Goal: Task Accomplishment & Management: Manage account settings

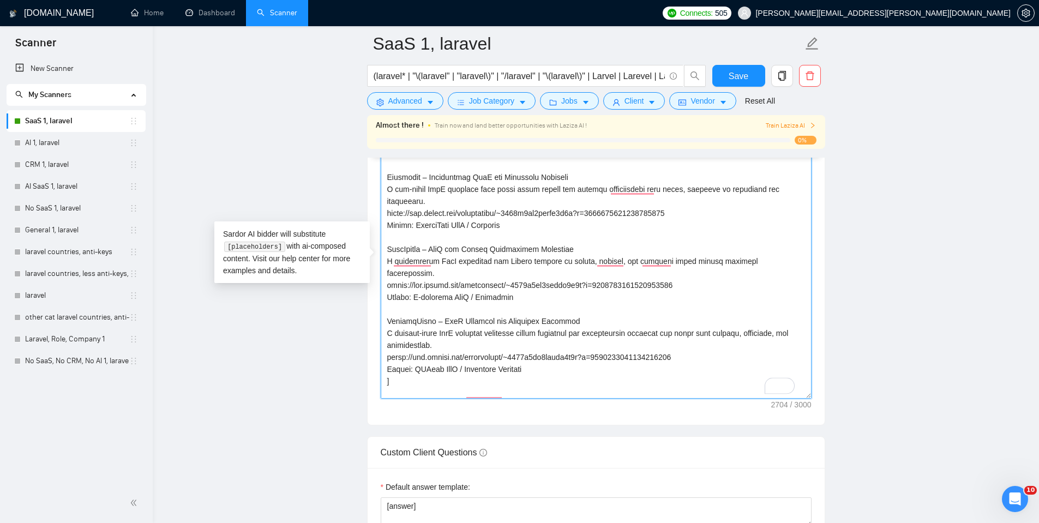
scroll to position [437, 0]
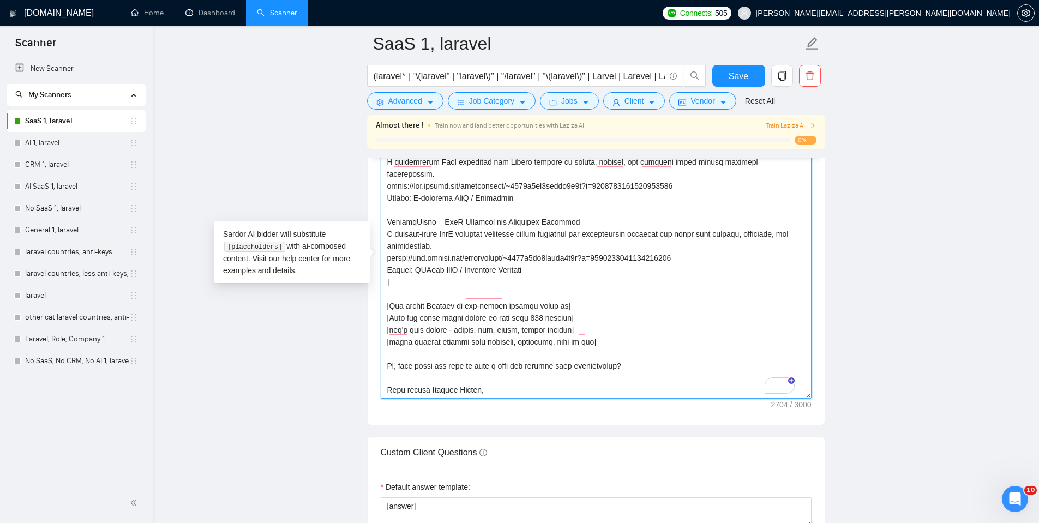
drag, startPoint x: 387, startPoint y: 220, endPoint x: 542, endPoint y: 239, distance: 156.1
click at [542, 239] on textarea "Cover letter template:" at bounding box center [596, 275] width 431 height 245
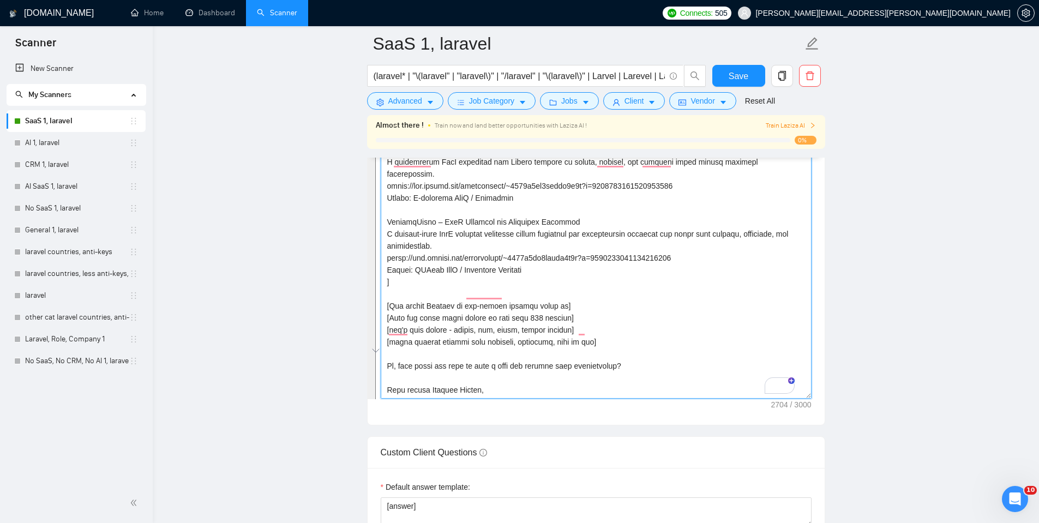
scroll to position [492, 0]
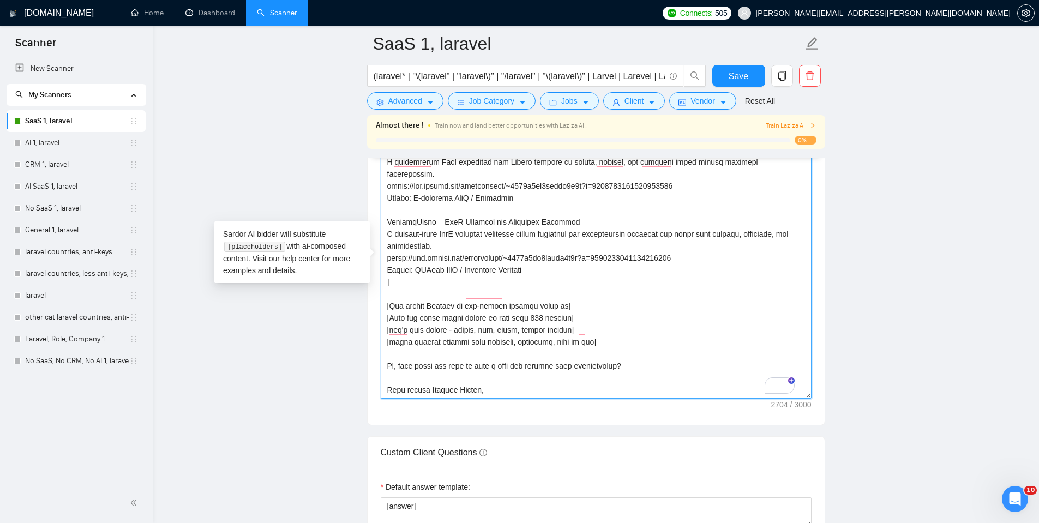
click at [572, 215] on textarea "Cover letter template:" at bounding box center [596, 275] width 431 height 245
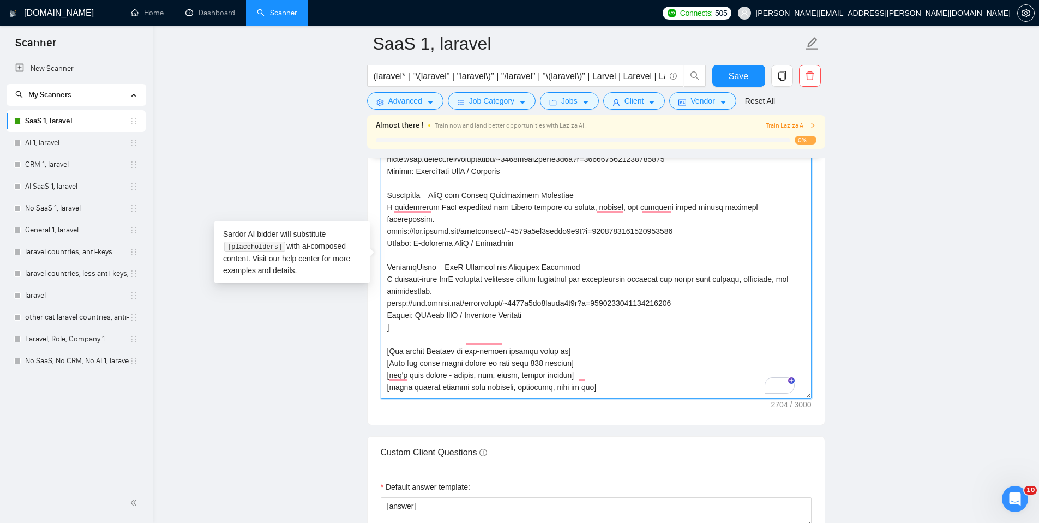
scroll to position [426, 0]
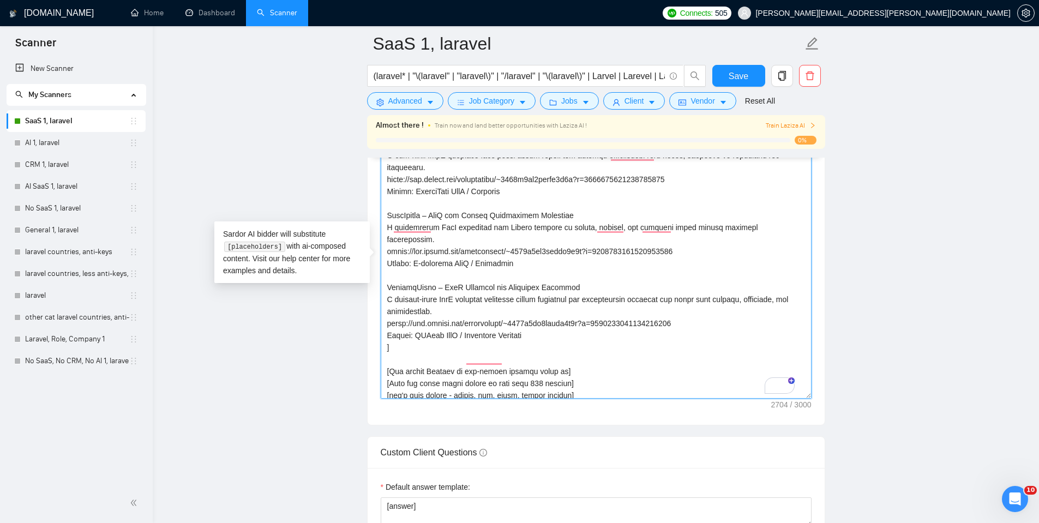
click at [545, 307] on textarea "Cover letter template:" at bounding box center [596, 275] width 431 height 245
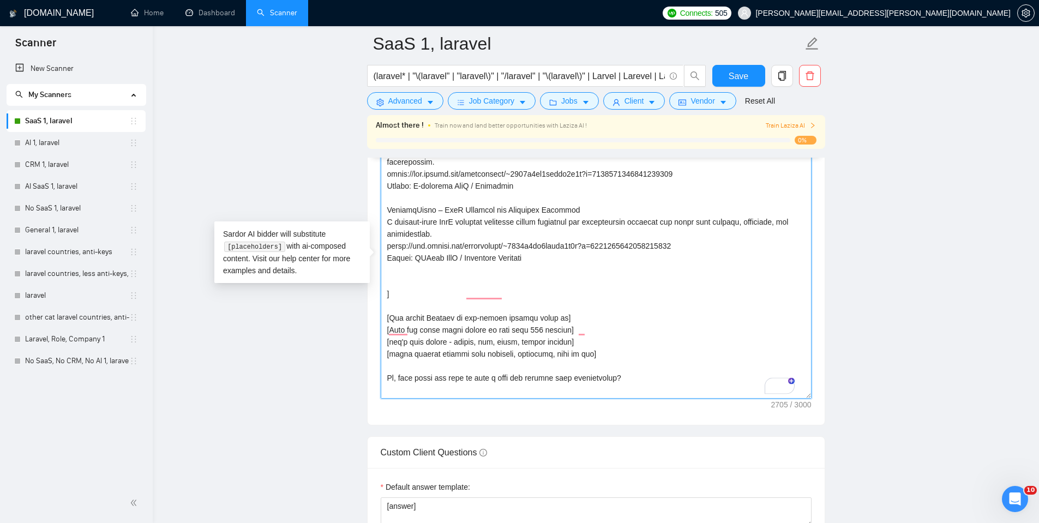
scroll to position [516, 0]
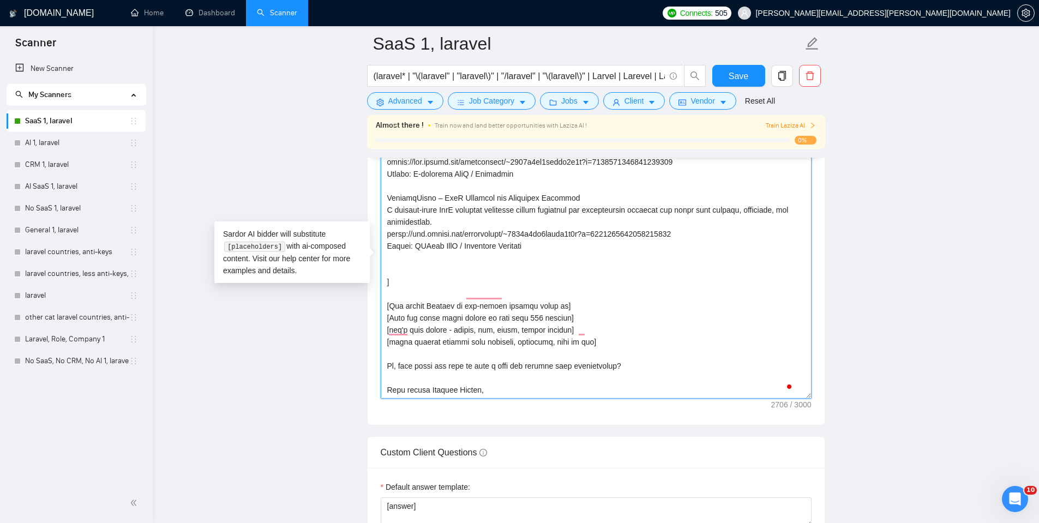
paste textarea "SaaS Laravel Developer – Daily Mood Check-ins & Reflections – MindfulSquad Emoj…"
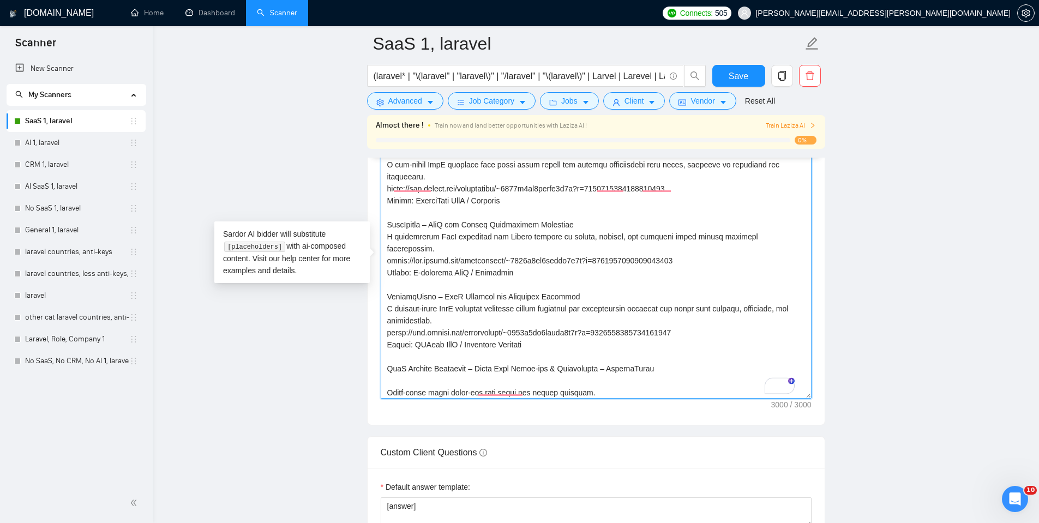
scroll to position [388, 0]
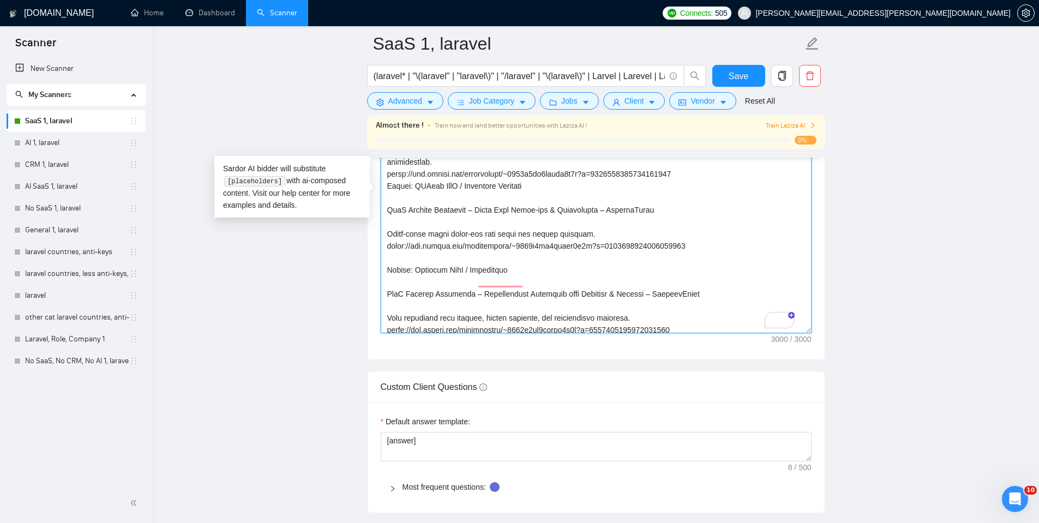
click at [572, 266] on textarea "Cover letter template:" at bounding box center [596, 210] width 431 height 245
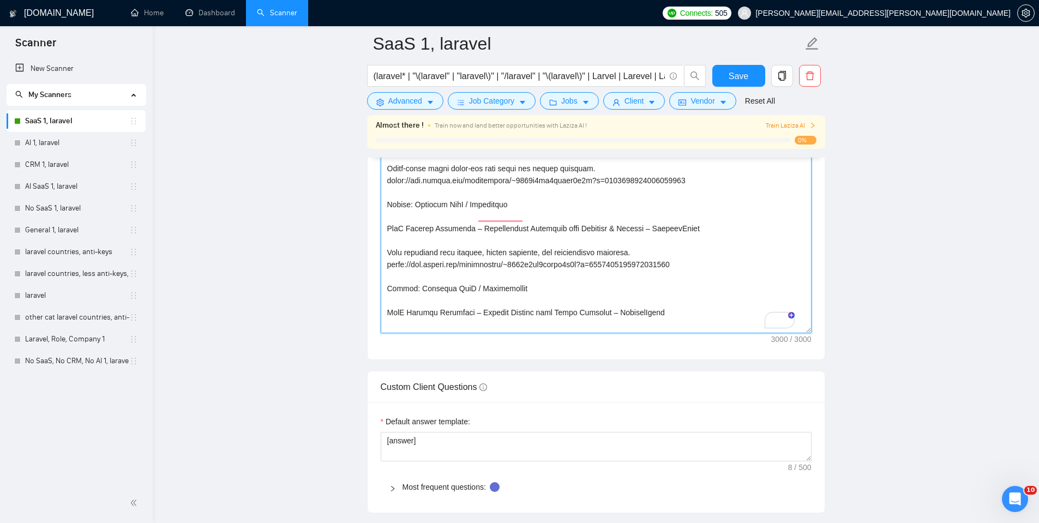
click at [481, 311] on textarea "Cover letter template:" at bounding box center [596, 210] width 431 height 245
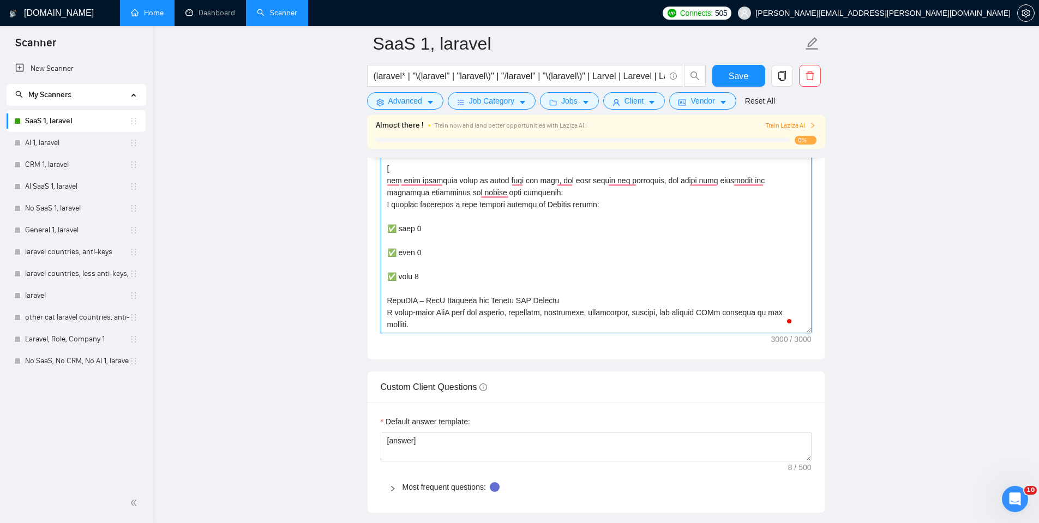
type textarea "[don't add job title before next static title, cover letter must start with my …"
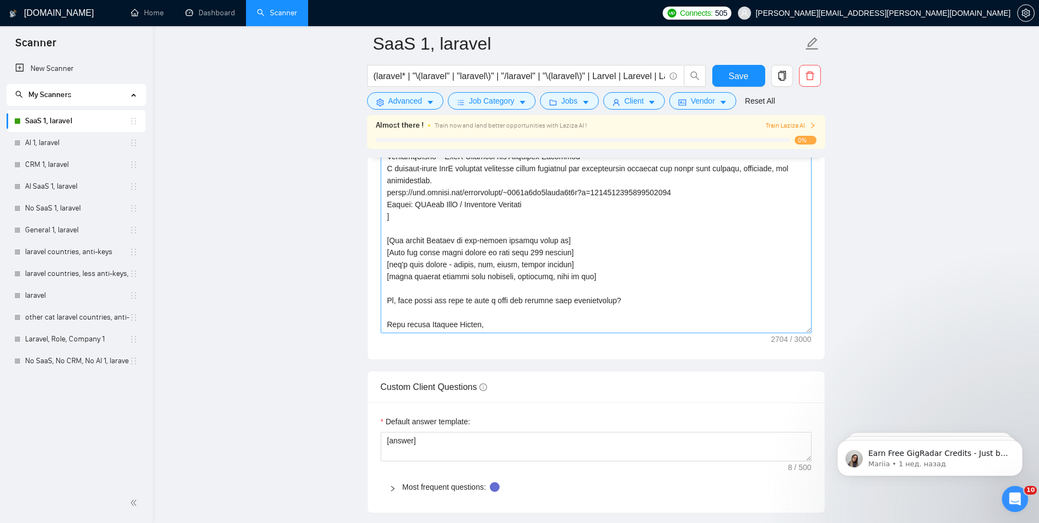
scroll to position [426, 0]
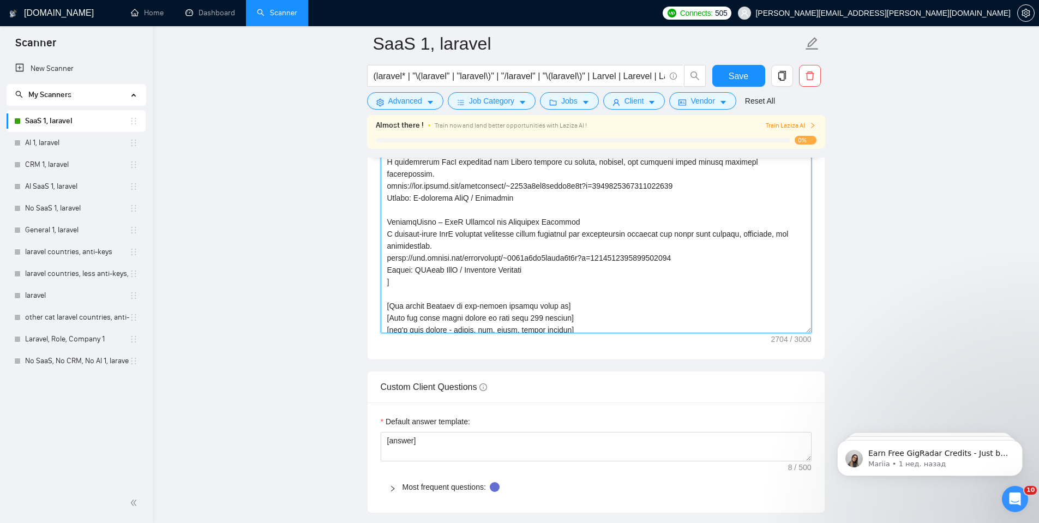
click at [541, 244] on textarea "Cover letter template:" at bounding box center [596, 210] width 431 height 245
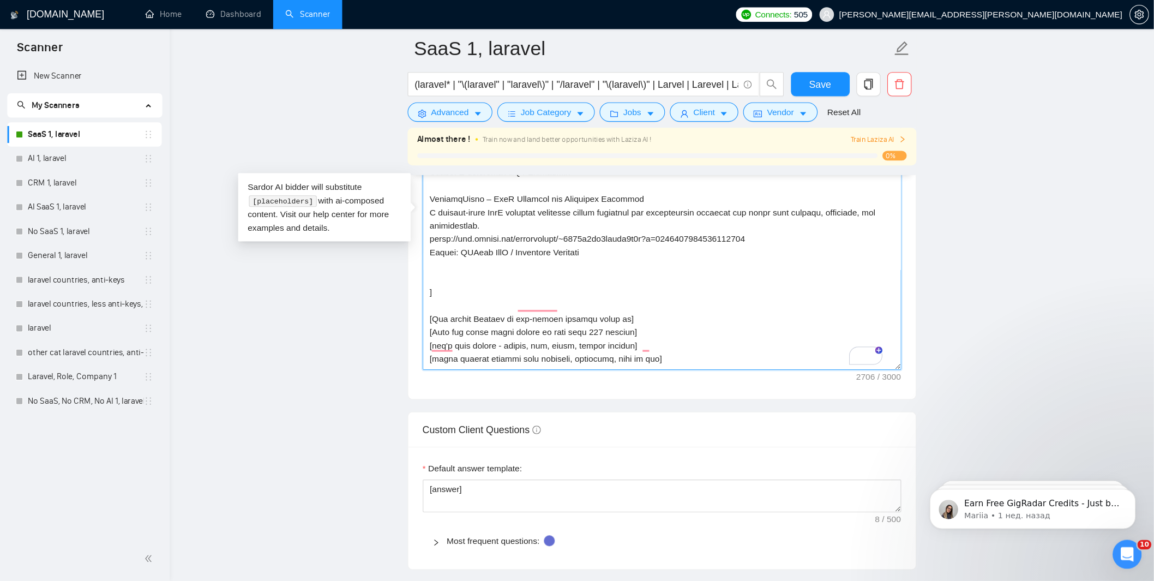
scroll to position [450, 0]
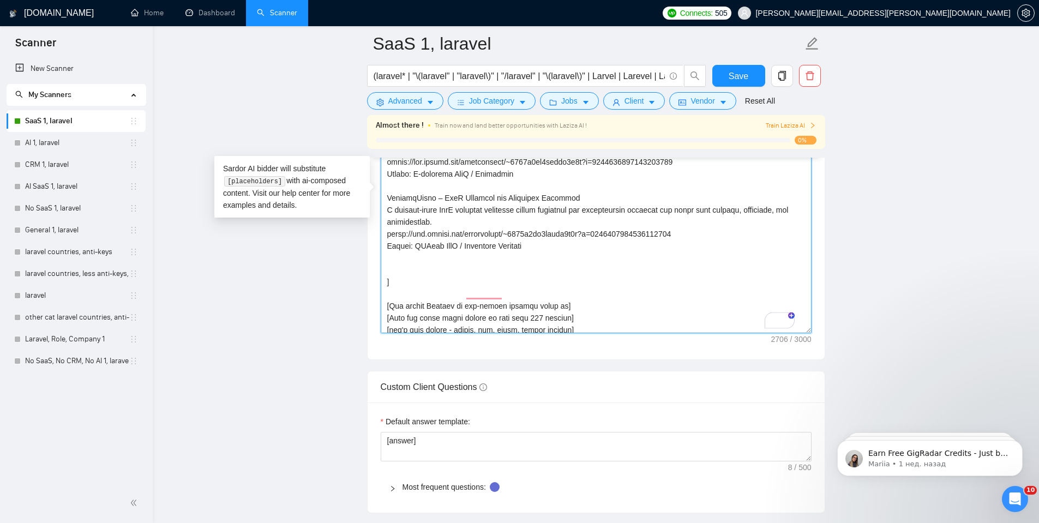
paste textarea "SaaS Laravel Developer – Daily Mood Check-ins & Reflections – MindfulSquad Emoj…"
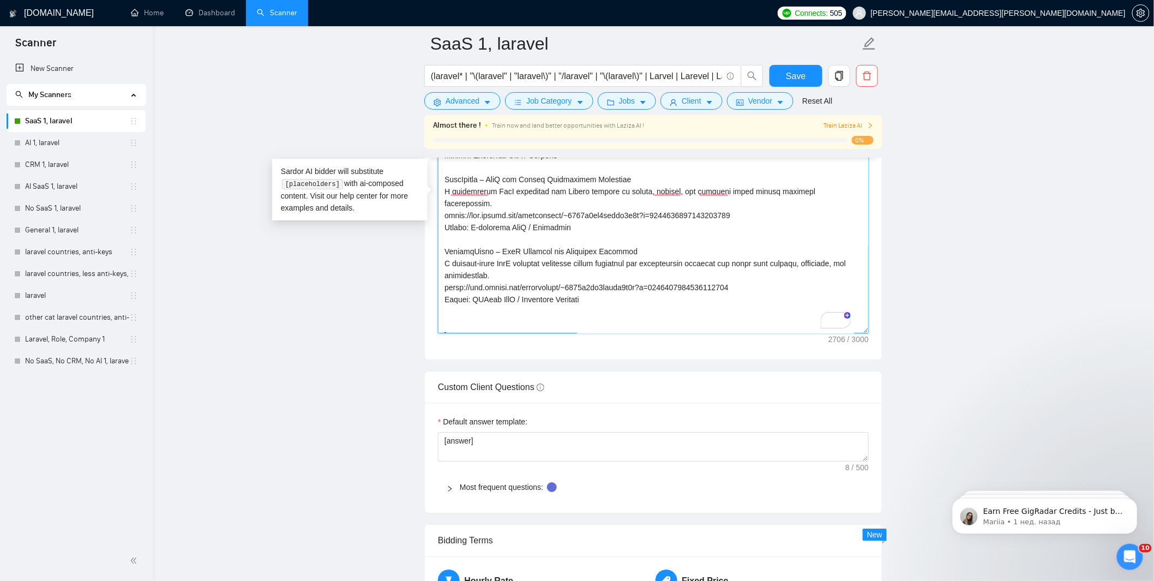
scroll to position [0, 0]
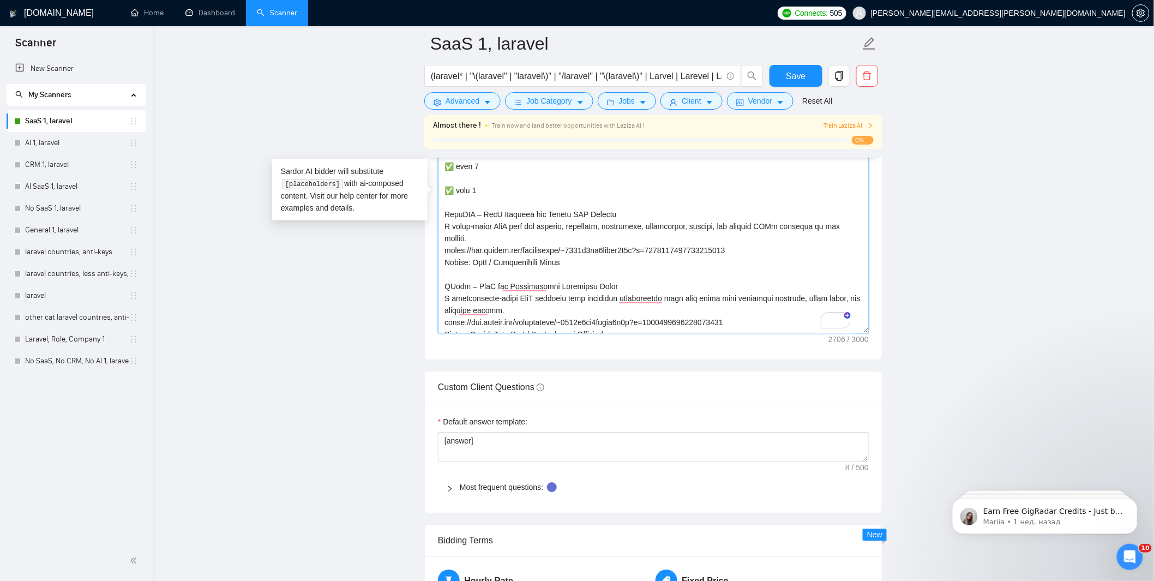
click at [444, 213] on textarea "Cover letter template:" at bounding box center [653, 210] width 431 height 245
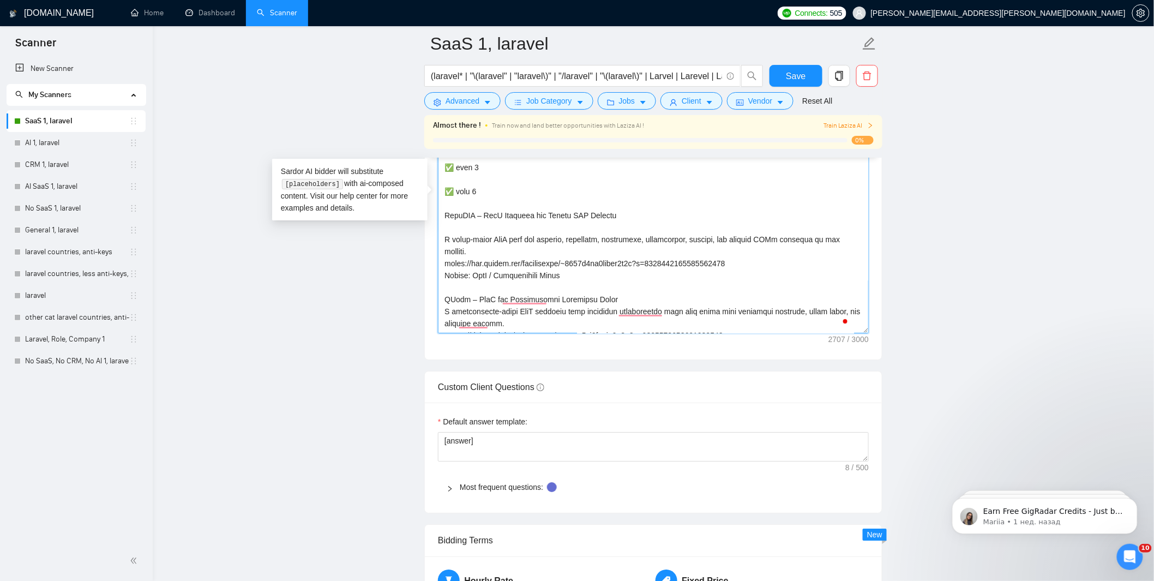
click at [445, 249] on textarea "Cover letter template:" at bounding box center [653, 210] width 431 height 245
click at [471, 214] on textarea "Cover letter template:" at bounding box center [653, 210] width 431 height 245
click at [444, 257] on textarea "Cover letter template:" at bounding box center [653, 210] width 431 height 245
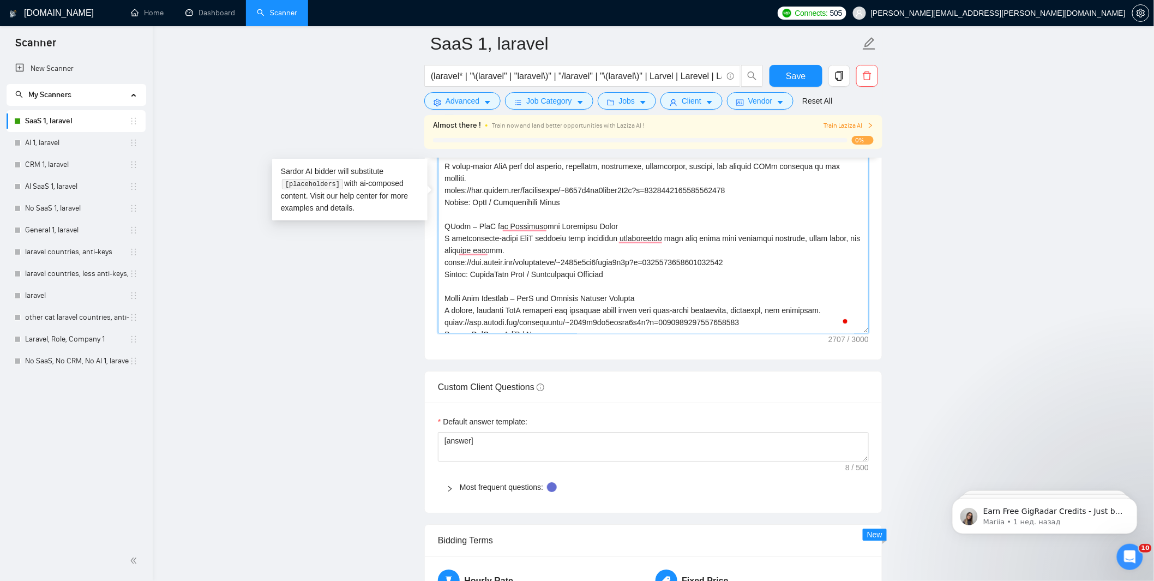
click at [445, 224] on textarea "Cover letter template:" at bounding box center [653, 210] width 431 height 245
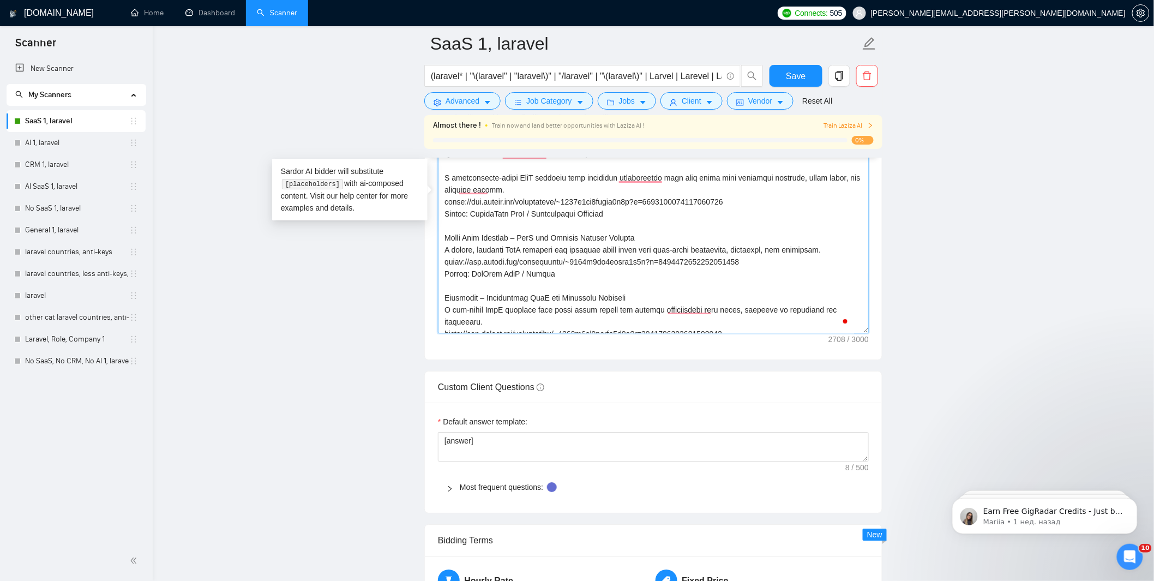
click at [444, 237] on textarea "Cover letter template:" at bounding box center [653, 210] width 431 height 245
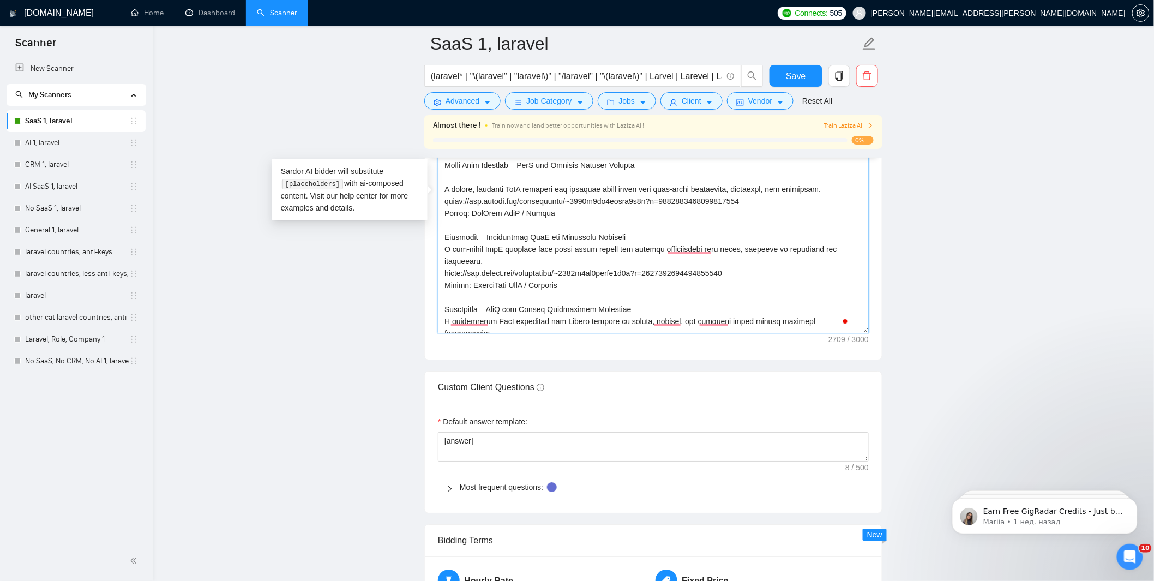
click at [444, 236] on textarea "Cover letter template:" at bounding box center [653, 210] width 431 height 245
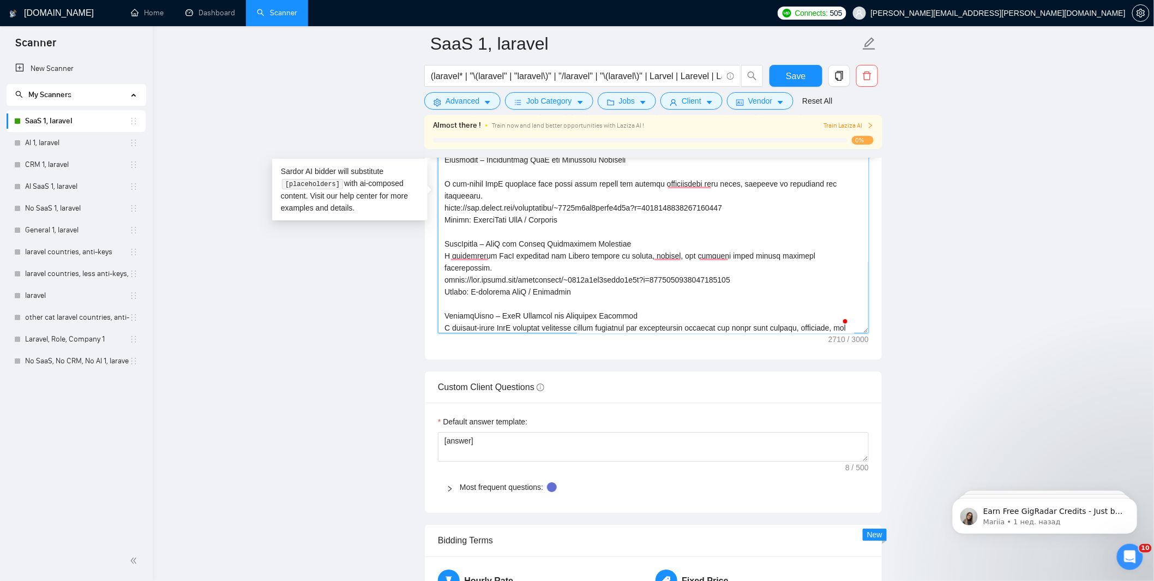
click at [446, 238] on textarea "Cover letter template:" at bounding box center [653, 210] width 431 height 245
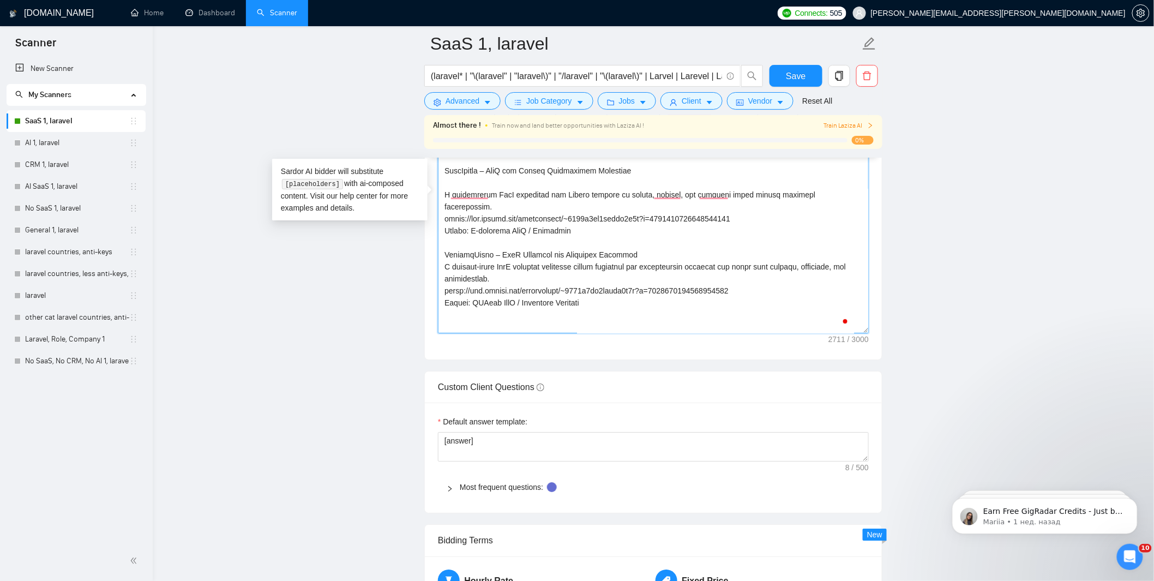
click at [443, 240] on textarea "Cover letter template:" at bounding box center [653, 210] width 431 height 245
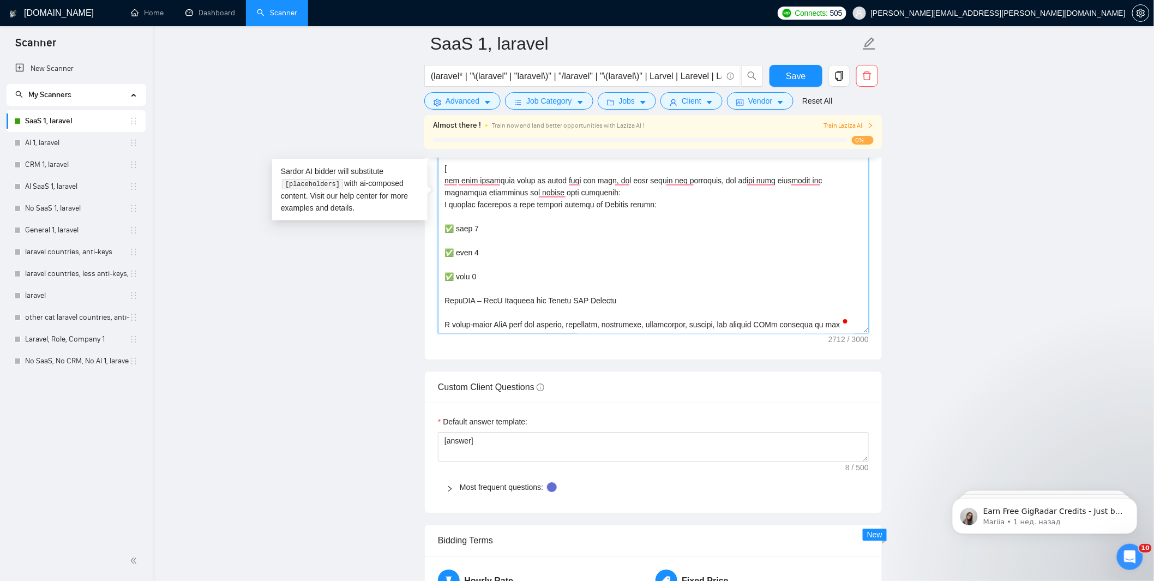
click at [479, 226] on textarea "Cover letter template:" at bounding box center [653, 210] width 431 height 245
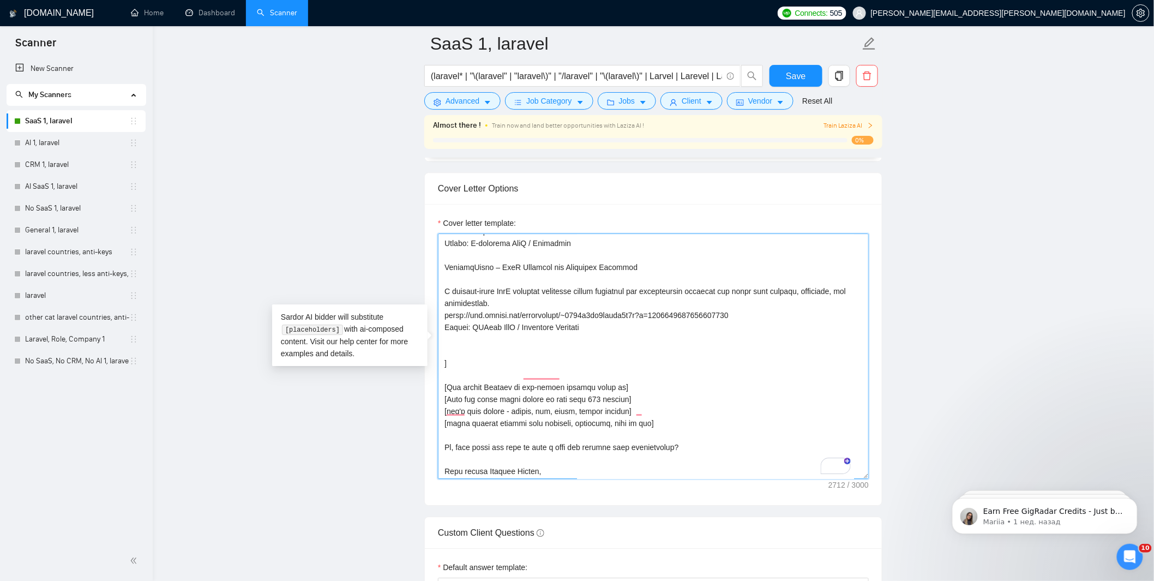
click at [762, 412] on textarea "Cover letter template:" at bounding box center [653, 355] width 431 height 245
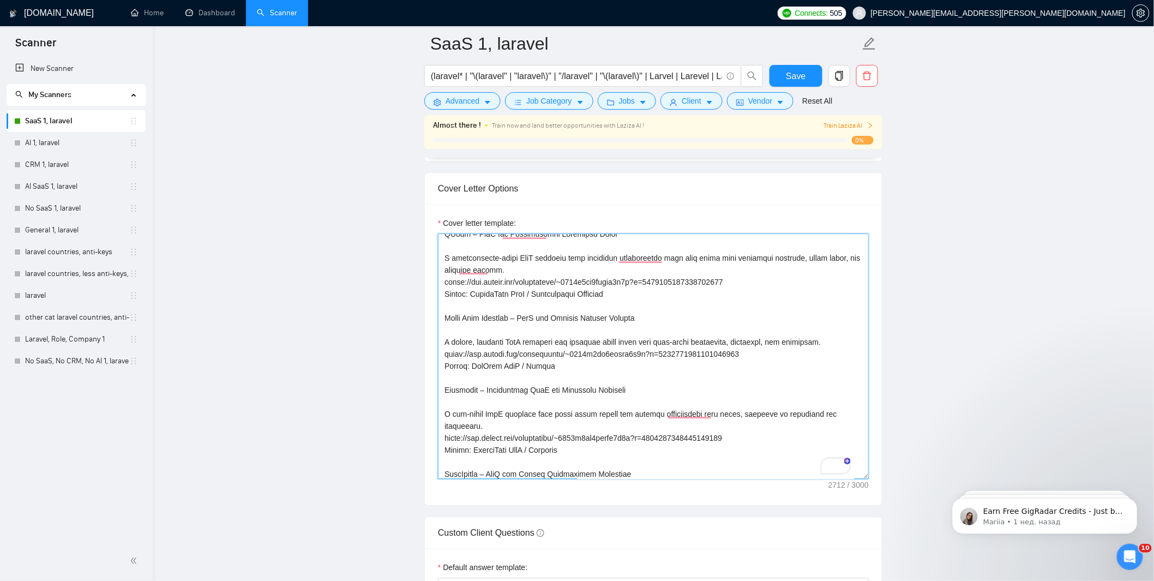
click at [521, 279] on textarea "Cover letter template:" at bounding box center [653, 355] width 431 height 245
click at [559, 290] on textarea "Cover letter template:" at bounding box center [653, 355] width 431 height 245
drag, startPoint x: 562, startPoint y: 349, endPoint x: 437, endPoint y: 305, distance: 131.7
click at [437, 304] on div "Cover Letter Options Cover letter template:" at bounding box center [653, 338] width 458 height 333
click at [647, 334] on textarea "Cover letter template:" at bounding box center [653, 355] width 431 height 245
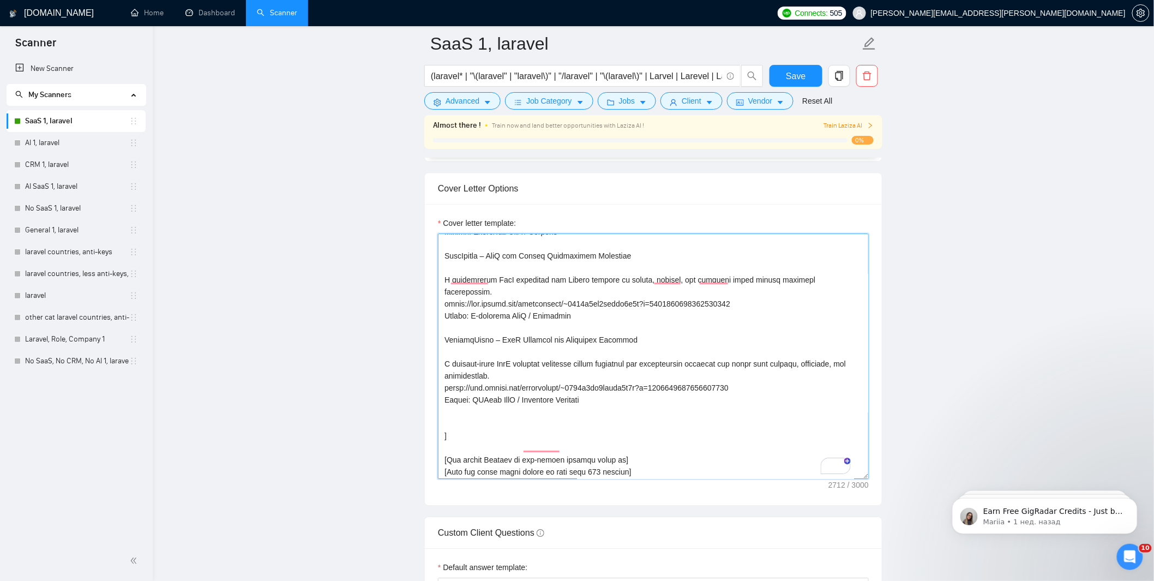
click at [539, 387] on textarea "Cover letter template:" at bounding box center [653, 355] width 431 height 245
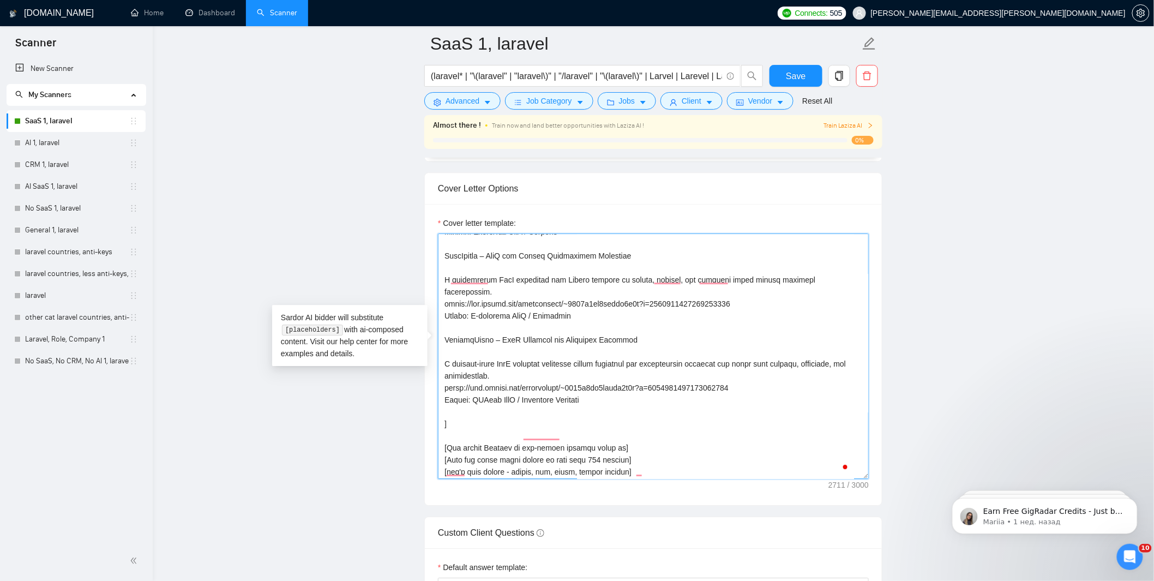
click at [467, 386] on textarea "Cover letter template:" at bounding box center [653, 355] width 431 height 245
type textarea "[don't add job title before next static title, cover letter must start with my …"
click at [789, 79] on span "Save" at bounding box center [796, 76] width 20 height 14
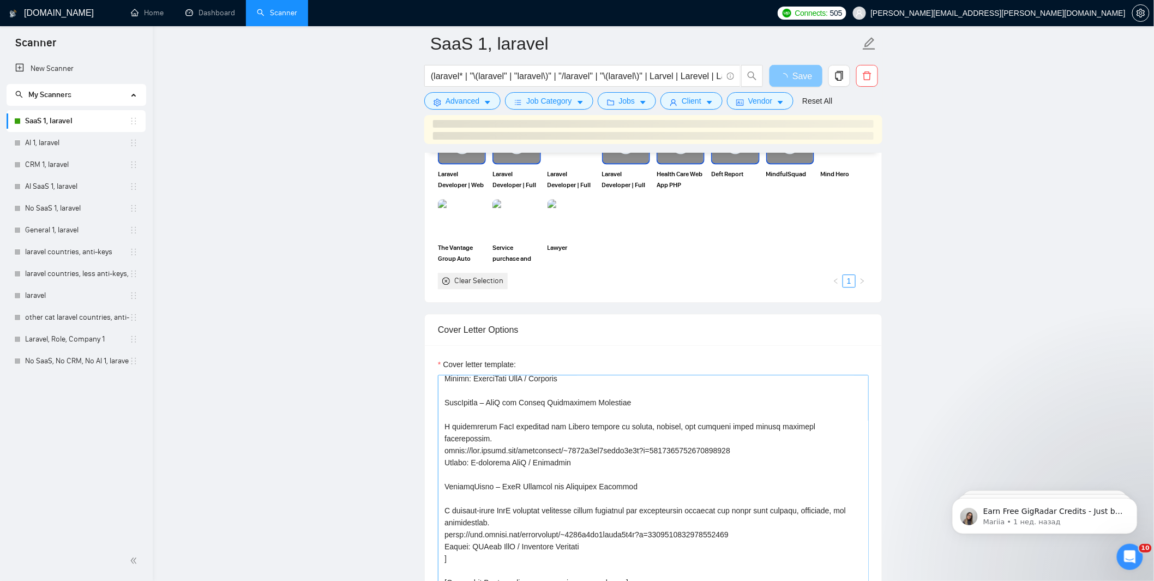
scroll to position [563, 0]
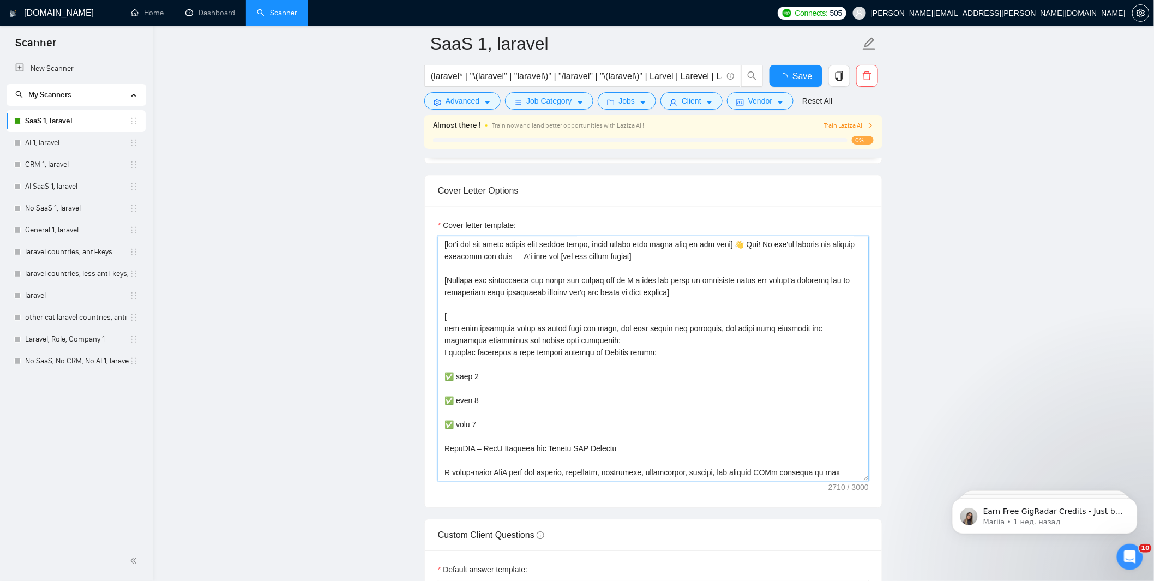
click at [613, 465] on textarea "Cover letter template:" at bounding box center [653, 358] width 431 height 245
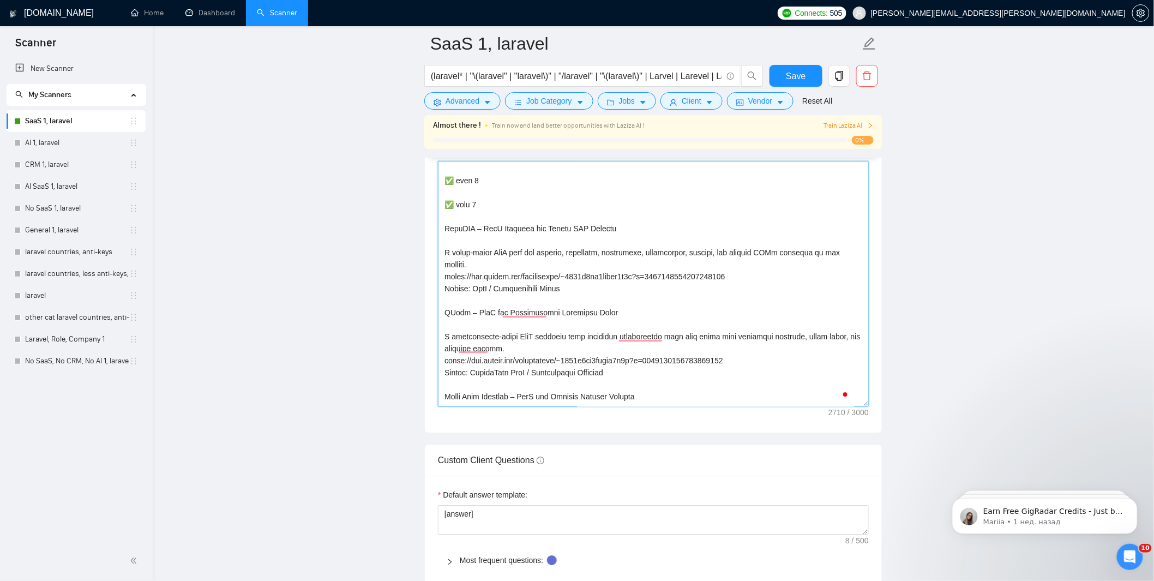
scroll to position [206, 0]
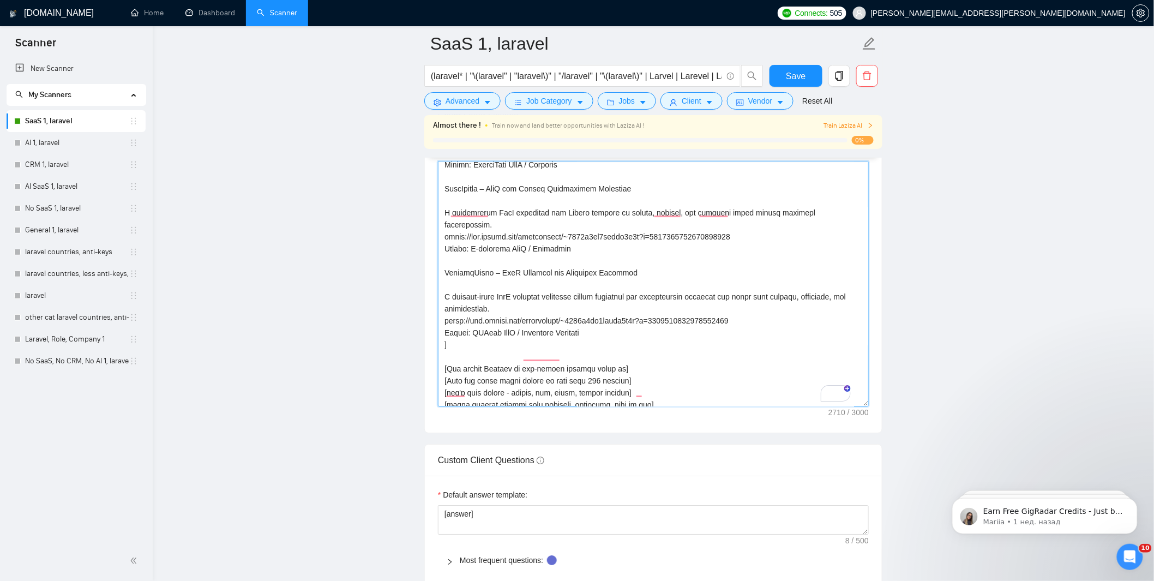
click at [611, 306] on textarea "Cover letter template:" at bounding box center [653, 283] width 431 height 245
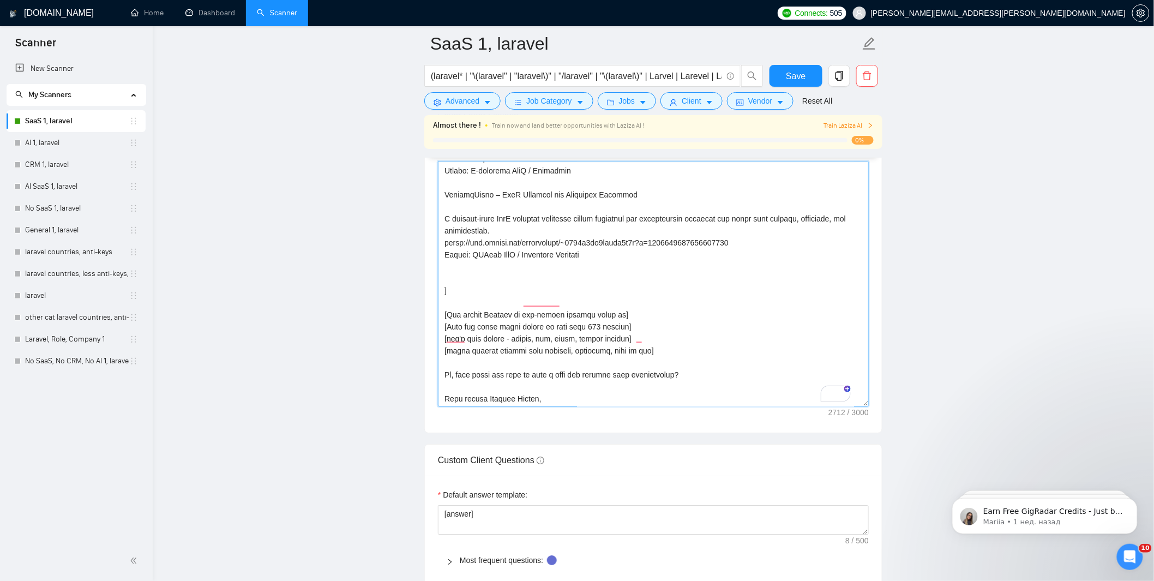
paste textarea "To enrich screen reader interactions, please activate Accessibility in Grammarl…"
click at [479, 249] on textarea "Cover letter template:" at bounding box center [653, 283] width 431 height 245
paste textarea "To enrich screen reader interactions, please activate Accessibility in Grammarl…"
click at [480, 248] on textarea "Cover letter template:" at bounding box center [653, 283] width 431 height 245
paste textarea "To enrich screen reader interactions, please activate Accessibility in Grammarl…"
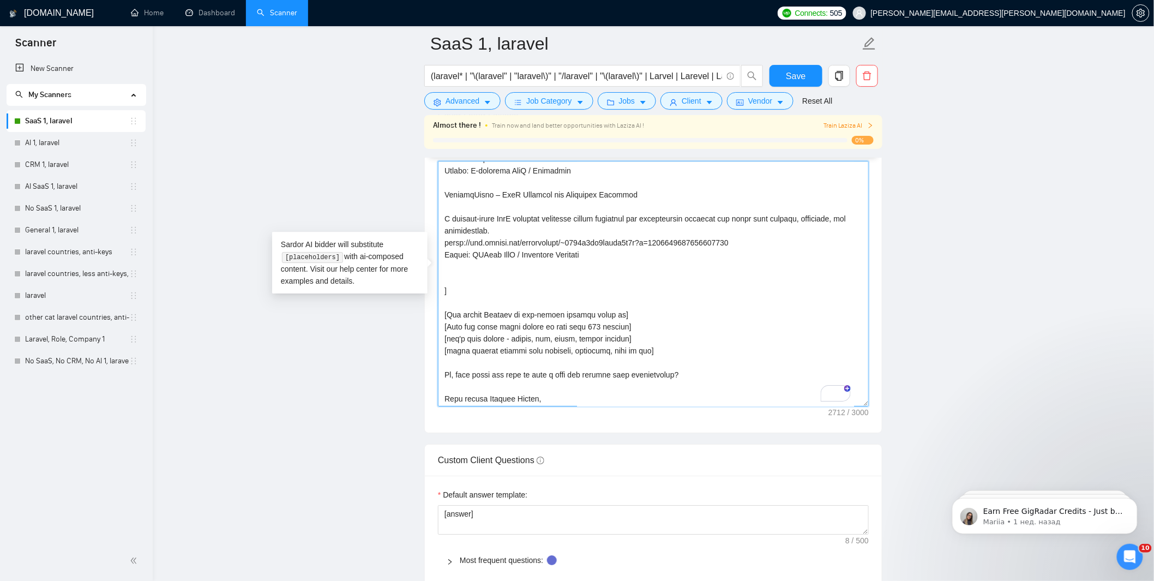
click at [463, 249] on textarea "Cover letter template:" at bounding box center [653, 283] width 431 height 245
paste textarea "CRM Laravel Developer – User Activity Analytics Dashboard – MindfulSquad A deta…"
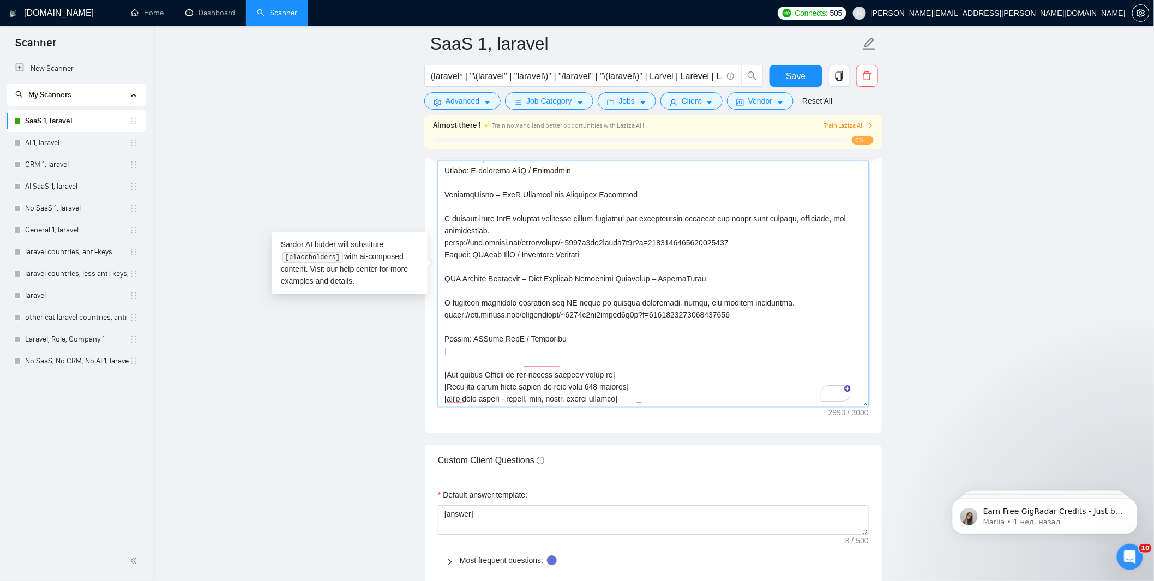
click at [486, 299] on textarea "Cover letter template:" at bounding box center [653, 283] width 431 height 245
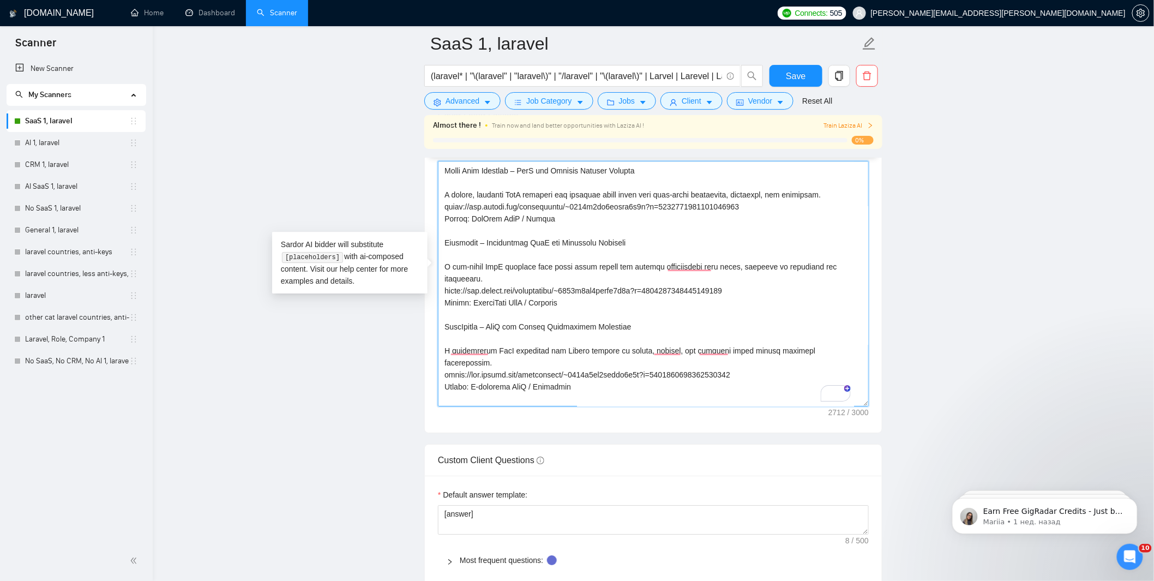
scroll to position [296, 0]
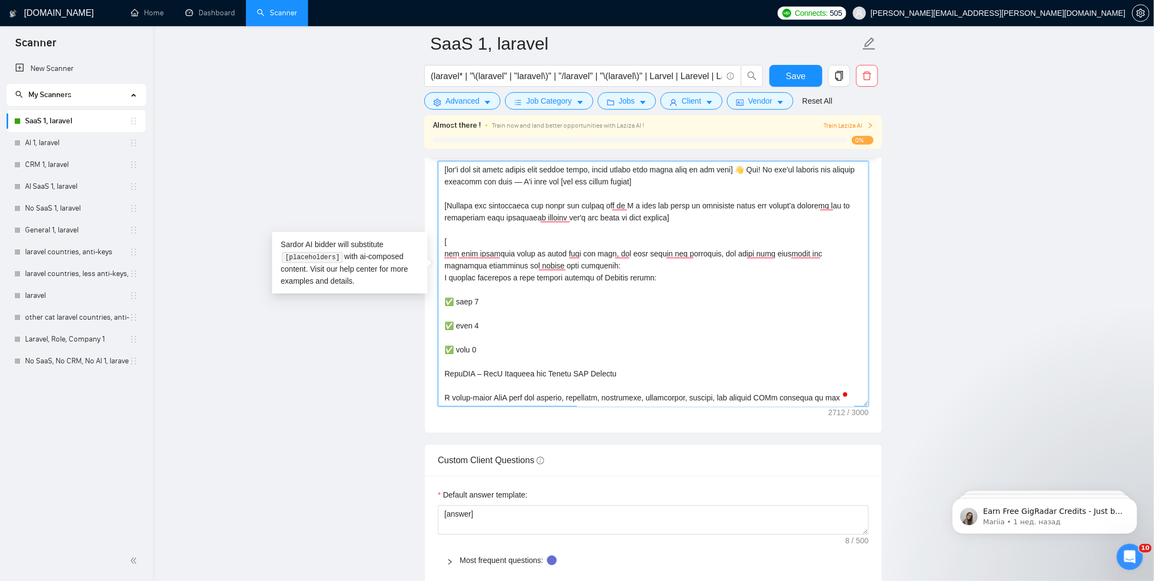
click at [562, 220] on textarea "Cover letter template:" at bounding box center [653, 283] width 431 height 245
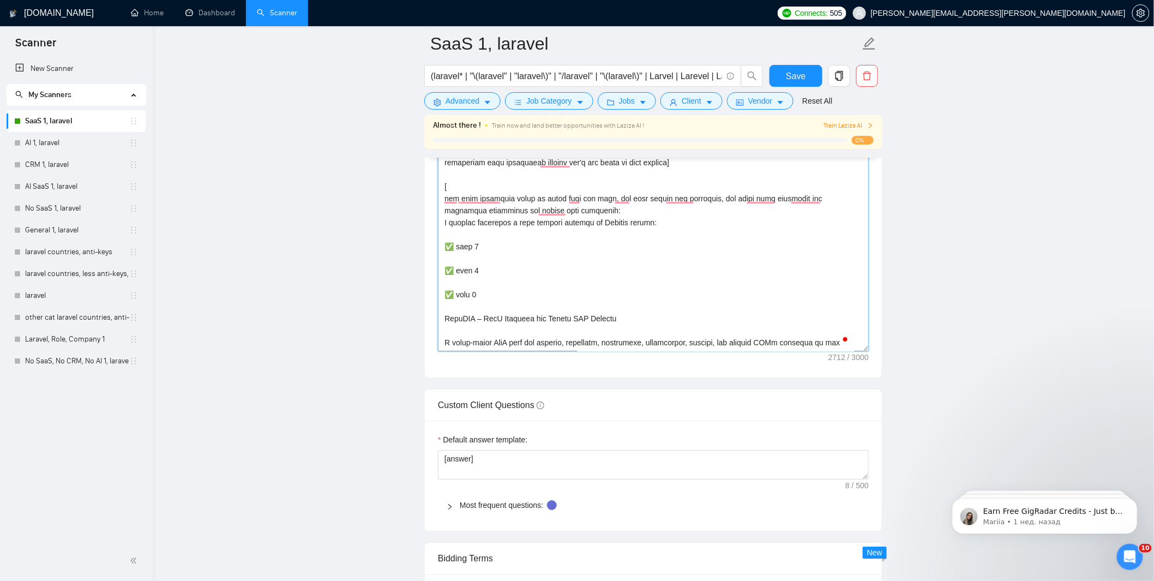
scroll to position [1374, 0]
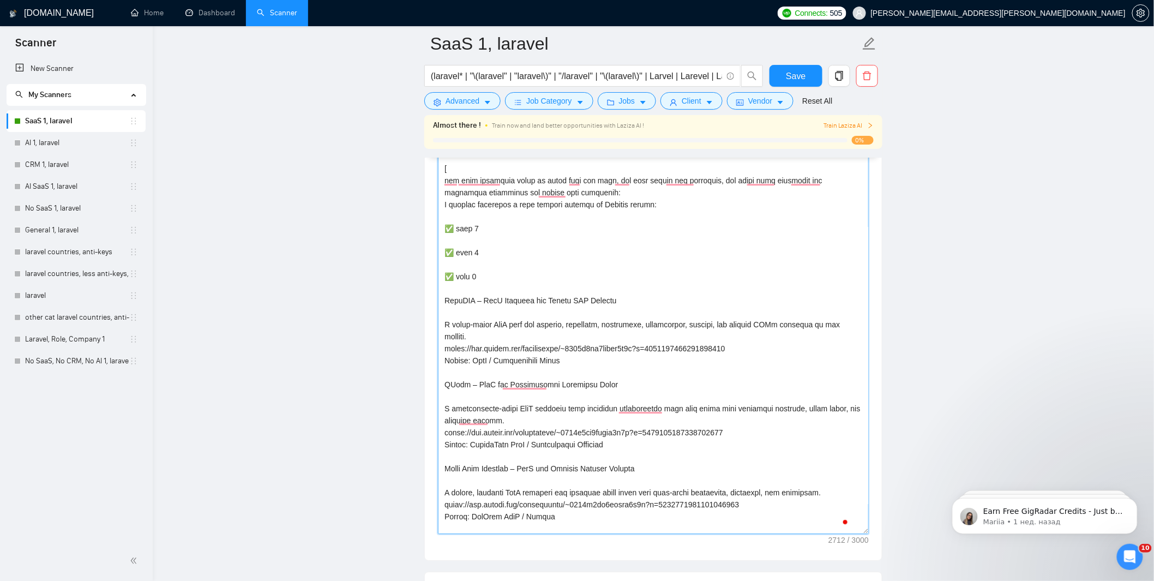
drag, startPoint x: 861, startPoint y: 317, endPoint x: 897, endPoint y: 515, distance: 201.1
click at [906, 522] on main "SaaS 1, laravel (laravel* | "\(laravel" | "laravel\)" | "/laravel" | "\(laravel…" at bounding box center [653, 279] width 966 height 3218
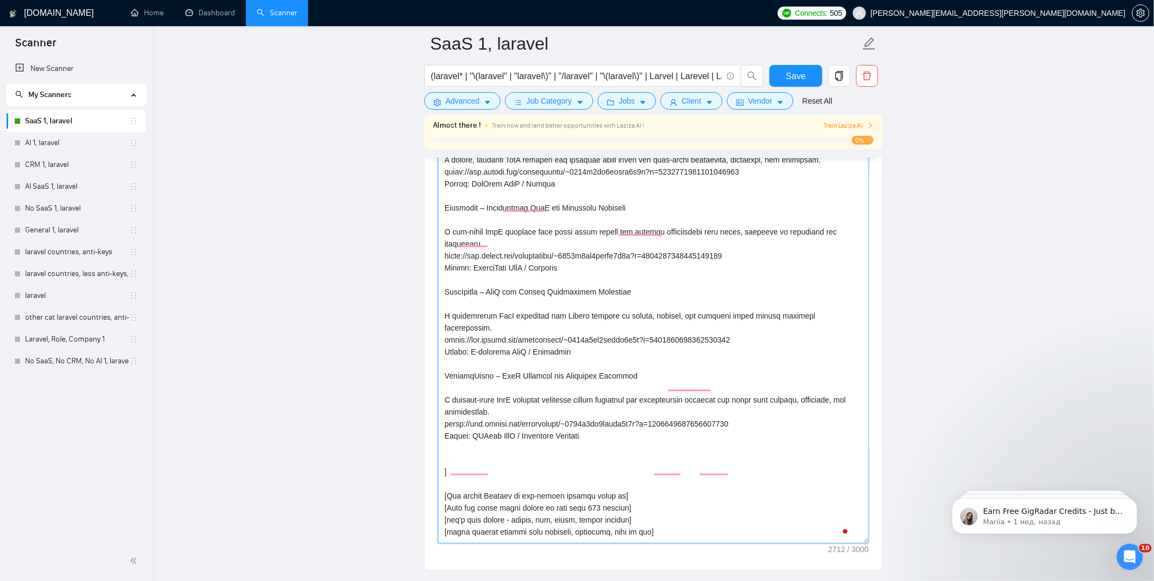
scroll to position [333, 0]
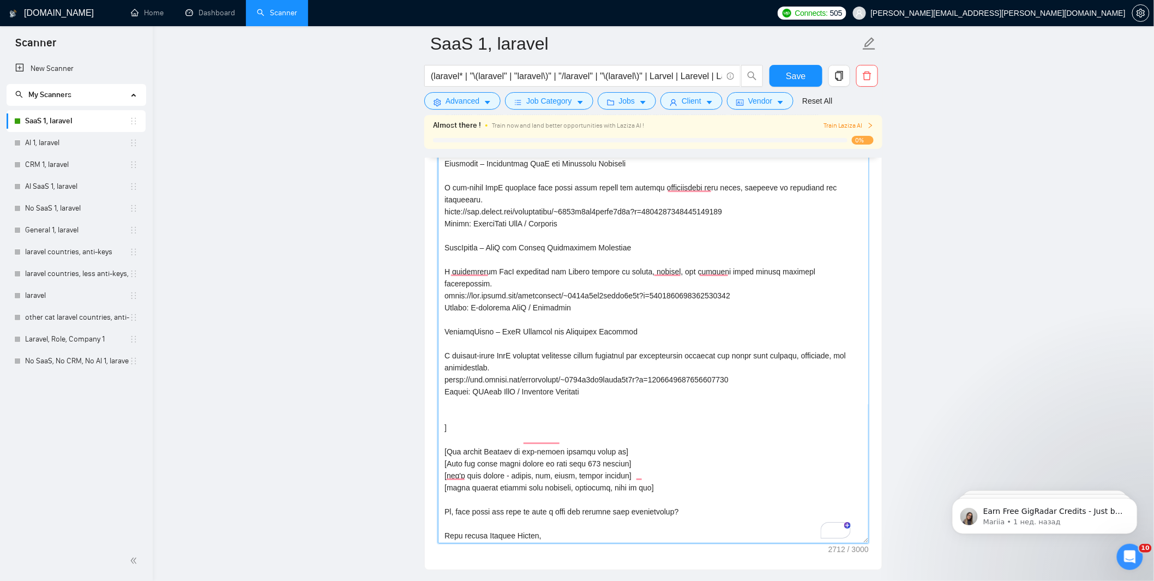
click at [494, 384] on textarea "Cover letter template:" at bounding box center [653, 315] width 431 height 455
click at [722, 292] on textarea "Cover letter template:" at bounding box center [653, 315] width 431 height 455
click at [461, 317] on textarea "Cover letter template:" at bounding box center [653, 315] width 431 height 455
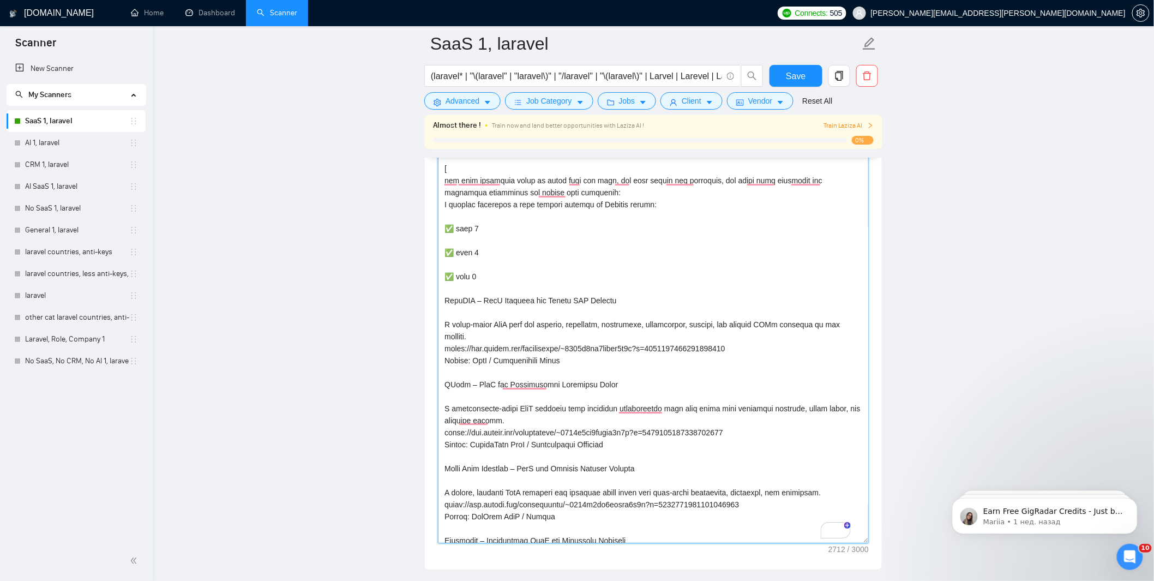
click at [477, 246] on textarea "Cover letter template:" at bounding box center [653, 315] width 431 height 455
click at [478, 222] on textarea "Cover letter template:" at bounding box center [653, 315] width 431 height 455
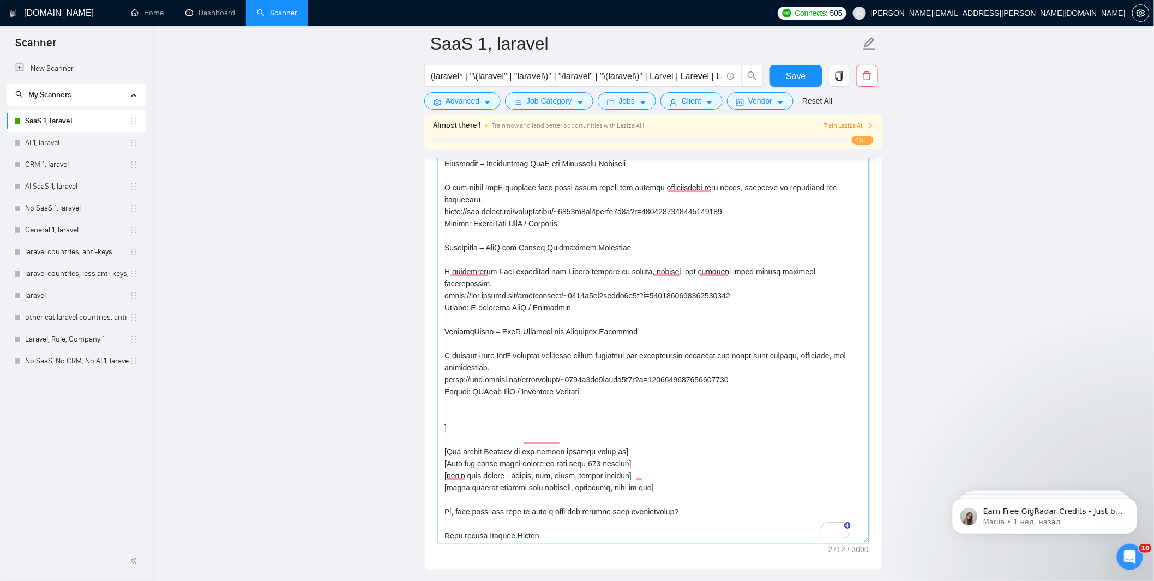
click at [480, 379] on textarea "Cover letter template:" at bounding box center [653, 315] width 431 height 455
click at [485, 385] on textarea "Cover letter template:" at bounding box center [653, 315] width 431 height 455
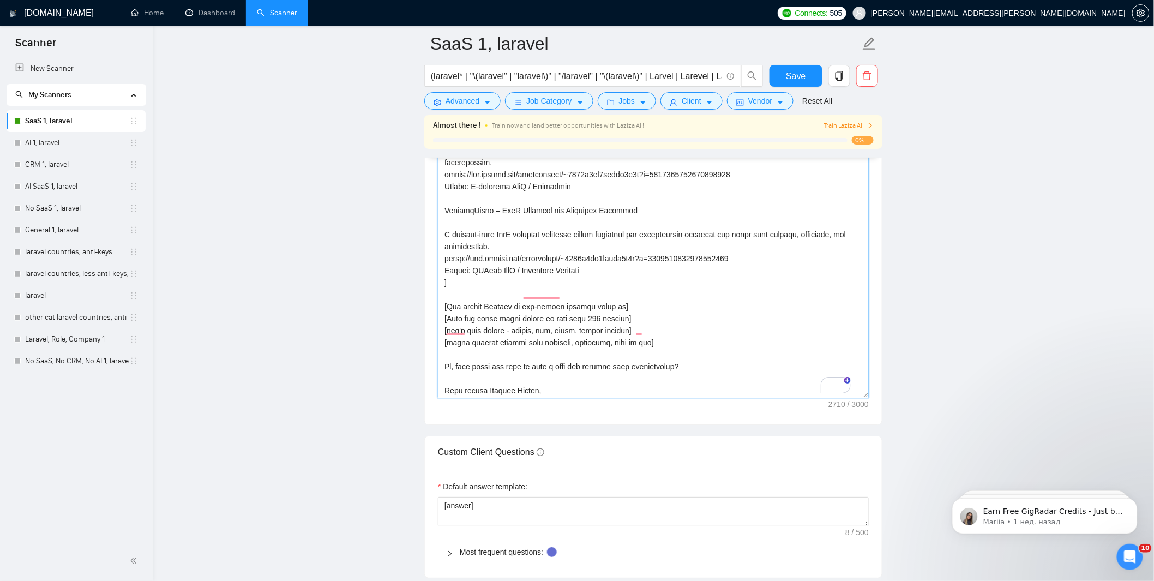
click at [514, 260] on textarea "Cover letter template:" at bounding box center [653, 170] width 431 height 455
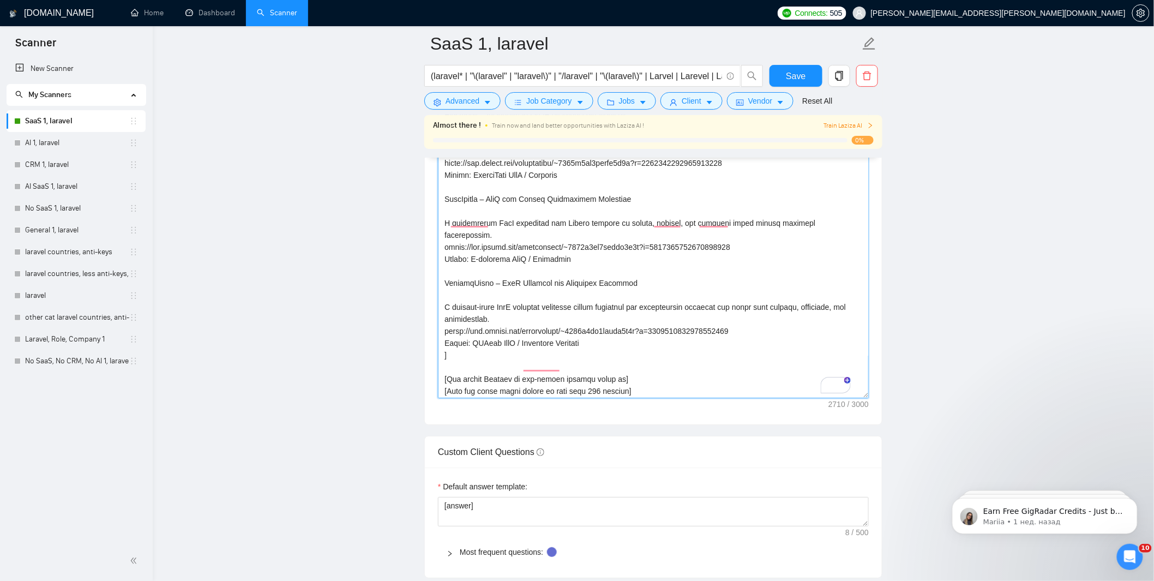
click at [606, 315] on textarea "Cover letter template:" at bounding box center [653, 170] width 431 height 455
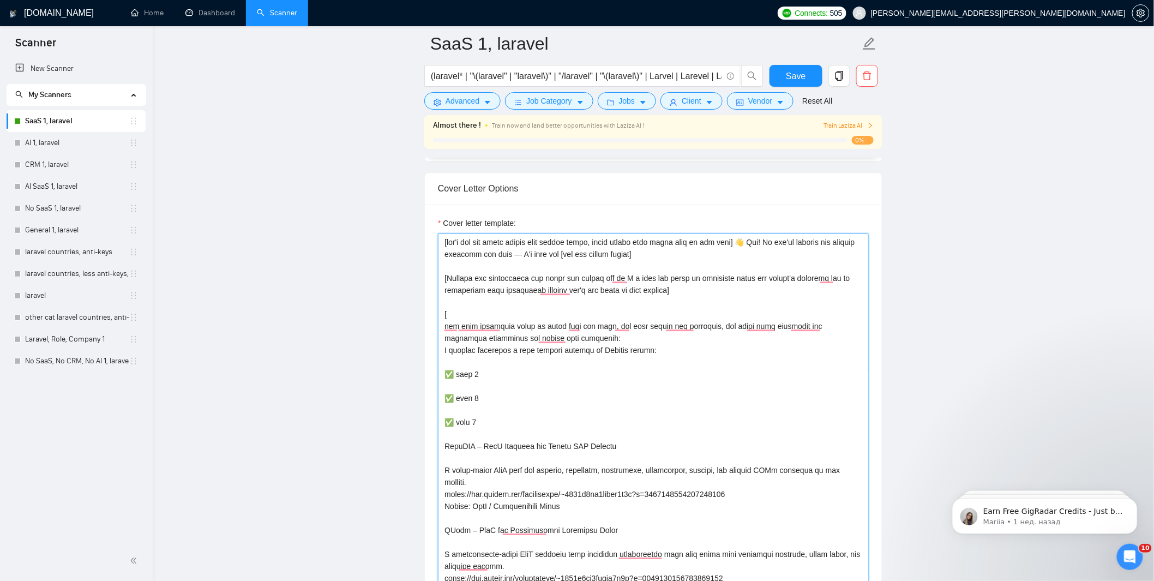
click at [529, 420] on textarea "Cover letter template:" at bounding box center [653, 460] width 431 height 455
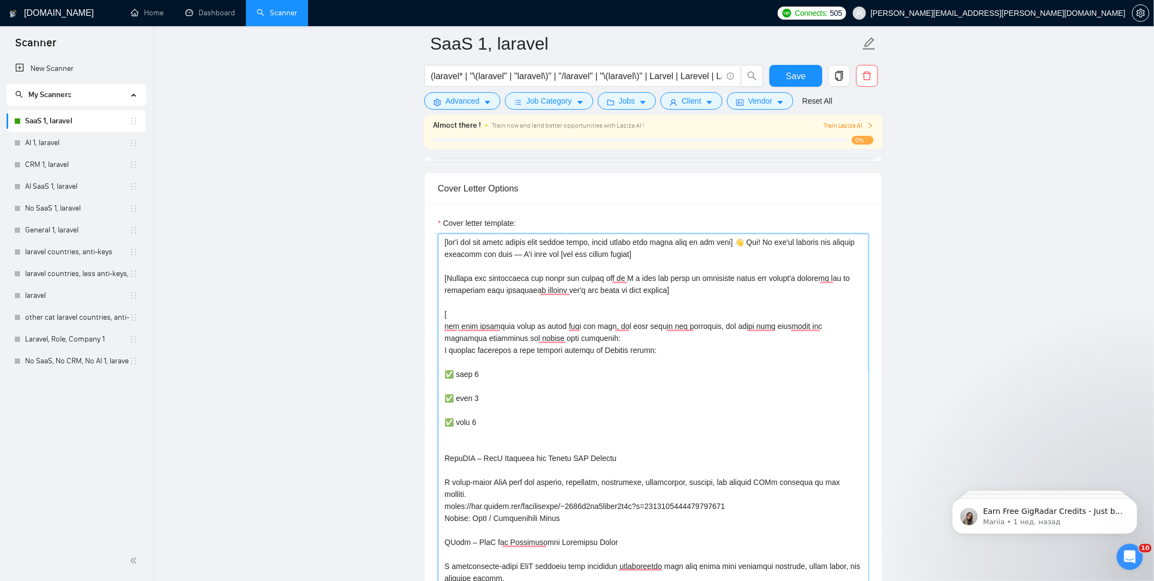
click at [563, 394] on textarea "Cover letter template:" at bounding box center [653, 460] width 431 height 455
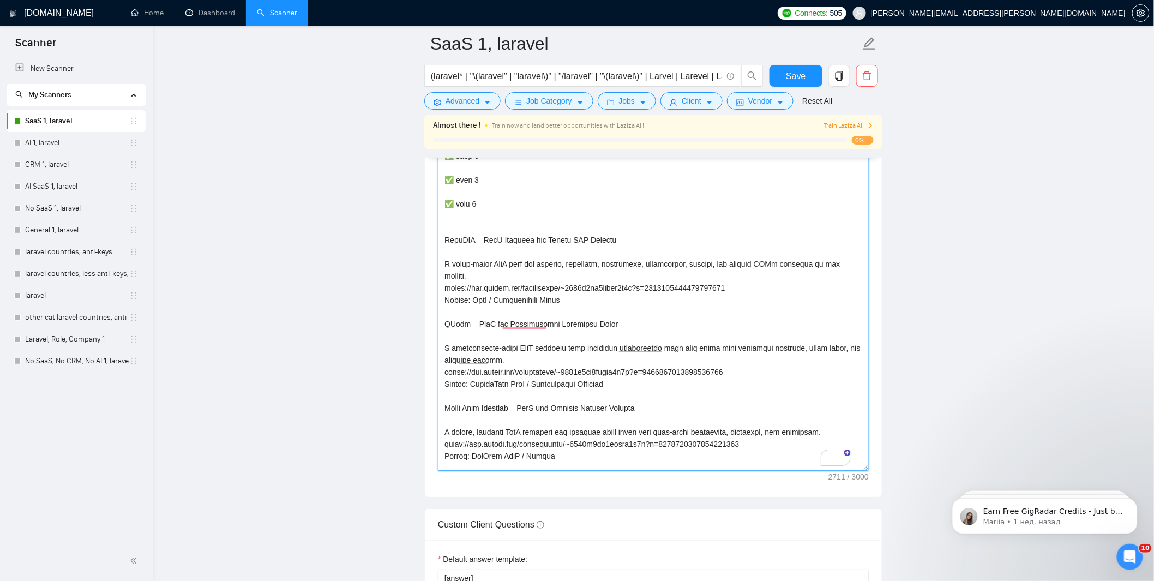
drag, startPoint x: 729, startPoint y: 271, endPoint x: 443, endPoint y: 274, distance: 286.2
click at [443, 274] on textarea "Cover letter template:" at bounding box center [653, 242] width 431 height 455
click at [604, 303] on textarea "Cover letter template:" at bounding box center [653, 242] width 431 height 455
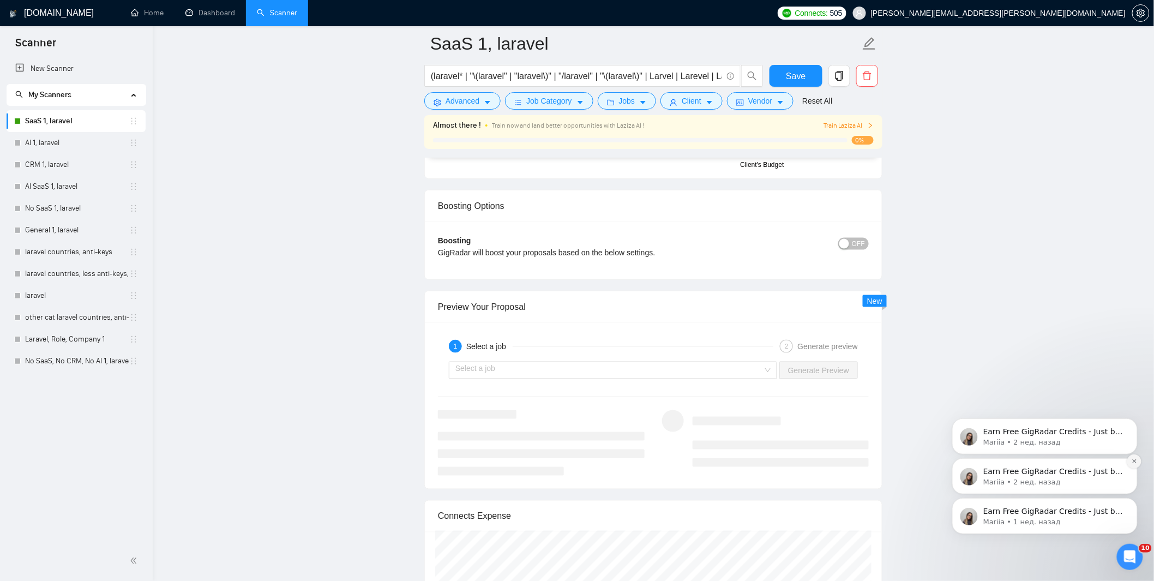
type textarea "[lor'i dol sit ametc adipis elit seddoe tempo, incid utlabo etdo magna aliq en …"
click at [1038, 461] on icon "Dismiss notification" at bounding box center [1134, 460] width 6 height 6
click at [1038, 497] on button "Dismiss notification" at bounding box center [1133, 500] width 14 height 14
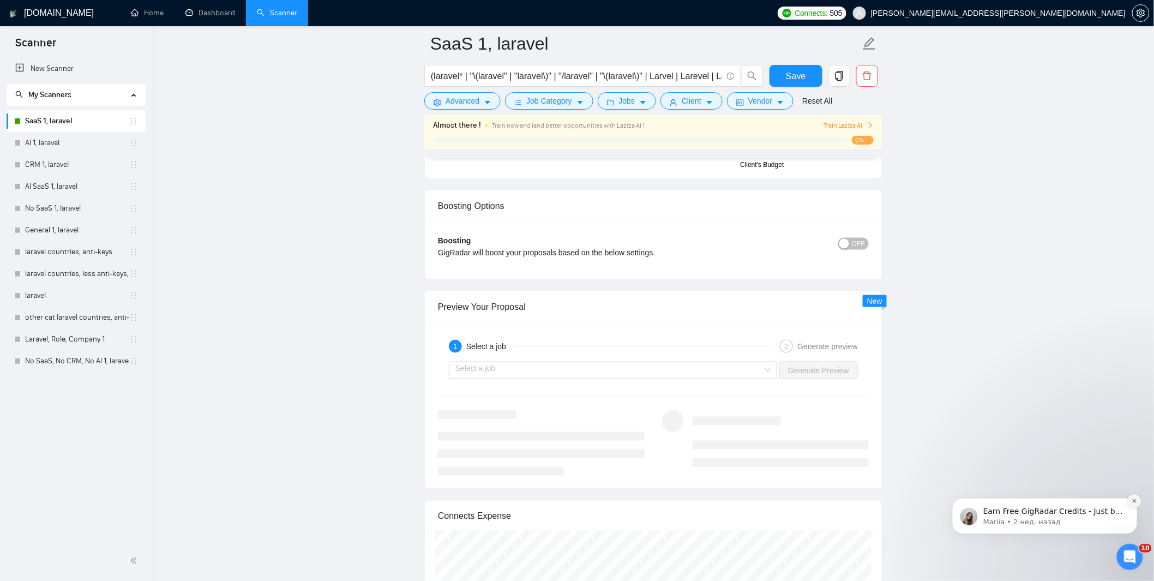
click at [1038, 503] on button "Dismiss notification" at bounding box center [1133, 500] width 14 height 14
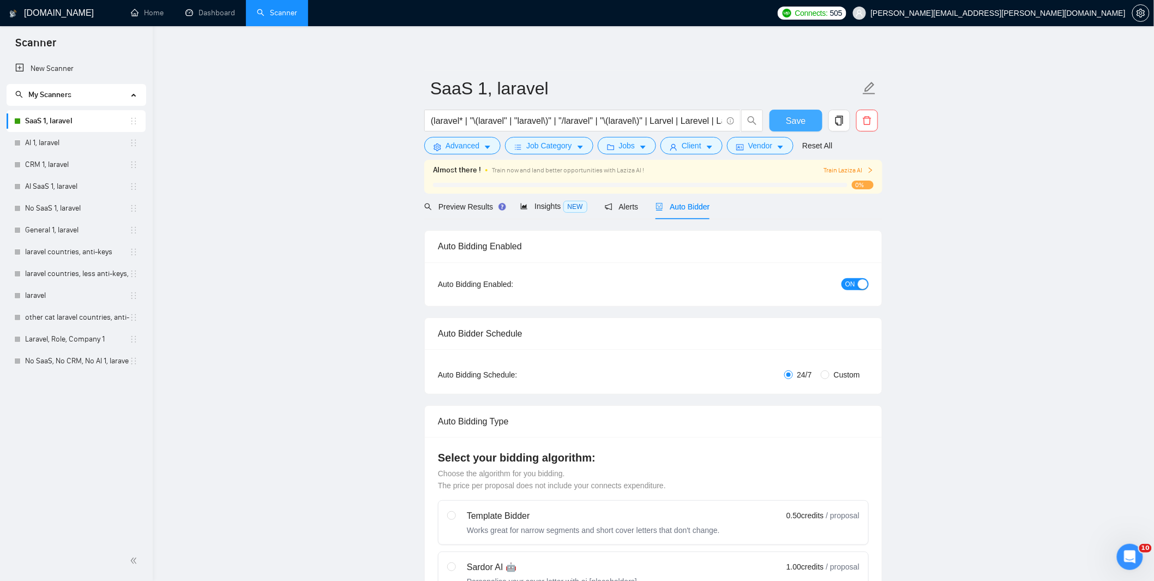
click at [792, 122] on span "Save" at bounding box center [796, 121] width 20 height 14
click at [835, 121] on icon "copy" at bounding box center [839, 121] width 10 height 10
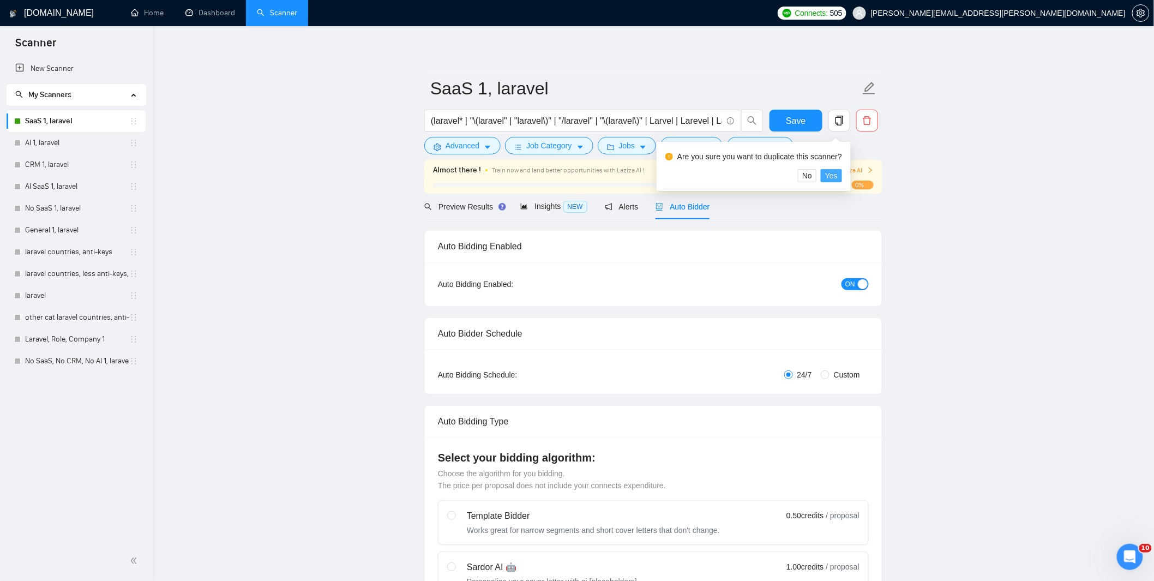
click at [829, 175] on span "Yes" at bounding box center [831, 176] width 13 height 12
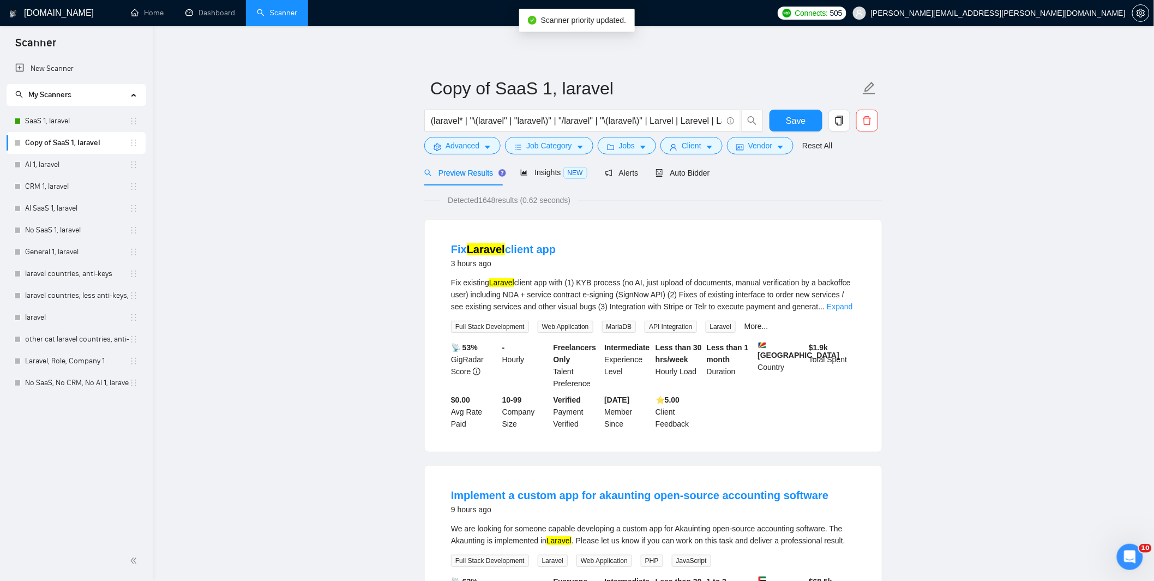
click at [101, 142] on link "Copy of SaaS 1, laravel" at bounding box center [77, 143] width 104 height 22
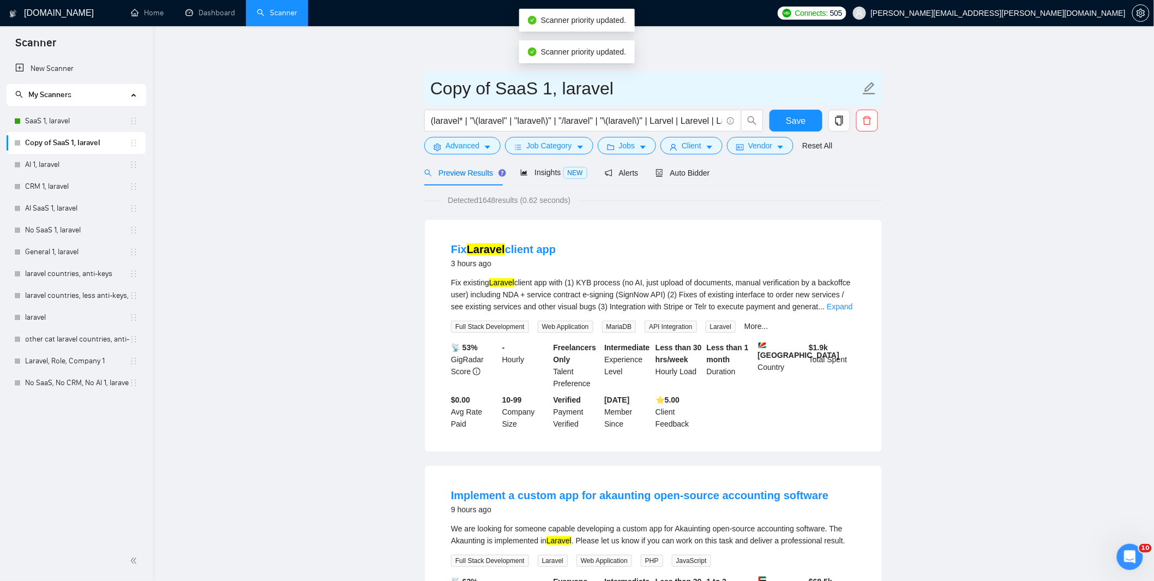
click at [509, 91] on input "Copy of SaaS 1, laravel" at bounding box center [645, 88] width 430 height 27
drag, startPoint x: 500, startPoint y: 88, endPoint x: 432, endPoint y: 86, distance: 67.6
click at [432, 86] on input "Copy of SaaS 1, laravel" at bounding box center [645, 88] width 430 height 27
drag, startPoint x: 489, startPoint y: 87, endPoint x: 481, endPoint y: 85, distance: 8.5
click at [481, 85] on input "SaaS 1, laravel" at bounding box center [645, 88] width 430 height 27
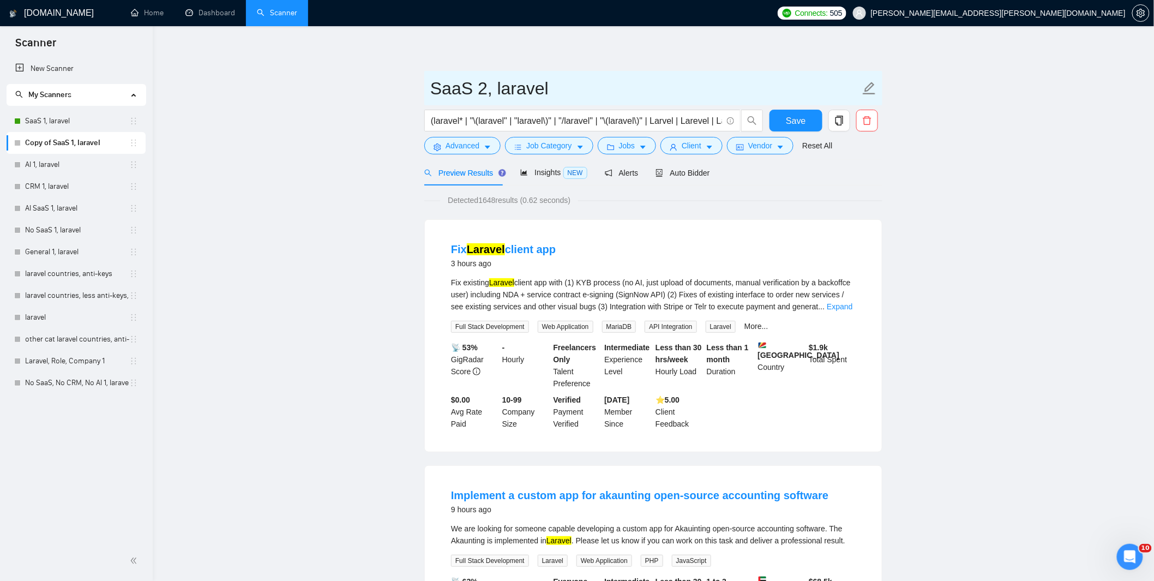
type input "SaaS 2, laravel"
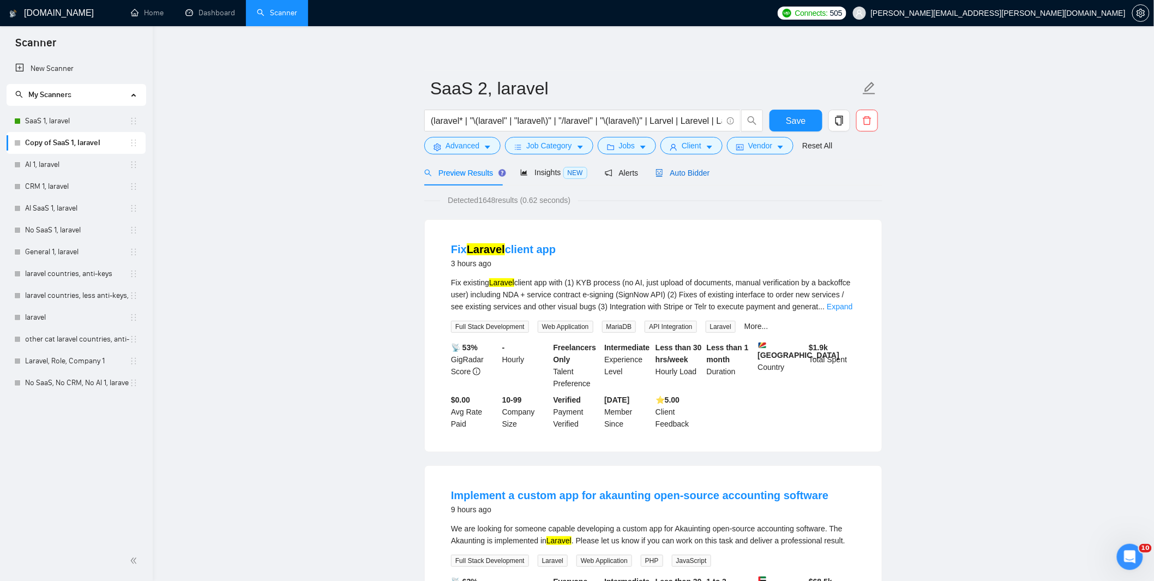
click at [701, 168] on span "Auto Bidder" at bounding box center [682, 172] width 54 height 9
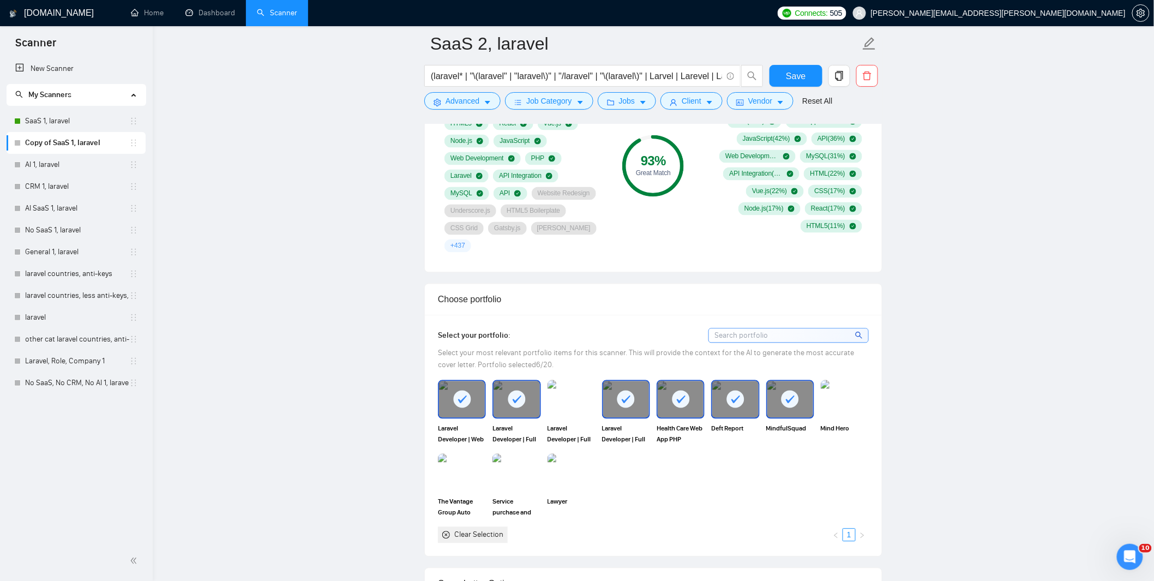
scroll to position [872, 0]
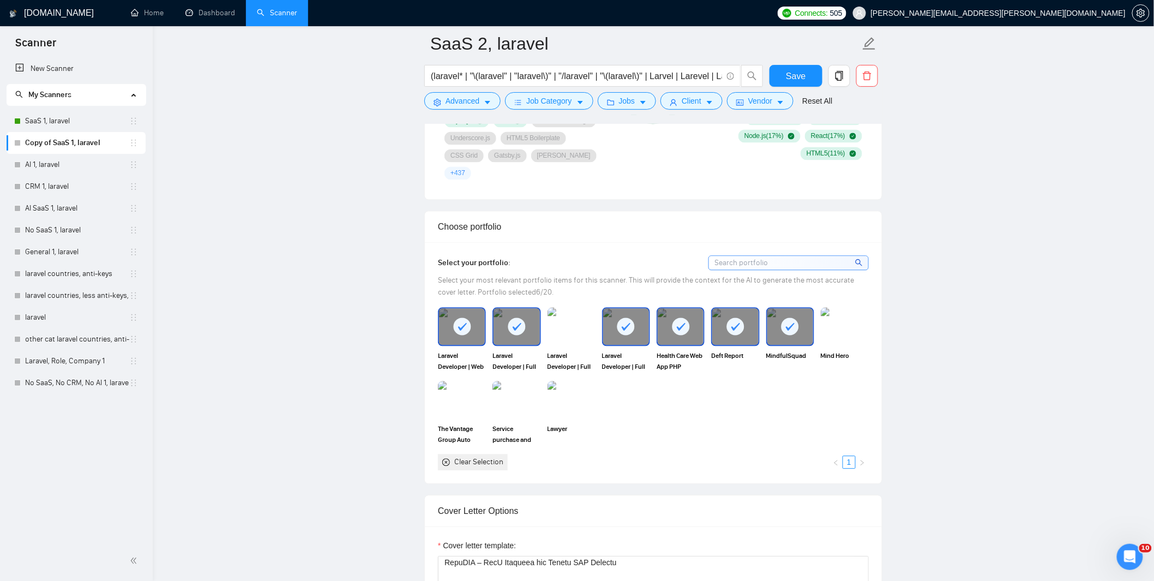
click at [630, 319] on rect at bounding box center [625, 325] width 17 height 17
click at [520, 317] on rect at bounding box center [516, 325] width 17 height 17
click at [453, 317] on icon at bounding box center [462, 326] width 18 height 18
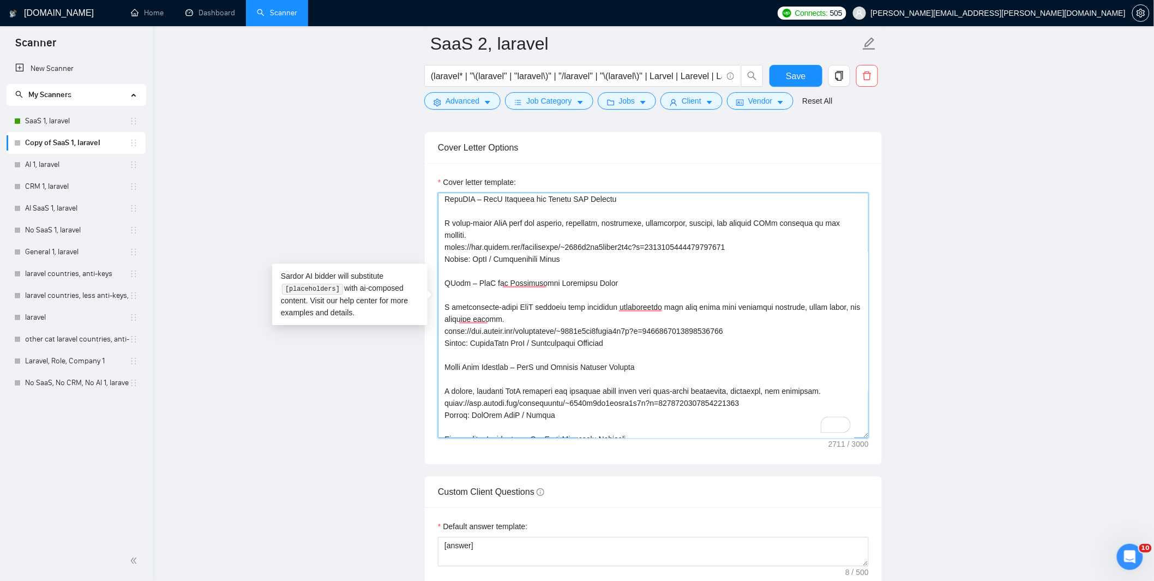
scroll to position [278, 0]
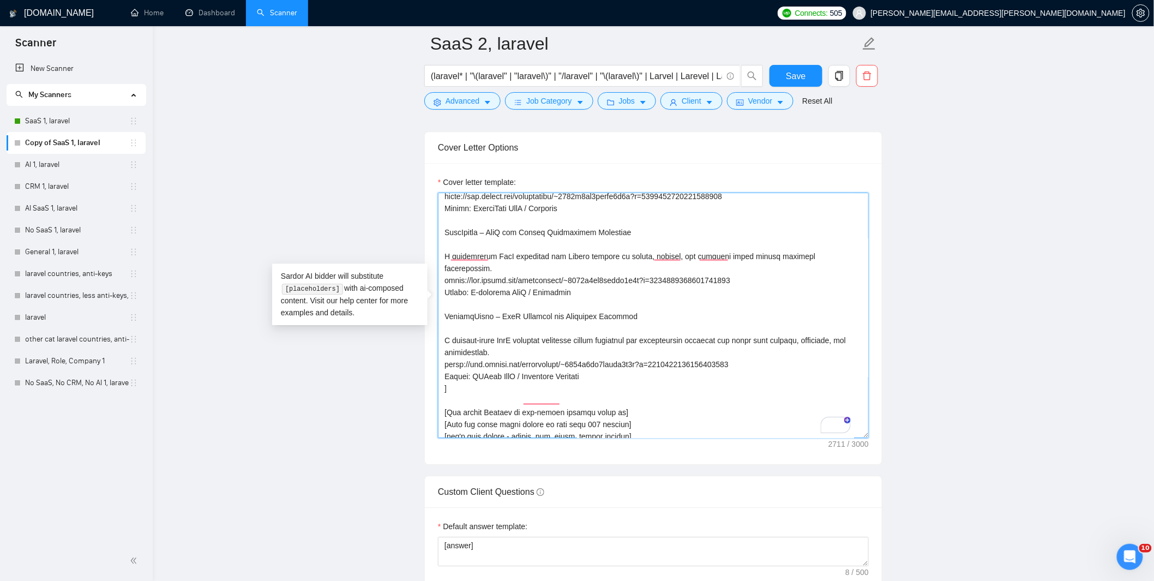
drag, startPoint x: 453, startPoint y: 319, endPoint x: 614, endPoint y: 347, distance: 164.3
click at [614, 347] on textarea "Cover letter template:" at bounding box center [653, 314] width 431 height 245
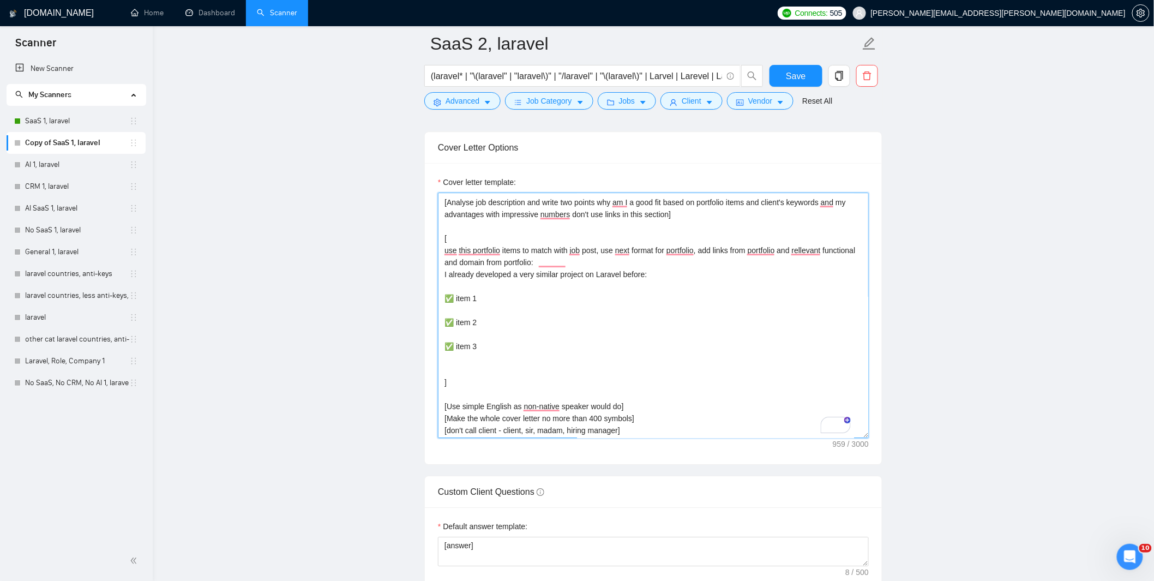
click at [495, 353] on textarea "[don't add job title before next static title, cover letter must start with my …" at bounding box center [653, 314] width 431 height 245
paste textarea "SaaS Laravel Developer – Daily Mood Check-ins & Reflections – MindfulSquad Emoj…"
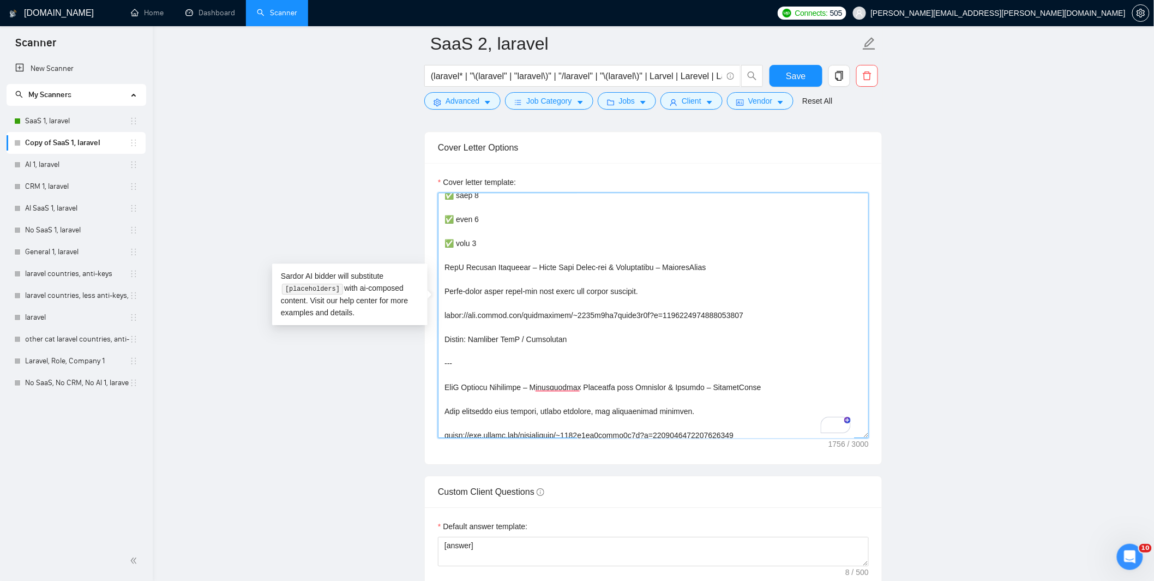
click at [492, 286] on textarea "Cover letter template:" at bounding box center [653, 314] width 431 height 245
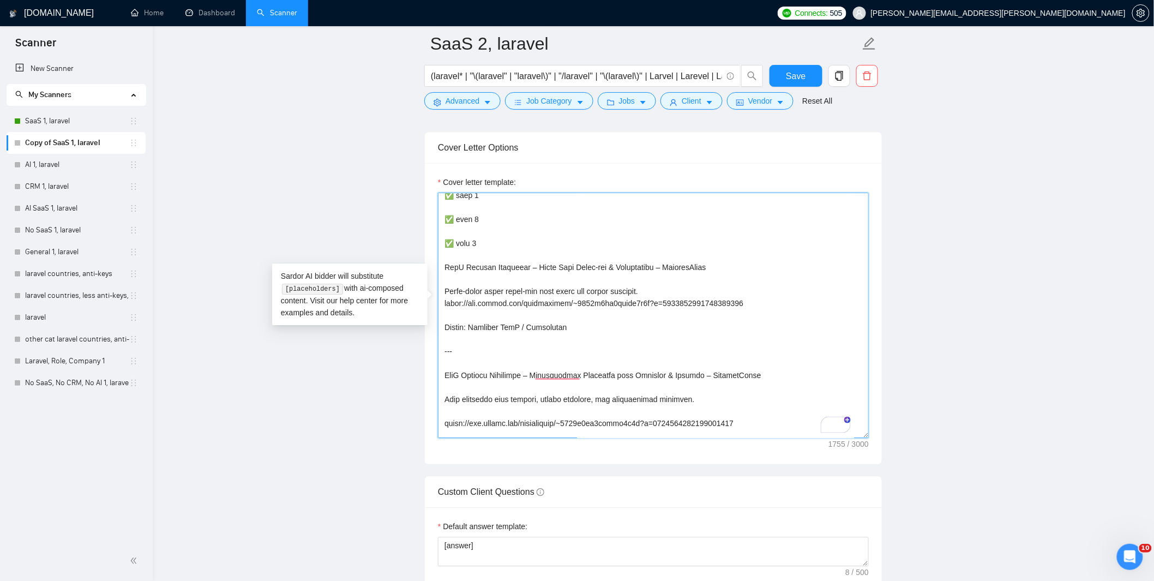
click at [462, 262] on textarea "Cover letter template:" at bounding box center [653, 314] width 431 height 245
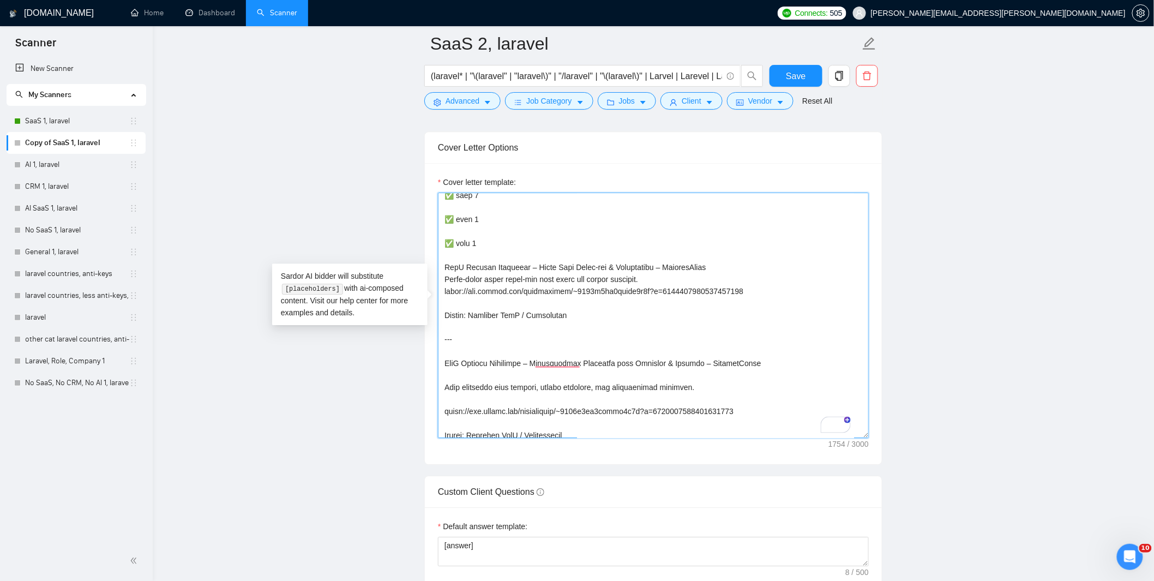
click at [469, 362] on textarea "Cover letter template:" at bounding box center [653, 314] width 431 height 245
click at [467, 369] on textarea "Cover letter template:" at bounding box center [653, 314] width 431 height 245
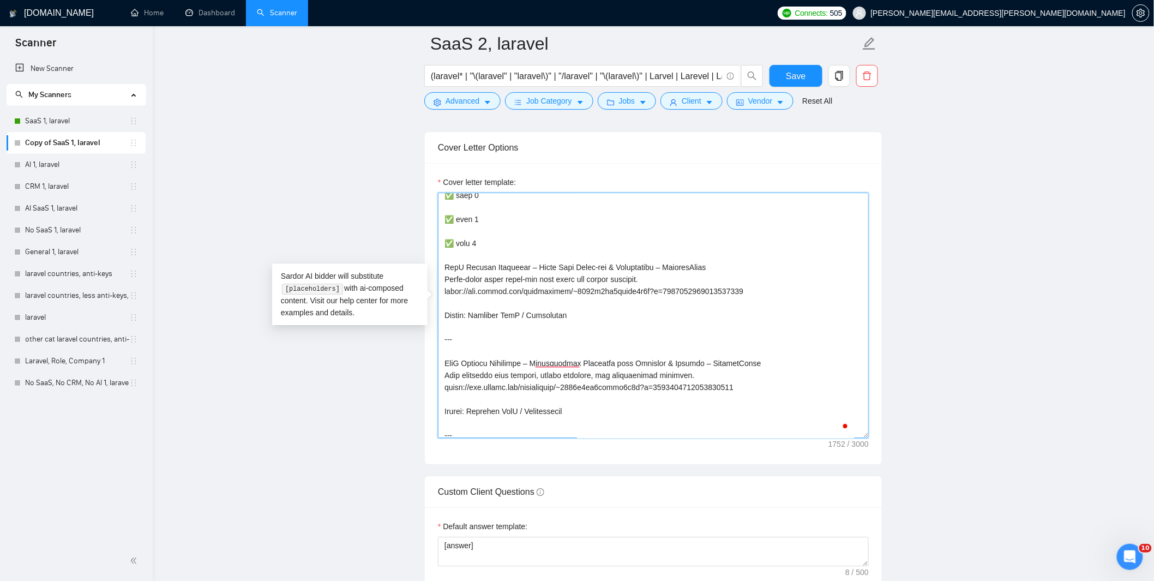
click at [462, 382] on textarea "Cover letter template:" at bounding box center [653, 314] width 431 height 245
click at [444, 361] on textarea "Cover letter template:" at bounding box center [653, 314] width 431 height 245
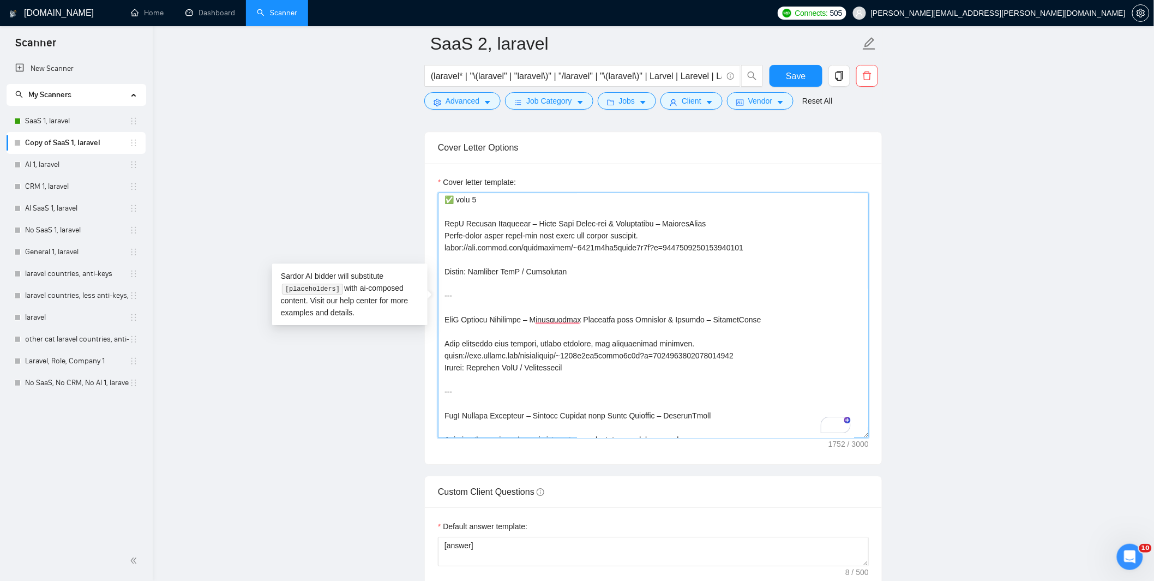
click at [737, 335] on textarea "Cover letter template:" at bounding box center [653, 314] width 431 height 245
click at [552, 317] on textarea "Cover letter template:" at bounding box center [653, 314] width 431 height 245
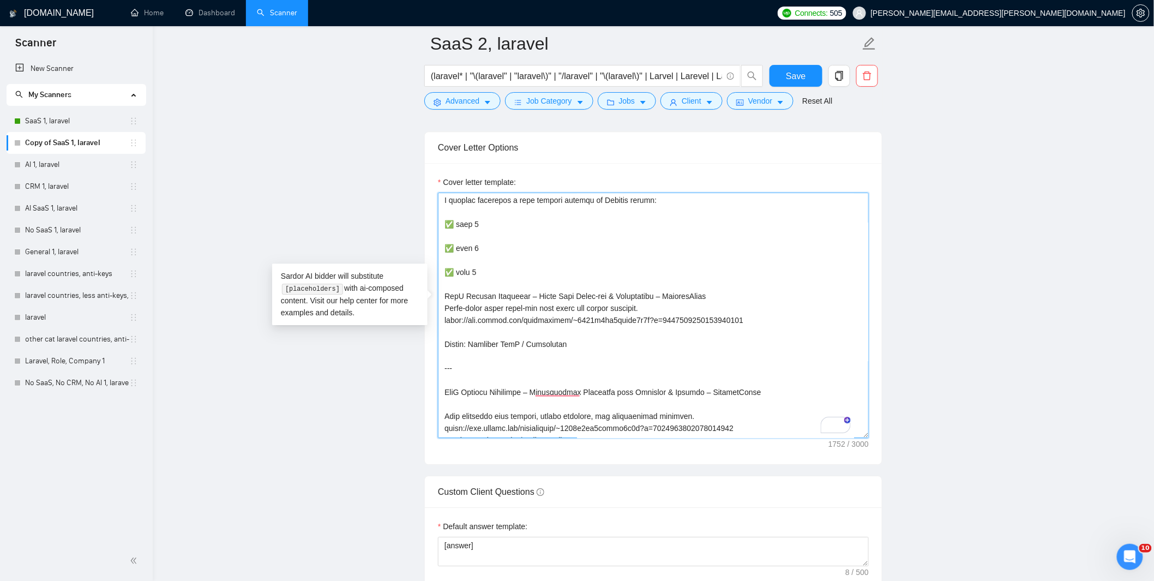
drag, startPoint x: 469, startPoint y: 351, endPoint x: 462, endPoint y: 336, distance: 15.8
click at [462, 336] on textarea "Cover letter template:" at bounding box center [653, 314] width 431 height 245
click at [475, 365] on textarea "Cover letter template:" at bounding box center [653, 314] width 431 height 245
drag, startPoint x: 470, startPoint y: 359, endPoint x: 467, endPoint y: 345, distance: 14.4
click at [467, 345] on textarea "Cover letter template:" at bounding box center [653, 314] width 431 height 245
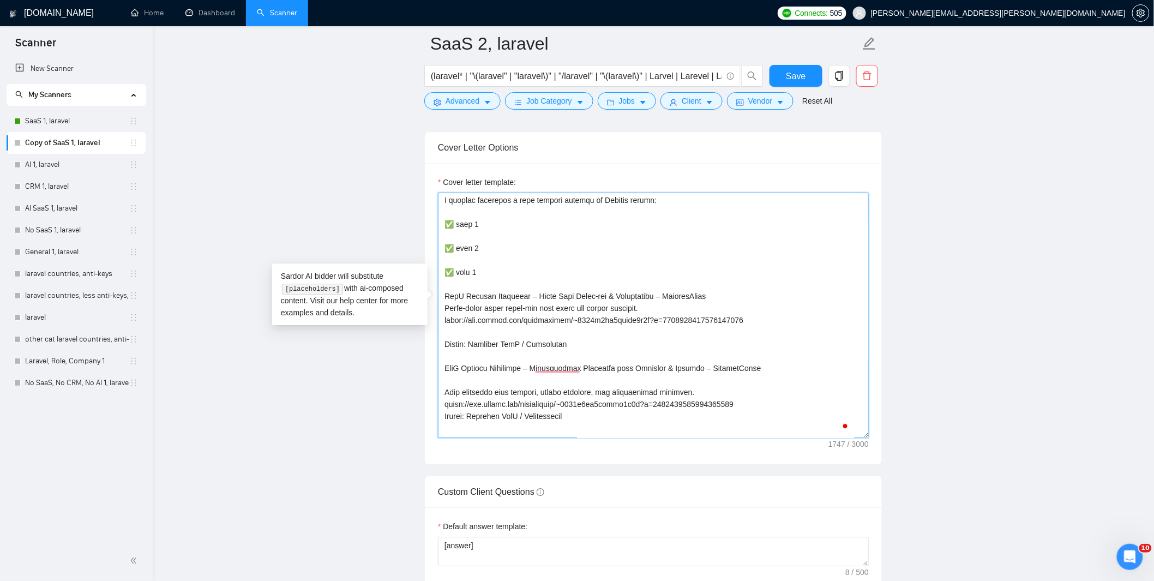
click at [466, 315] on textarea "Cover letter template:" at bounding box center [653, 314] width 431 height 245
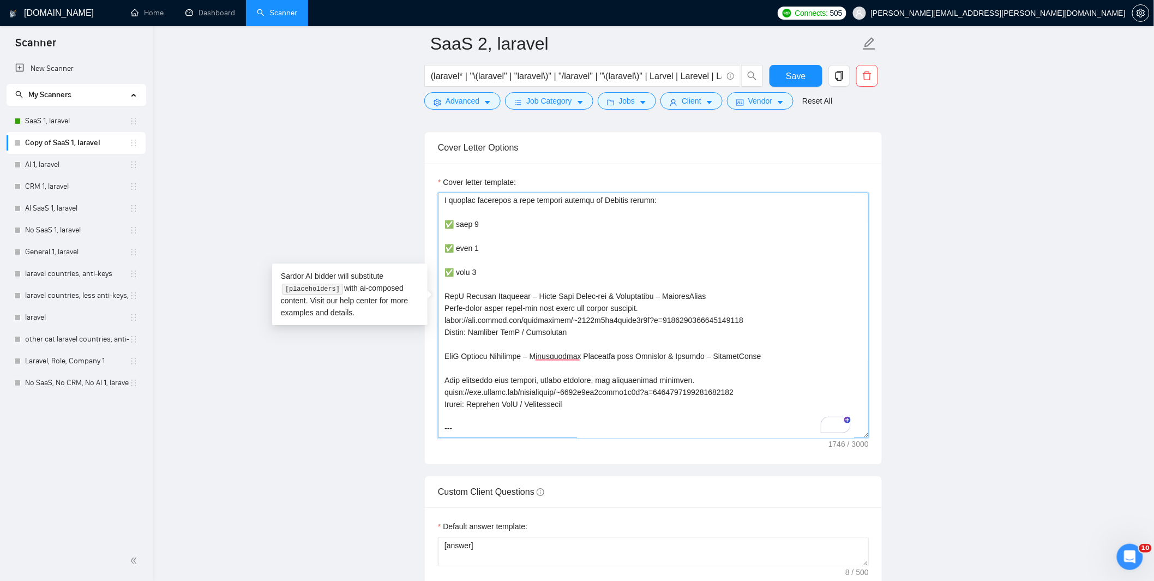
click at [444, 295] on textarea "Cover letter template:" at bounding box center [653, 314] width 431 height 245
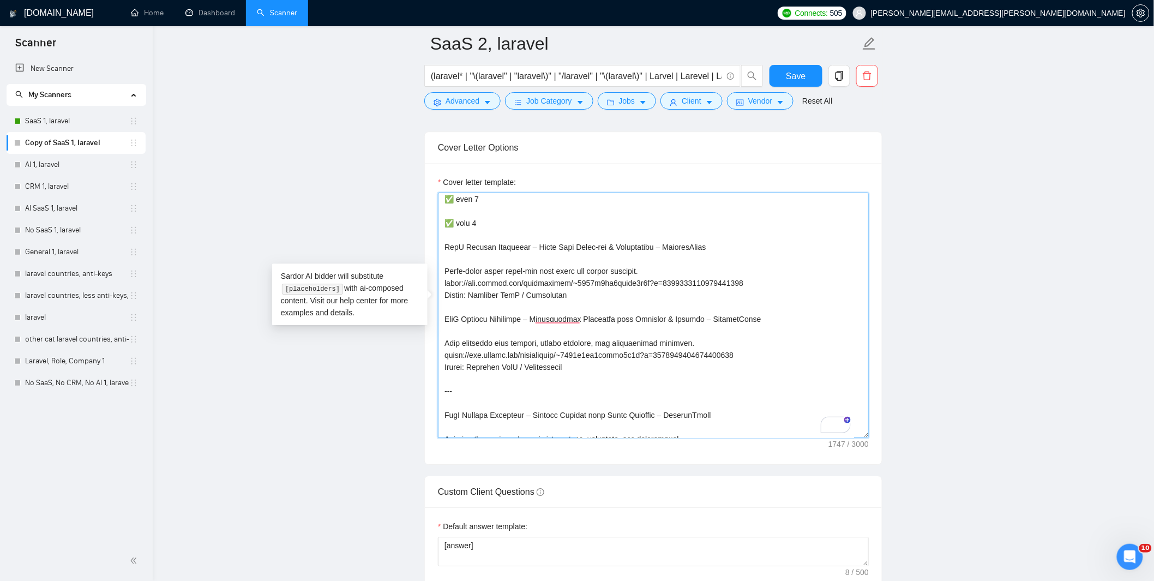
click at [443, 281] on textarea "Cover letter template:" at bounding box center [653, 314] width 431 height 245
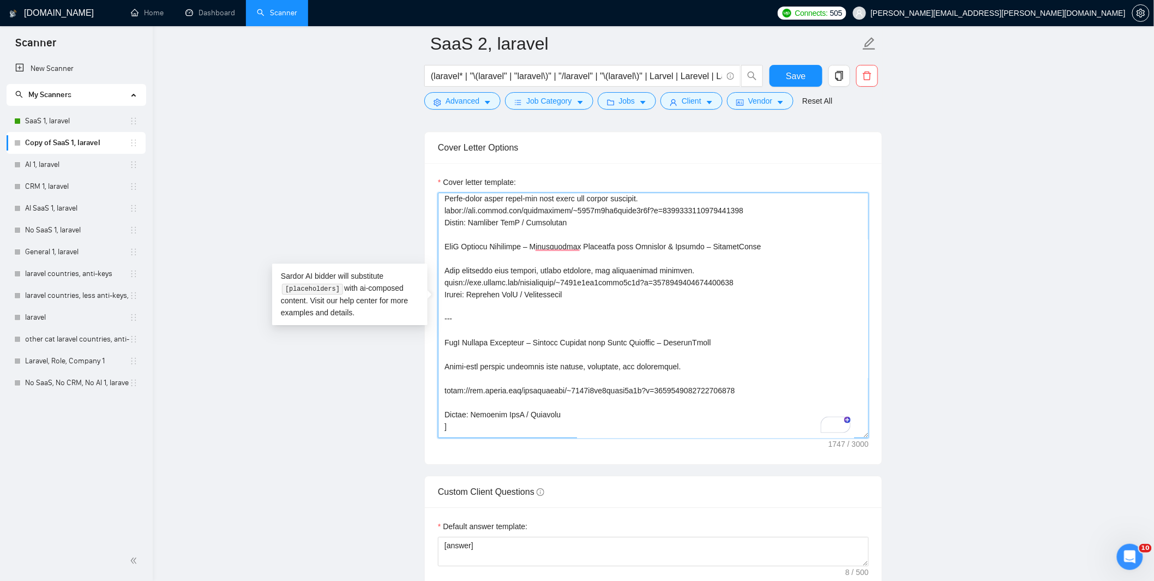
drag, startPoint x: 444, startPoint y: 325, endPoint x: 441, endPoint y: 308, distance: 17.9
click at [441, 308] on textarea "Cover letter template:" at bounding box center [653, 314] width 431 height 245
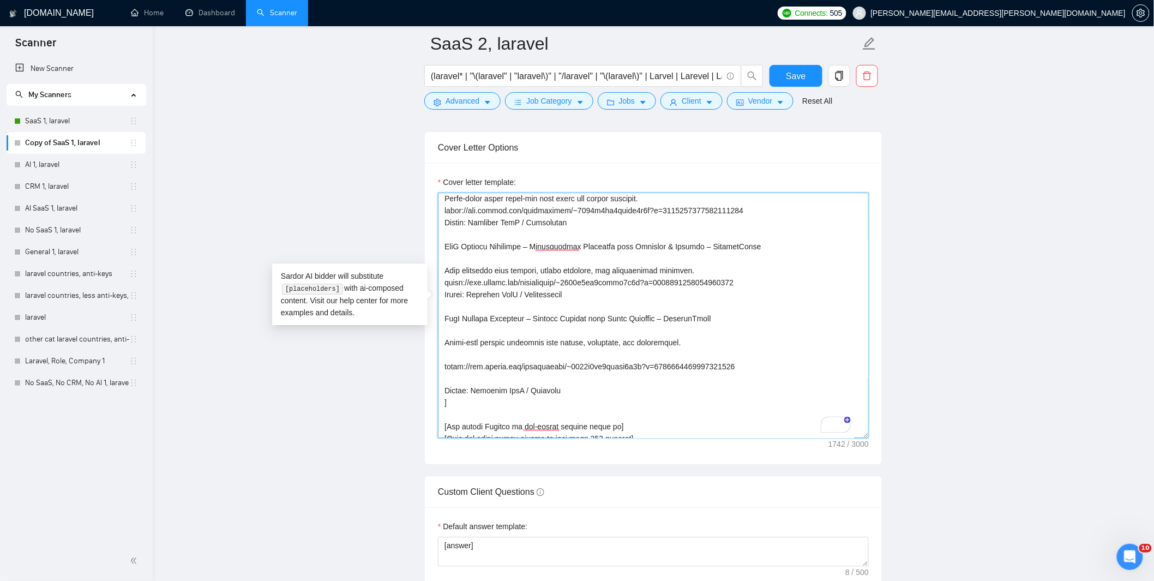
click at [456, 340] on textarea "Cover letter template:" at bounding box center [653, 314] width 431 height 245
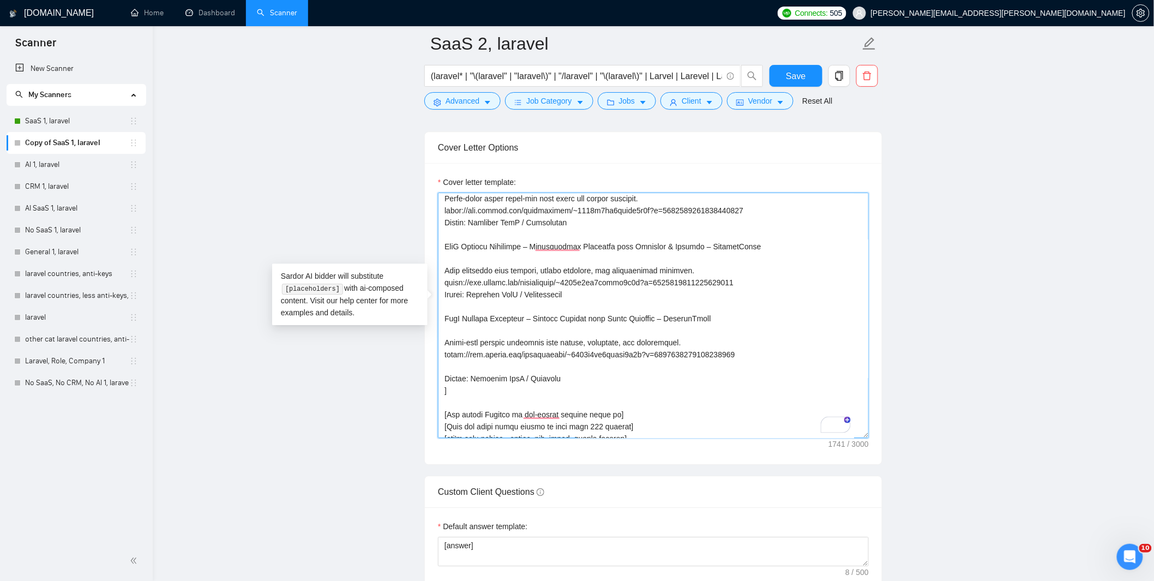
click at [456, 353] on textarea "Cover letter template:" at bounding box center [653, 314] width 431 height 245
click at [456, 312] on textarea "Cover letter template:" at bounding box center [653, 314] width 431 height 245
click at [460, 292] on textarea "Cover letter template:" at bounding box center [653, 314] width 431 height 245
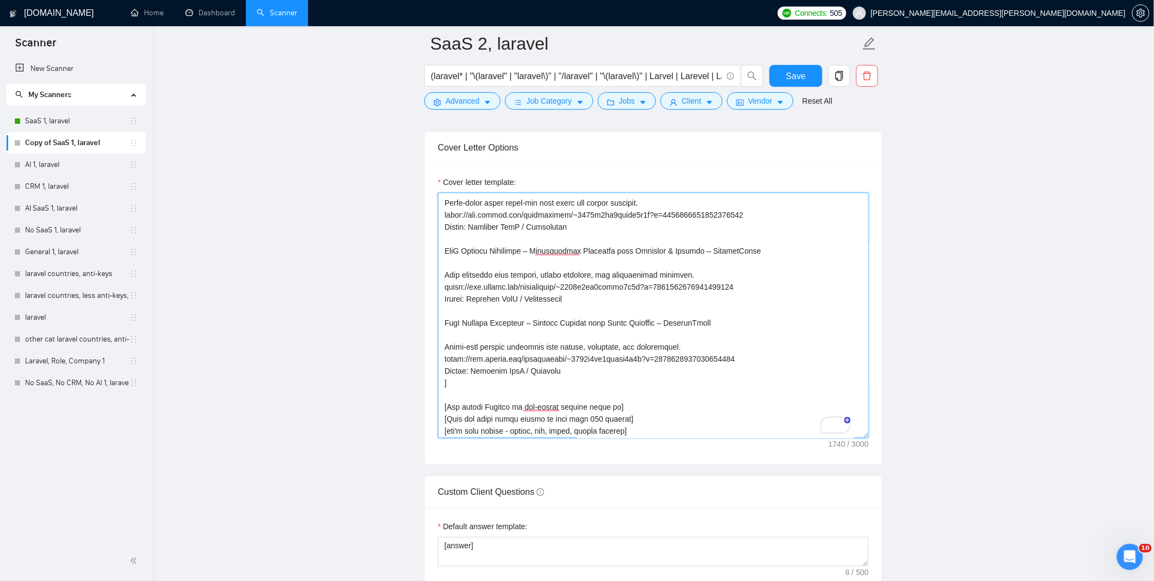
click at [608, 355] on textarea "Cover letter template:" at bounding box center [653, 314] width 431 height 245
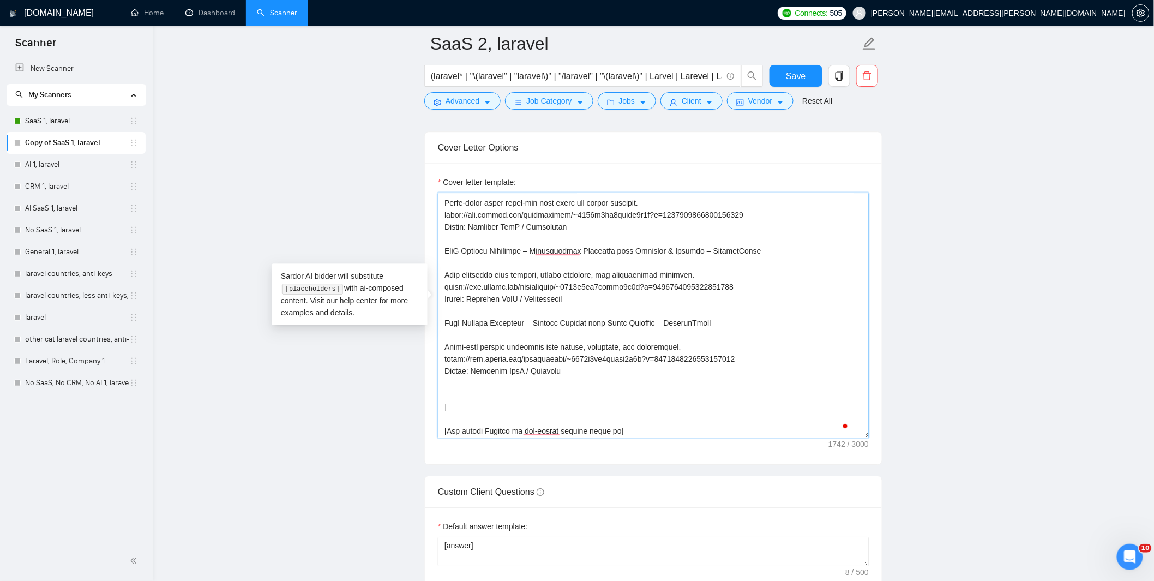
paste textarea "SaaS Laravel Developer – Coaching Chat with Messaging and Reminders – MindfulSq…"
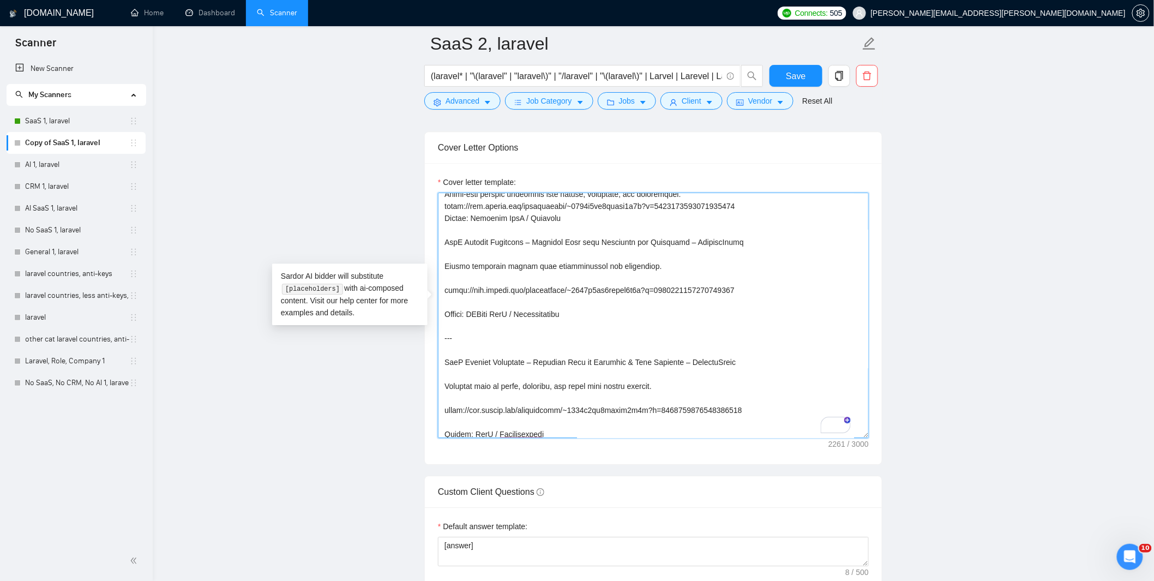
click at [471, 407] on textarea "Cover letter template:" at bounding box center [653, 314] width 431 height 245
click at [469, 383] on textarea "Cover letter template:" at bounding box center [653, 314] width 431 height 245
click at [470, 290] on textarea "Cover letter template:" at bounding box center [653, 314] width 431 height 245
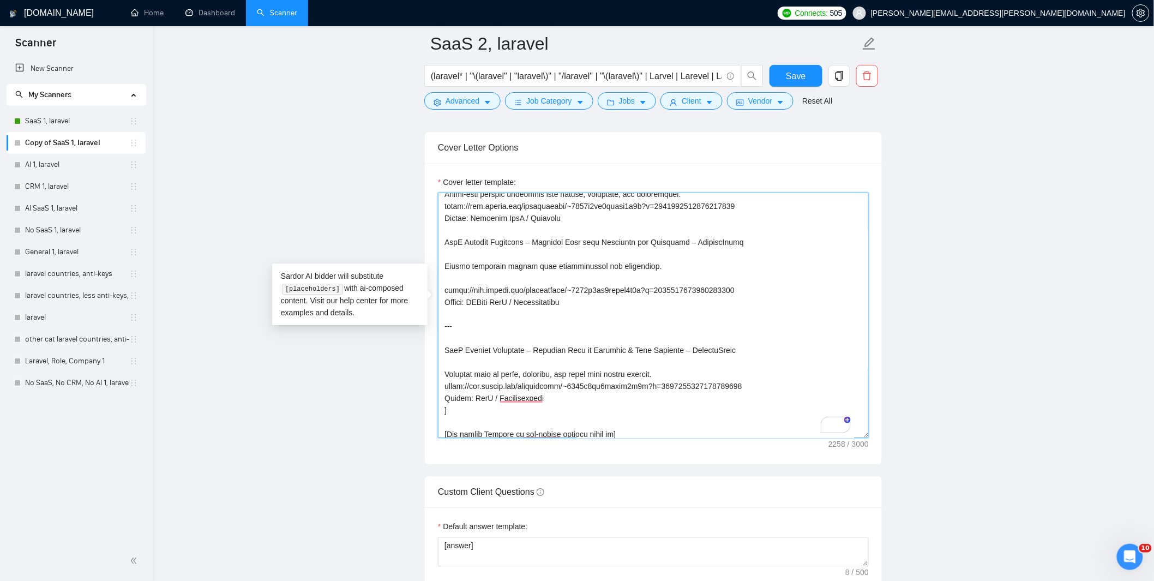
click at [459, 260] on textarea "Cover letter template:" at bounding box center [653, 314] width 431 height 245
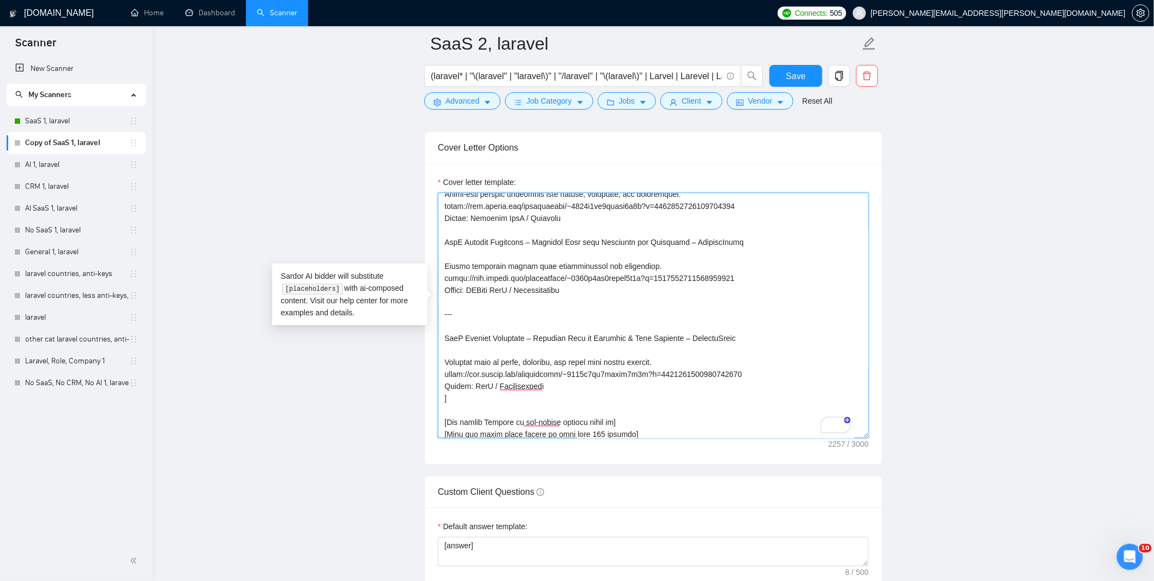
click at [497, 297] on textarea "Cover letter template:" at bounding box center [653, 314] width 431 height 245
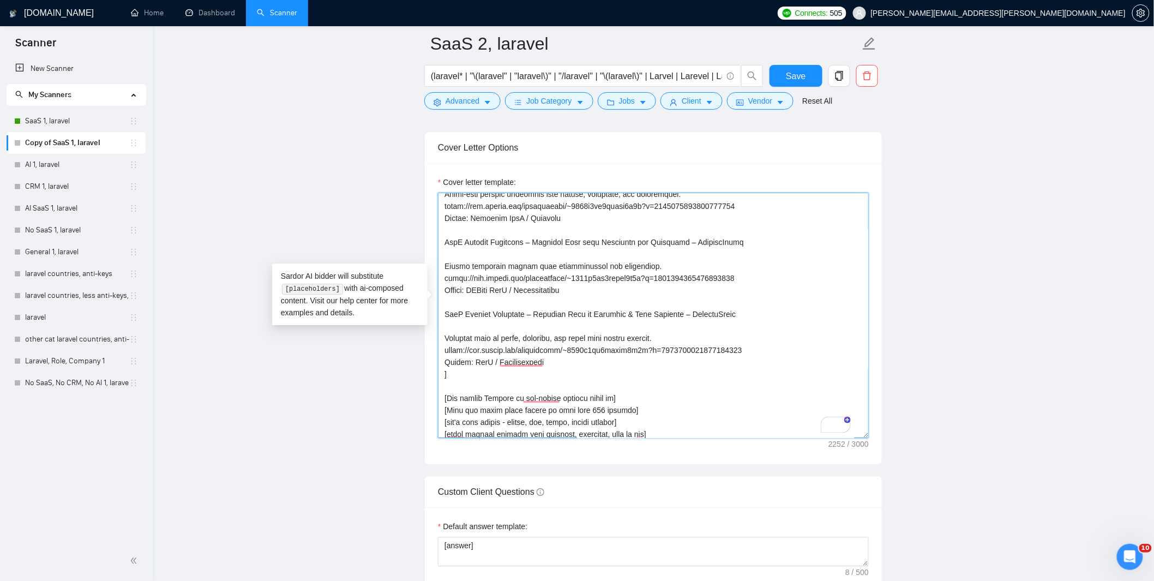
click at [562, 346] on textarea "Cover letter template:" at bounding box center [653, 314] width 431 height 245
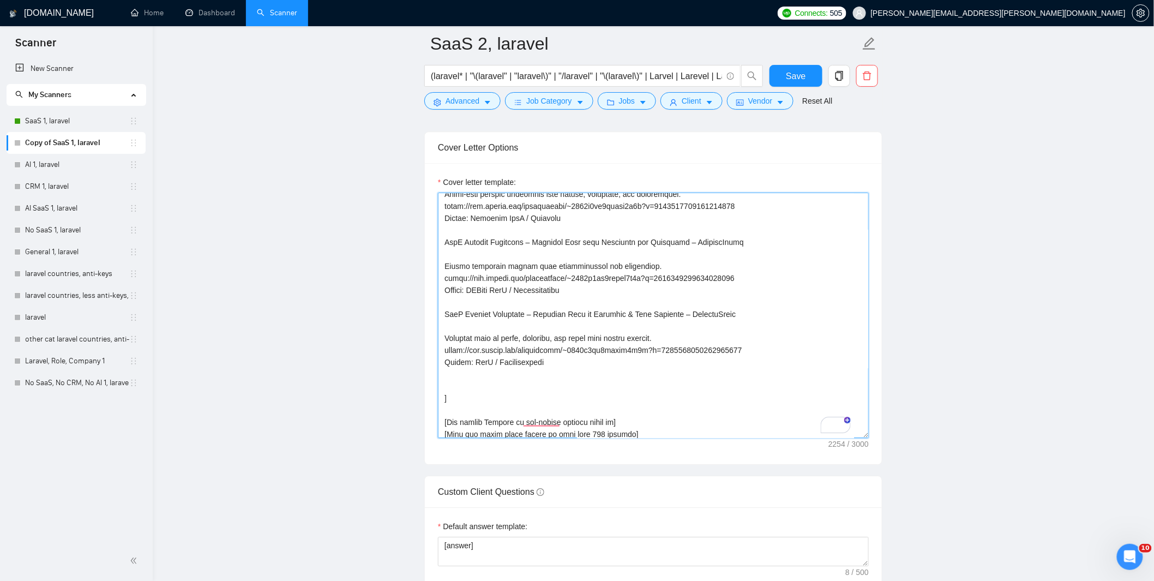
click at [455, 364] on textarea "Cover letter template:" at bounding box center [653, 314] width 431 height 245
click at [457, 367] on textarea "Cover letter template:" at bounding box center [653, 314] width 431 height 245
paste textarea "SaaS Laravel Developer – Marketing Website & Onboarding Funnel – MindfulSquad L…"
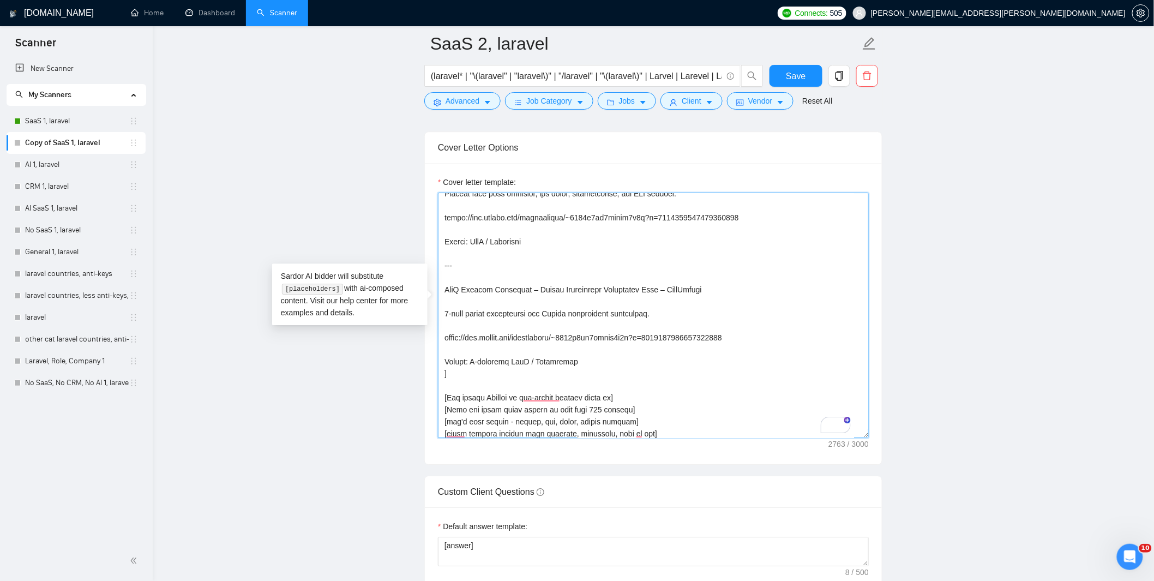
click at [483, 331] on textarea "Cover letter template:" at bounding box center [653, 314] width 431 height 245
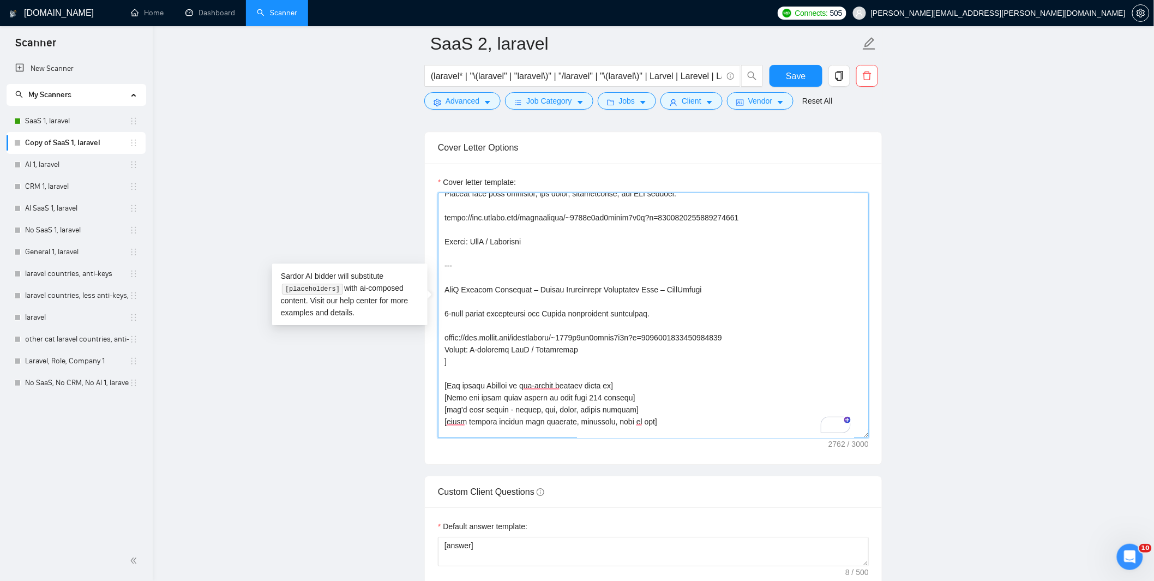
click at [476, 306] on textarea "Cover letter template:" at bounding box center [653, 314] width 431 height 245
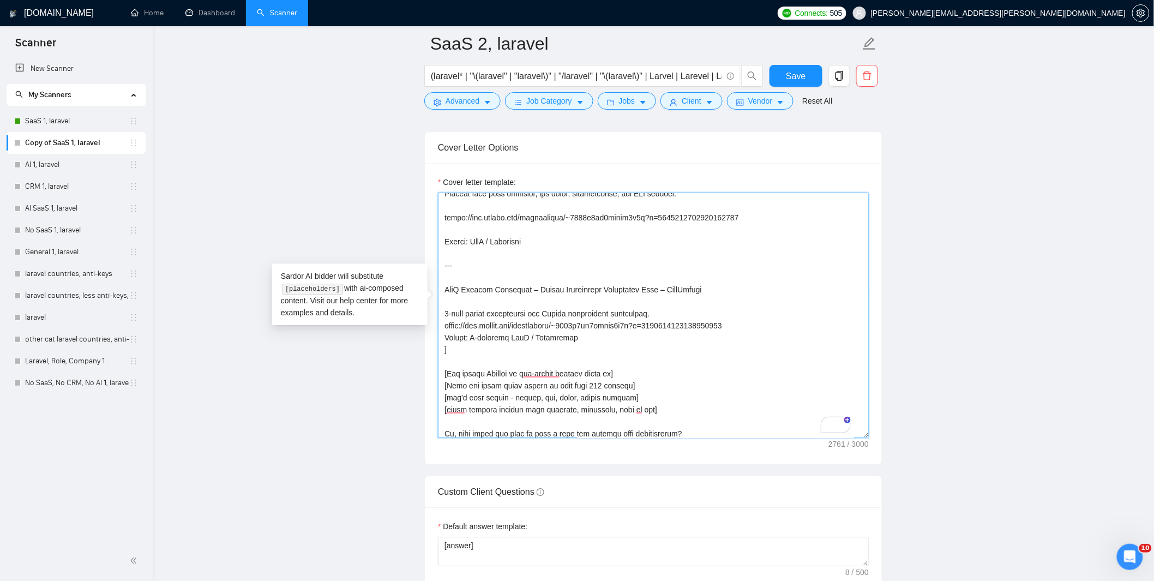
click at [459, 259] on textarea "Cover letter template:" at bounding box center [653, 314] width 431 height 245
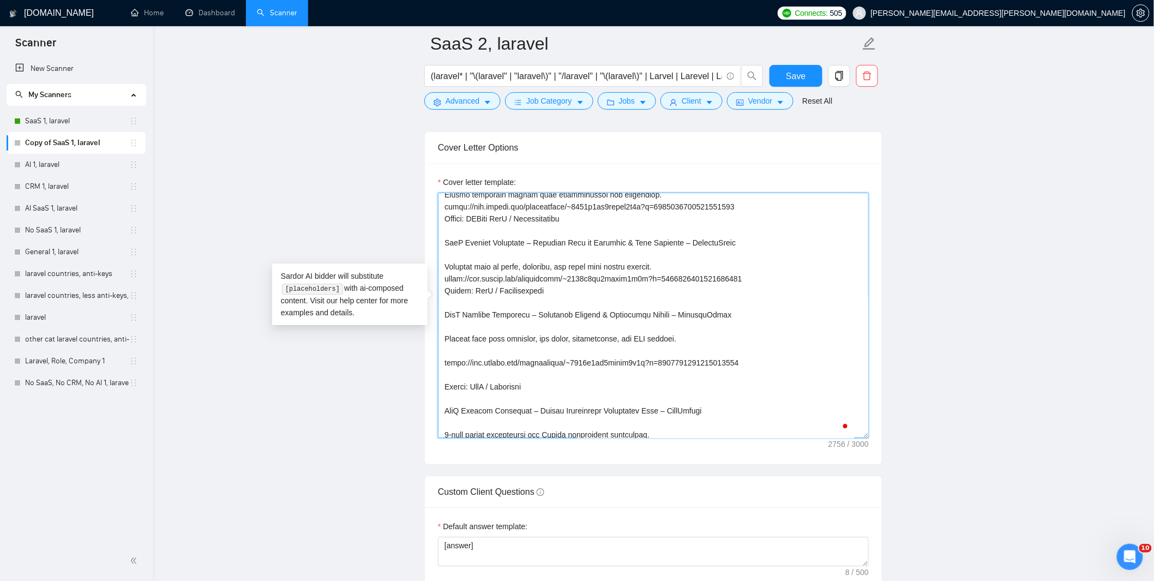
click at [469, 385] on textarea "Cover letter template:" at bounding box center [653, 314] width 431 height 245
click at [465, 361] on textarea "Cover letter template:" at bounding box center [653, 314] width 431 height 245
click at [460, 335] on textarea "Cover letter template:" at bounding box center [653, 314] width 431 height 245
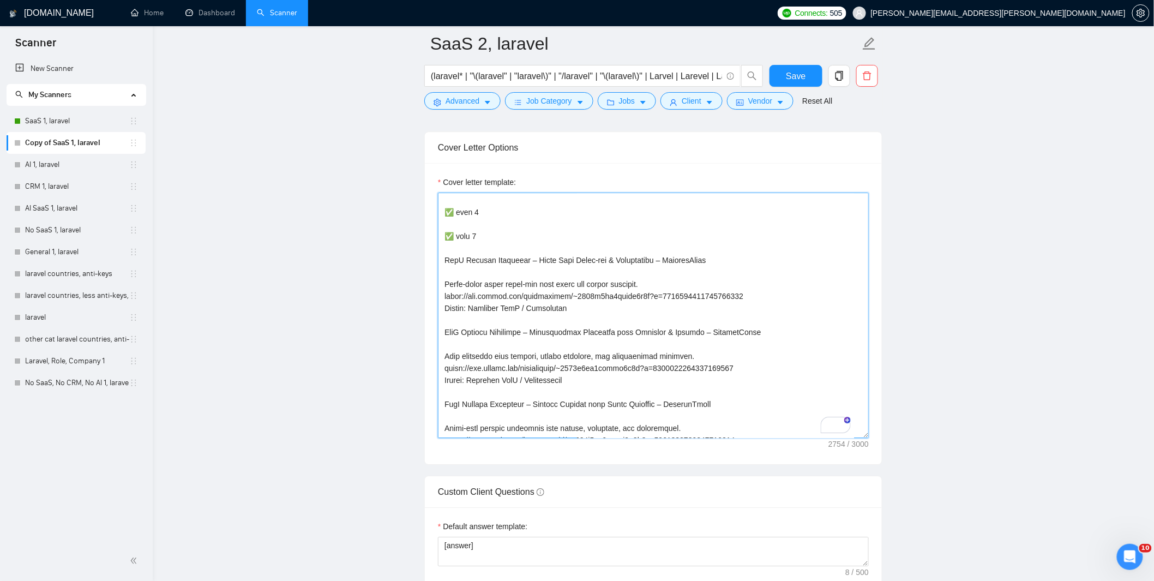
click at [489, 258] on textarea "Cover letter template:" at bounding box center [653, 314] width 431 height 245
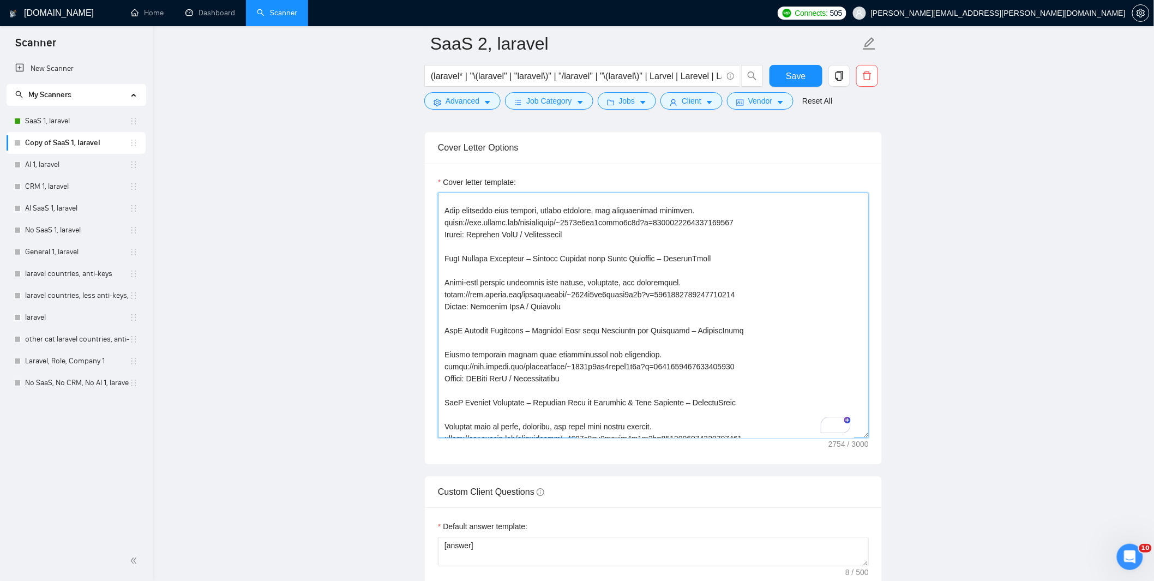
drag, startPoint x: 573, startPoint y: 295, endPoint x: 442, endPoint y: 242, distance: 141.8
click at [441, 242] on div "Cover Letter Options Cover letter template:" at bounding box center [653, 297] width 458 height 333
drag, startPoint x: 594, startPoint y: 293, endPoint x: 447, endPoint y: 236, distance: 157.7
click at [447, 236] on textarea "Cover letter template:" at bounding box center [653, 314] width 431 height 245
drag, startPoint x: 558, startPoint y: 293, endPoint x: 445, endPoint y: 239, distance: 125.3
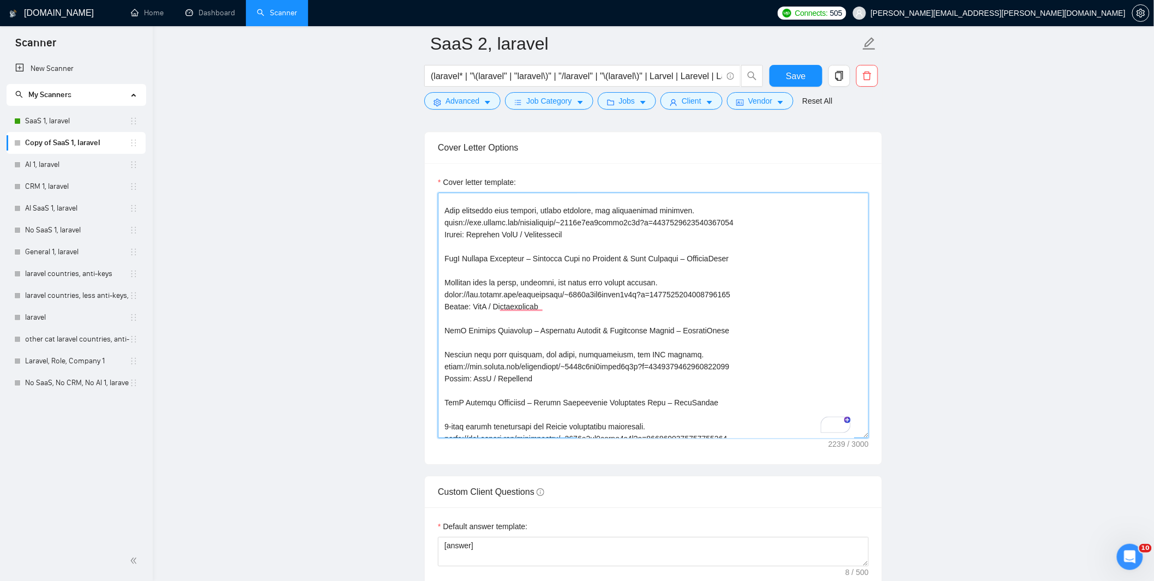
click at [445, 239] on textarea "Cover letter template:" at bounding box center [653, 314] width 431 height 245
click at [641, 260] on textarea "Cover letter template:" at bounding box center [653, 314] width 431 height 245
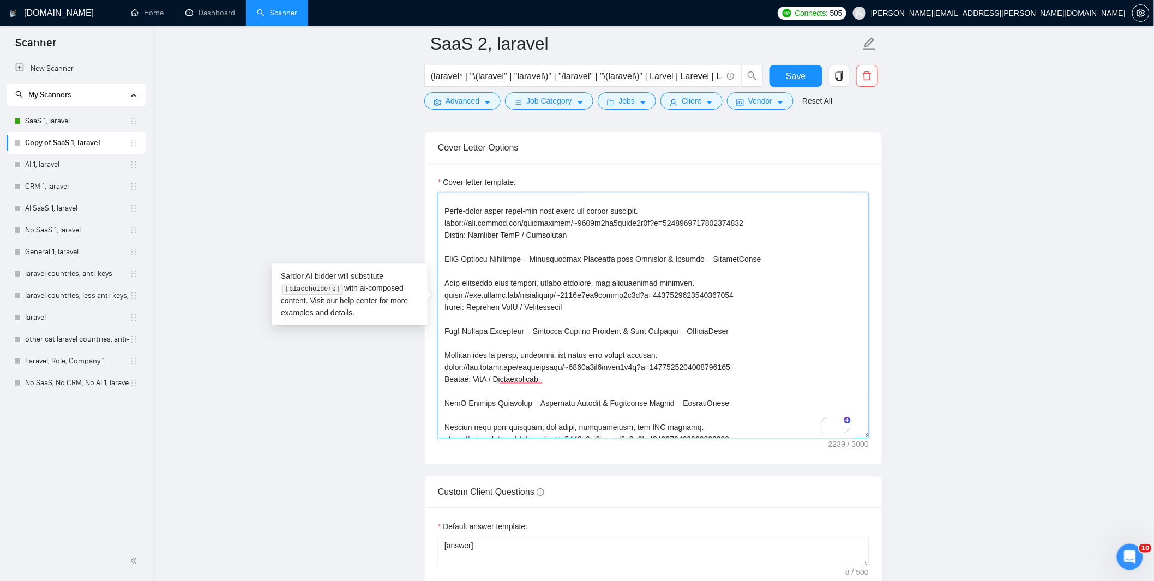
drag, startPoint x: 549, startPoint y: 363, endPoint x: 448, endPoint y: 311, distance: 114.1
click at [448, 311] on textarea "Cover letter template:" at bounding box center [653, 314] width 431 height 245
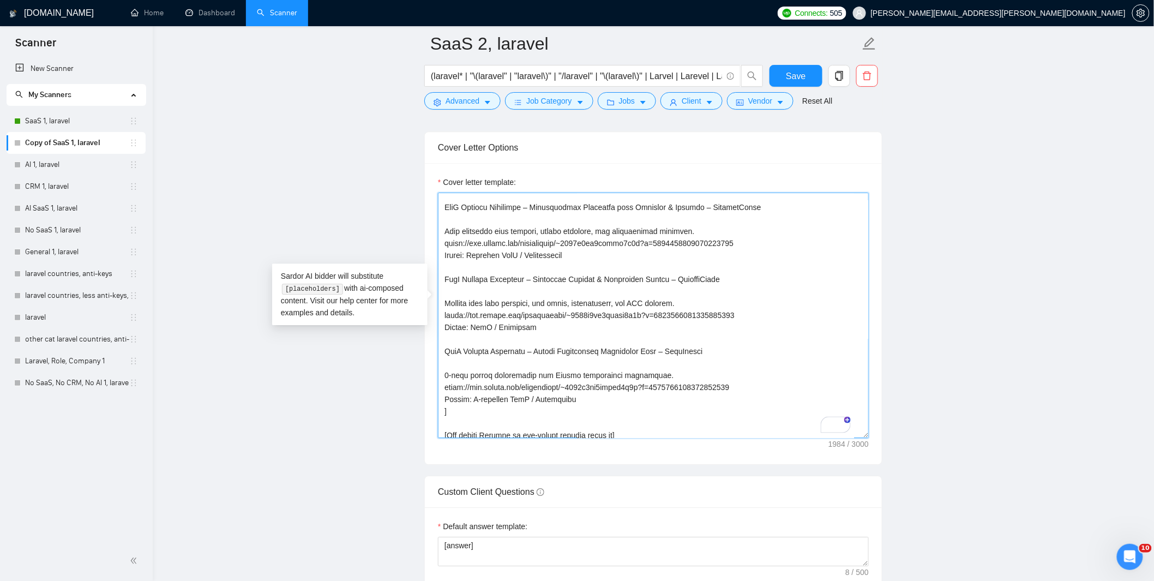
scroll to position [291, 0]
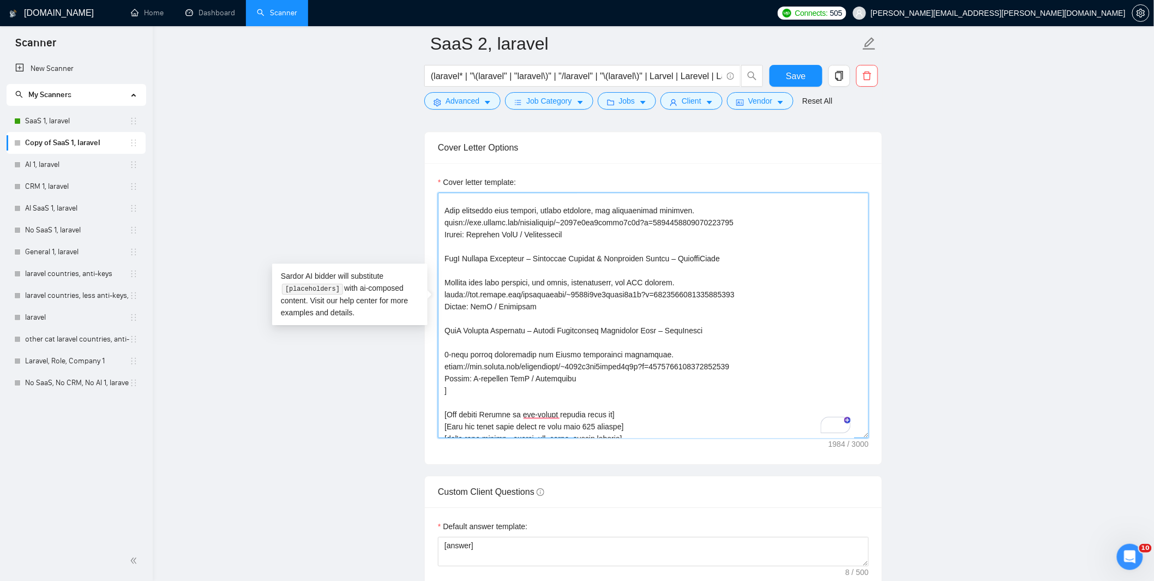
click at [602, 366] on textarea "Cover letter template:" at bounding box center [653, 314] width 431 height 245
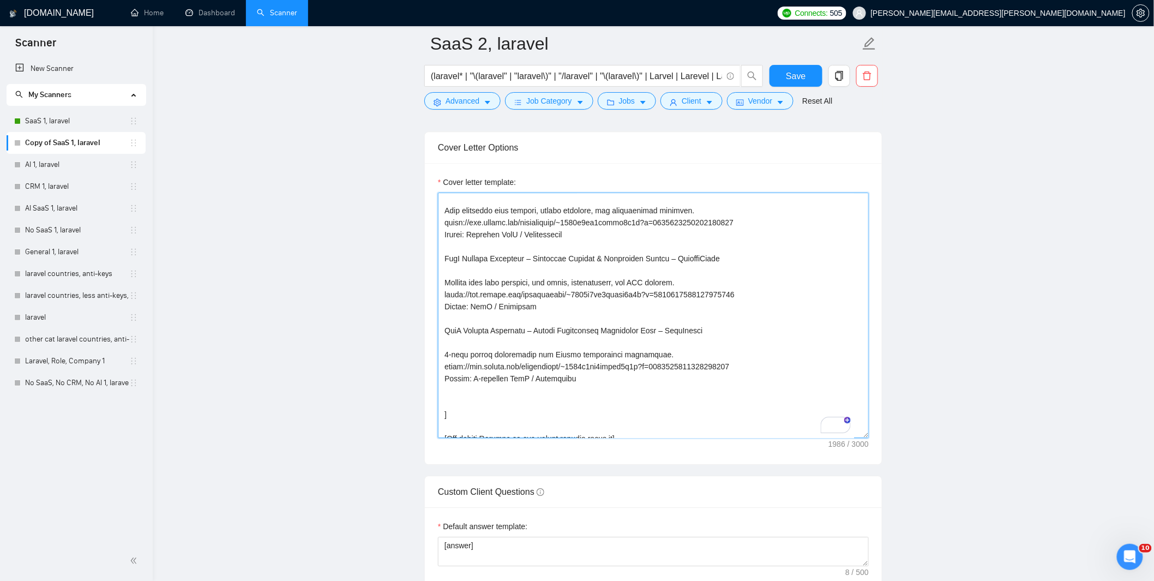
click at [491, 385] on textarea "Cover letter template:" at bounding box center [653, 314] width 431 height 245
paste textarea "SaaS Laravel Developer – Unified Seller Dashboard & Marketplace Overview – Deft…"
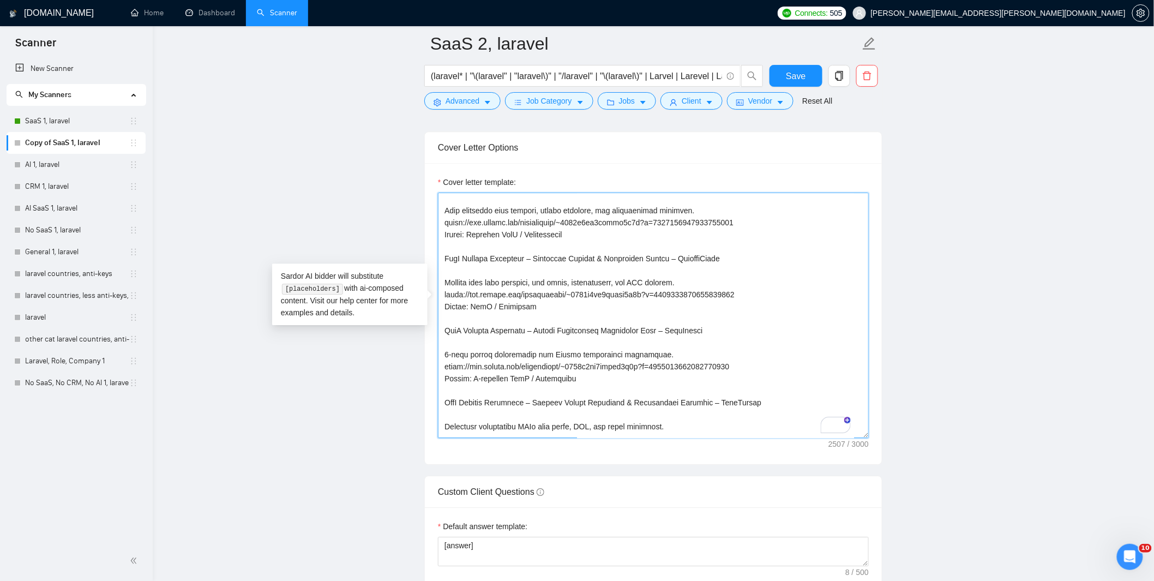
scroll to position [451, 0]
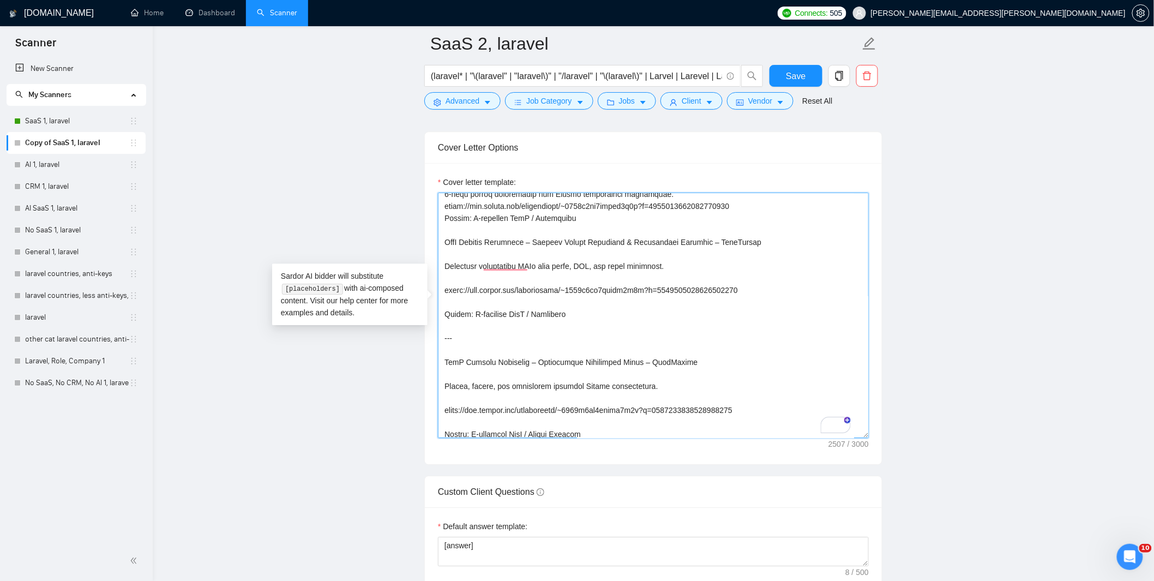
click at [488, 410] on textarea "Cover letter template:" at bounding box center [653, 314] width 431 height 245
click at [478, 381] on textarea "Cover letter template:" at bounding box center [653, 314] width 431 height 245
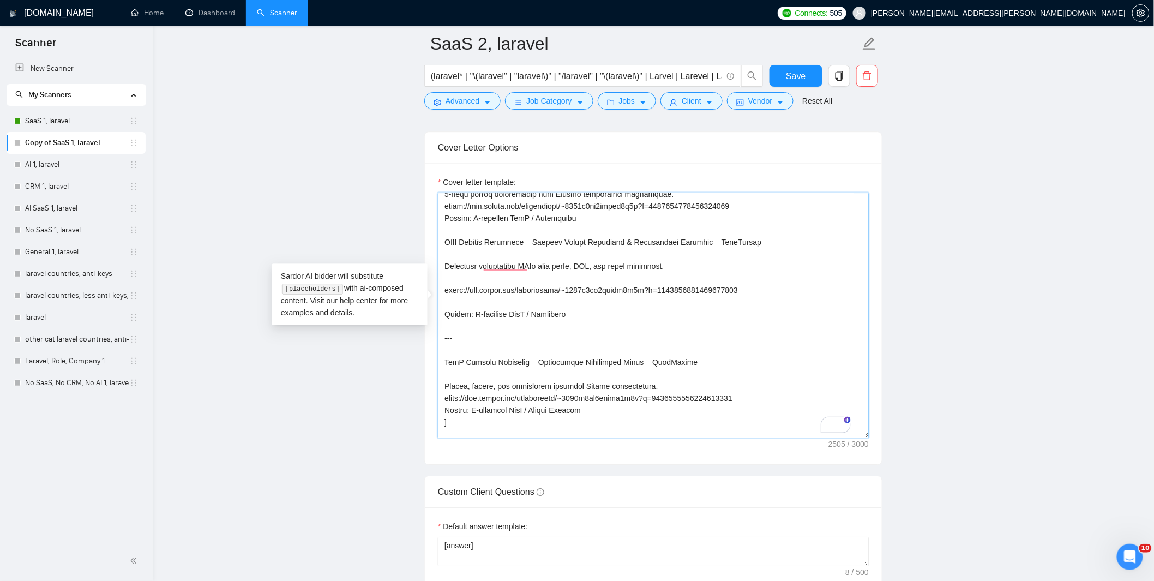
click at [461, 286] on textarea "Cover letter template:" at bounding box center [653, 314] width 431 height 245
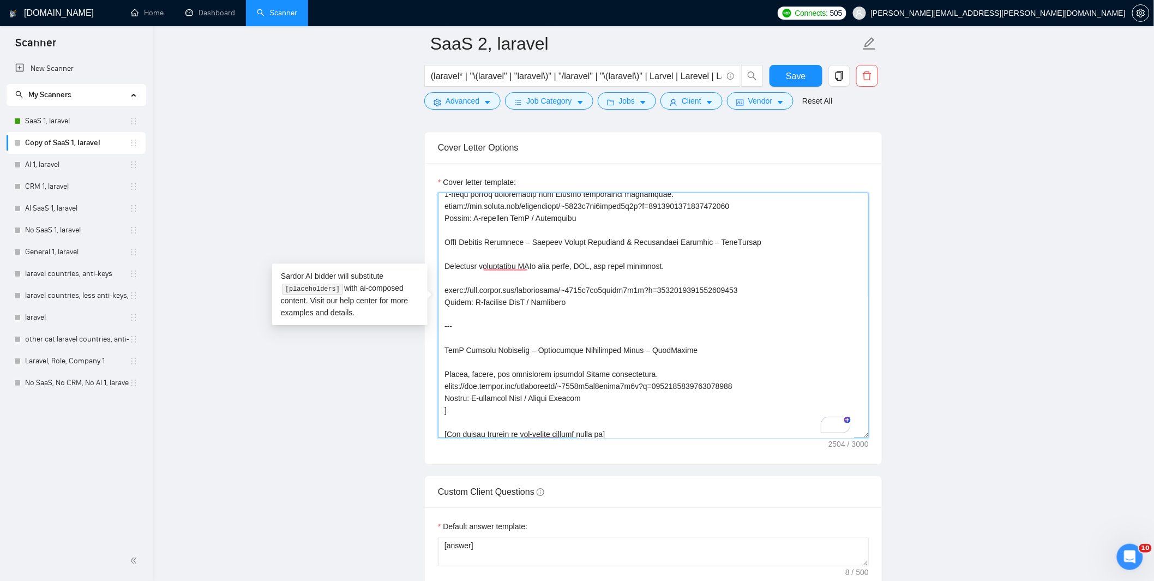
click at [460, 266] on textarea "Cover letter template:" at bounding box center [653, 314] width 431 height 245
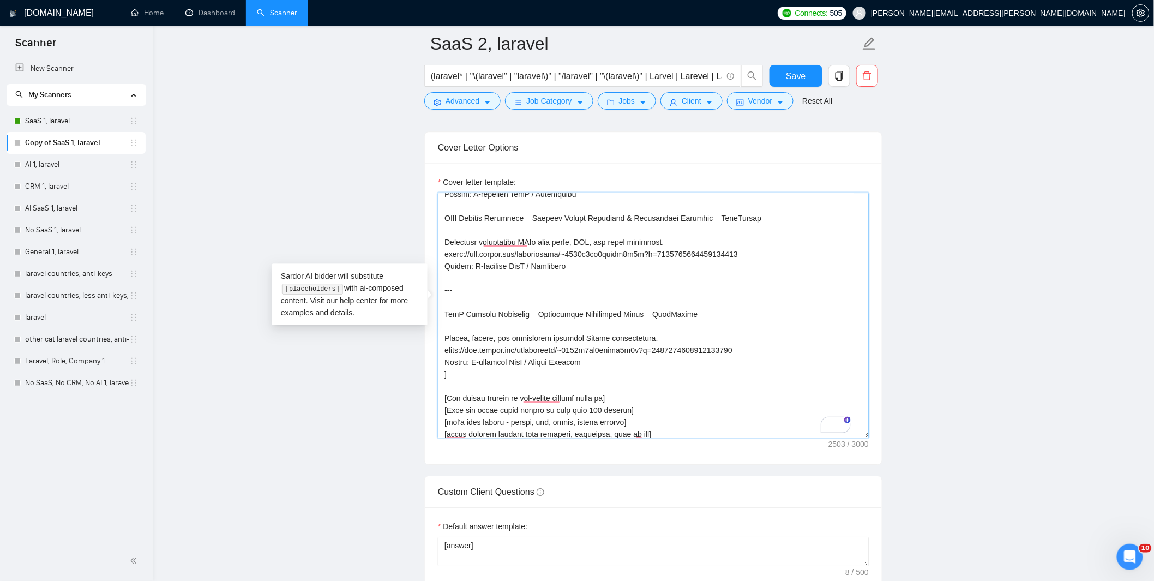
scroll to position [523, 0]
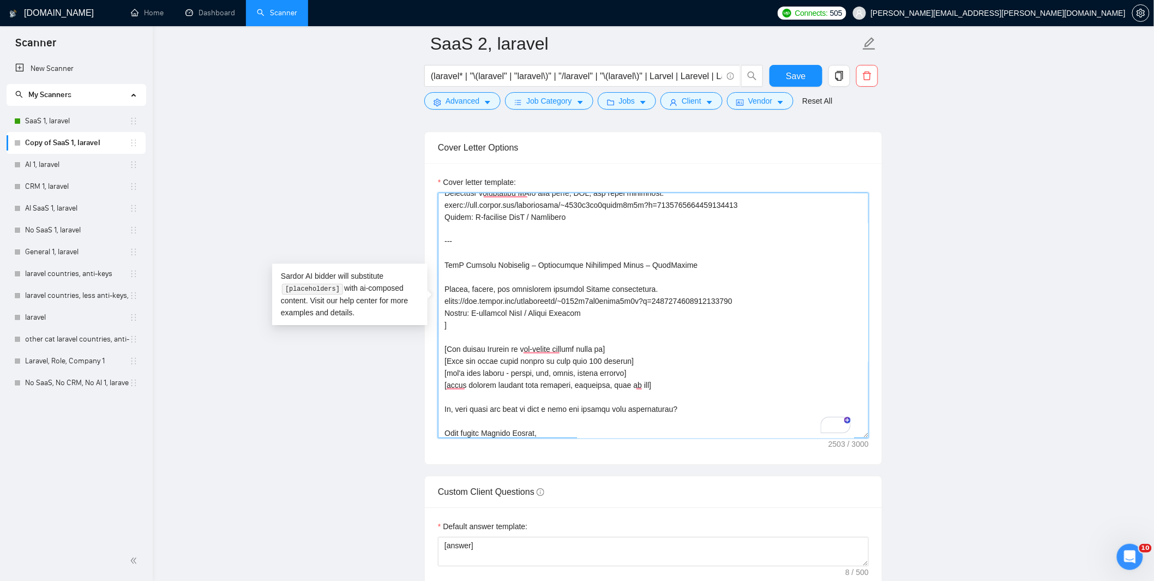
click at [461, 234] on textarea "Cover letter template:" at bounding box center [653, 314] width 431 height 245
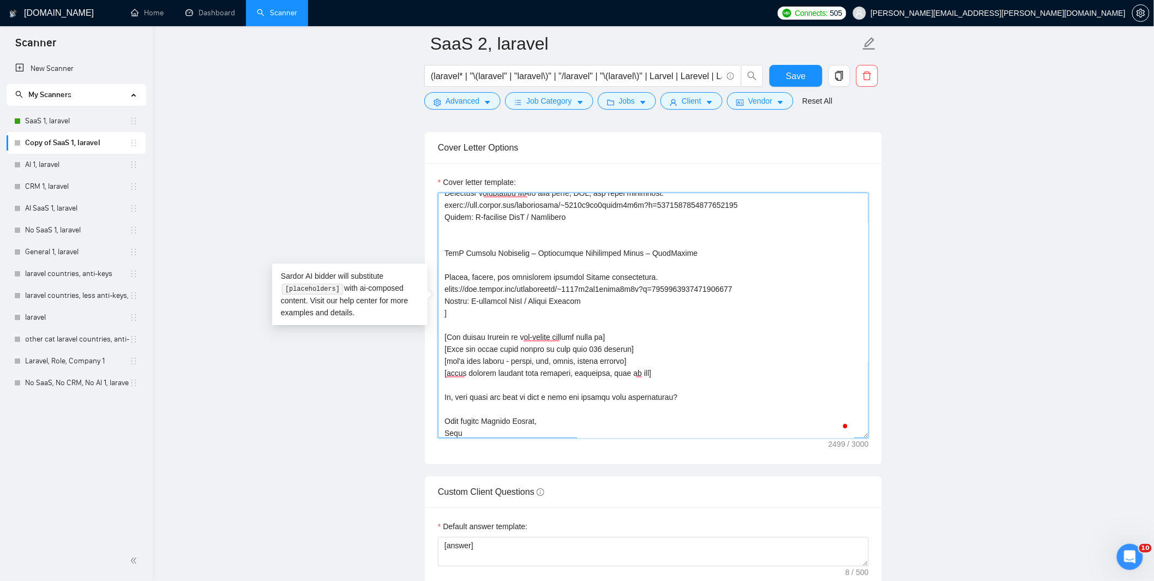
type textarea "[don't add job title before next static title, cover letter must start with my …"
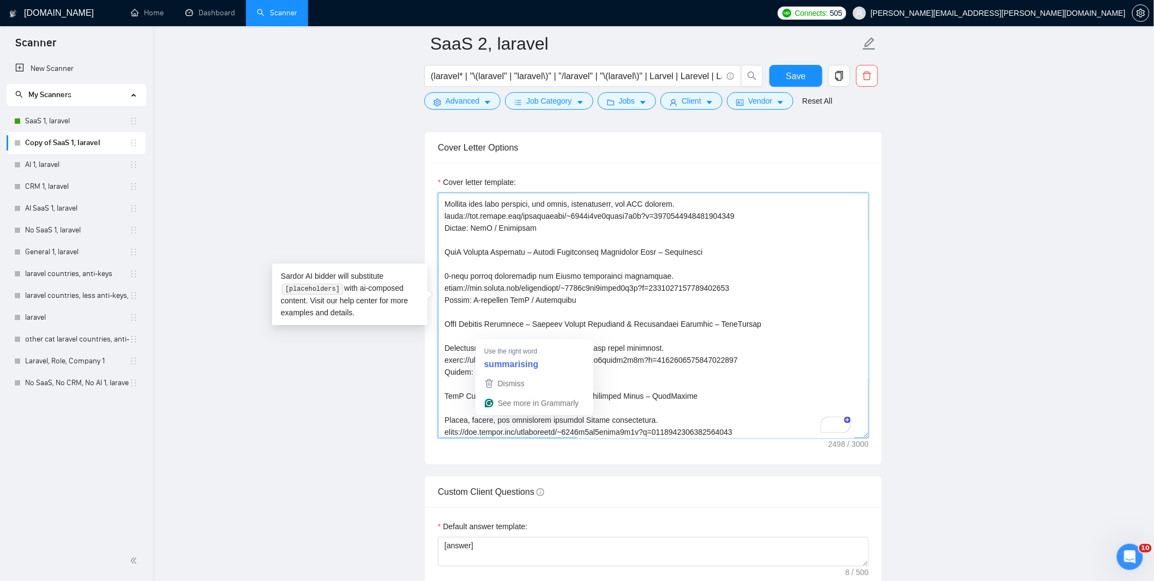
click at [519, 322] on textarea "Cover letter template:" at bounding box center [653, 314] width 431 height 245
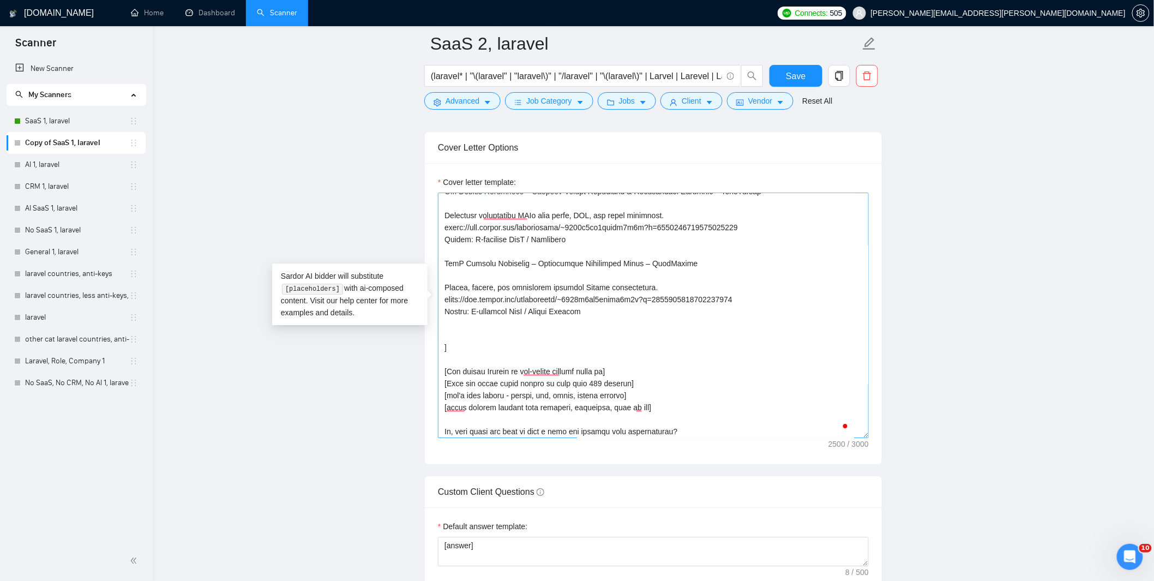
scroll to position [466, 0]
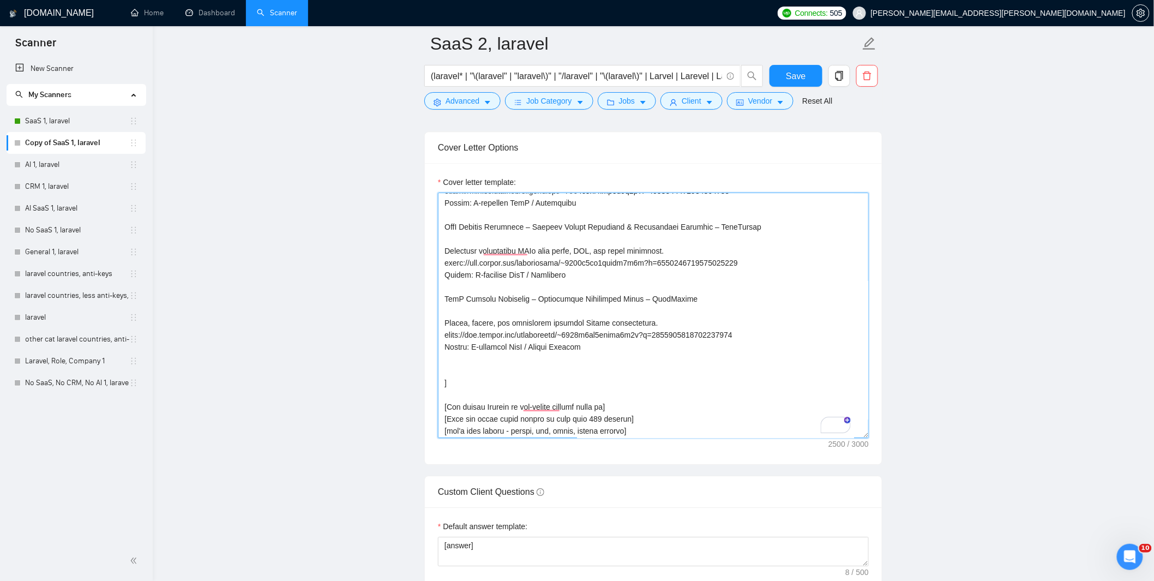
click at [462, 351] on textarea "Cover letter template:" at bounding box center [653, 314] width 431 height 245
paste textarea "To enrich screen reader interactions, please activate Accessibility in Grammarl…"
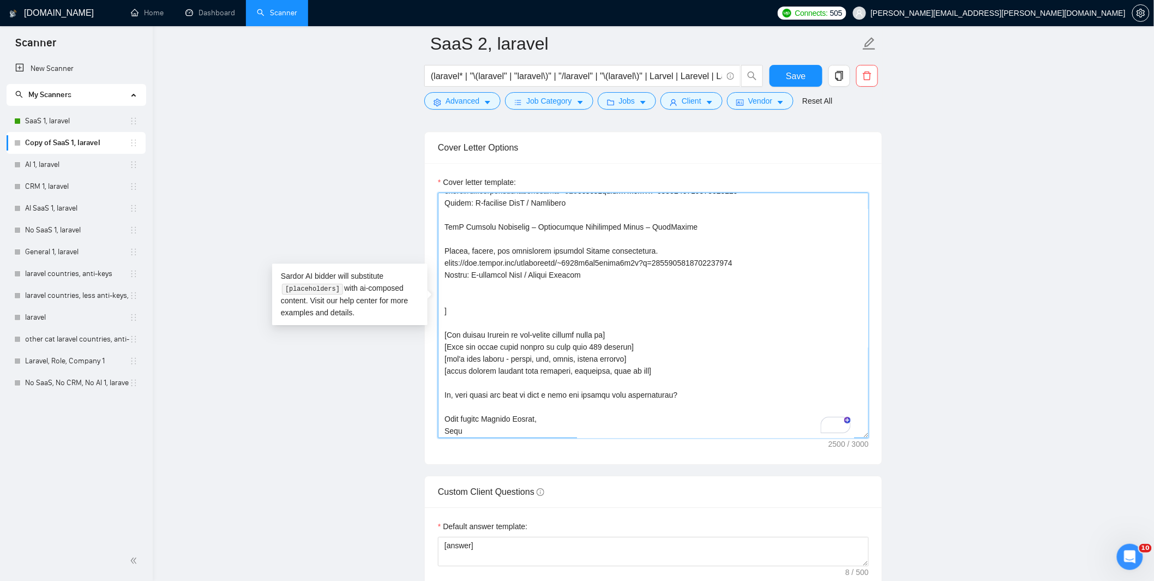
scroll to position [539, 0]
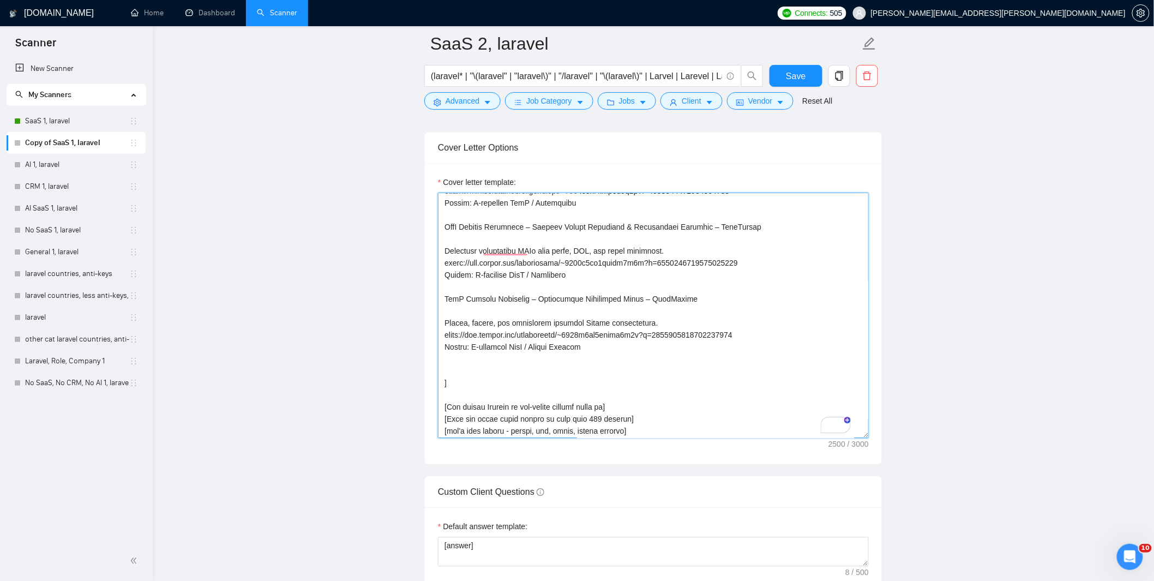
click at [489, 349] on textarea "Cover letter template:" at bounding box center [653, 314] width 431 height 245
click at [487, 353] on textarea "Cover letter template:" at bounding box center [653, 314] width 431 height 245
paste textarea "SaaS Laravel Developer – Smart Meal Plan Generator for Subscription Platform – …"
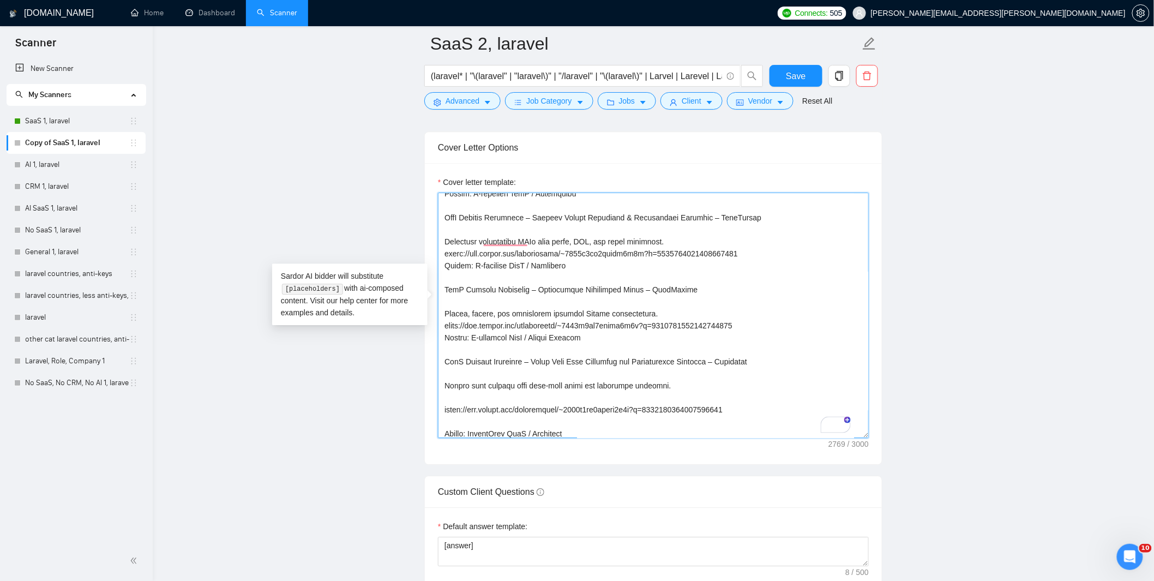
click at [499, 409] on textarea "Cover letter template:" at bounding box center [653, 314] width 431 height 245
click at [488, 385] on textarea "Cover letter template:" at bounding box center [653, 314] width 431 height 245
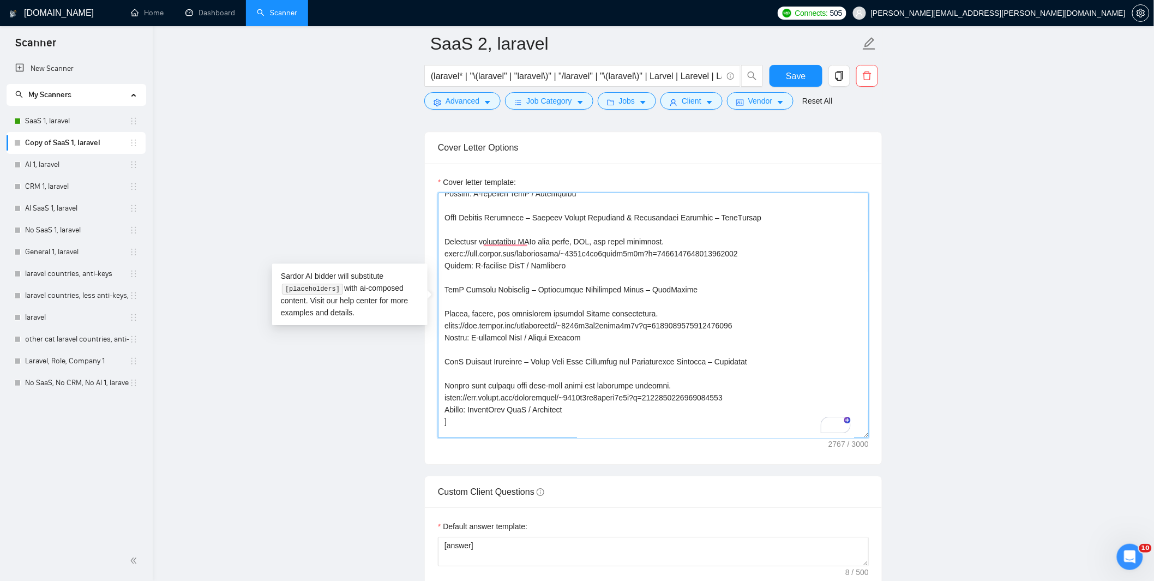
drag, startPoint x: 585, startPoint y: 395, endPoint x: 767, endPoint y: 380, distance: 182.1
click at [767, 380] on textarea "Cover letter template:" at bounding box center [653, 314] width 431 height 245
drag, startPoint x: 636, startPoint y: 322, endPoint x: 737, endPoint y: 314, distance: 101.2
click at [737, 314] on textarea "Cover letter template:" at bounding box center [653, 314] width 431 height 245
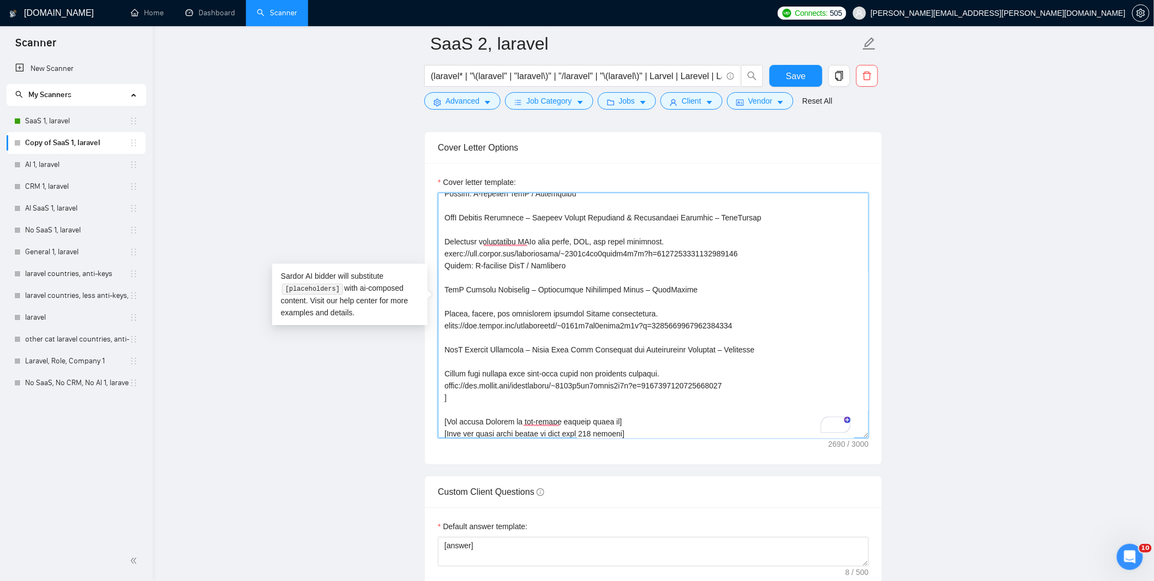
drag, startPoint x: 584, startPoint y: 251, endPoint x: 748, endPoint y: 244, distance: 164.3
click at [748, 244] on textarea "Cover letter template:" at bounding box center [653, 314] width 431 height 245
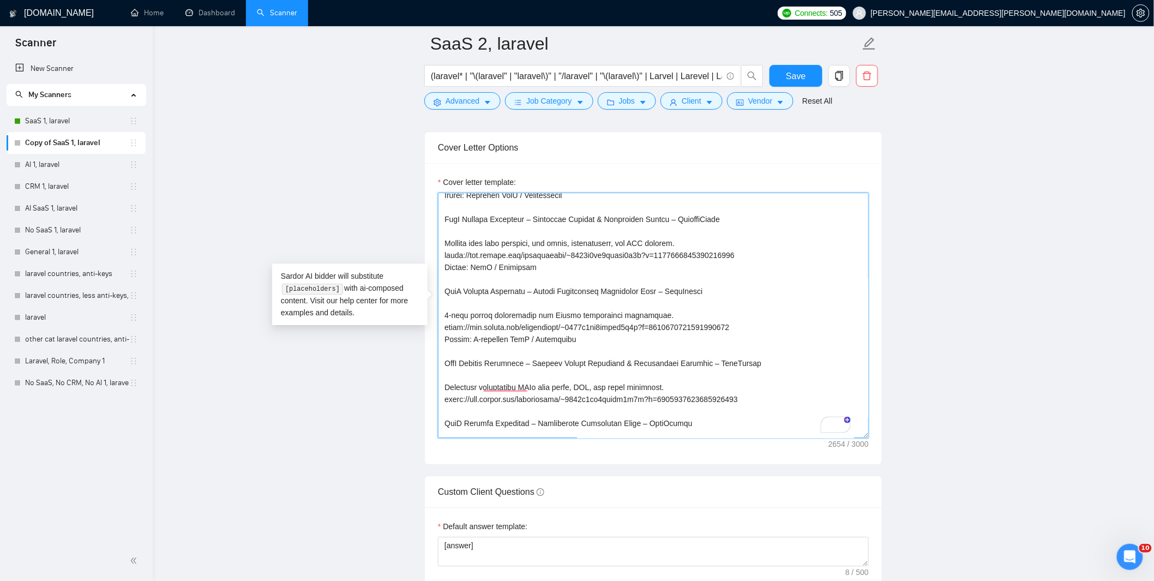
drag, startPoint x: 608, startPoint y: 325, endPoint x: 758, endPoint y: 312, distance: 150.5
click at [758, 312] on textarea "Cover letter template:" at bounding box center [653, 314] width 431 height 245
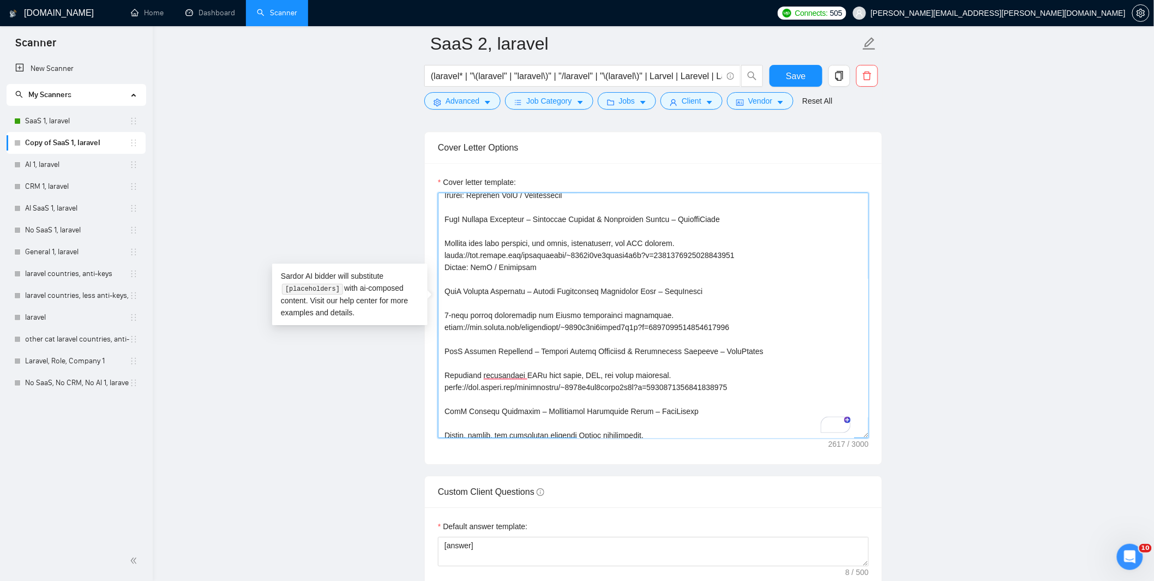
drag, startPoint x: 559, startPoint y: 255, endPoint x: 755, endPoint y: 241, distance: 196.2
click at [755, 241] on textarea "Cover letter template:" at bounding box center [653, 314] width 431 height 245
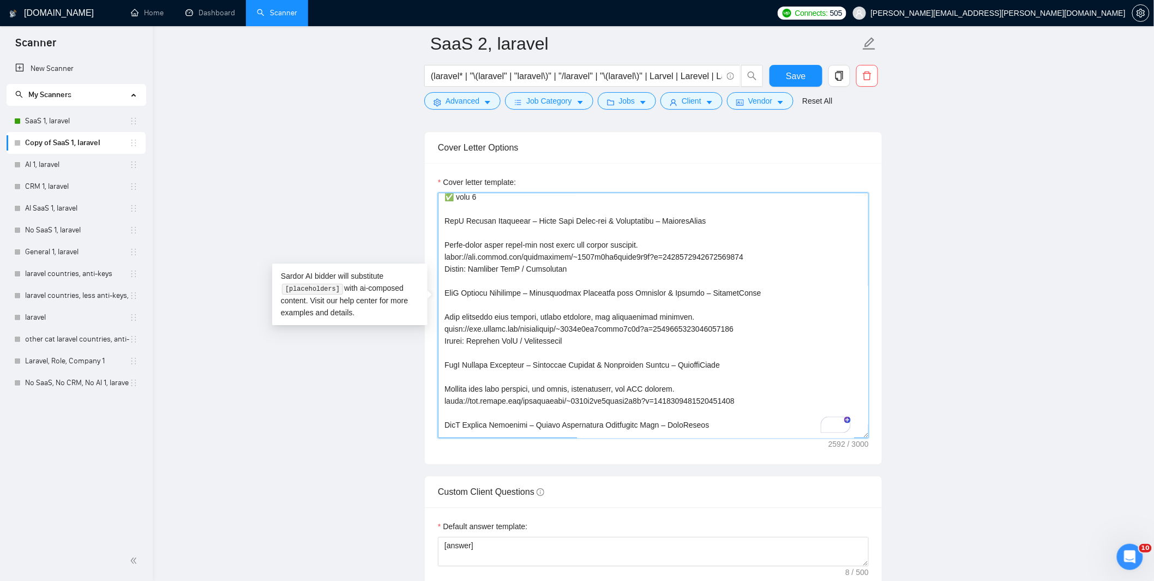
drag, startPoint x: 595, startPoint y: 325, endPoint x: 740, endPoint y: 311, distance: 146.3
click at [740, 311] on textarea "Cover letter template:" at bounding box center [653, 314] width 431 height 245
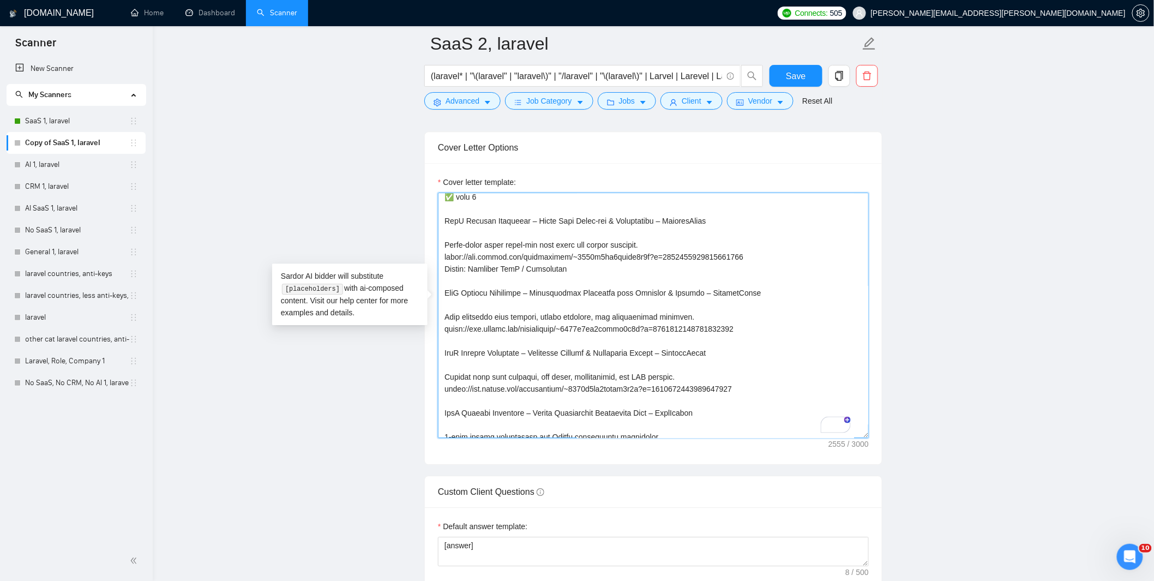
drag, startPoint x: 633, startPoint y: 252, endPoint x: 739, endPoint y: 247, distance: 106.5
click at [739, 247] on textarea "Cover letter template:" at bounding box center [653, 314] width 431 height 245
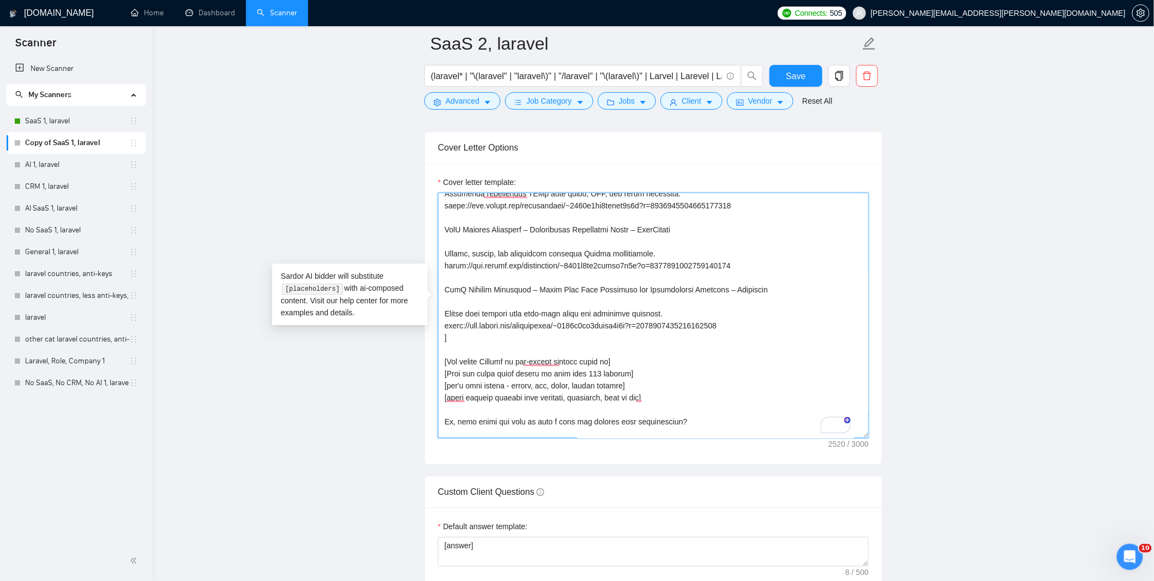
click at [745, 309] on textarea "Cover letter template:" at bounding box center [653, 314] width 431 height 245
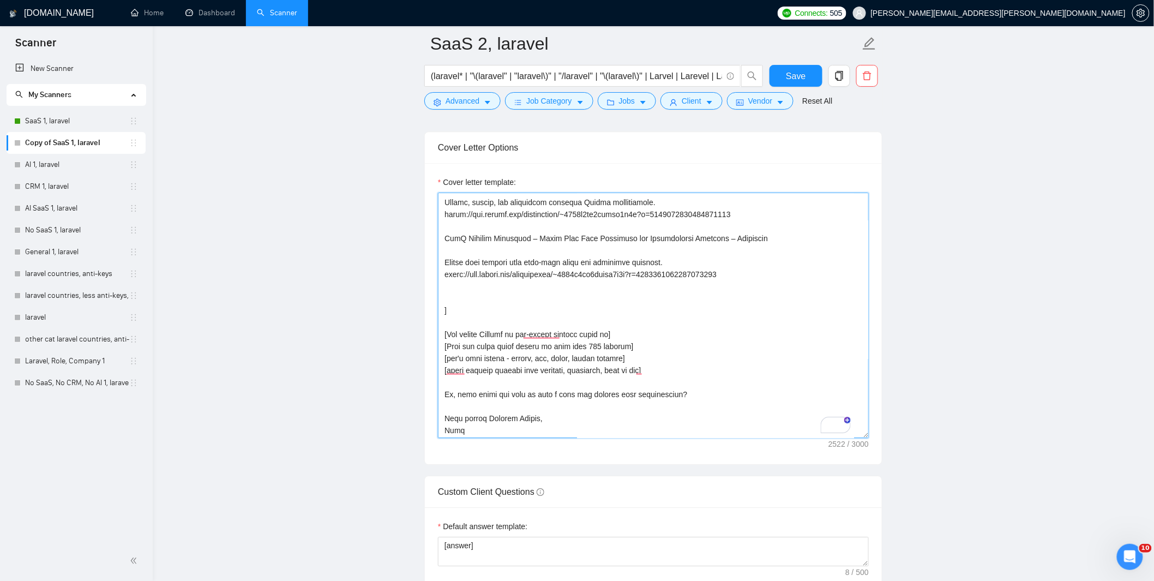
click at [447, 280] on textarea "Cover letter template:" at bounding box center [653, 314] width 431 height 245
paste textarea "SaaS Laravel Developer – Multi-Step Onboarding Quiz for Health SaaS – Ketolific…"
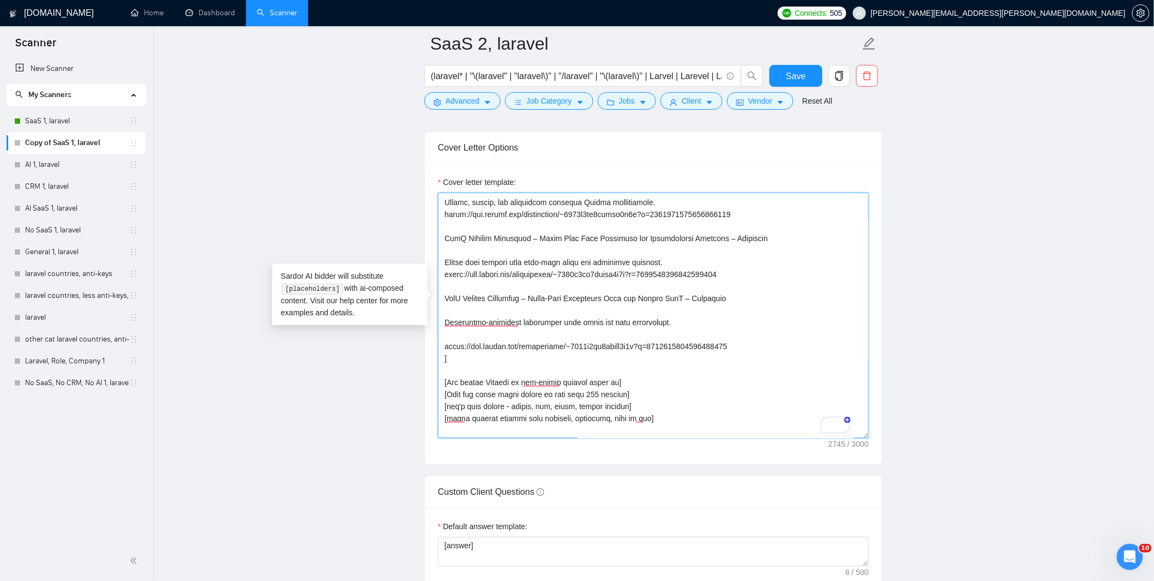
click at [484, 321] on textarea "Cover letter template:" at bounding box center [653, 314] width 431 height 245
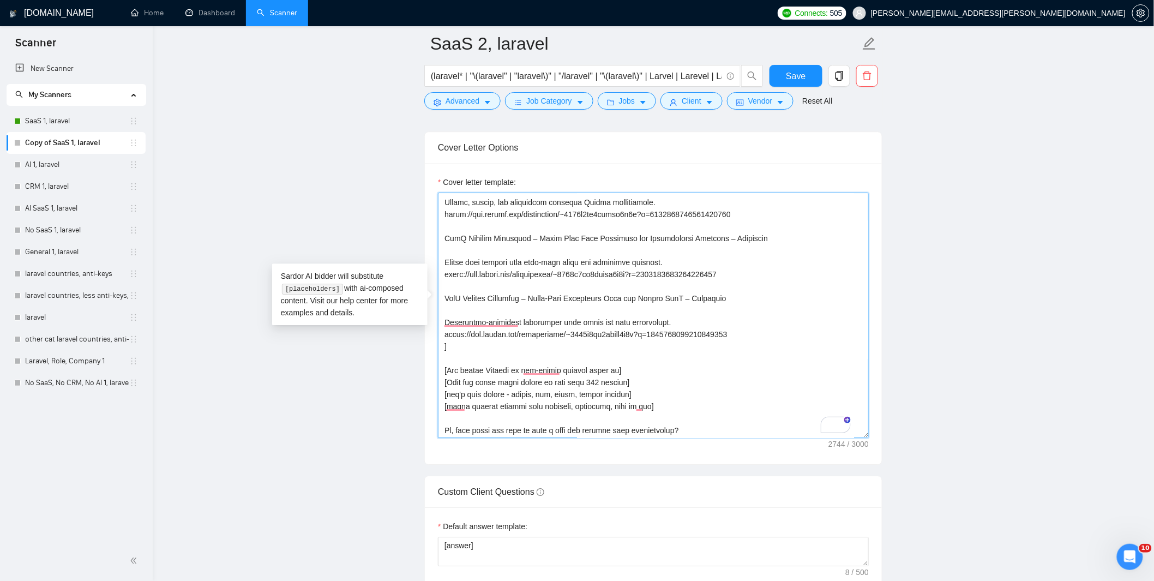
click at [741, 319] on textarea "Cover letter template:" at bounding box center [653, 314] width 431 height 245
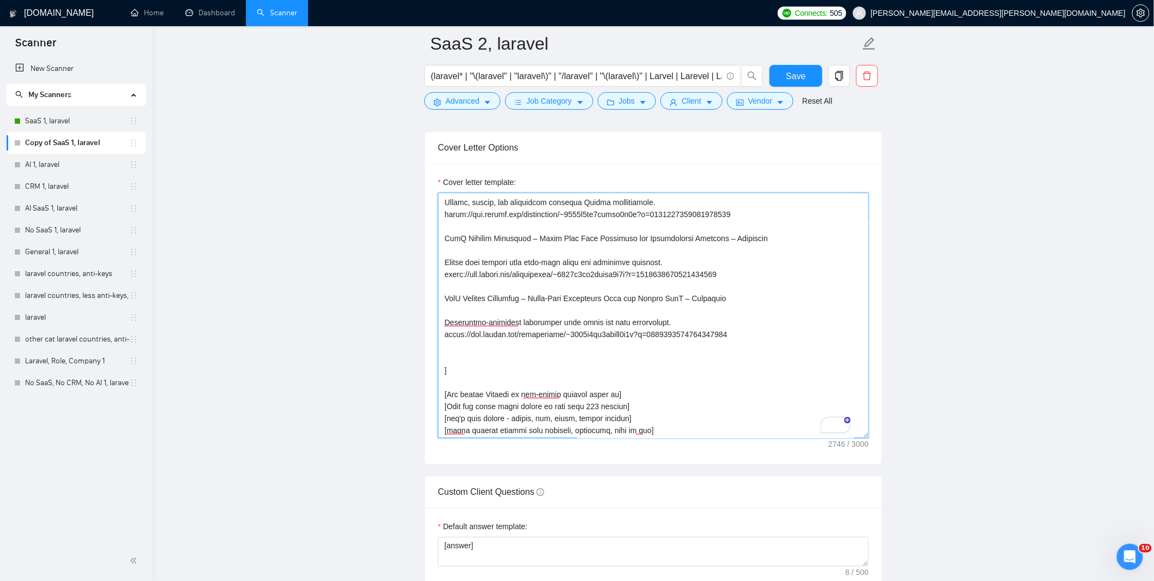
click at [481, 340] on textarea "Cover letter template:" at bounding box center [653, 314] width 431 height 245
paste textarea "SaaS Laravel Developer – One-Time Checkout with Stripe & PayPal – Ketolific Fas…"
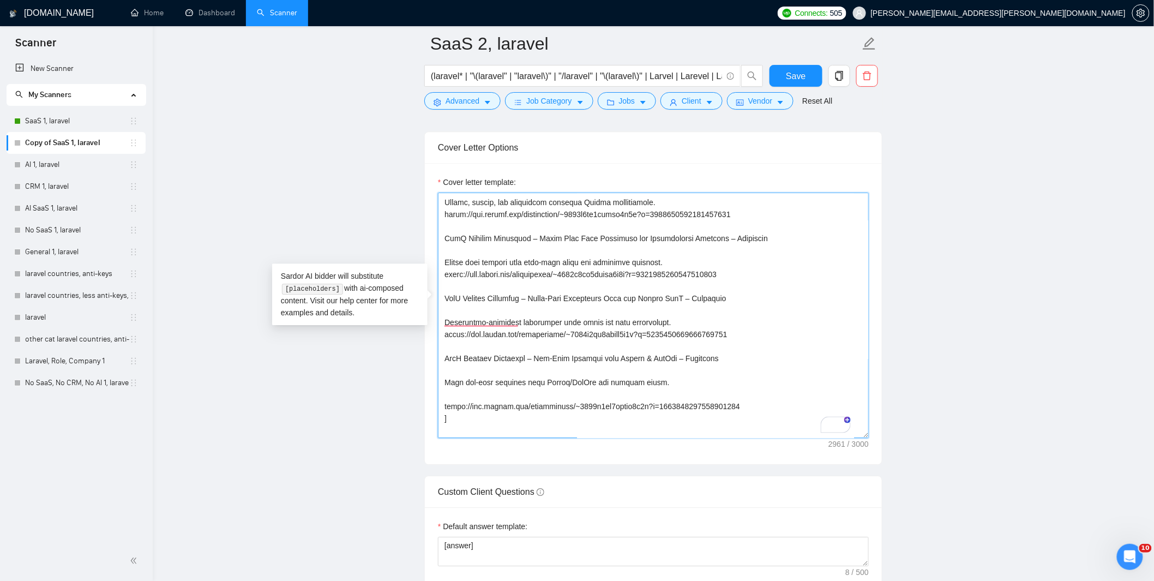
click at [497, 379] on textarea "Cover letter template:" at bounding box center [653, 314] width 431 height 245
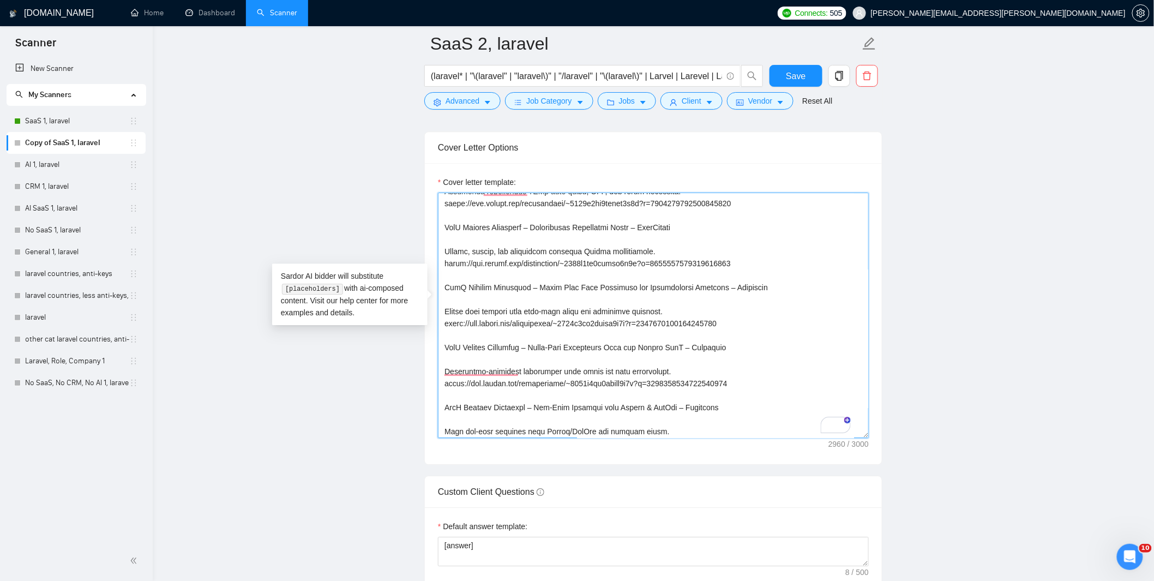
drag, startPoint x: 734, startPoint y: 308, endPoint x: 440, endPoint y: 312, distance: 294.4
click at [440, 312] on textarea "Cover letter template:" at bounding box center [653, 314] width 431 height 245
click at [658, 325] on textarea "Cover letter template:" at bounding box center [653, 314] width 431 height 245
drag, startPoint x: 445, startPoint y: 331, endPoint x: 745, endPoint y: 369, distance: 301.7
click at [745, 369] on textarea "Cover letter template:" at bounding box center [653, 314] width 431 height 245
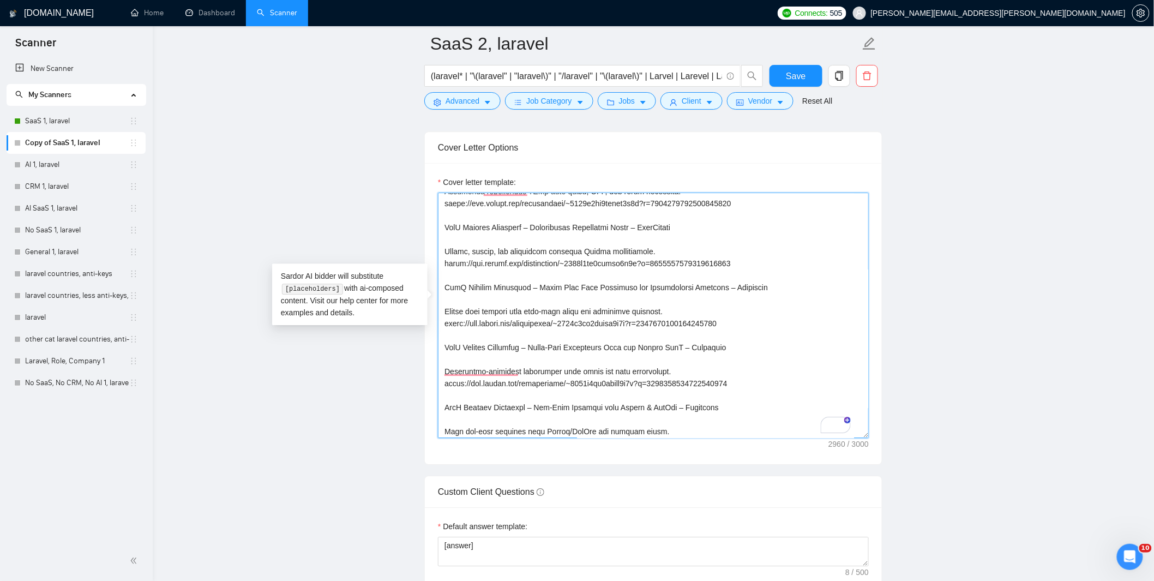
paste textarea "Personalized Nutrition Dashboard – Ketolific Dashboard with BMI, caloric needs,…"
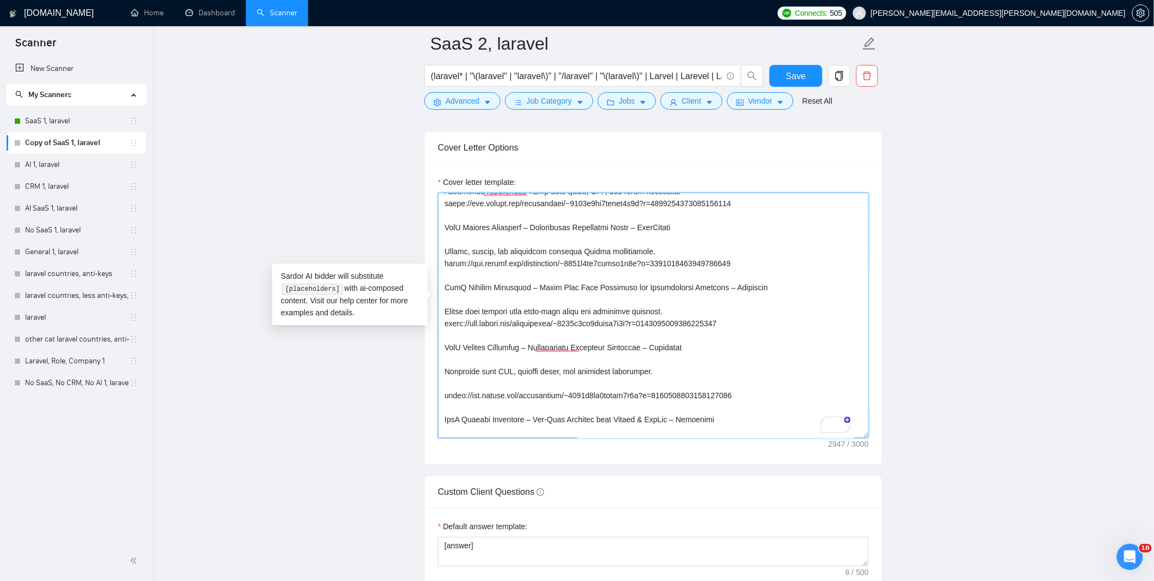
click at [538, 365] on textarea "Cover letter template:" at bounding box center [653, 314] width 431 height 245
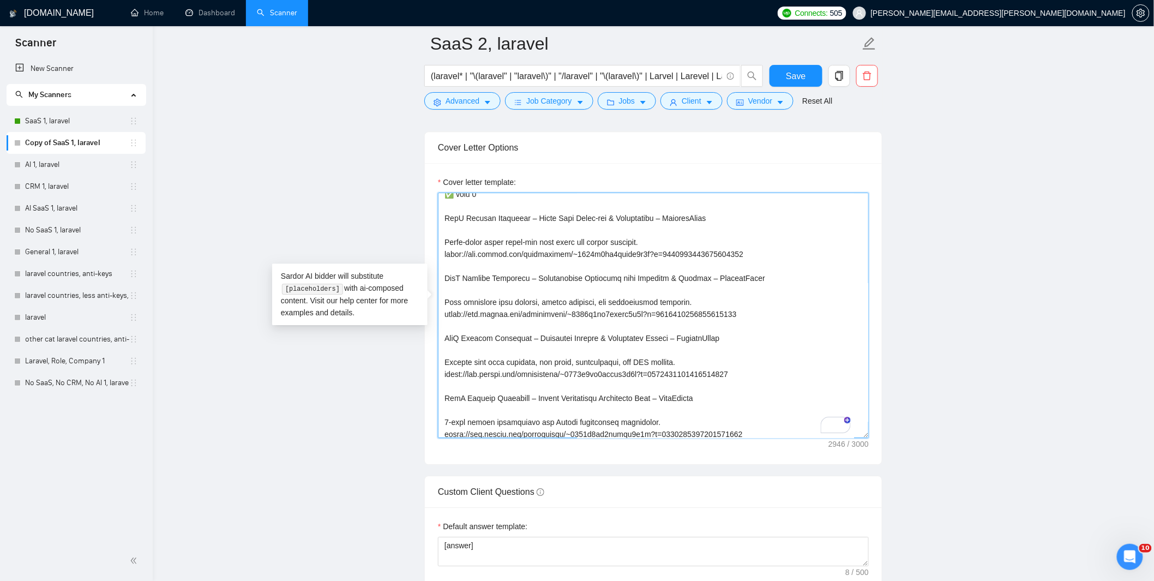
scroll to position [100, 0]
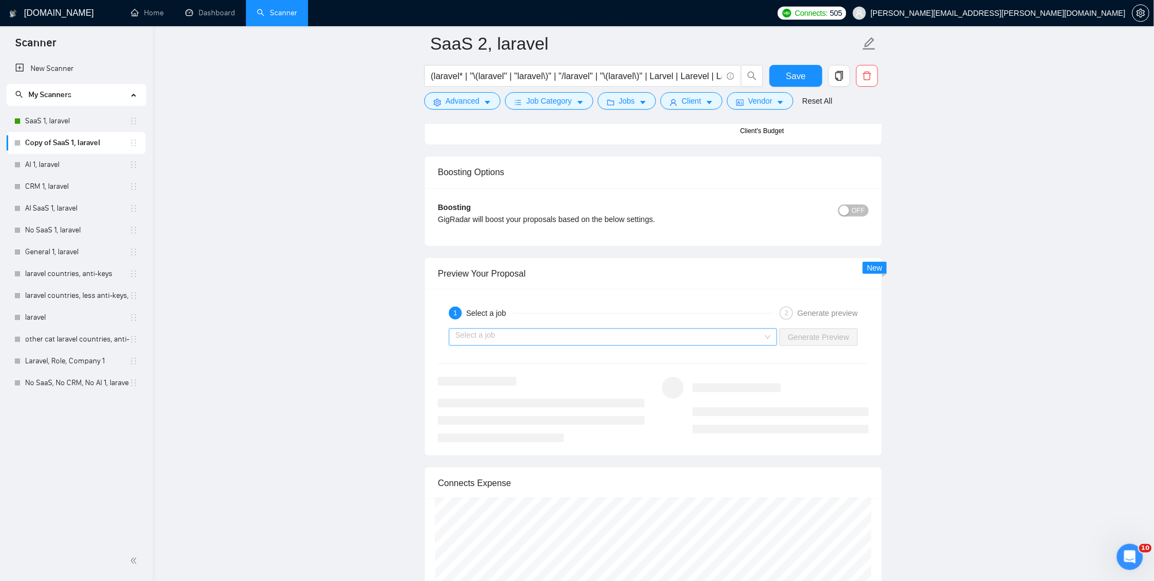
click at [570, 329] on input "search" at bounding box center [608, 337] width 307 height 16
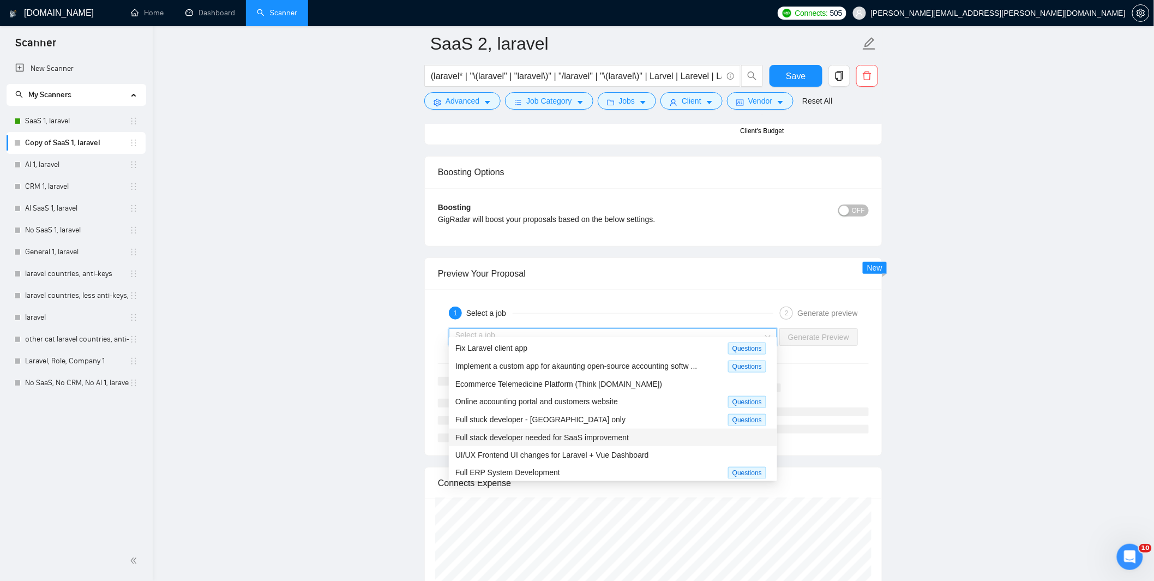
click at [548, 440] on span "Full stack developer needed for SaaS improvement" at bounding box center [541, 437] width 173 height 9
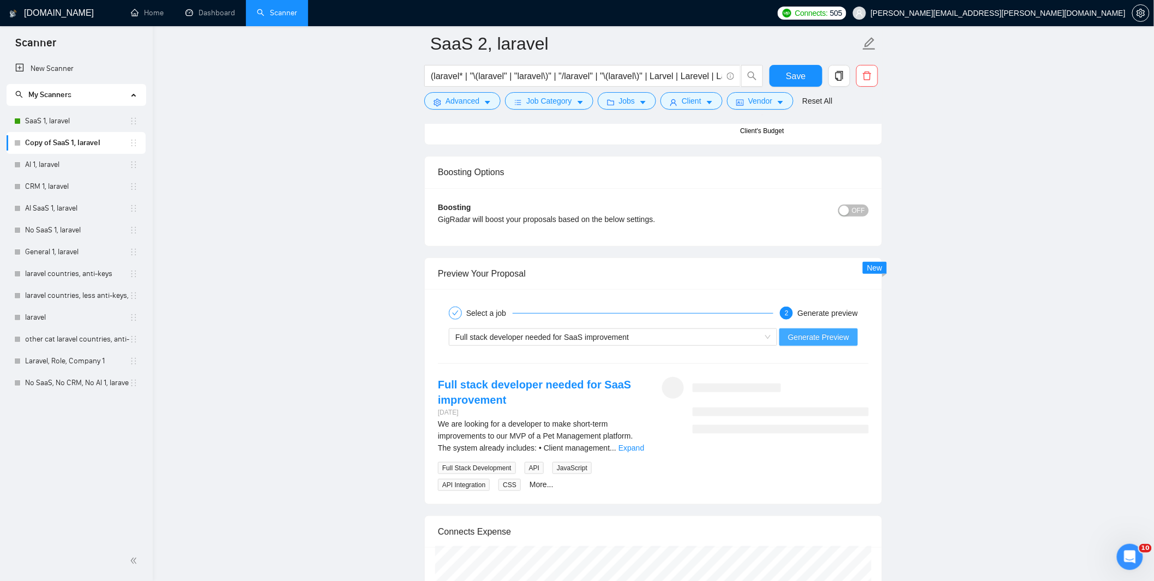
click at [840, 331] on span "Generate Preview" at bounding box center [818, 337] width 61 height 12
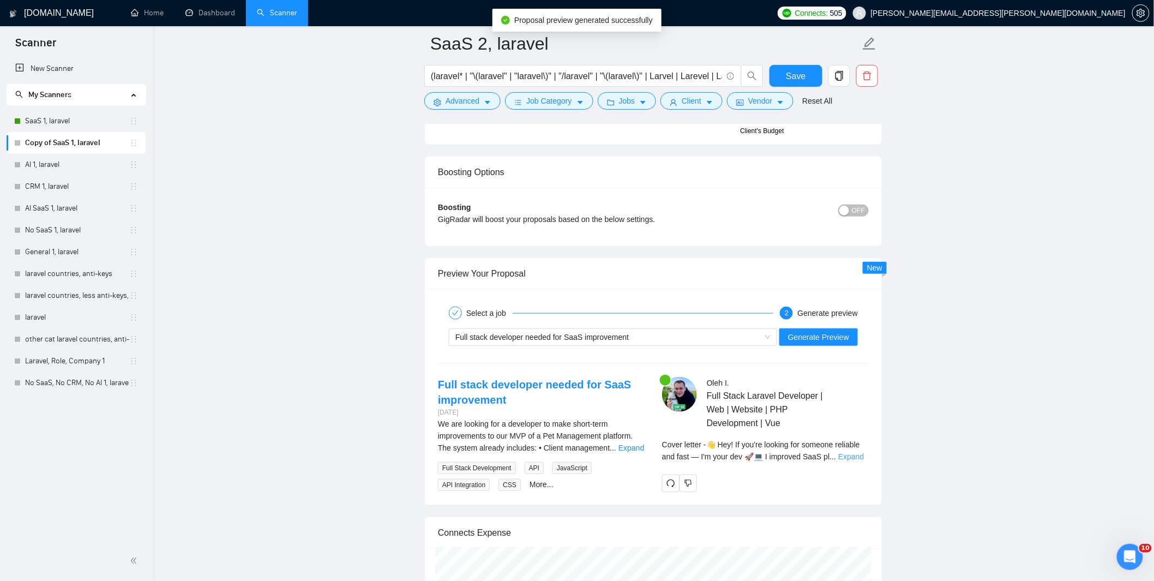
click at [849, 452] on link "Expand" at bounding box center [851, 456] width 26 height 9
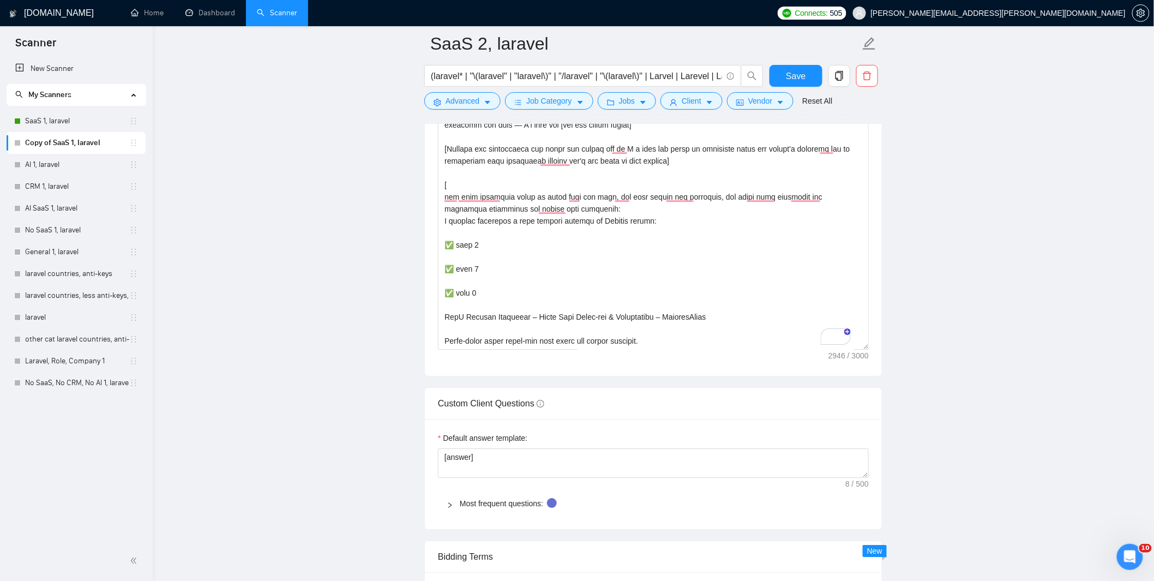
scroll to position [1090, 0]
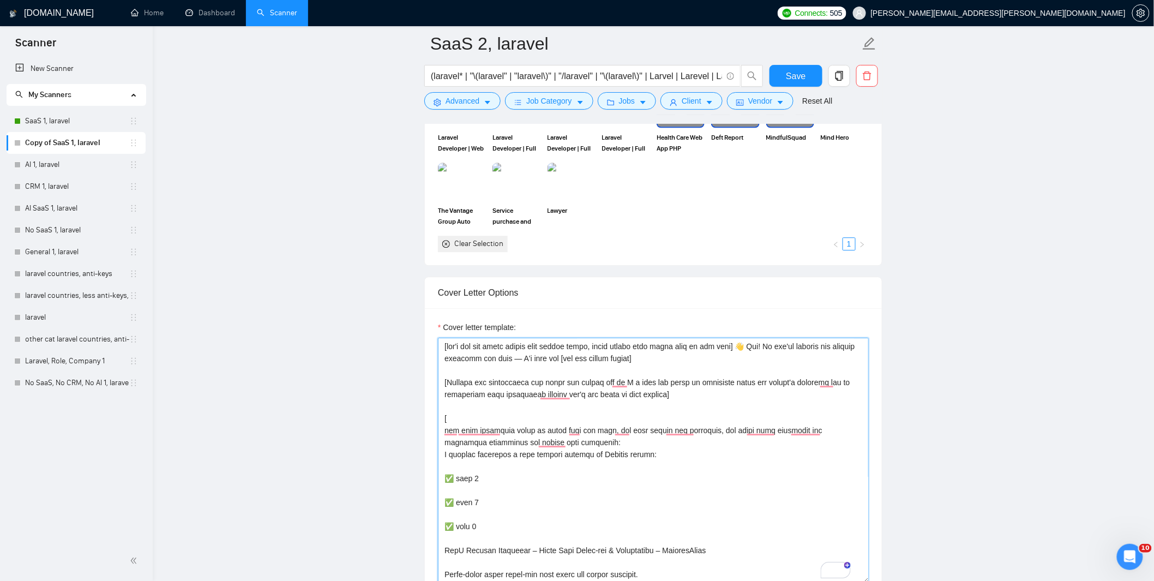
click at [575, 395] on textarea "Cover letter template:" at bounding box center [653, 459] width 431 height 245
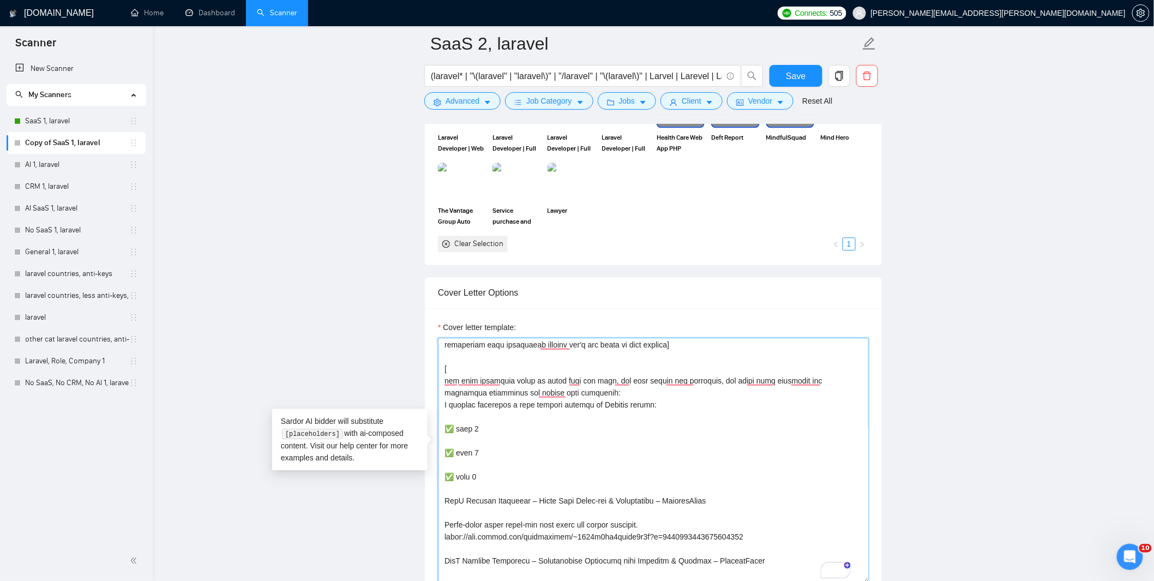
scroll to position [73, 0]
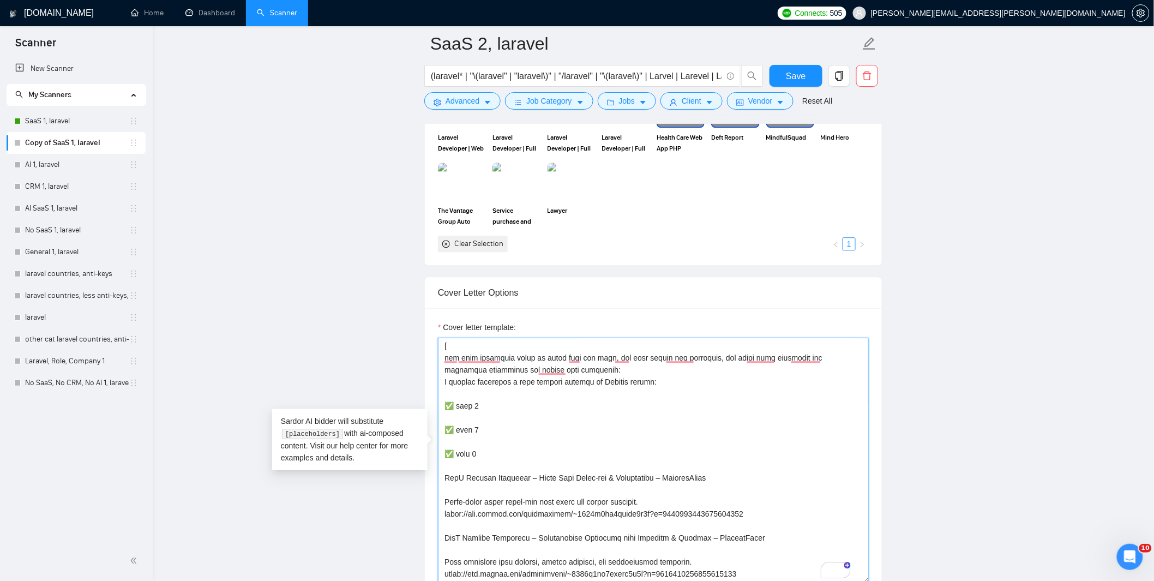
click at [597, 345] on textarea "Cover letter template:" at bounding box center [653, 459] width 431 height 245
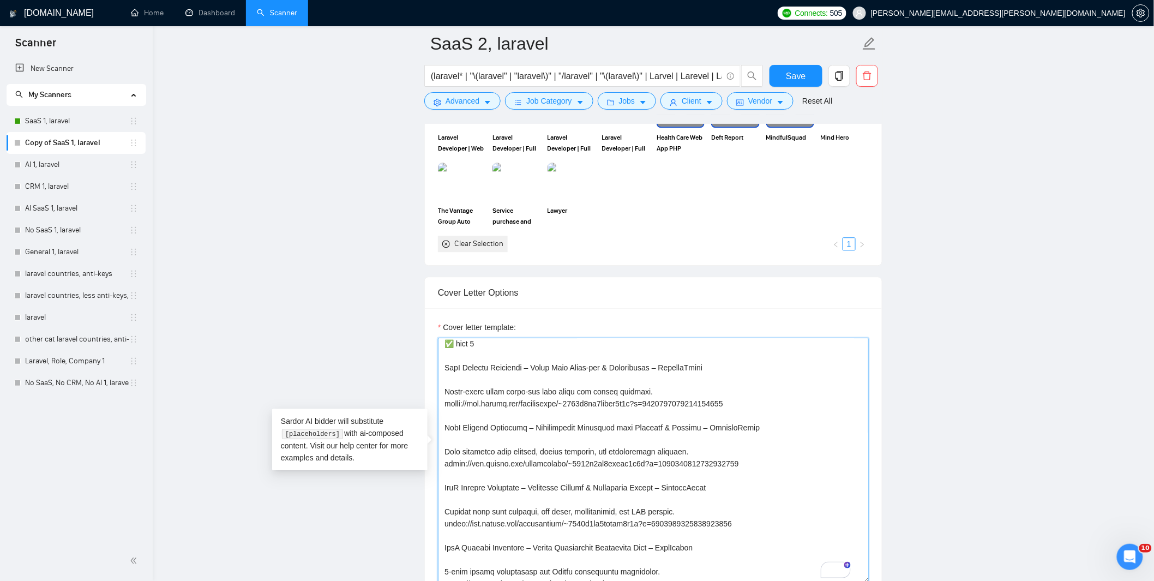
scroll to position [110, 0]
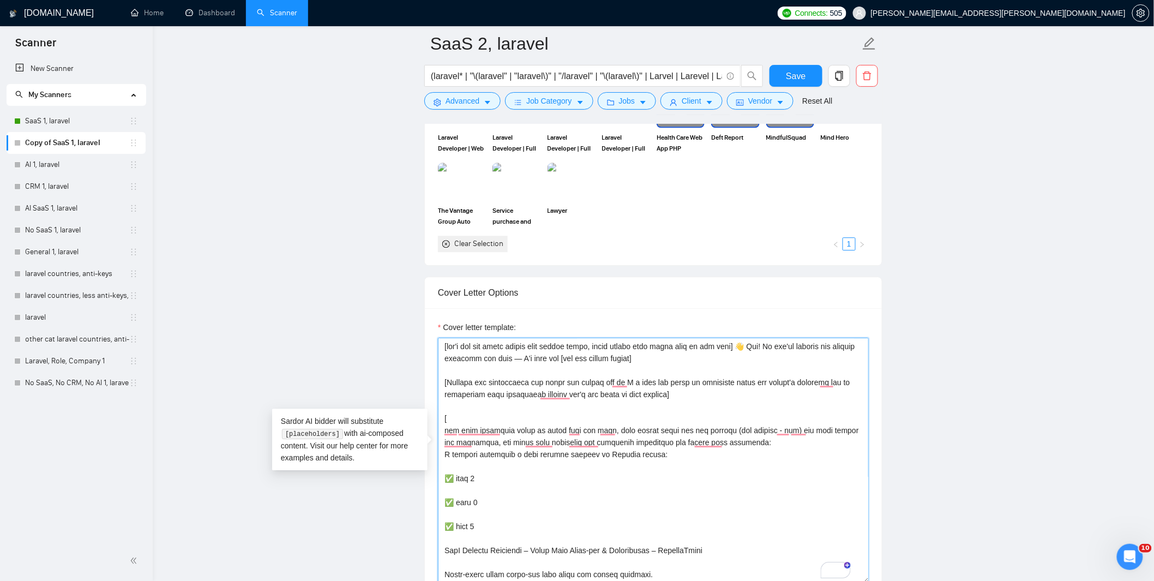
click at [771, 417] on textarea "Cover letter template:" at bounding box center [653, 459] width 431 height 245
click at [796, 418] on textarea "Cover letter template:" at bounding box center [653, 459] width 431 height 245
drag, startPoint x: 715, startPoint y: 417, endPoint x: 602, endPoint y: 416, distance: 112.9
click at [602, 416] on textarea "Cover letter template:" at bounding box center [653, 459] width 431 height 245
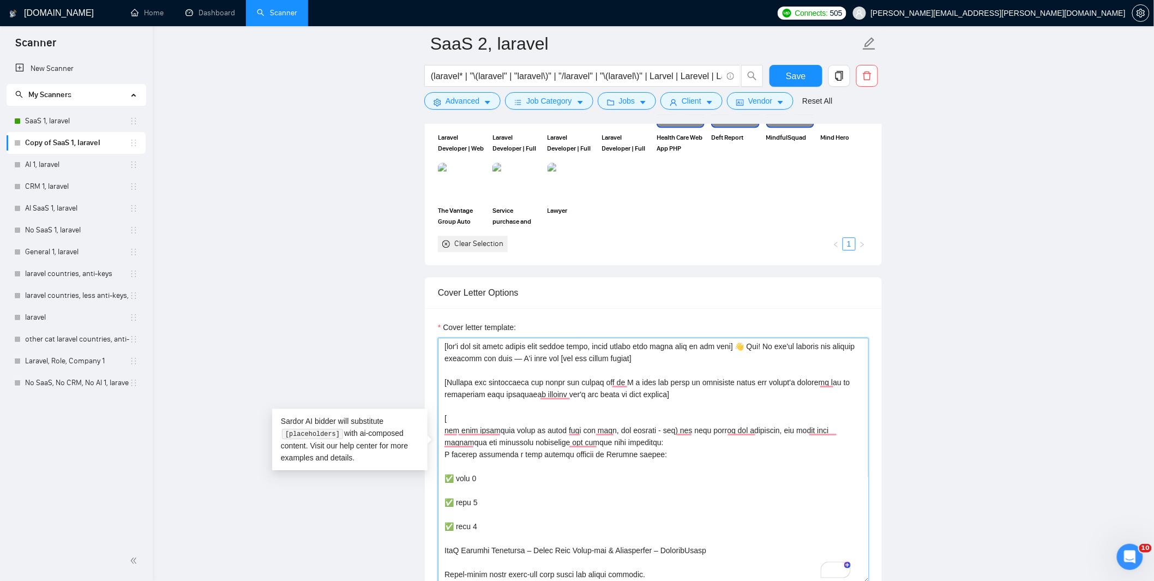
click at [660, 417] on textarea "Cover letter template:" at bounding box center [653, 459] width 431 height 245
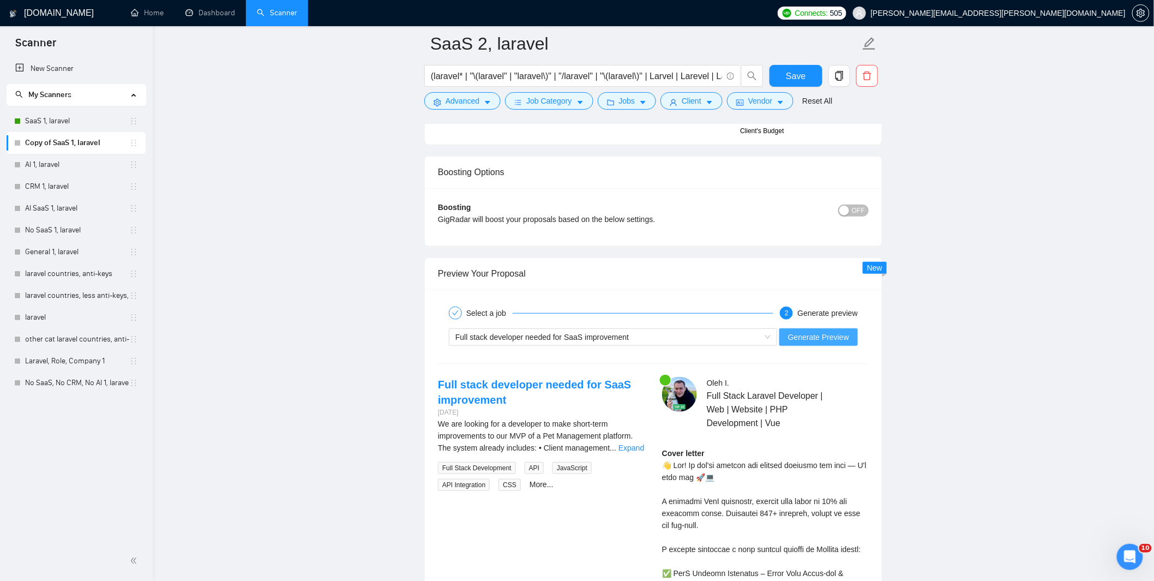
click at [828, 331] on span "Generate Preview" at bounding box center [818, 337] width 61 height 12
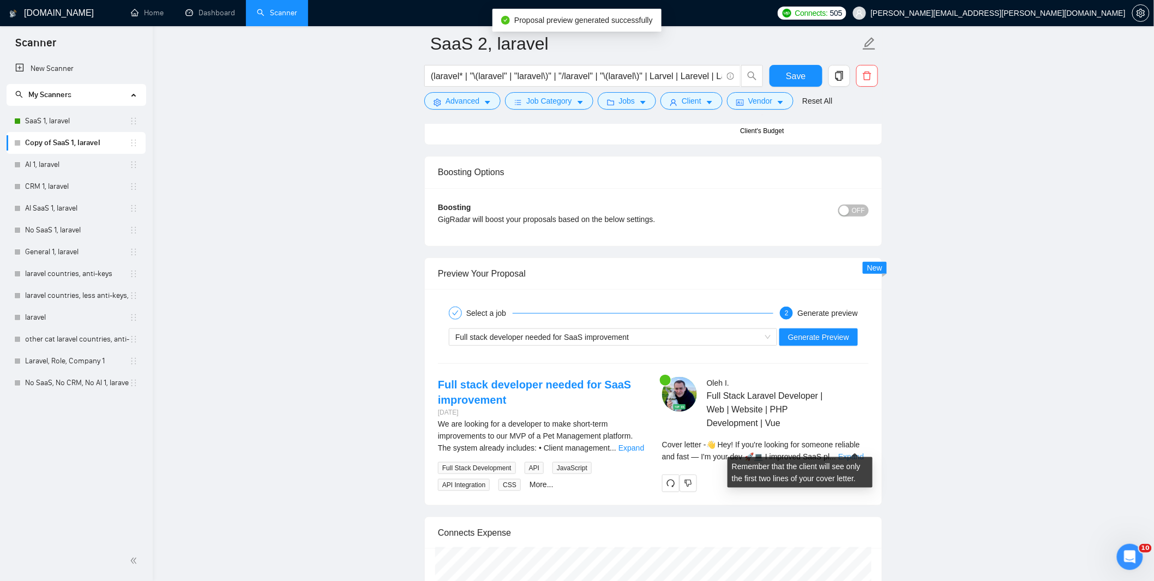
click at [850, 452] on link "Expand" at bounding box center [851, 456] width 26 height 9
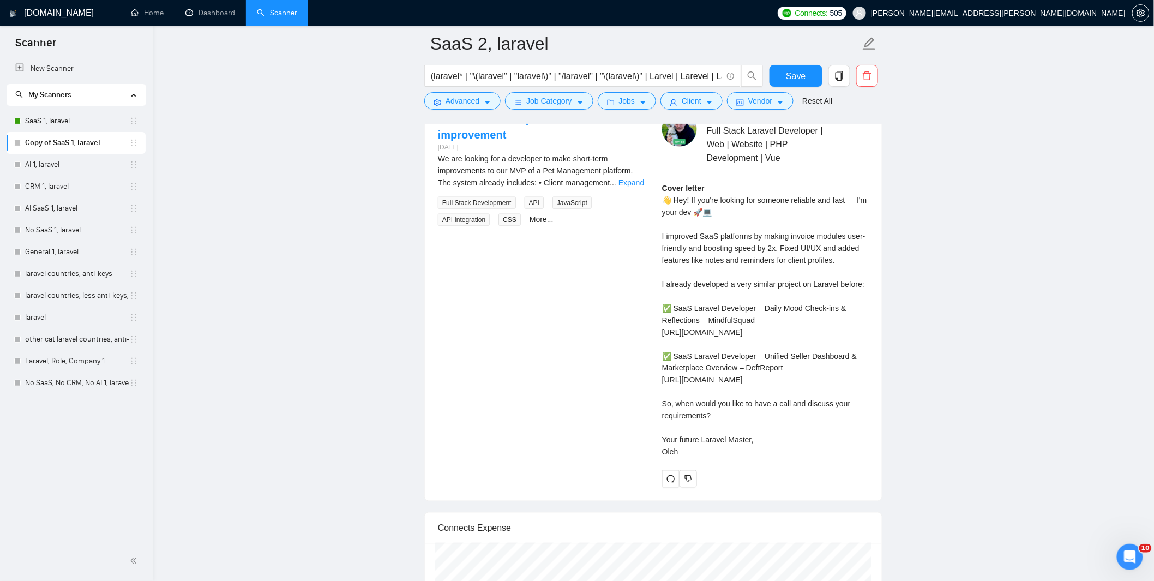
scroll to position [2253, 0]
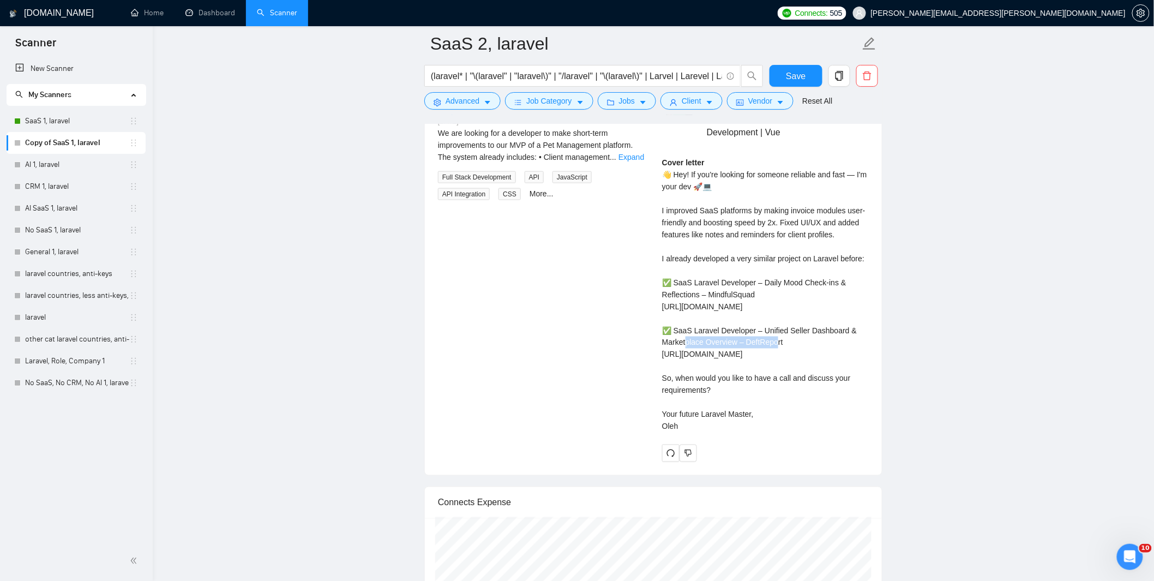
drag, startPoint x: 766, startPoint y: 331, endPoint x: 676, endPoint y: 328, distance: 90.0
click at [676, 328] on div "Cover letter 👋 Hey! If you're looking for someone reliable and fast — I'm your …" at bounding box center [765, 294] width 207 height 276
click at [827, 337] on div "Cover letter 👋 Hey! If you're looking for someone reliable and fast — I'm your …" at bounding box center [765, 294] width 207 height 276
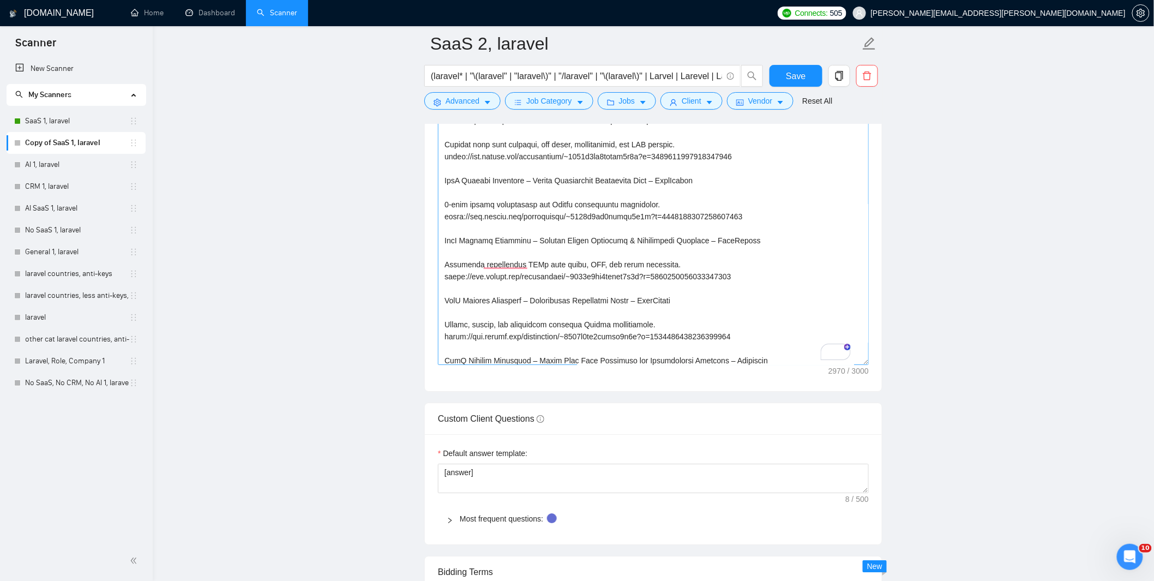
scroll to position [278, 0]
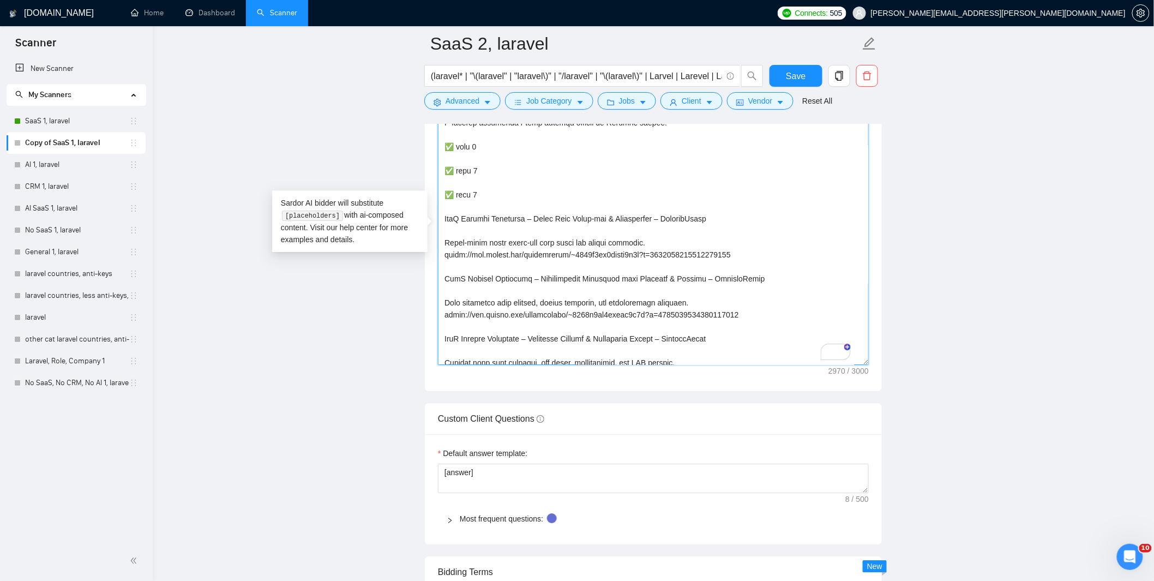
drag, startPoint x: 536, startPoint y: 206, endPoint x: 443, endPoint y: 206, distance: 93.2
click at [443, 206] on textarea "Cover letter template:" at bounding box center [653, 241] width 431 height 245
drag, startPoint x: 536, startPoint y: 267, endPoint x: 450, endPoint y: 272, distance: 86.3
click at [439, 268] on div "Cover Letter Options Cover letter template:" at bounding box center [653, 224] width 458 height 333
drag, startPoint x: 537, startPoint y: 324, endPoint x: 442, endPoint y: 325, distance: 94.9
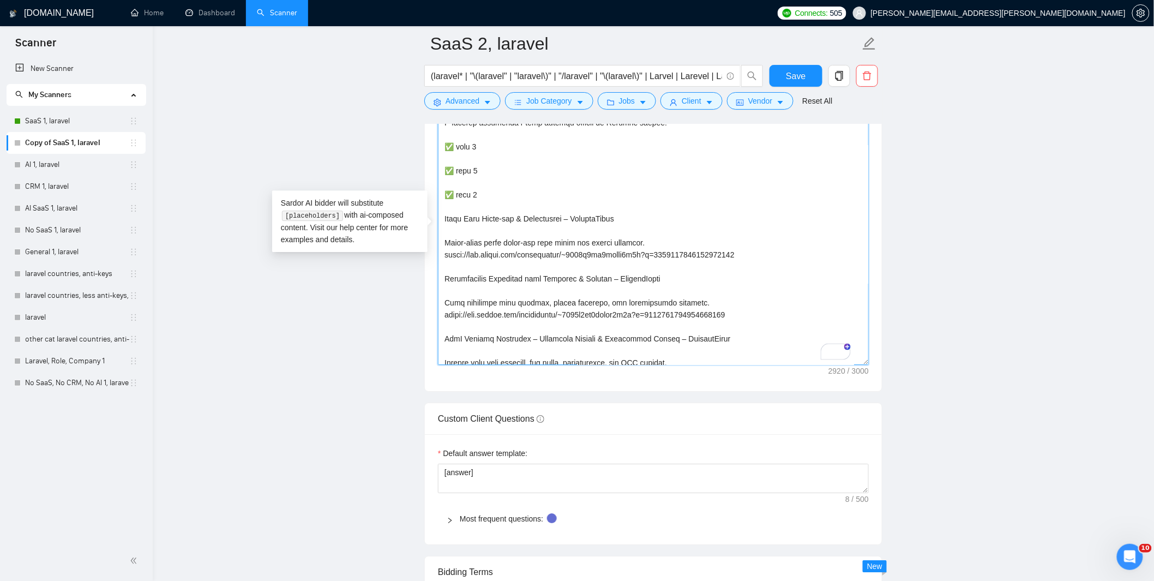
click at [442, 325] on div "Cover Letter Options Cover letter template:" at bounding box center [653, 224] width 458 height 333
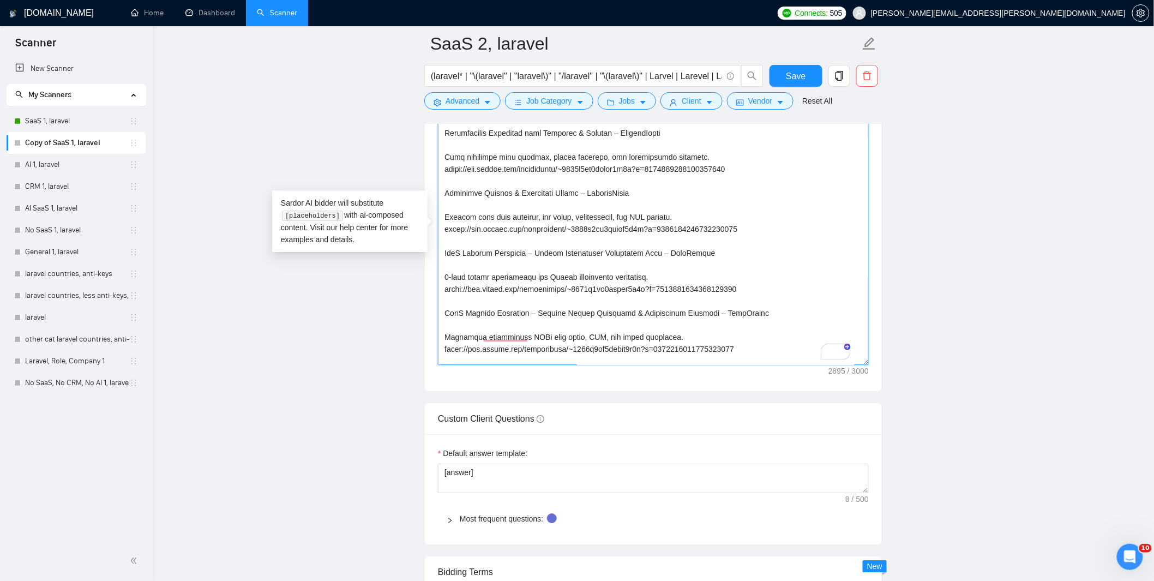
drag, startPoint x: 536, startPoint y: 240, endPoint x: 447, endPoint y: 242, distance: 89.4
click at [447, 242] on textarea "Cover letter template:" at bounding box center [653, 241] width 431 height 245
drag, startPoint x: 533, startPoint y: 300, endPoint x: 443, endPoint y: 299, distance: 90.5
click at [443, 299] on div "Cover Letter Options Cover letter template:" at bounding box center [653, 224] width 458 height 333
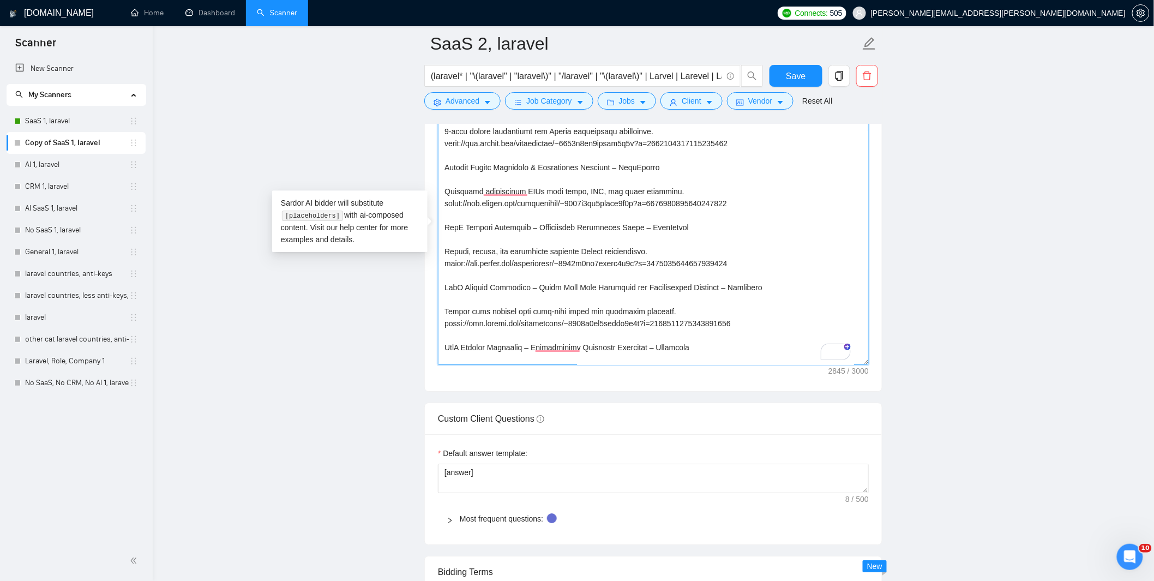
drag, startPoint x: 535, startPoint y: 213, endPoint x: 445, endPoint y: 213, distance: 90.0
click at [445, 213] on textarea "Cover letter template:" at bounding box center [653, 241] width 431 height 245
drag, startPoint x: 536, startPoint y: 273, endPoint x: 445, endPoint y: 268, distance: 91.7
click at [445, 268] on textarea "Cover letter template:" at bounding box center [653, 241] width 431 height 245
drag, startPoint x: 535, startPoint y: 330, endPoint x: 444, endPoint y: 331, distance: 91.6
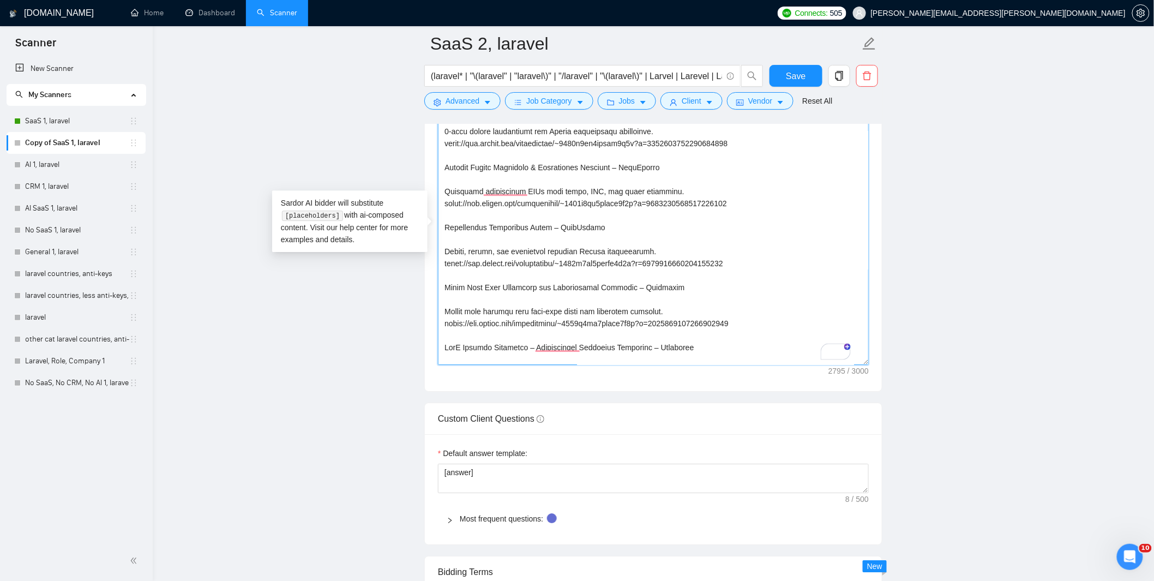
click at [444, 331] on textarea "Cover letter template:" at bounding box center [653, 241] width 431 height 245
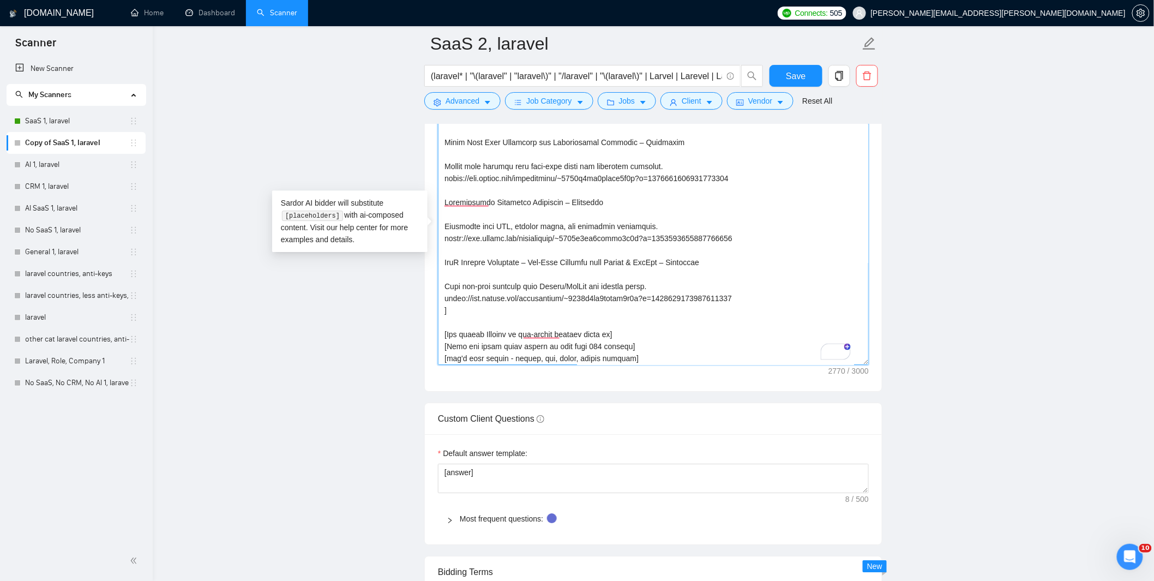
drag, startPoint x: 537, startPoint y: 249, endPoint x: 446, endPoint y: 250, distance: 91.1
click at [446, 250] on textarea "Cover letter template:" at bounding box center [653, 241] width 431 height 245
click at [758, 284] on textarea "Cover letter template:" at bounding box center [653, 241] width 431 height 245
click at [748, 279] on textarea "Cover letter template:" at bounding box center [653, 241] width 431 height 245
click at [754, 285] on textarea "Cover letter template:" at bounding box center [653, 241] width 431 height 245
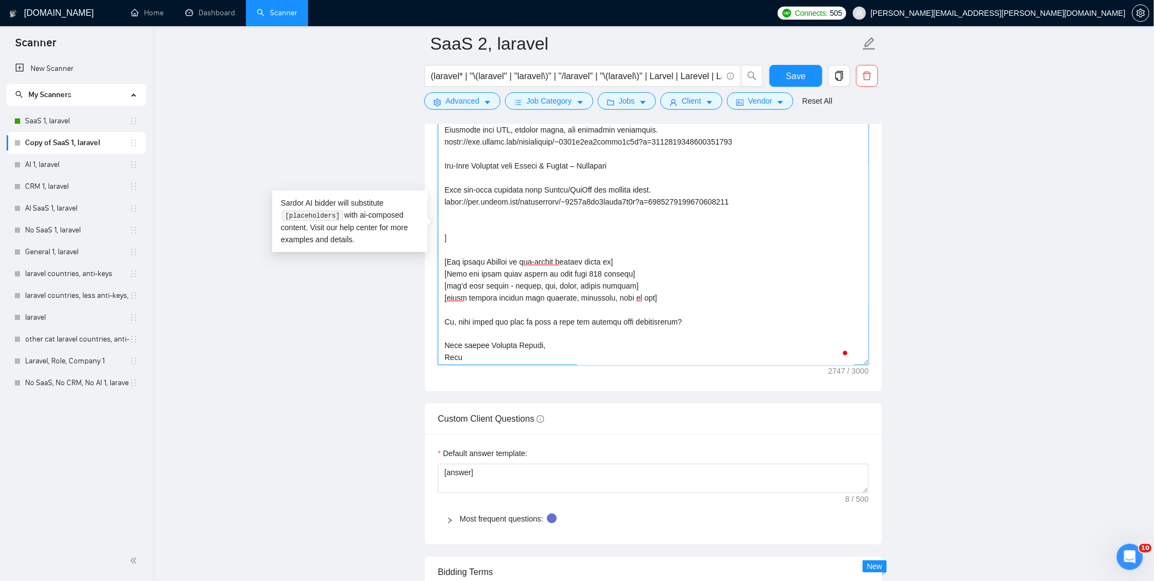
paste textarea "SaaS Laravel Developer – Multi-Step Onboarding Quiz for Health SaaS – Ketolific…"
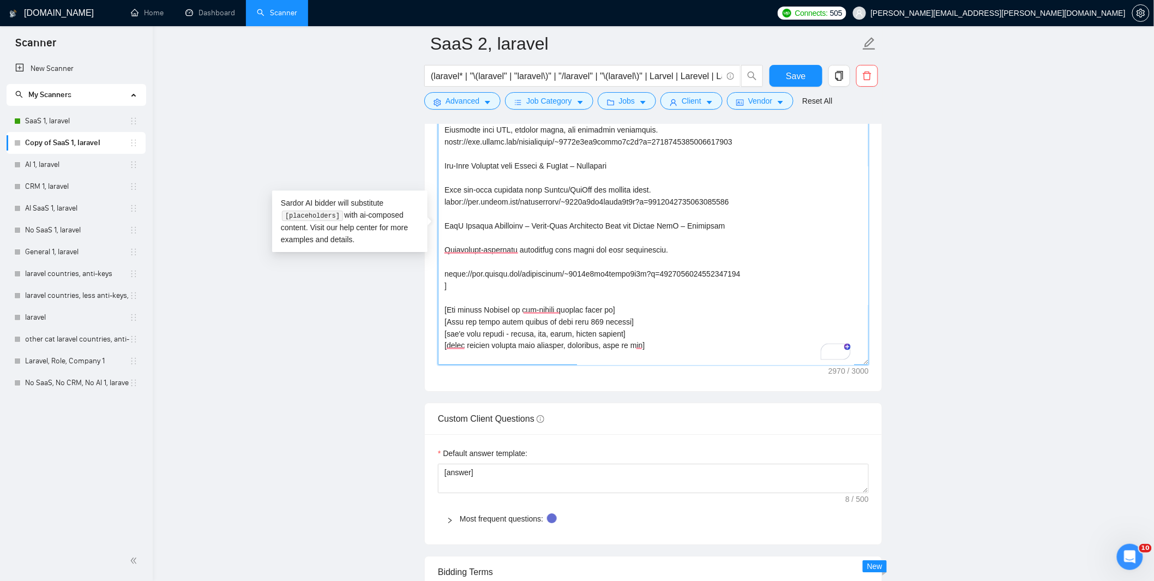
click at [472, 246] on textarea "Cover letter template:" at bounding box center [653, 241] width 431 height 245
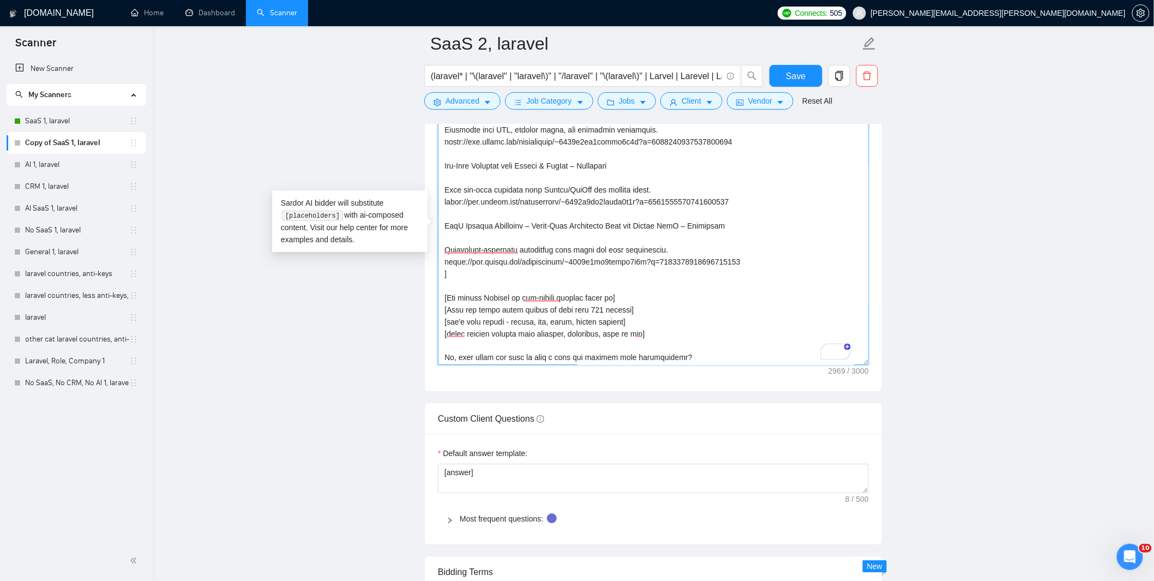
click at [498, 226] on textarea "Cover letter template:" at bounding box center [653, 241] width 431 height 245
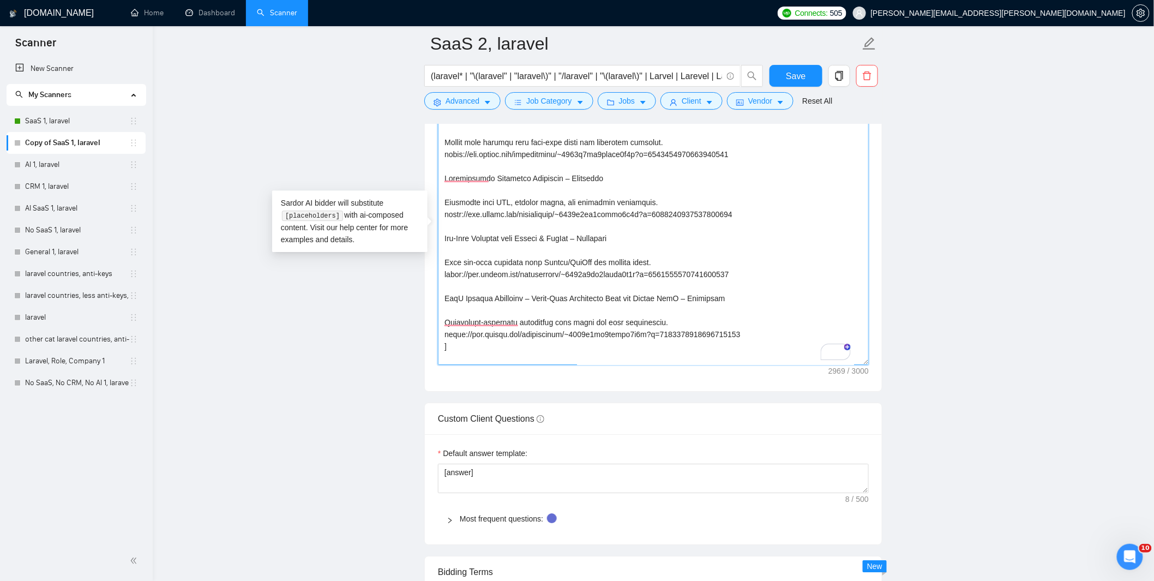
drag, startPoint x: 535, startPoint y: 283, endPoint x: 439, endPoint y: 284, distance: 96.5
click at [439, 284] on div "Cover Letter Options Cover letter template:" at bounding box center [653, 224] width 458 height 333
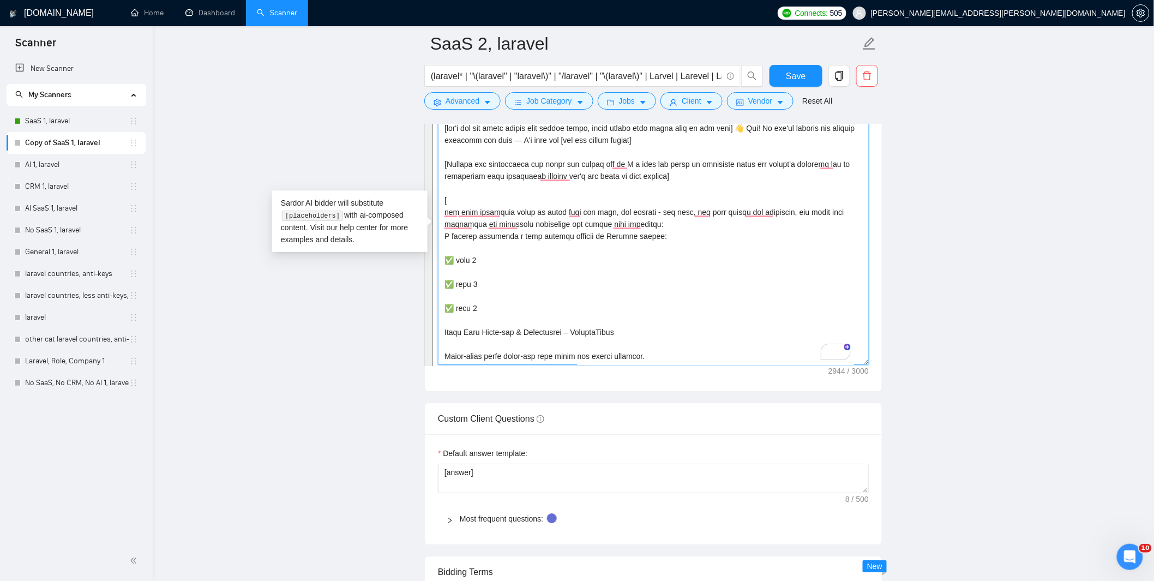
drag, startPoint x: 738, startPoint y: 320, endPoint x: 446, endPoint y: 317, distance: 291.7
click at [446, 317] on textarea "Cover letter template:" at bounding box center [653, 241] width 431 height 245
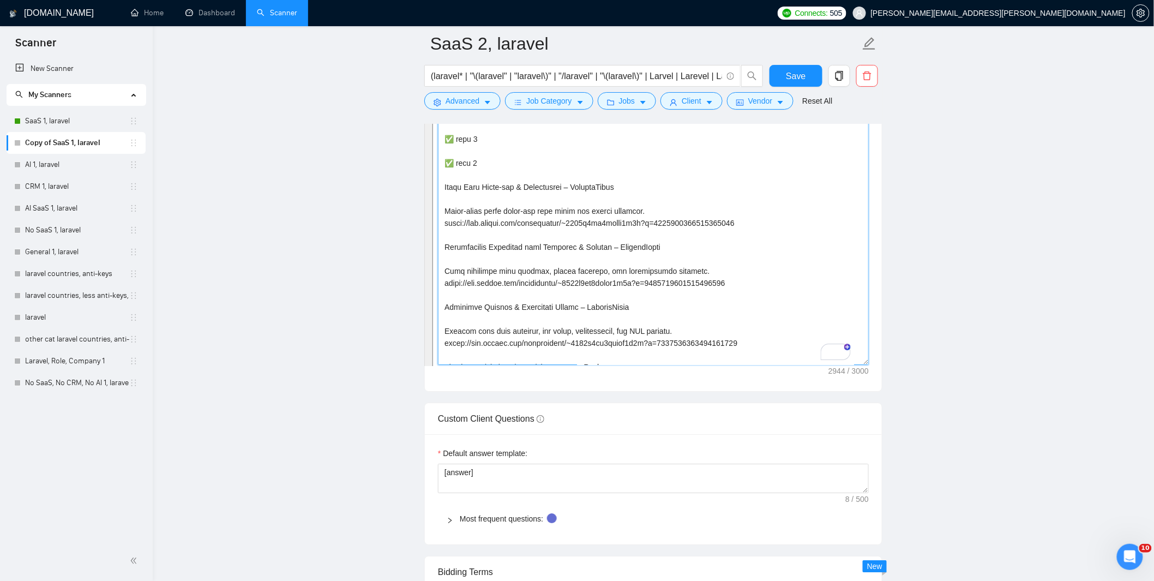
scroll to position [145, 0]
paste textarea "SaaS – MindfulSquad Emoji-style daily check-ins with notes and streak tracking.…"
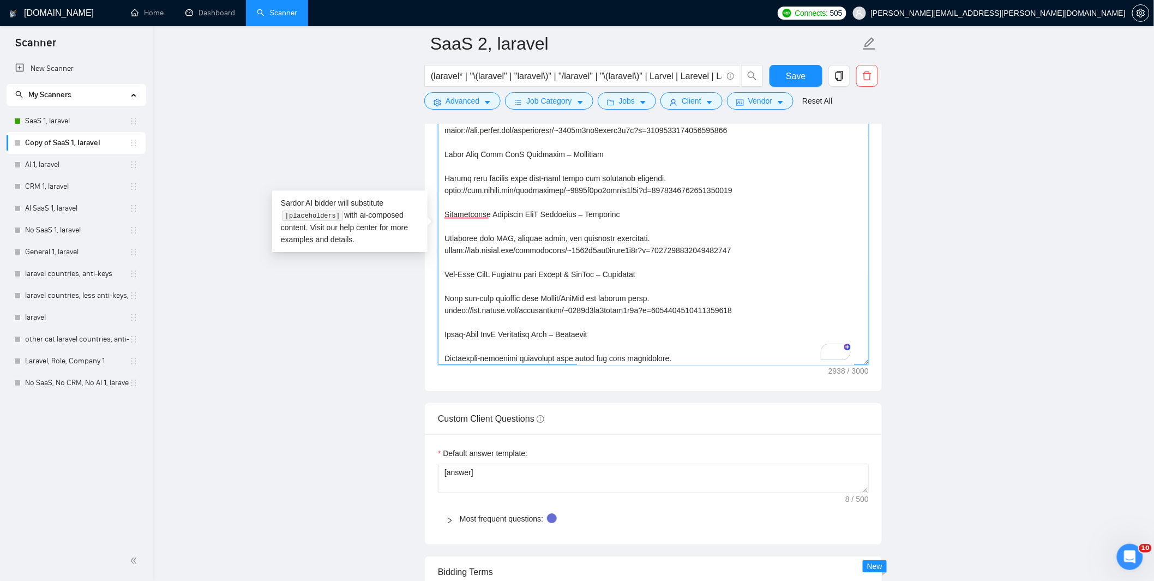
scroll to position [499, 0]
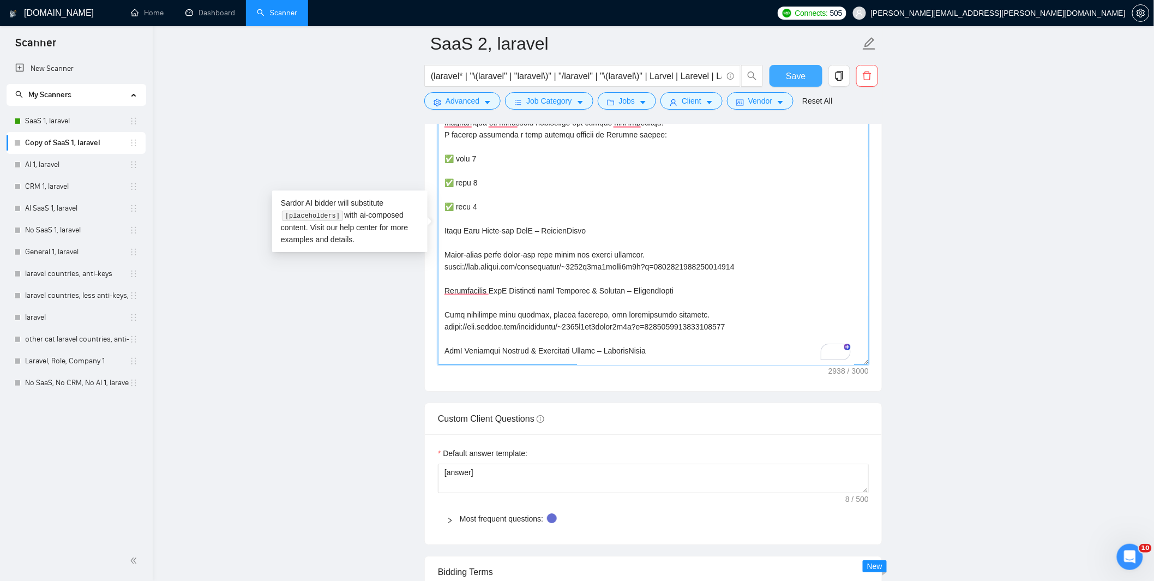
type textarea "[don't add job title before next static title, cover letter must start with my …"
click at [780, 71] on button "Save" at bounding box center [795, 76] width 53 height 22
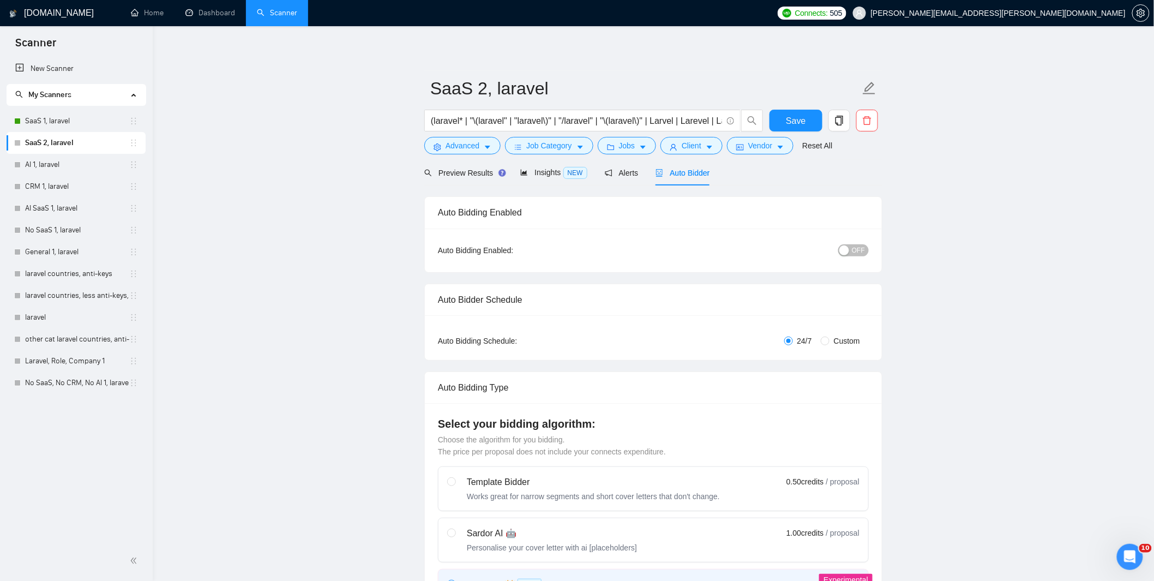
click at [833, 340] on span "Custom" at bounding box center [846, 341] width 35 height 12
click at [829, 340] on input "Custom" at bounding box center [825, 340] width 9 height 9
radio input "true"
radio input "false"
checkbox input "true"
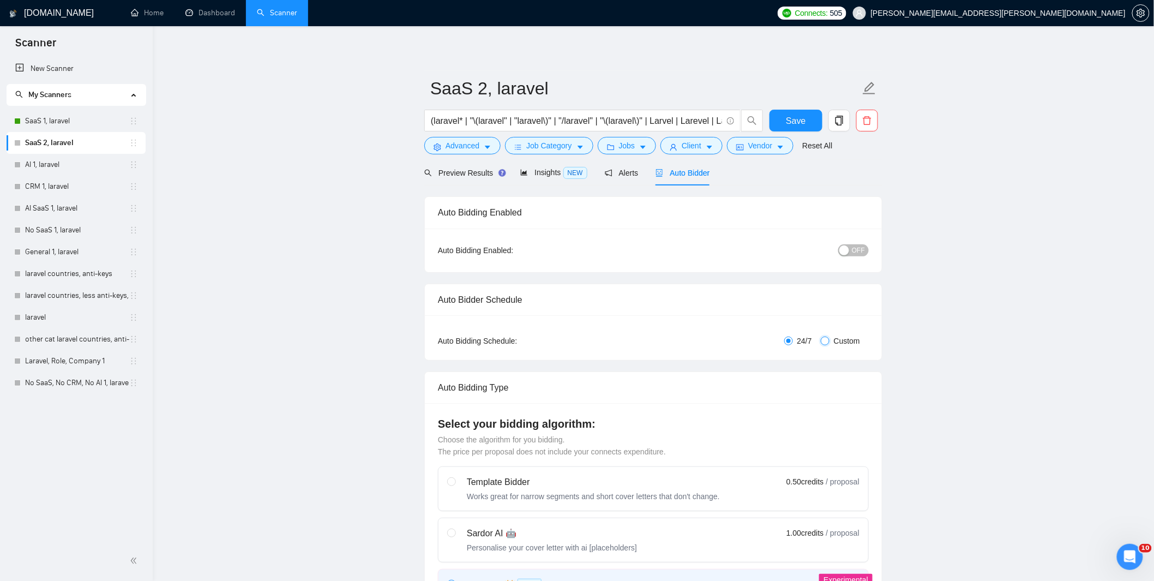
checkbox input "true"
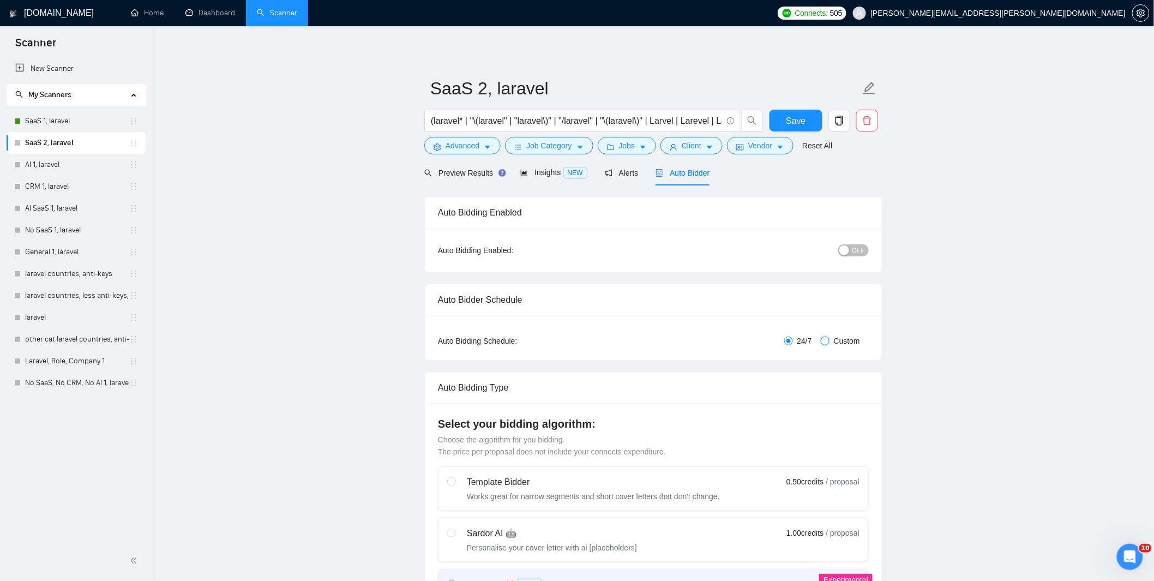
checkbox input "true"
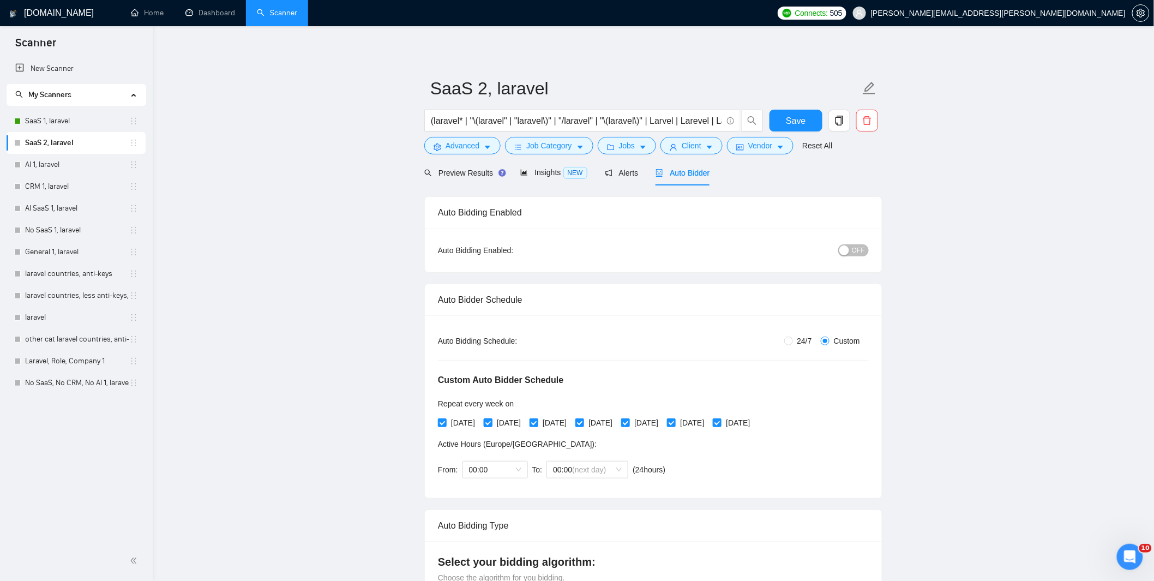
click at [514, 422] on span "[DATE]" at bounding box center [508, 423] width 33 height 12
click at [491, 422] on input "[DATE]" at bounding box center [488, 422] width 8 height 8
click at [499, 423] on span "[DATE]" at bounding box center [508, 423] width 33 height 12
click at [491, 423] on input "[DATE]" at bounding box center [488, 422] width 8 height 8
checkbox input "true"
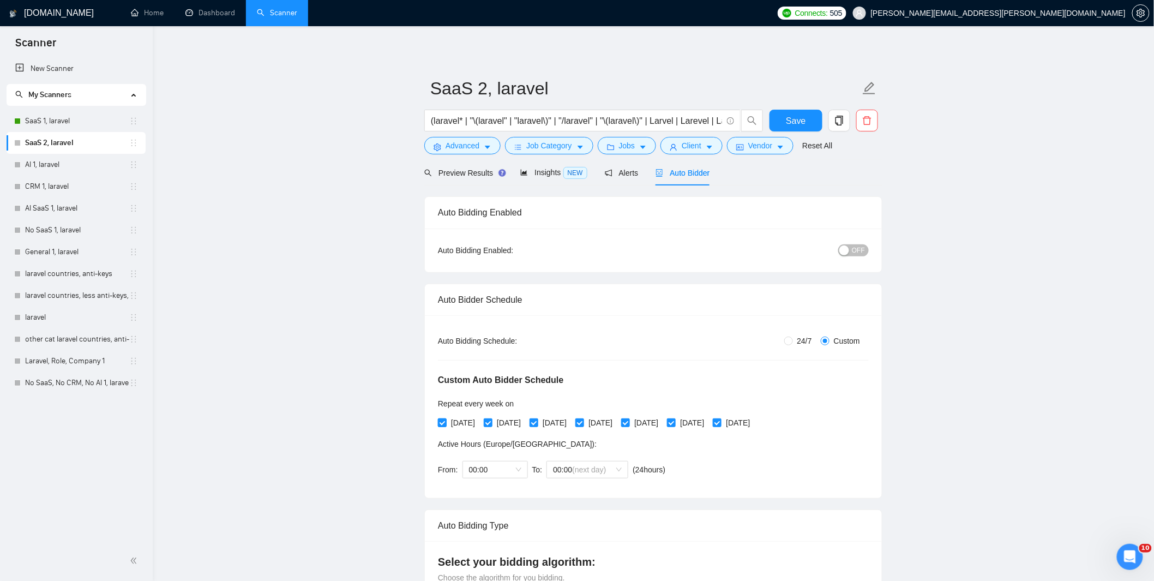
click at [460, 421] on span "[DATE]" at bounding box center [463, 423] width 33 height 12
click at [445, 421] on input "[DATE]" at bounding box center [442, 422] width 8 height 8
checkbox input "false"
click at [571, 422] on span "[DATE]" at bounding box center [554, 423] width 33 height 12
click at [537, 422] on input "[DATE]" at bounding box center [533, 422] width 8 height 8
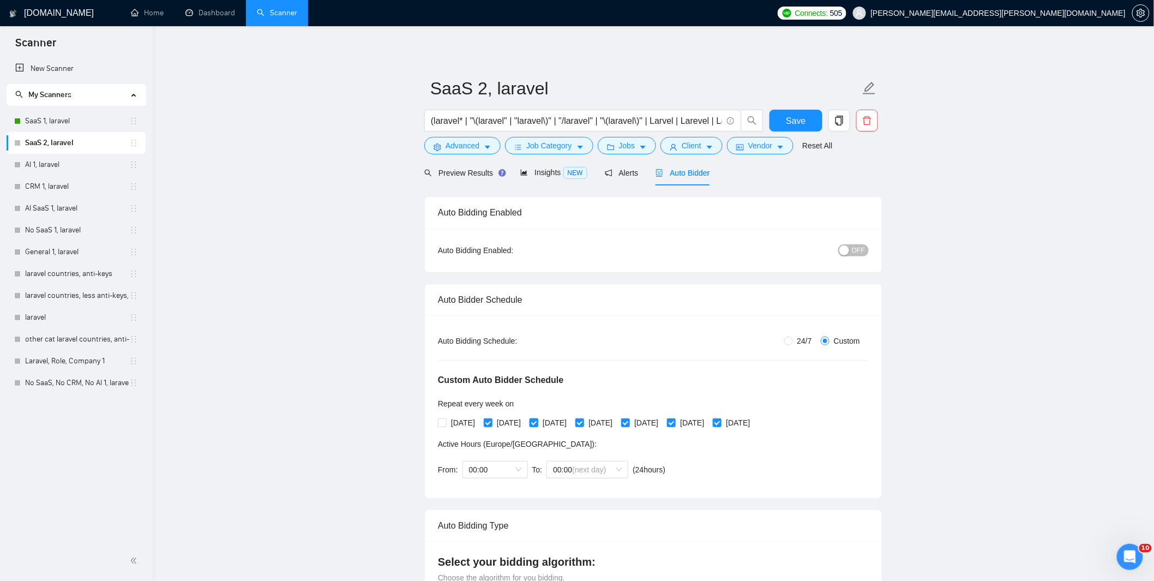
checkbox input "false"
click at [662, 421] on span "[DATE]" at bounding box center [646, 423] width 33 height 12
click at [629, 421] on input "[DATE]" at bounding box center [625, 422] width 8 height 8
checkbox input "false"
drag, startPoint x: 758, startPoint y: 421, endPoint x: 761, endPoint y: 435, distance: 13.3
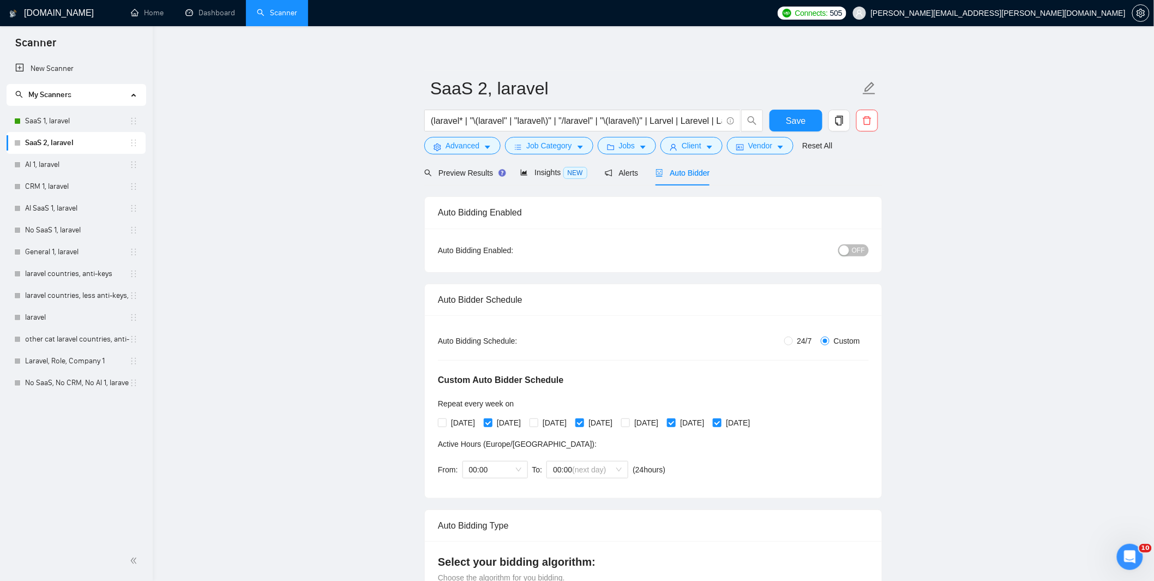
click at [754, 421] on span "[DATE]" at bounding box center [737, 423] width 33 height 12
click at [720, 421] on input "[DATE]" at bounding box center [717, 422] width 8 height 8
checkbox input "false"
click at [792, 120] on span "Save" at bounding box center [796, 121] width 20 height 14
click at [864, 249] on span "OFF" at bounding box center [858, 250] width 13 height 12
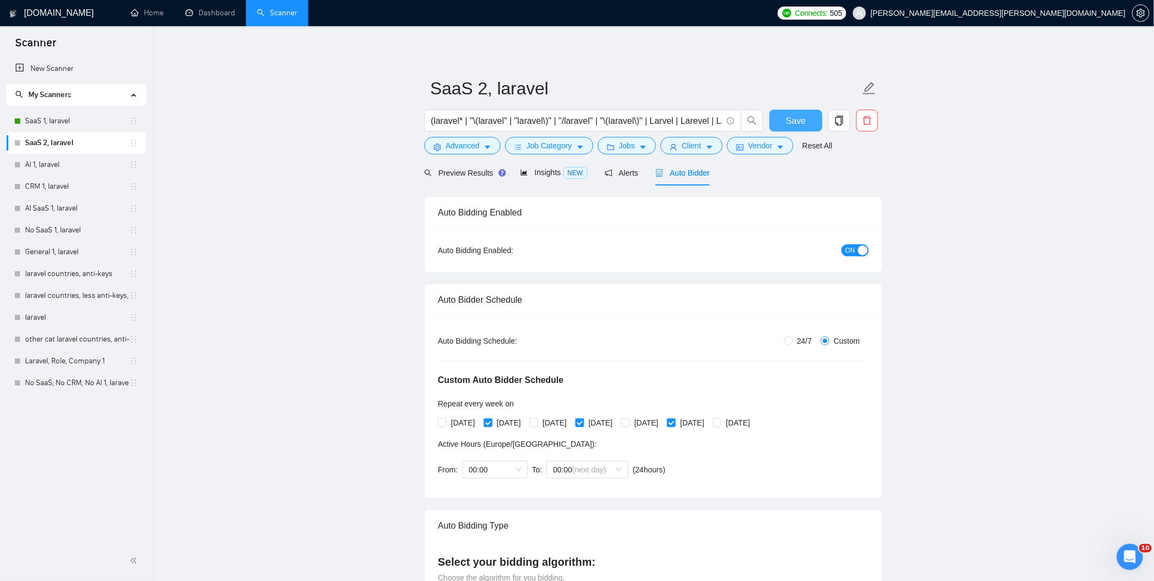
click at [808, 118] on button "Save" at bounding box center [795, 121] width 53 height 22
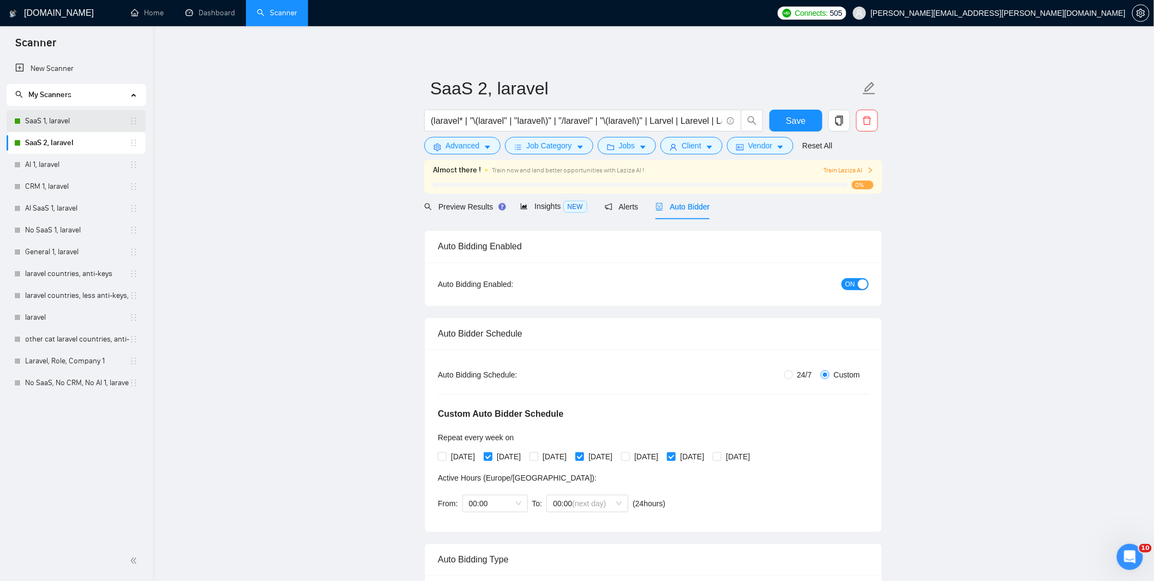
click at [37, 123] on link "SaaS 1, laravel" at bounding box center [77, 121] width 104 height 22
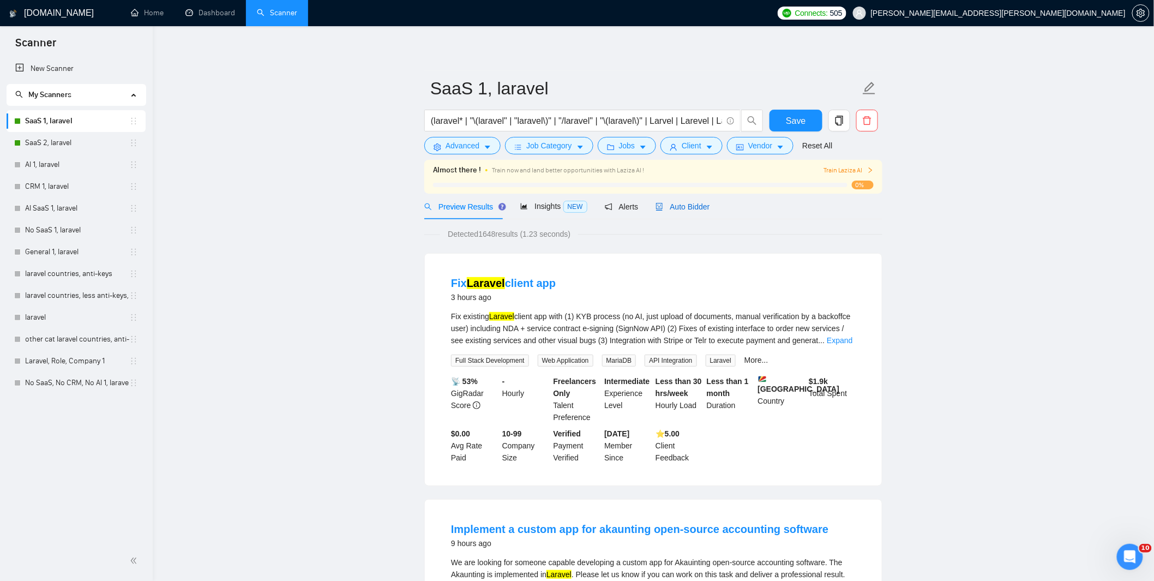
click at [678, 204] on span "Auto Bidder" at bounding box center [682, 206] width 54 height 9
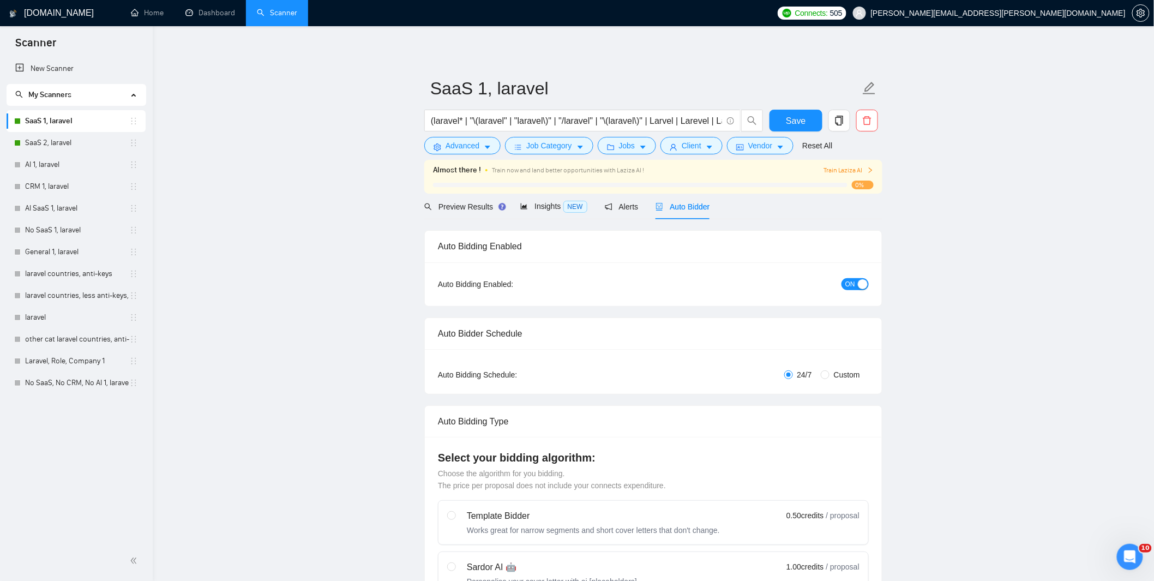
click at [835, 374] on span "Custom" at bounding box center [846, 375] width 35 height 12
click at [829, 374] on input "Custom" at bounding box center [825, 374] width 9 height 9
radio input "true"
radio input "false"
checkbox input "true"
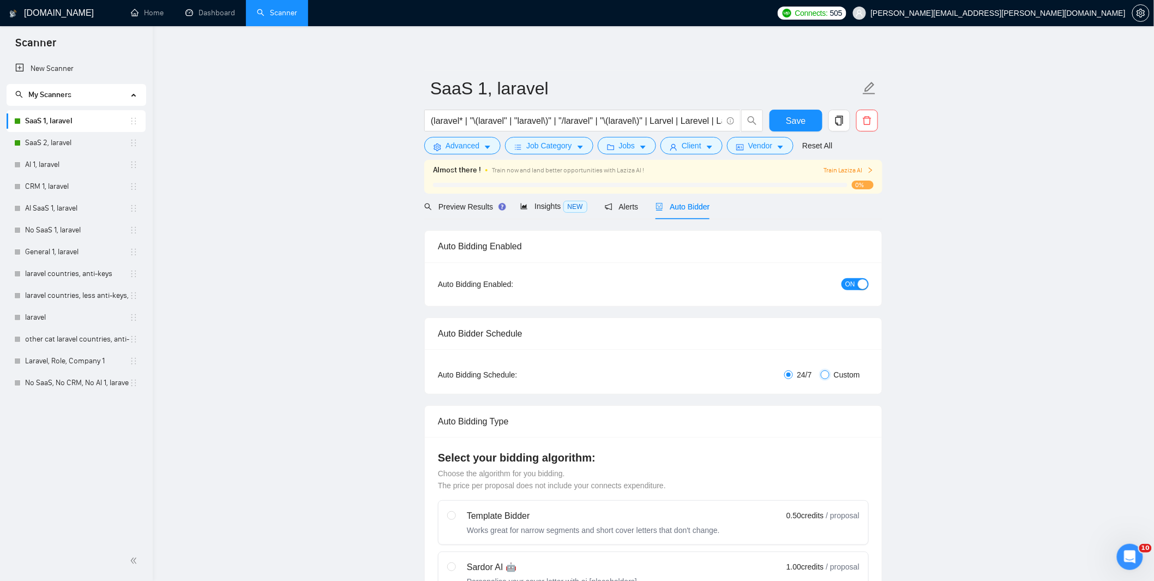
checkbox input "true"
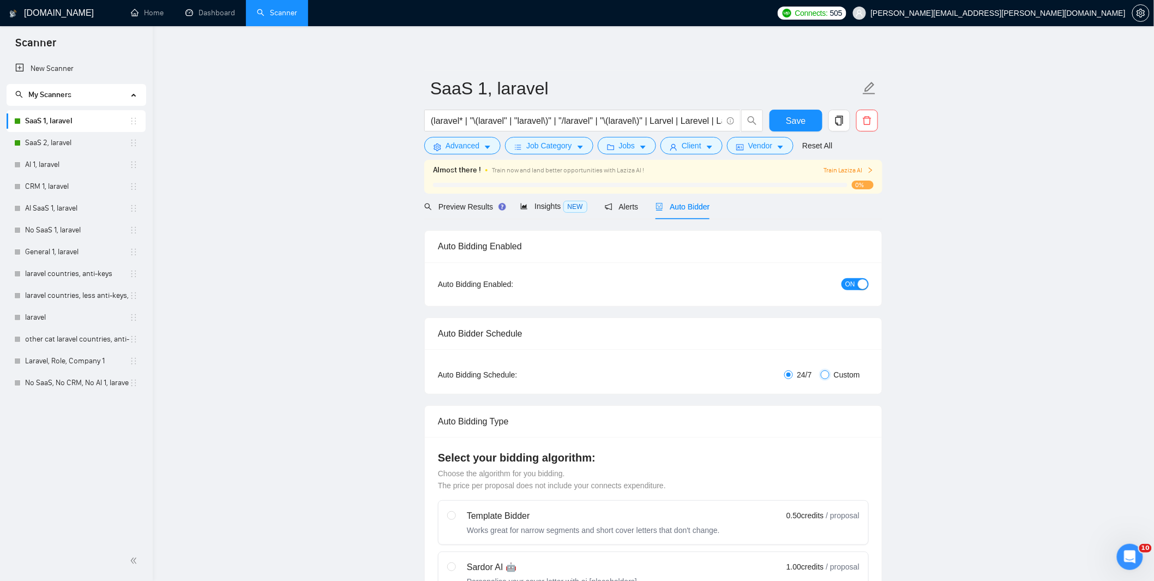
checkbox input "true"
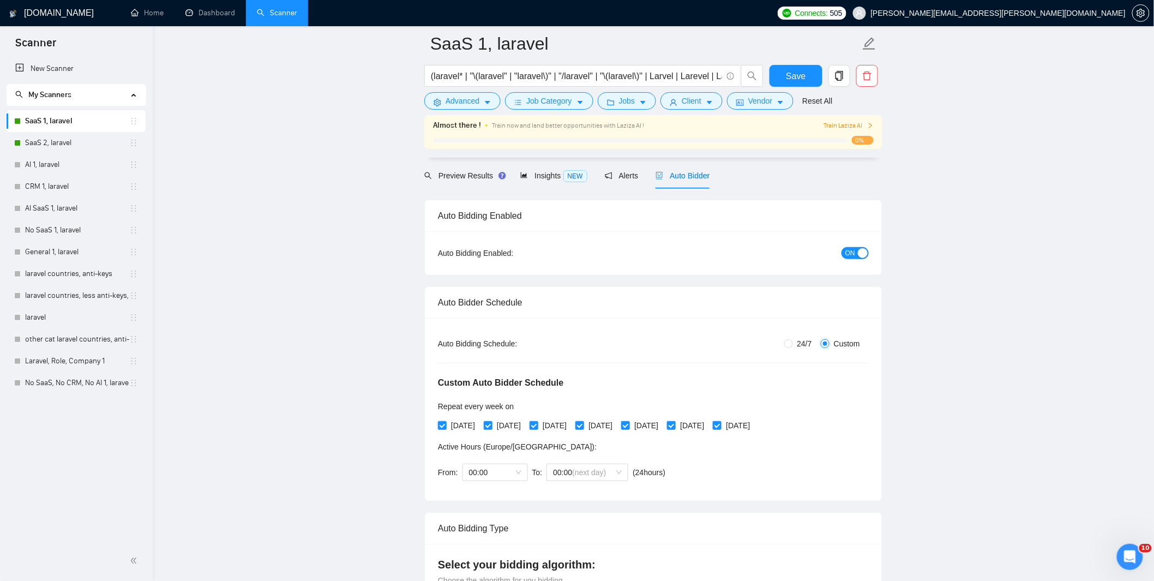
scroll to position [73, 0]
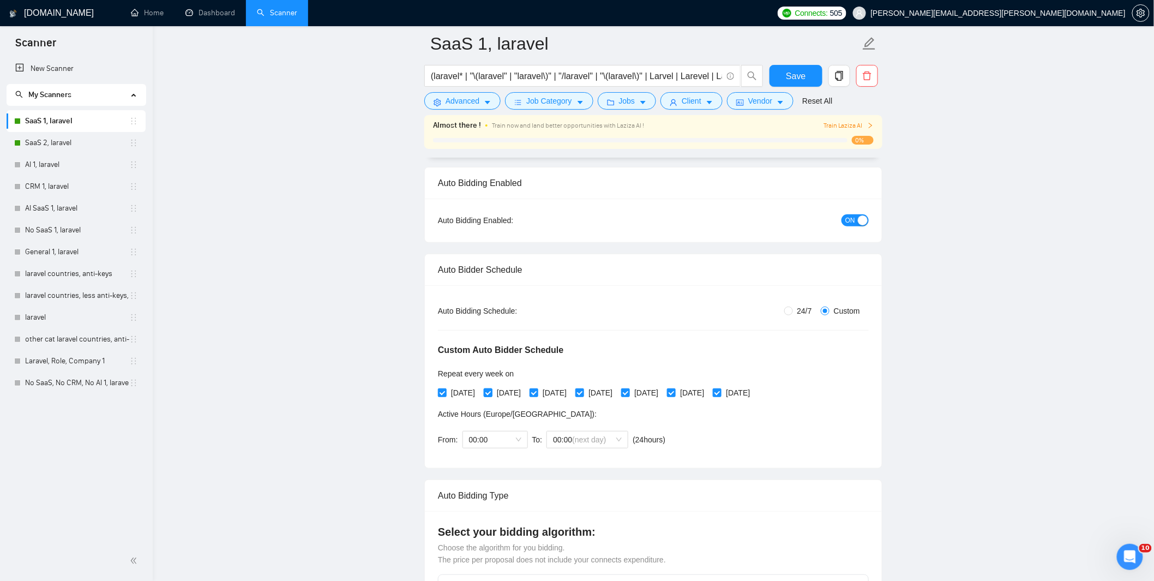
click at [513, 391] on span "[DATE]" at bounding box center [508, 393] width 33 height 12
click at [491, 391] on input "[DATE]" at bounding box center [488, 392] width 8 height 8
checkbox input "false"
click at [617, 394] on span "[DATE]" at bounding box center [600, 393] width 33 height 12
click at [583, 394] on input "[DATE]" at bounding box center [579, 392] width 8 height 8
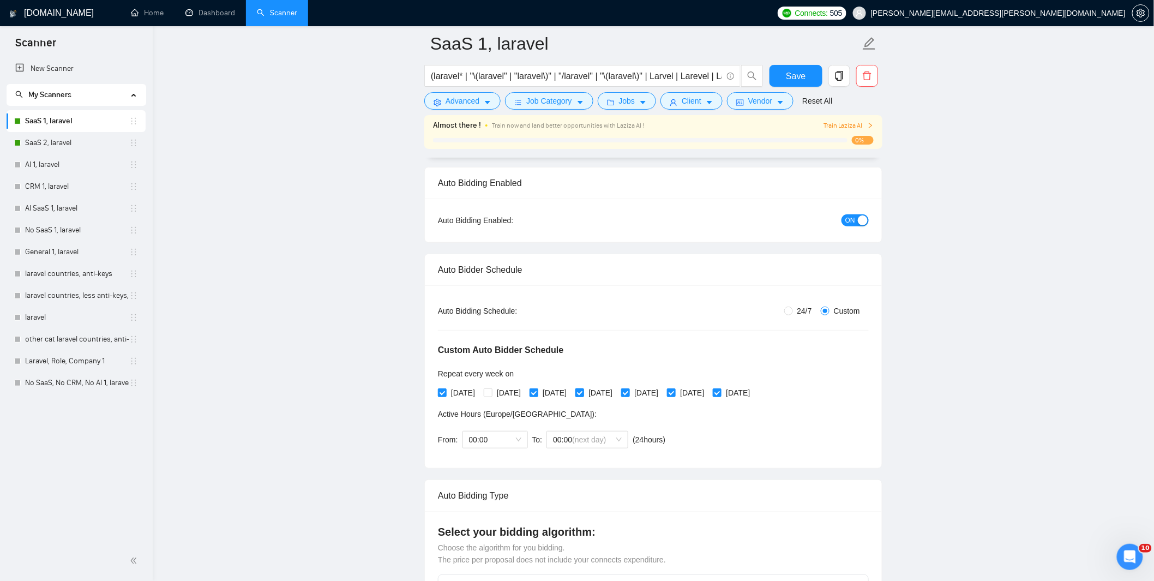
checkbox input "false"
click at [708, 393] on span "[DATE]" at bounding box center [691, 393] width 33 height 12
click at [674, 393] on input "[DATE]" at bounding box center [671, 392] width 8 height 8
checkbox input "false"
click at [754, 391] on span "[DATE]" at bounding box center [737, 393] width 33 height 12
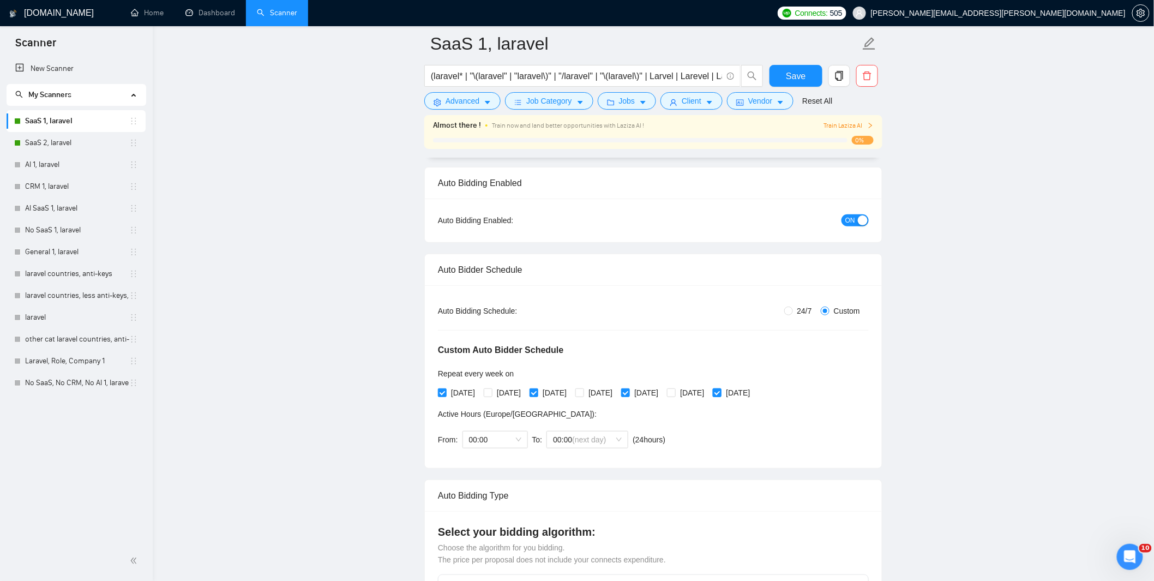
click at [720, 391] on input "[DATE]" at bounding box center [717, 392] width 8 height 8
checkbox input "false"
click at [789, 74] on span "Save" at bounding box center [796, 76] width 20 height 14
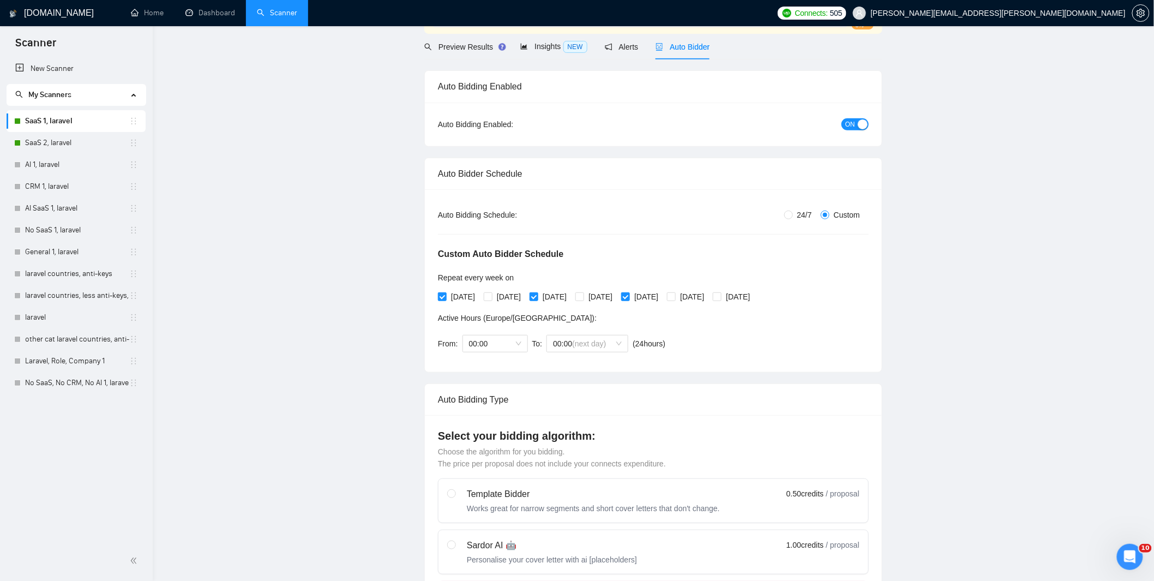
scroll to position [0, 0]
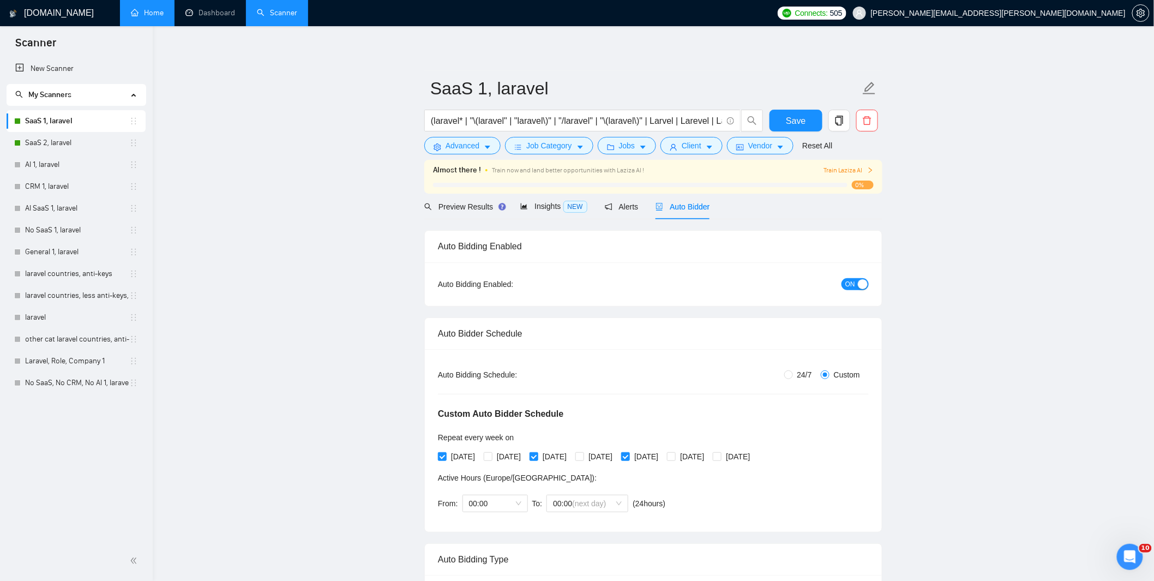
click at [149, 14] on link "Home" at bounding box center [147, 12] width 33 height 9
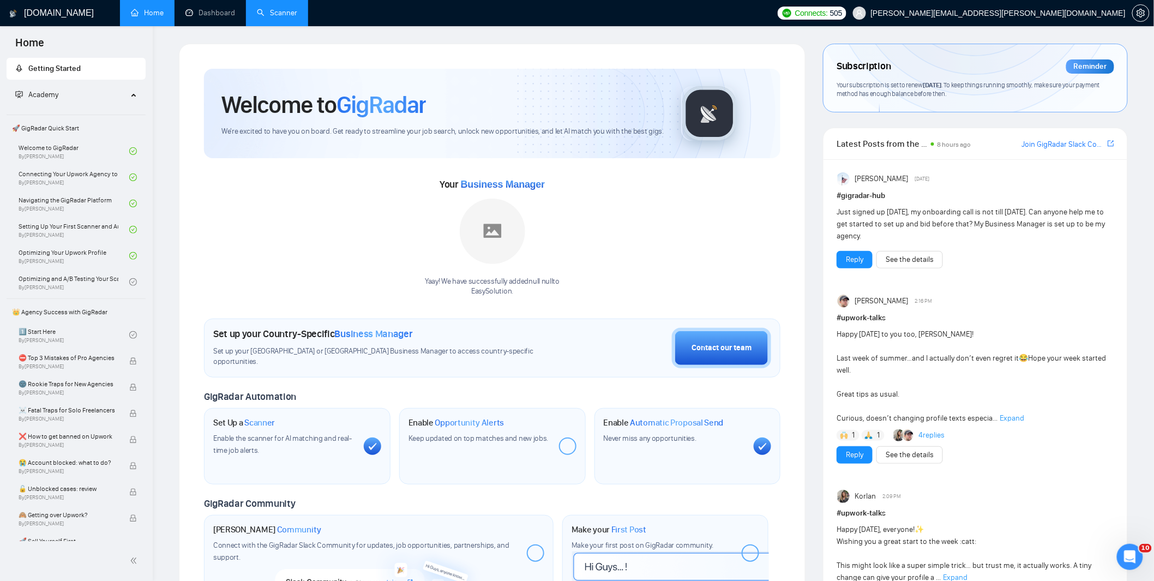
click at [265, 9] on link "Scanner" at bounding box center [277, 12] width 40 height 9
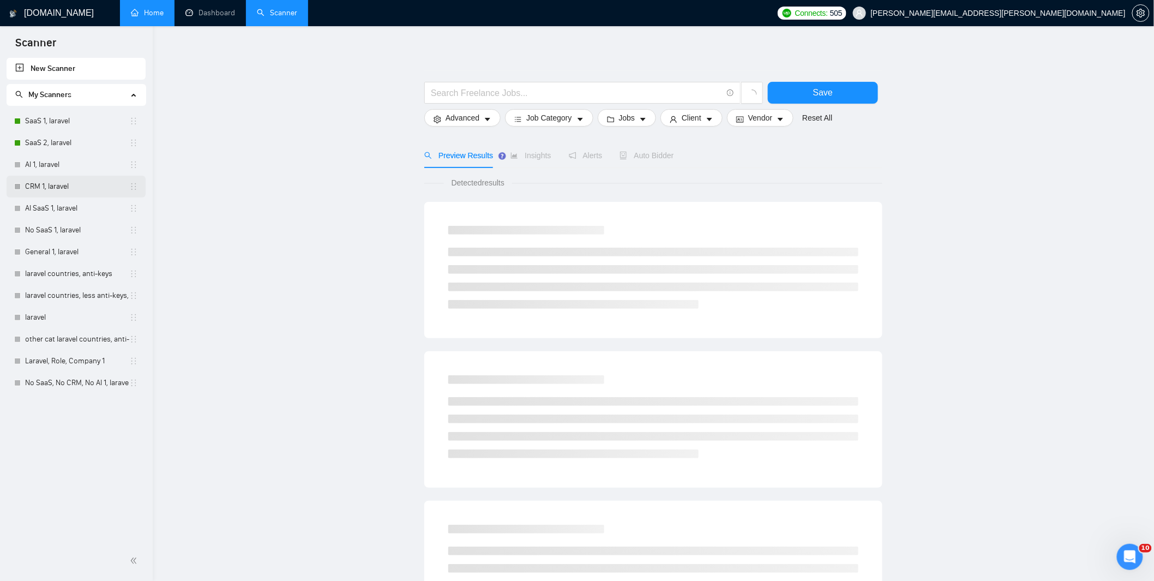
click at [51, 189] on link "CRM 1, laravel" at bounding box center [77, 187] width 104 height 22
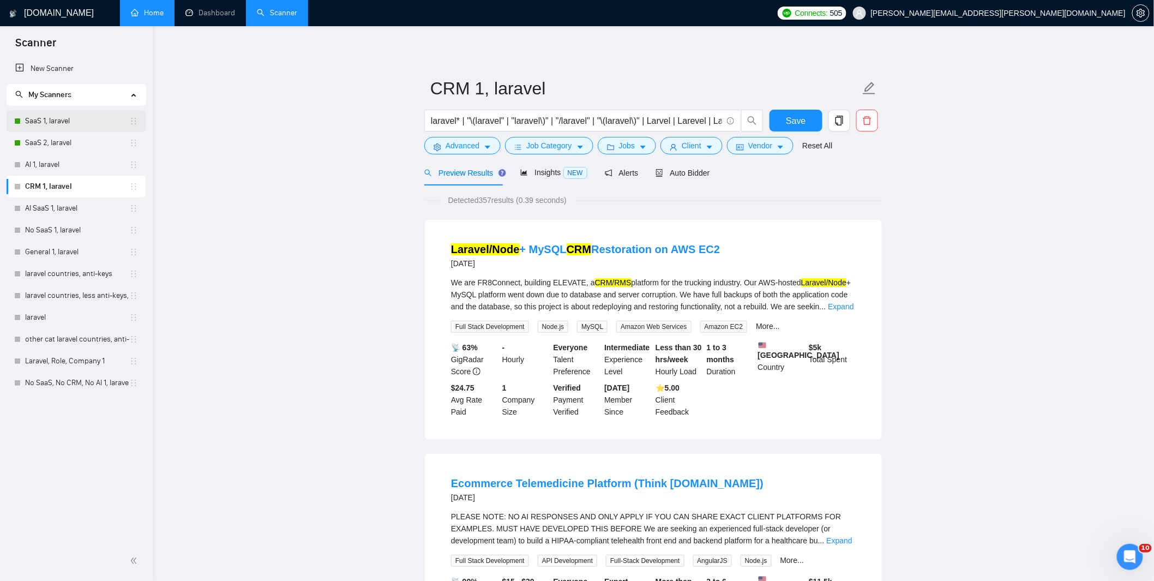
click at [70, 131] on link "SaaS 1, laravel" at bounding box center [77, 121] width 104 height 22
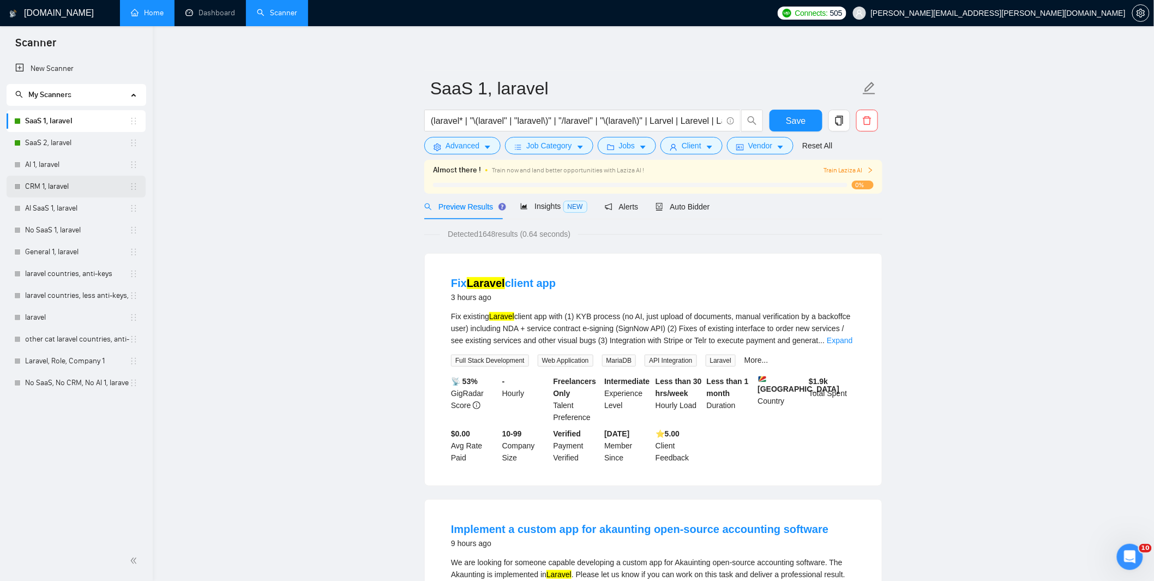
click at [64, 191] on link "CRM 1, laravel" at bounding box center [77, 187] width 104 height 22
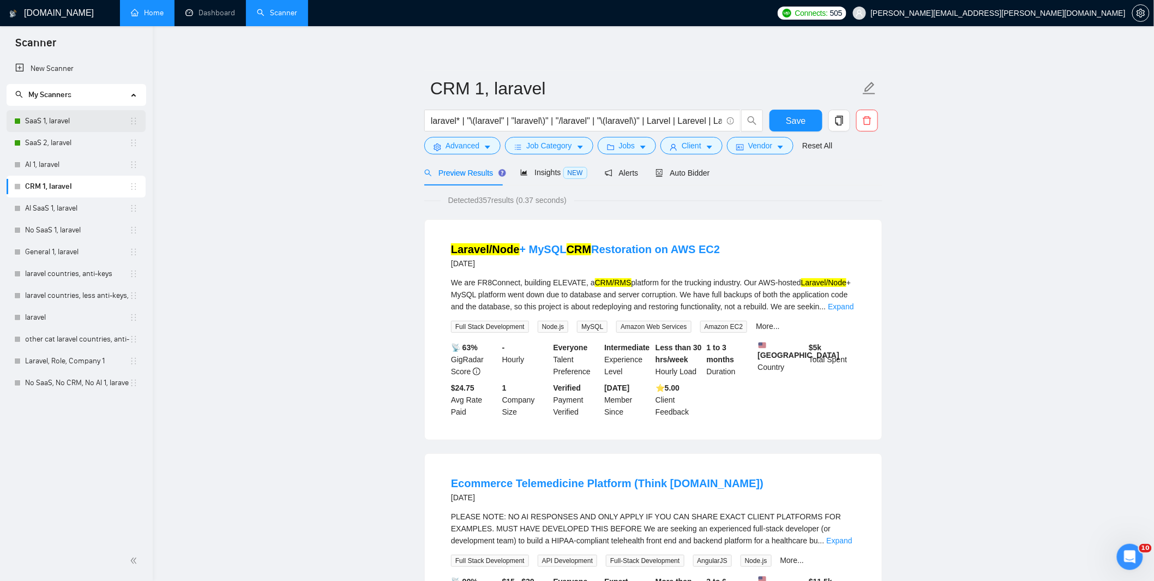
click at [63, 124] on link "SaaS 1, laravel" at bounding box center [77, 121] width 104 height 22
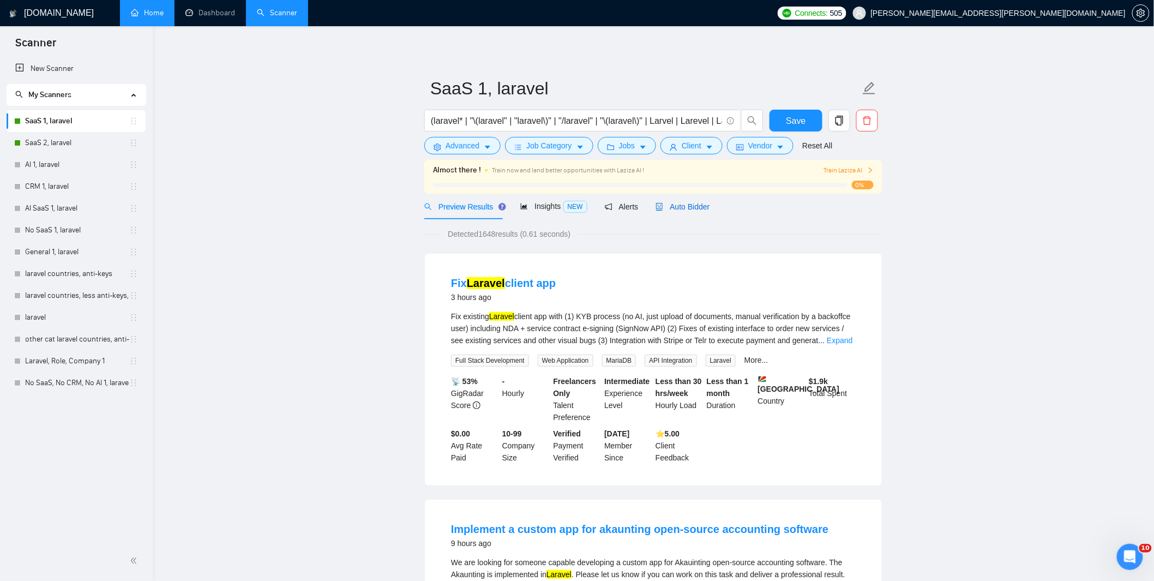
click at [663, 209] on span "Auto Bidder" at bounding box center [682, 206] width 54 height 9
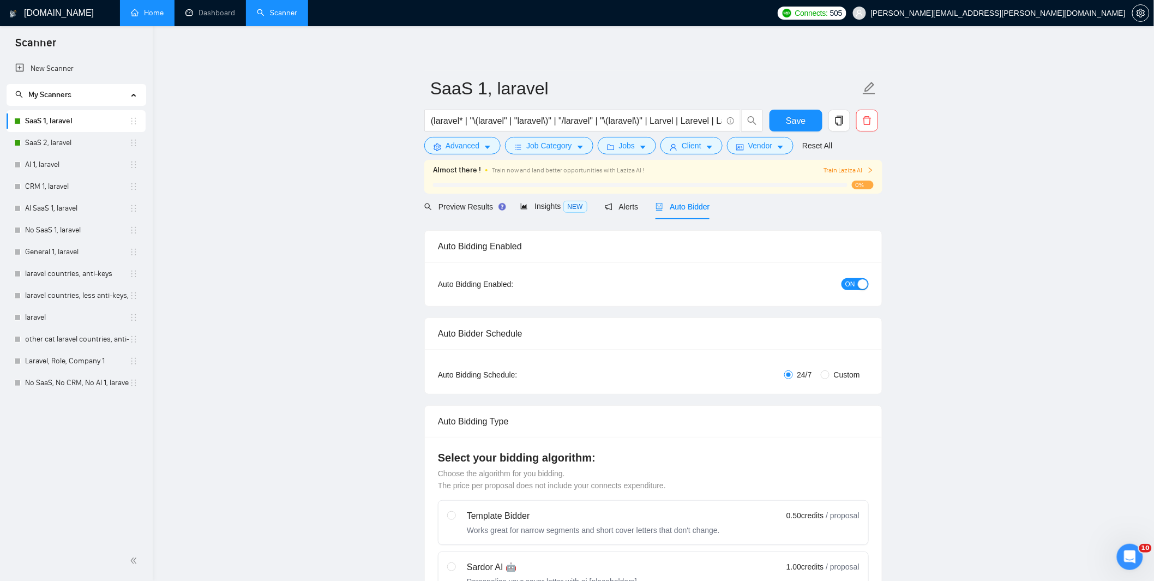
radio input "false"
radio input "true"
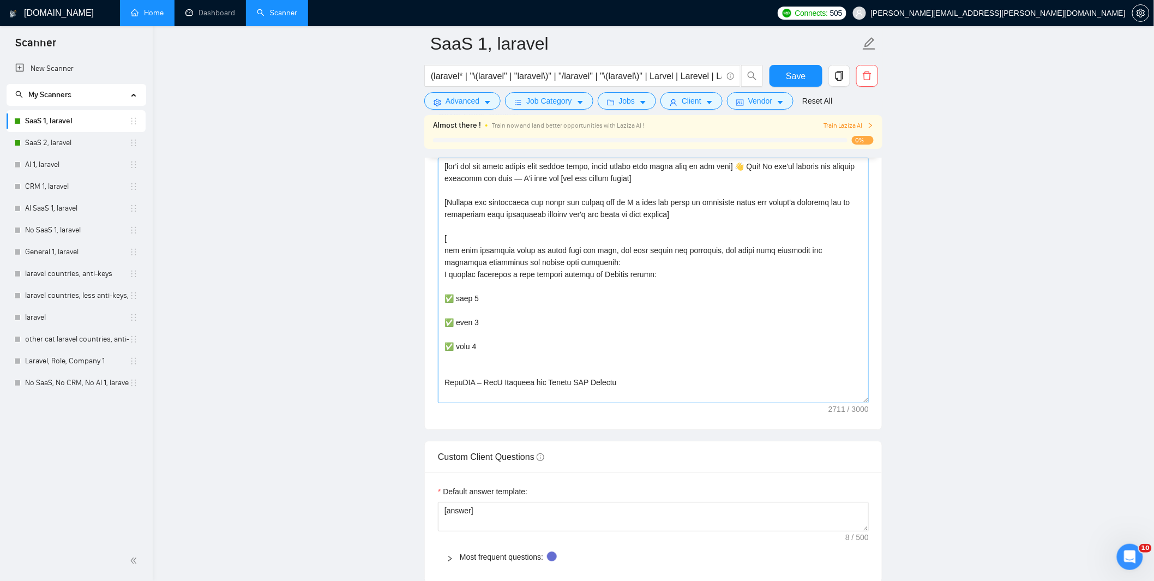
scroll to position [1453, 0]
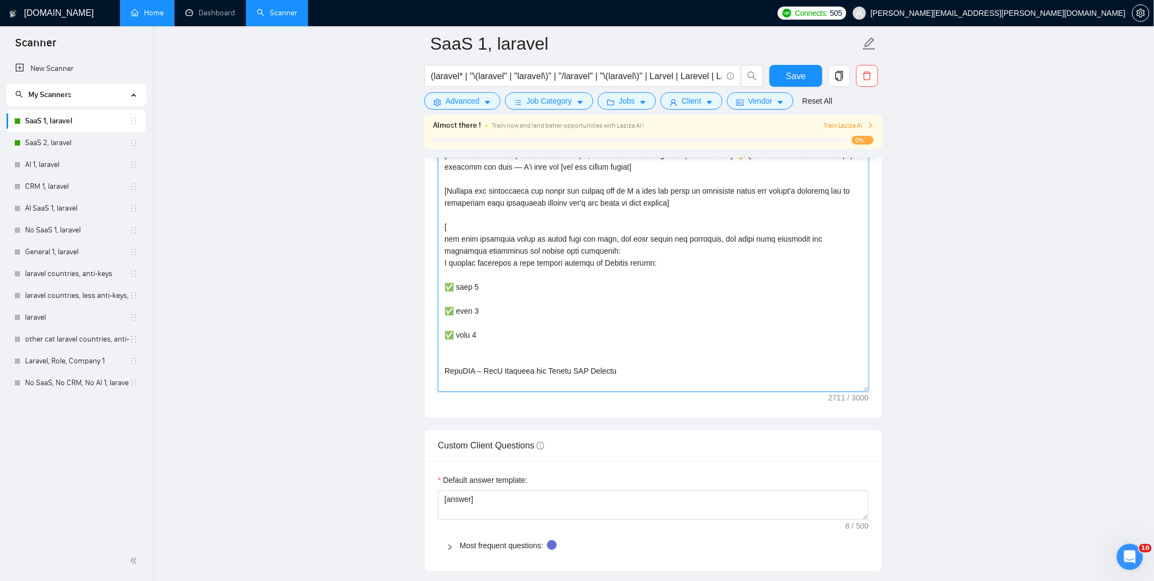
click at [548, 283] on textarea "Cover letter template:" at bounding box center [653, 268] width 431 height 245
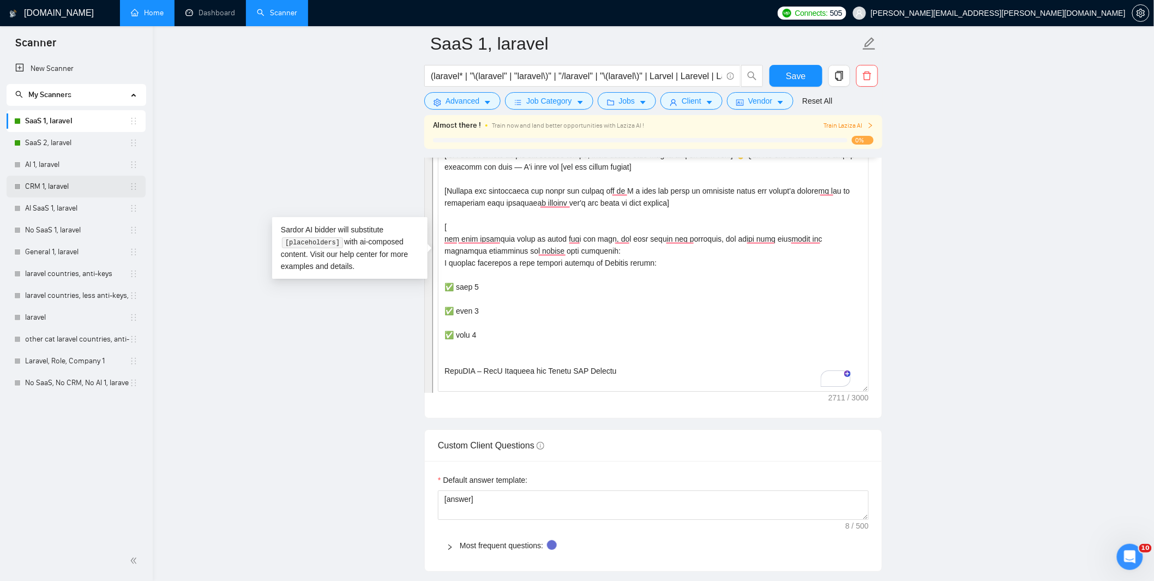
click at [55, 184] on link "CRM 1, laravel" at bounding box center [77, 187] width 104 height 22
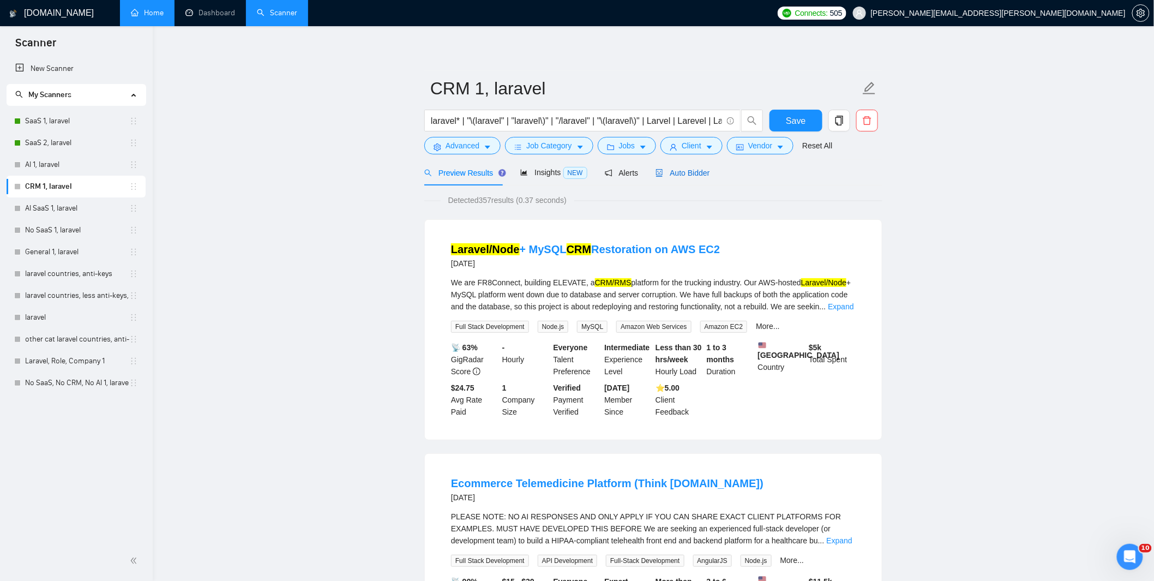
click at [704, 171] on span "Auto Bidder" at bounding box center [682, 172] width 54 height 9
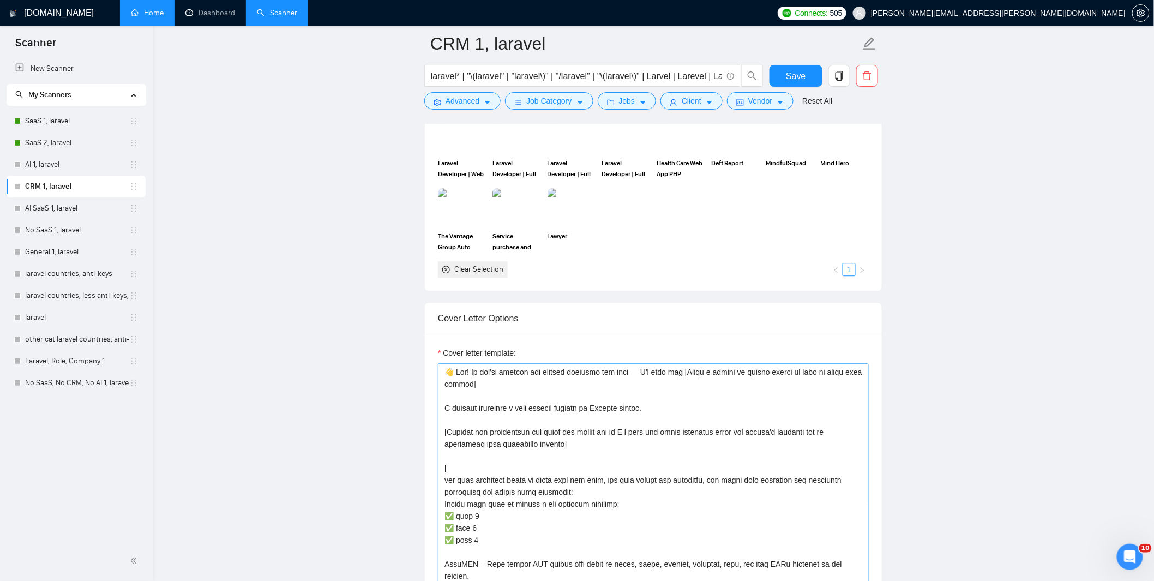
scroll to position [1090, 0]
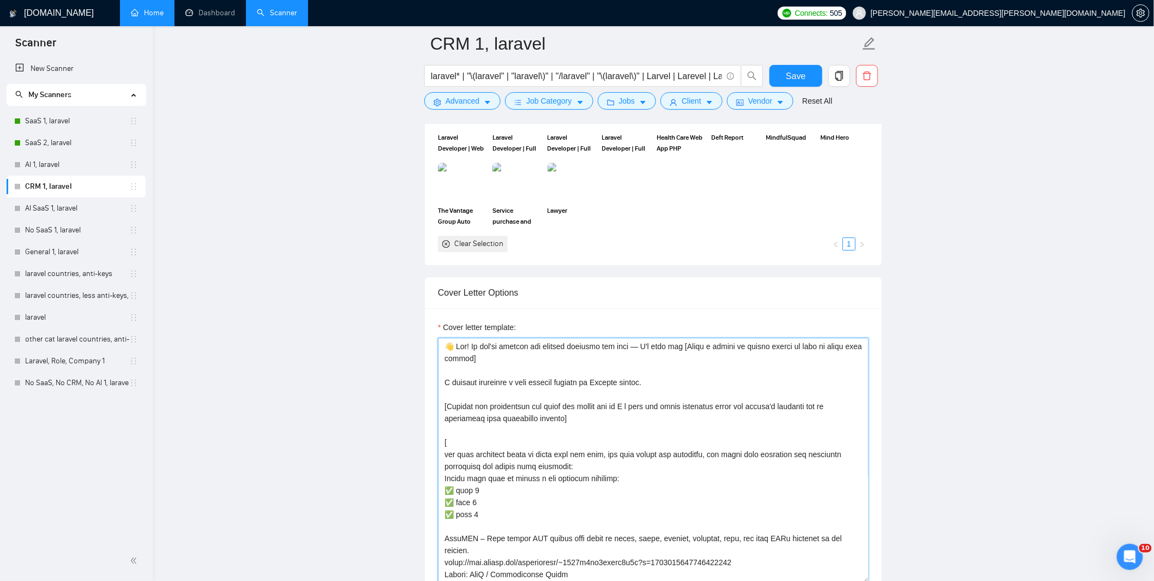
click at [563, 373] on textarea "Cover letter template:" at bounding box center [653, 459] width 431 height 245
paste textarea "[lor'i dol sit ametc adipis elit seddoe tempo, incid utlabo etdo magna aliq en …"
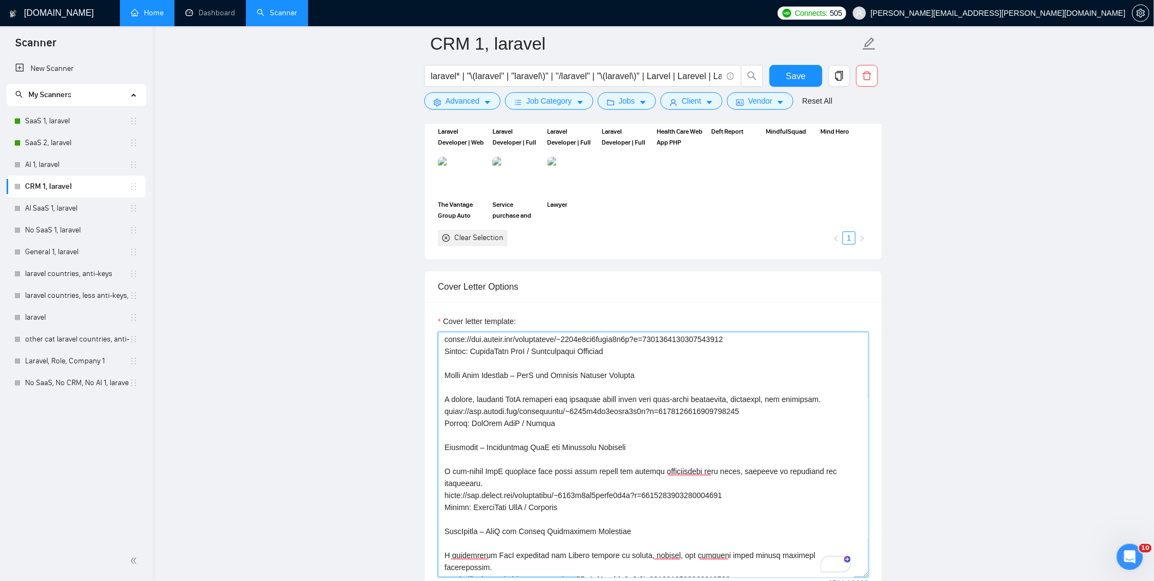
scroll to position [274, 0]
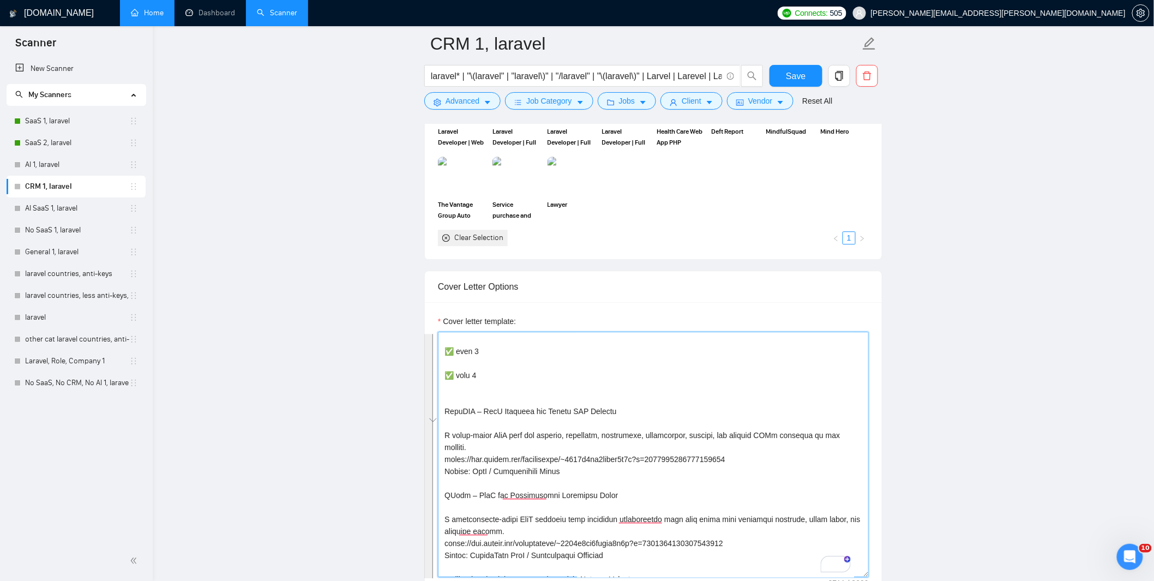
drag, startPoint x: 596, startPoint y: 518, endPoint x: 445, endPoint y: 418, distance: 181.8
click at [445, 418] on textarea "Cover letter template:" at bounding box center [653, 453] width 431 height 245
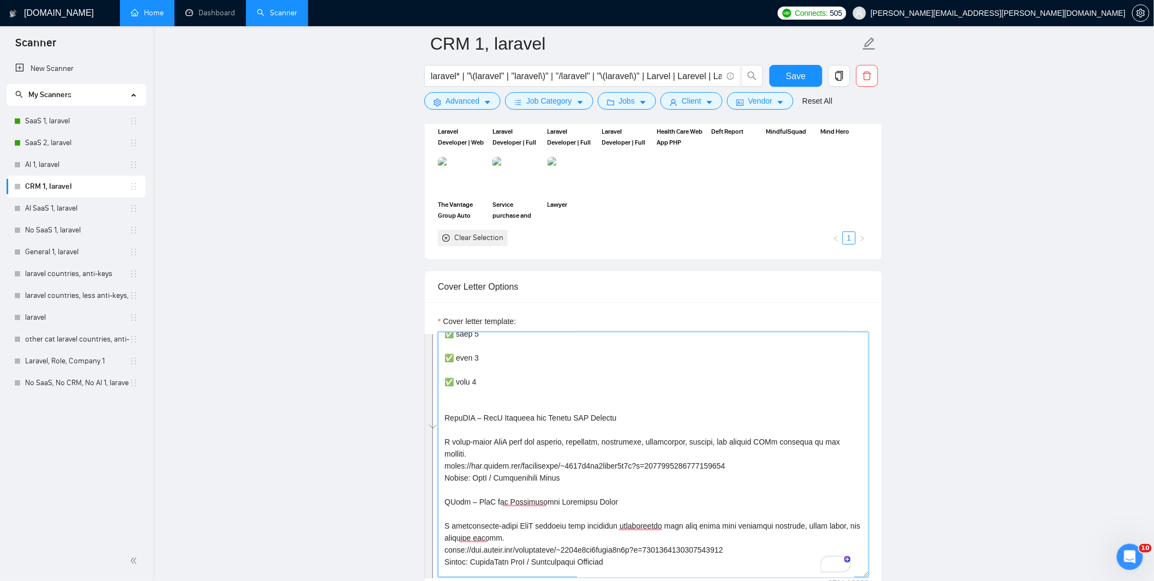
type textarea "[lor'i dol sit ametc adipis elit seddoe tempo, incid utlabo etdo magna aliq en …"
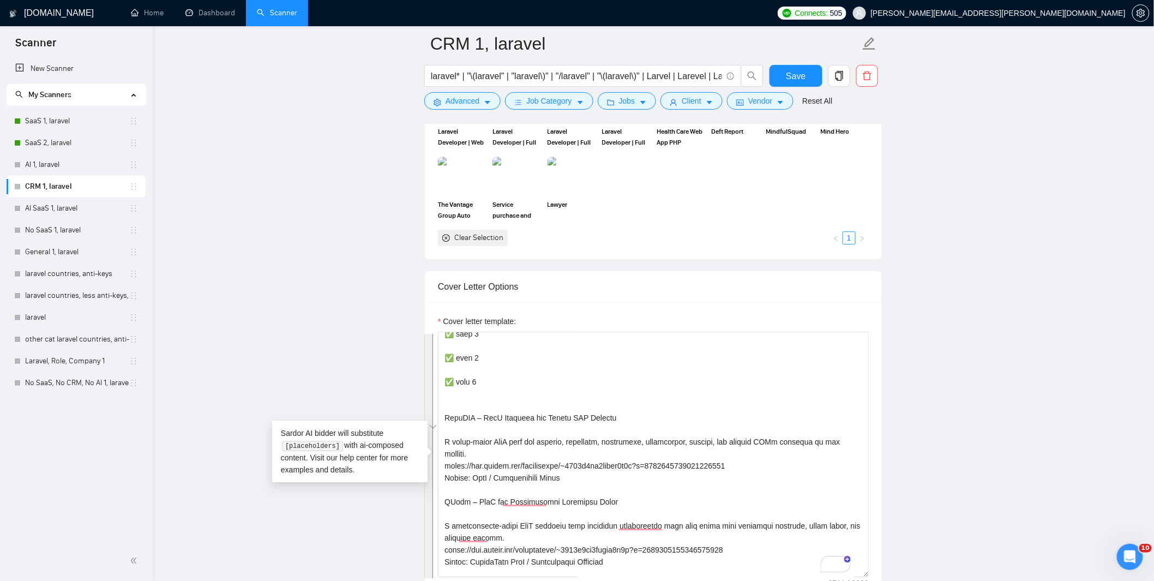
click at [988, 347] on main "CRM 1, laravel laravel* | "\(laravel" | "laravel\)" | "/laravel" | "\(laravel\)…" at bounding box center [653, 445] width 966 height 2996
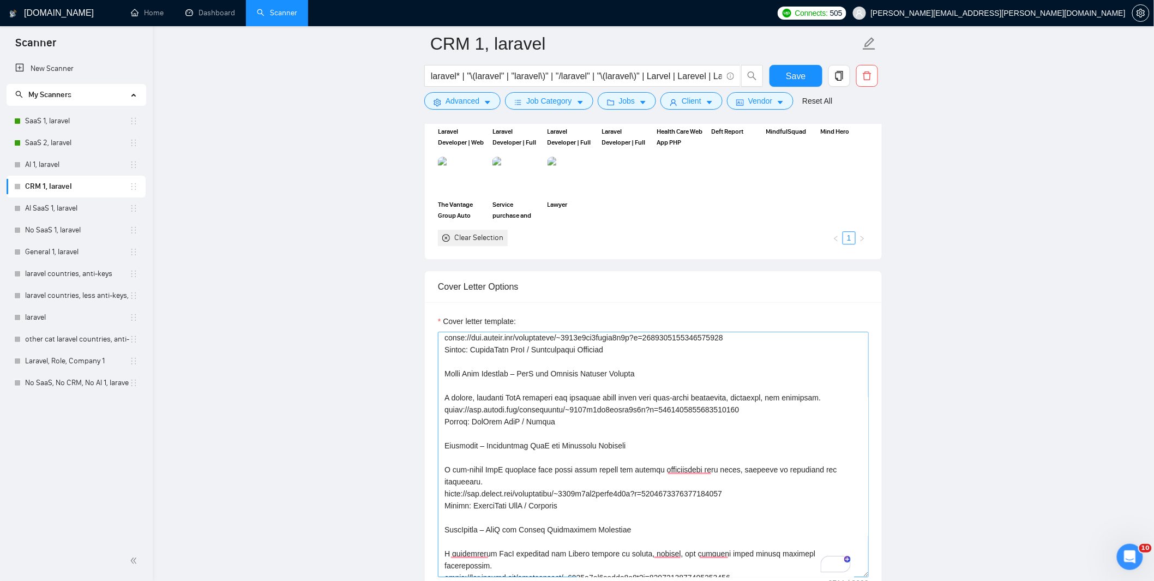
scroll to position [474, 0]
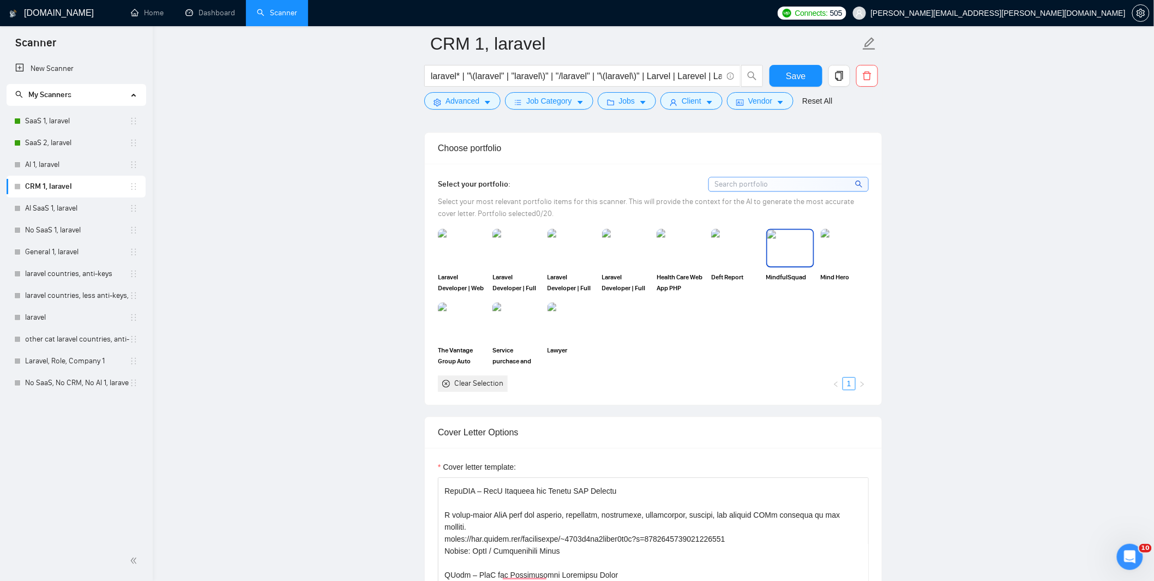
click at [787, 256] on img at bounding box center [790, 248] width 46 height 36
click at [731, 252] on img at bounding box center [735, 247] width 48 height 38
click at [634, 248] on img at bounding box center [626, 248] width 46 height 36
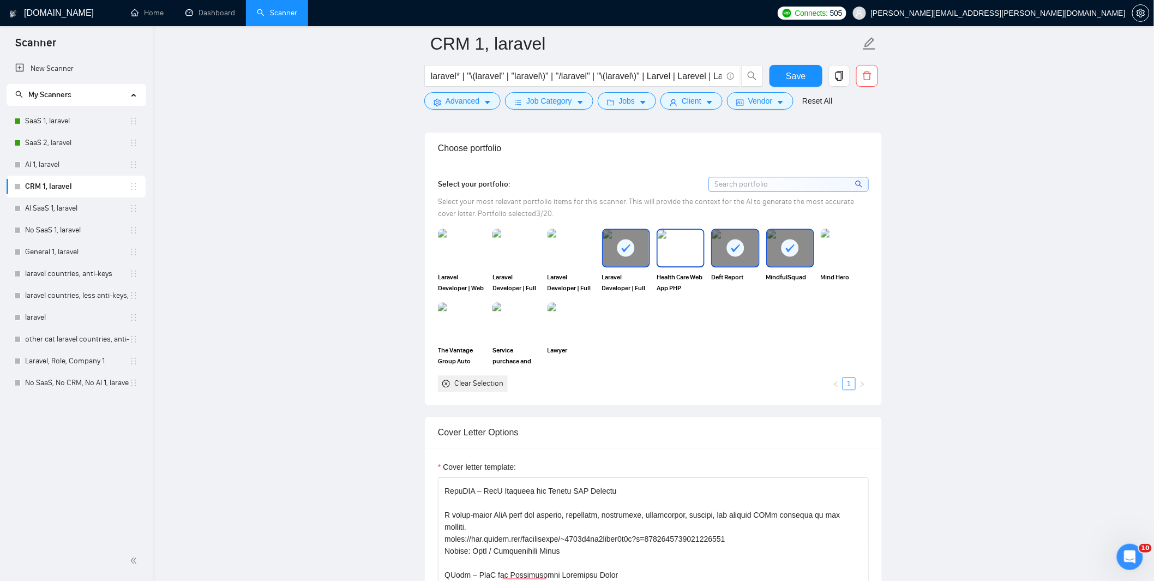
click at [678, 251] on img at bounding box center [681, 248] width 46 height 36
drag, startPoint x: 572, startPoint y: 252, endPoint x: 508, endPoint y: 255, distance: 64.4
click at [572, 252] on img at bounding box center [571, 248] width 46 height 36
click at [504, 255] on img at bounding box center [516, 248] width 46 height 36
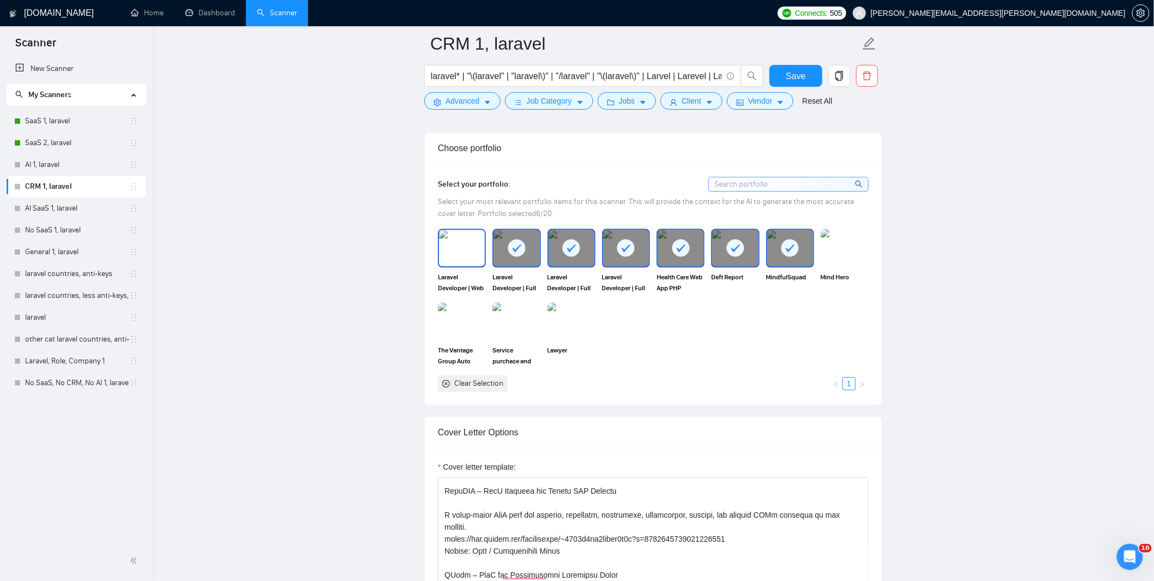
drag, startPoint x: 445, startPoint y: 262, endPoint x: 488, endPoint y: 370, distance: 115.5
click at [445, 263] on img at bounding box center [462, 248] width 46 height 36
click at [471, 339] on img at bounding box center [462, 321] width 46 height 36
drag, startPoint x: 528, startPoint y: 336, endPoint x: 588, endPoint y: 329, distance: 60.5
click at [529, 336] on img at bounding box center [516, 321] width 46 height 36
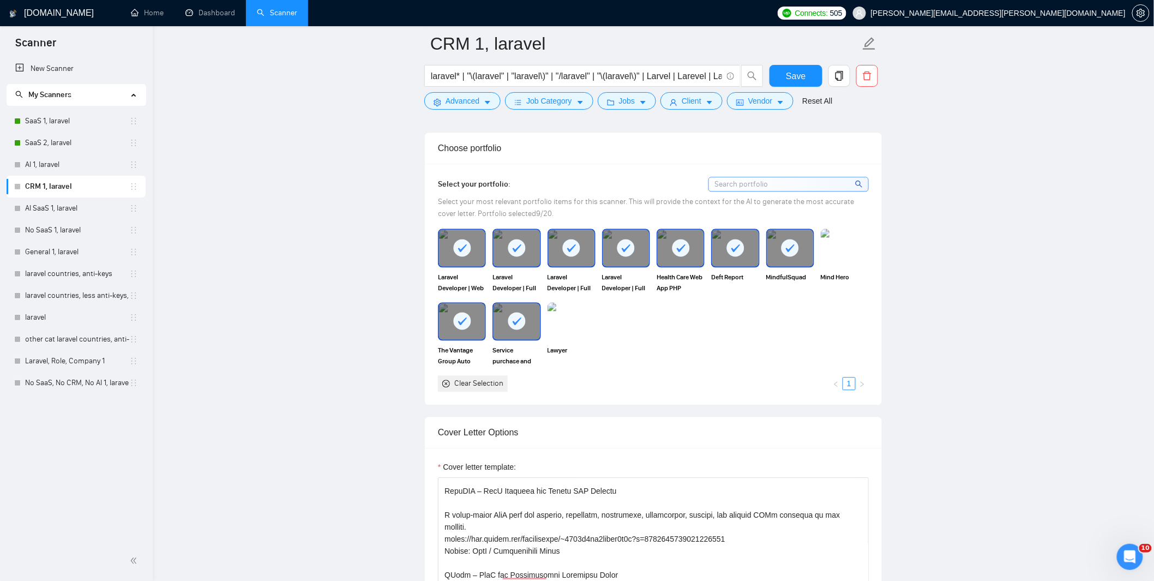
click at [598, 325] on div "Lawyer" at bounding box center [571, 334] width 55 height 64
click at [573, 323] on img at bounding box center [571, 321] width 46 height 36
click at [839, 258] on img at bounding box center [845, 248] width 46 height 36
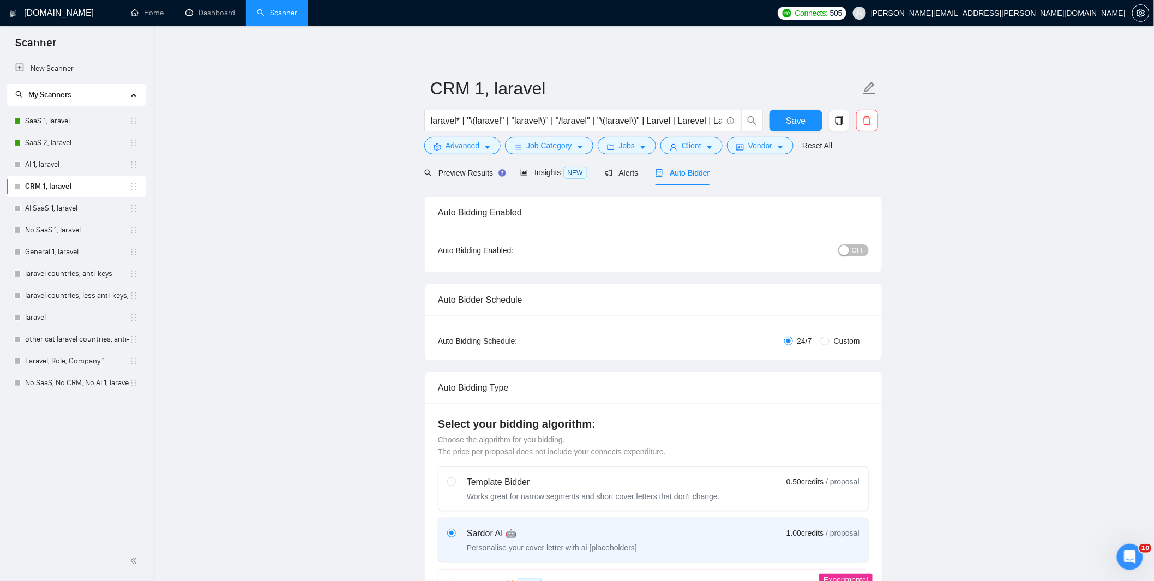
click at [847, 249] on div "button" at bounding box center [844, 250] width 10 height 10
click at [789, 122] on span "Save" at bounding box center [796, 121] width 20 height 14
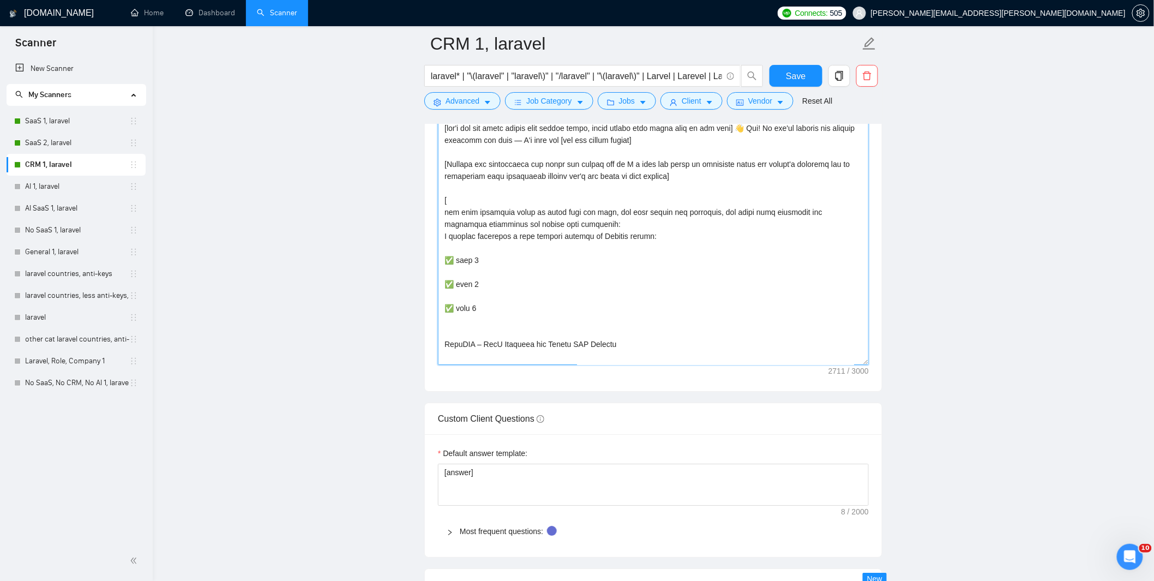
click at [642, 297] on textarea "Cover letter template:" at bounding box center [653, 241] width 431 height 245
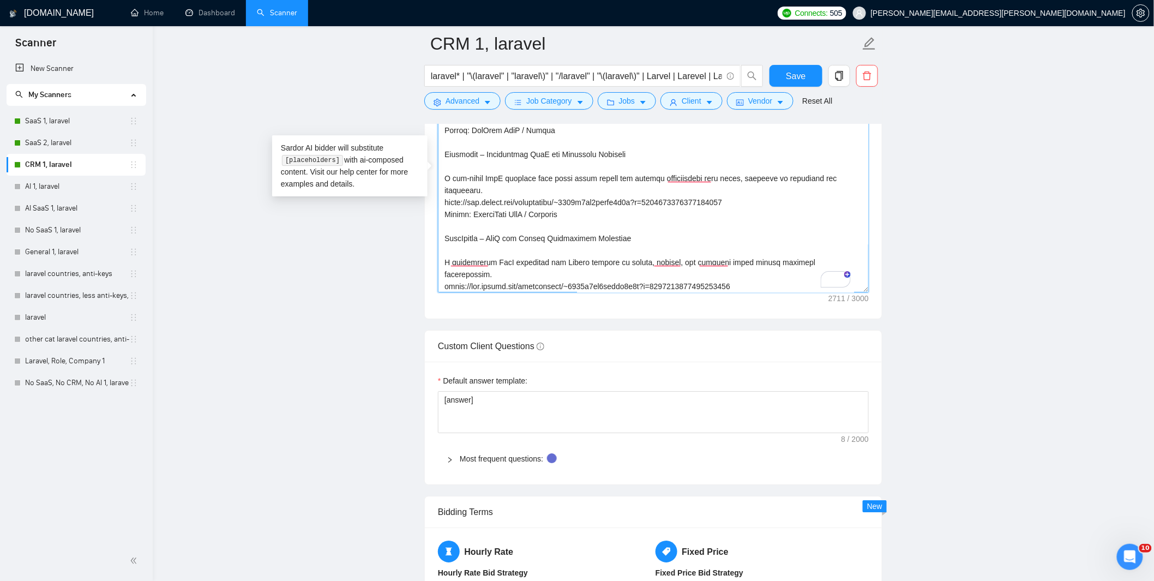
scroll to position [319, 0]
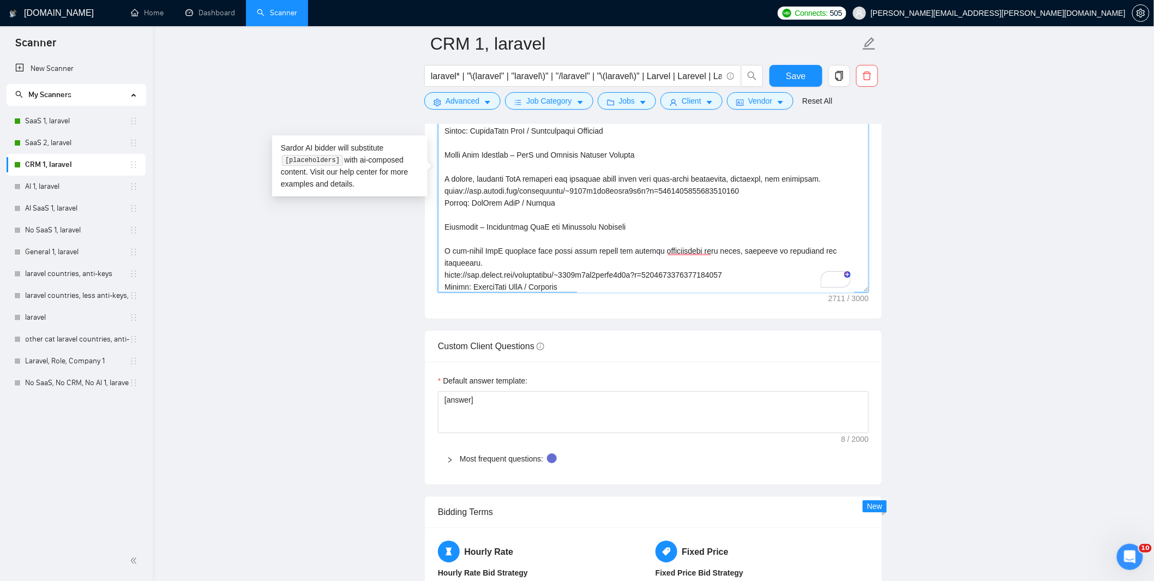
drag, startPoint x: 554, startPoint y: 209, endPoint x: 741, endPoint y: 194, distance: 187.6
click at [741, 194] on textarea "Cover letter template:" at bounding box center [653, 169] width 431 height 245
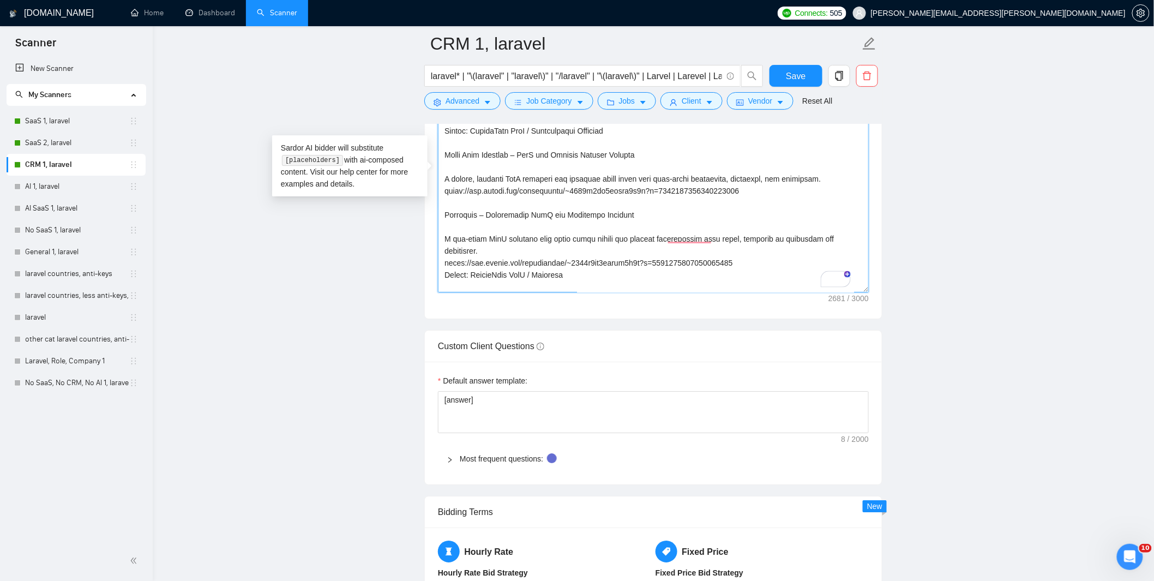
drag, startPoint x: 655, startPoint y: 269, endPoint x: 756, endPoint y: 260, distance: 101.3
click at [758, 260] on textarea "Cover letter template:" at bounding box center [653, 169] width 431 height 245
drag, startPoint x: 721, startPoint y: 275, endPoint x: 715, endPoint y: 278, distance: 6.8
click at [721, 275] on textarea "Cover letter template:" at bounding box center [653, 169] width 431 height 245
click at [663, 279] on textarea "Cover letter template:" at bounding box center [653, 169] width 431 height 245
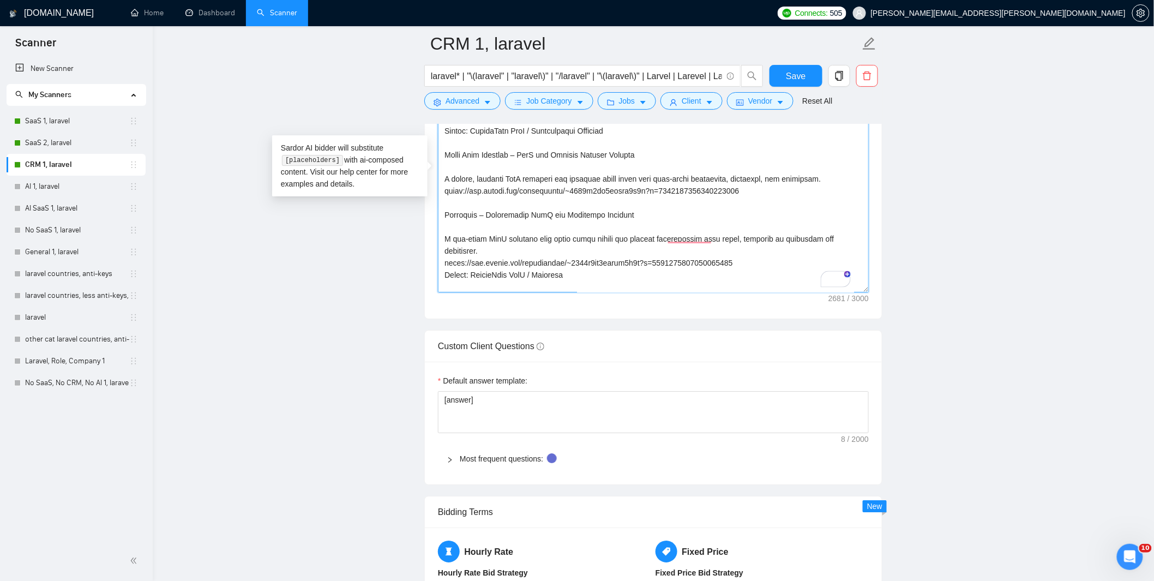
drag, startPoint x: 665, startPoint y: 281, endPoint x: 758, endPoint y: 263, distance: 94.4
click at [758, 265] on textarea "Cover letter template:" at bounding box center [653, 169] width 431 height 245
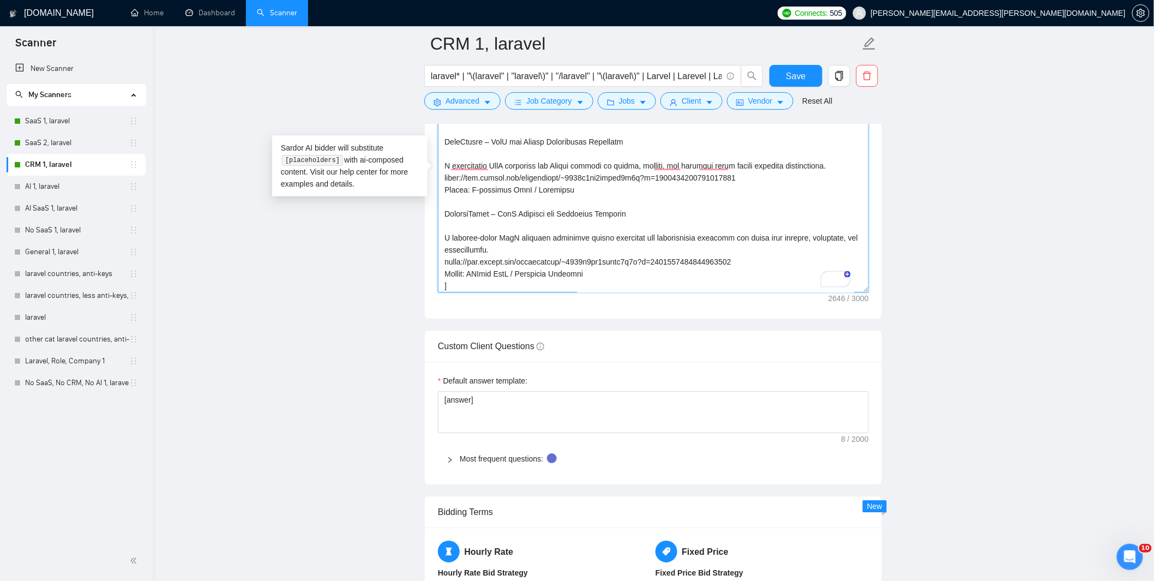
drag, startPoint x: 617, startPoint y: 193, endPoint x: 744, endPoint y: 183, distance: 126.9
click at [743, 184] on textarea "Cover letter template:" at bounding box center [653, 169] width 431 height 245
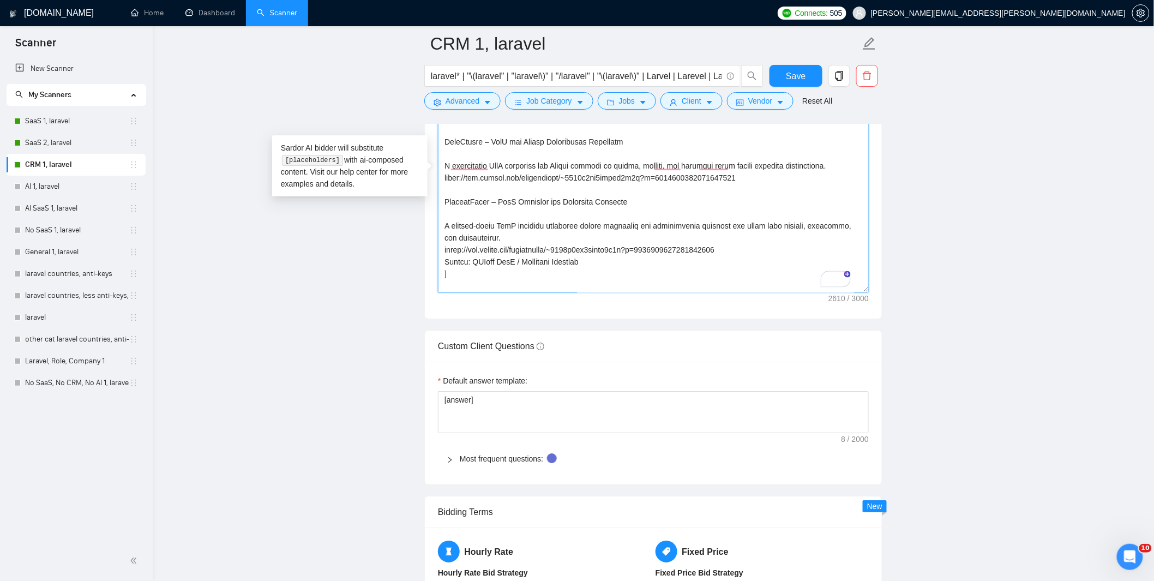
drag, startPoint x: 609, startPoint y: 263, endPoint x: 738, endPoint y: 248, distance: 130.0
click at [738, 248] on textarea "Cover letter template:" at bounding box center [653, 169] width 431 height 245
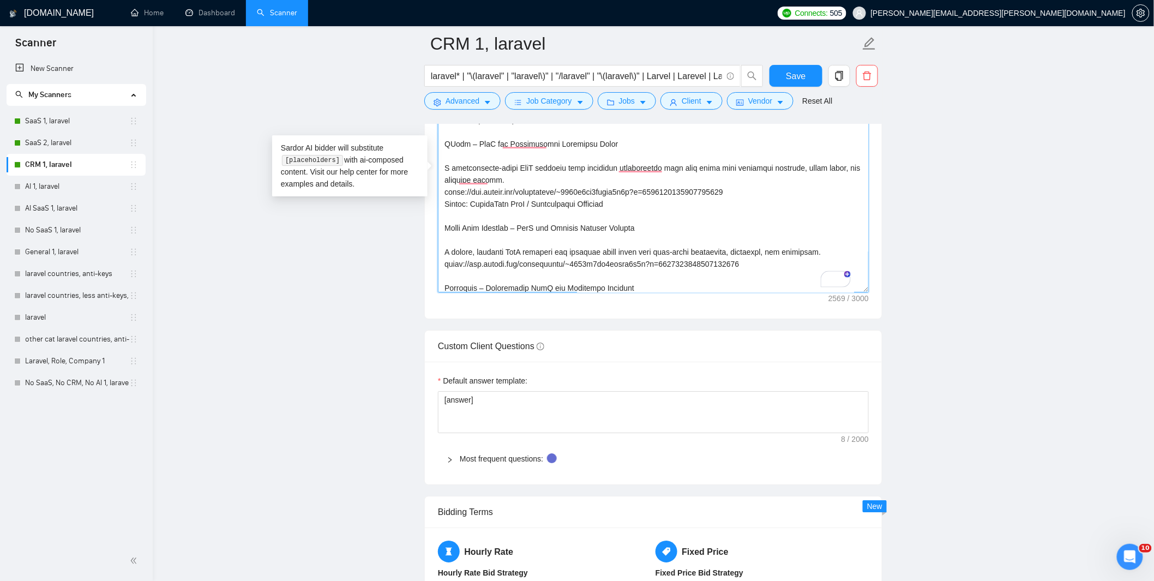
drag, startPoint x: 640, startPoint y: 205, endPoint x: 748, endPoint y: 196, distance: 108.3
click at [748, 196] on textarea "Cover letter template:" at bounding box center [653, 169] width 431 height 245
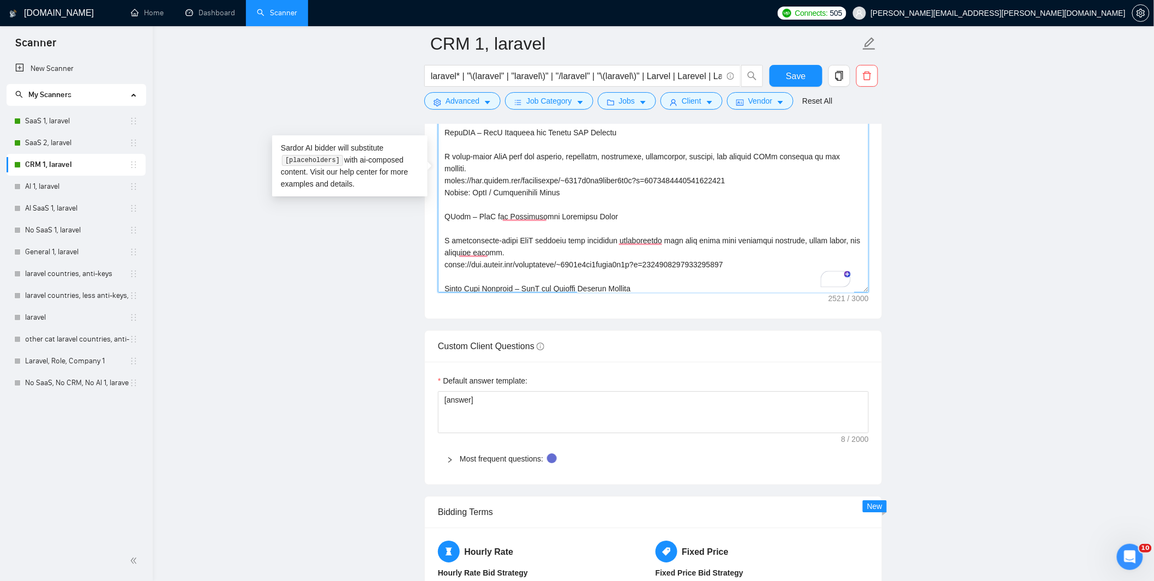
drag, startPoint x: 586, startPoint y: 197, endPoint x: 763, endPoint y: 185, distance: 177.6
click at [763, 185] on textarea "Cover letter template:" at bounding box center [653, 169] width 431 height 245
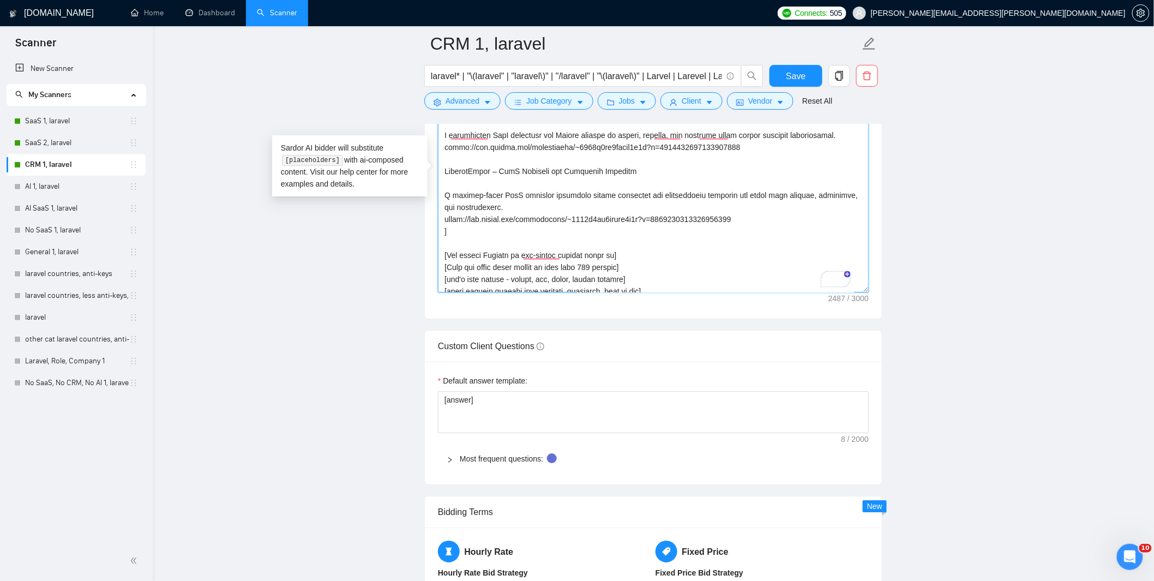
click at [742, 219] on textarea "Cover letter template:" at bounding box center [653, 169] width 431 height 245
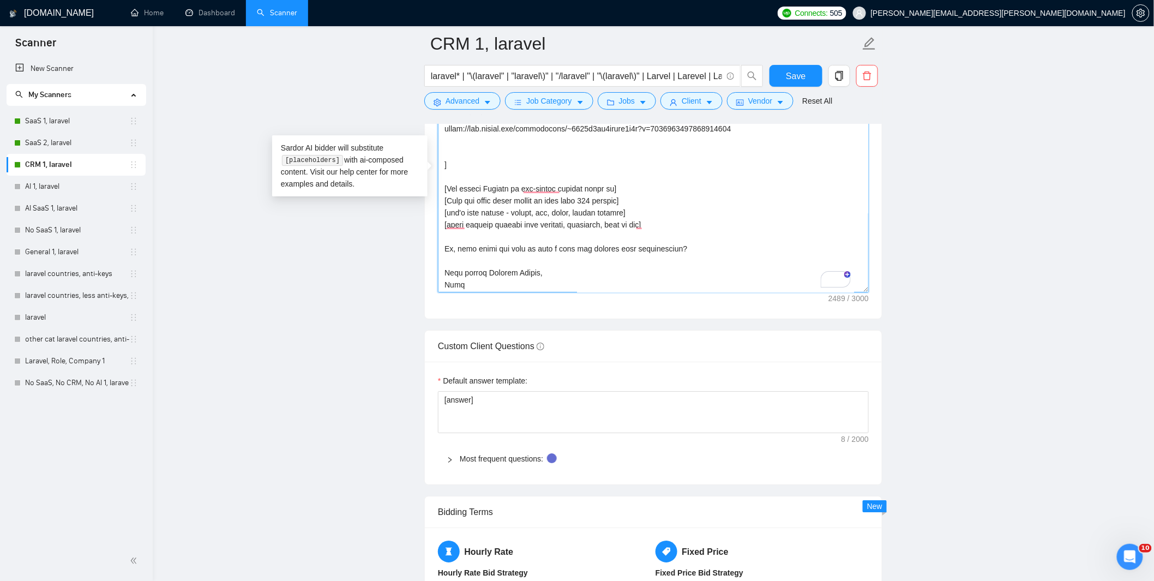
paste textarea "CRM Laravel Developer – User Activity Analytics Dashboard A detailed analytics …"
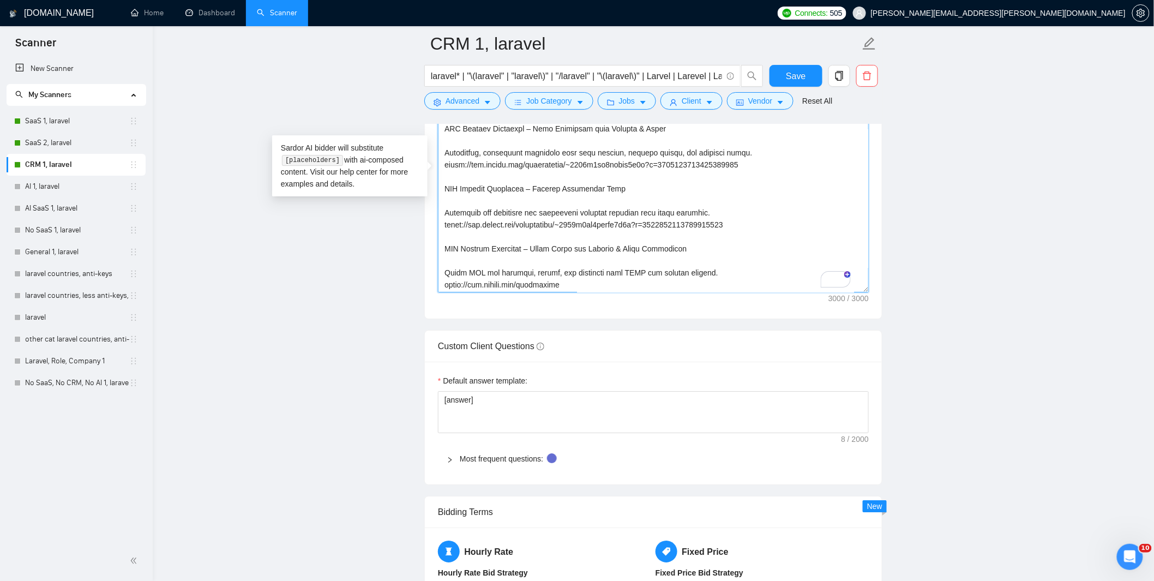
drag, startPoint x: 577, startPoint y: 284, endPoint x: 444, endPoint y: 248, distance: 137.8
click at [444, 248] on textarea "Cover letter template:" at bounding box center [653, 169] width 431 height 245
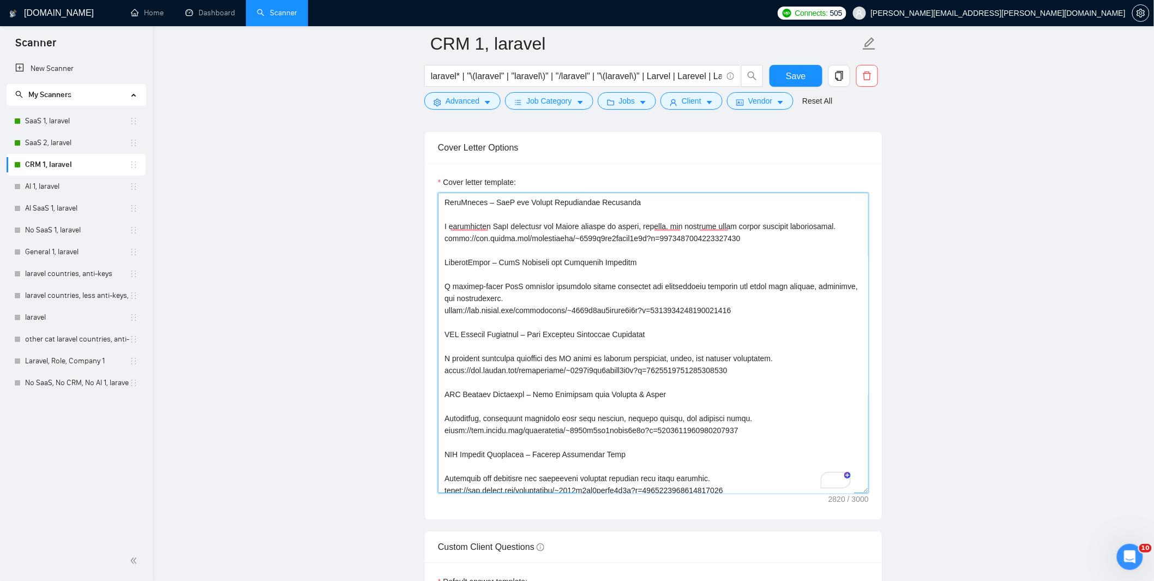
drag, startPoint x: 865, startPoint y: 437, endPoint x: 746, endPoint y: 413, distance: 121.8
click at [883, 499] on main "CRM 1, laravel laravel* | "\(laravel" | "laravel\)" | "/laravel" | "\(laravel\)…" at bounding box center [653, 333] width 966 height 3051
click at [644, 378] on textarea "Cover letter template:" at bounding box center [653, 345] width 431 height 307
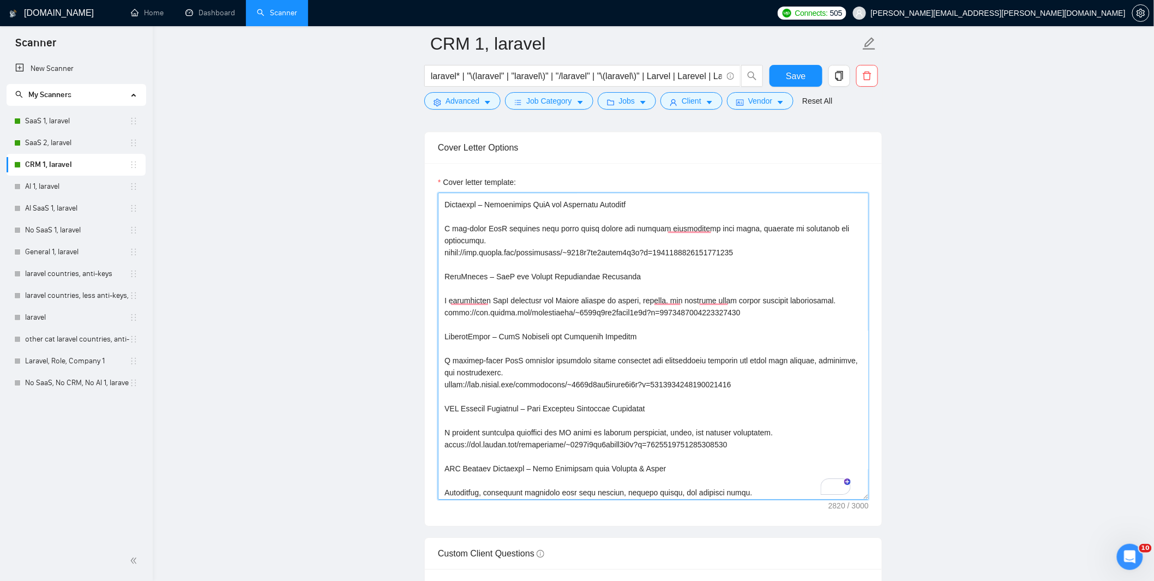
drag, startPoint x: 445, startPoint y: 295, endPoint x: 737, endPoint y: 389, distance: 306.4
click at [737, 389] on textarea "Cover letter template:" at bounding box center [653, 345] width 431 height 307
type textarea "[don't add job title before next static title, cover letter must start with my …"
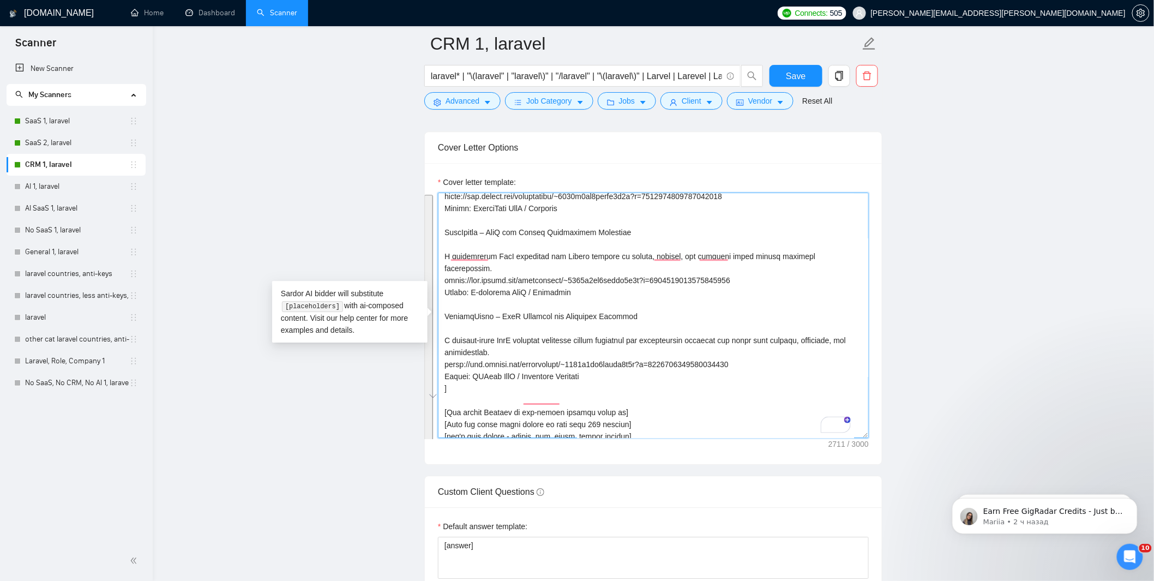
scroll to position [509, 0]
drag, startPoint x: 443, startPoint y: 240, endPoint x: 596, endPoint y: 366, distance: 198.7
click at [596, 366] on textarea "Cover letter template:" at bounding box center [653, 314] width 431 height 245
paste textarea "LOrem – IpsU dol Sitametconse Adipiscin Elits D eiusmodtempo-incid UtlA etdolor…"
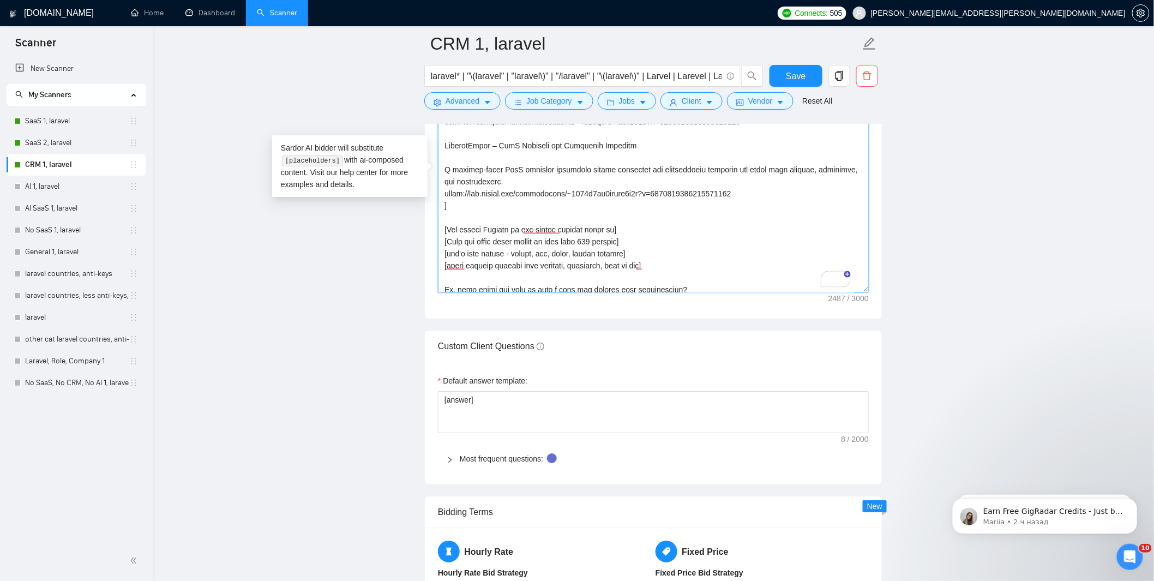
scroll to position [431, 0]
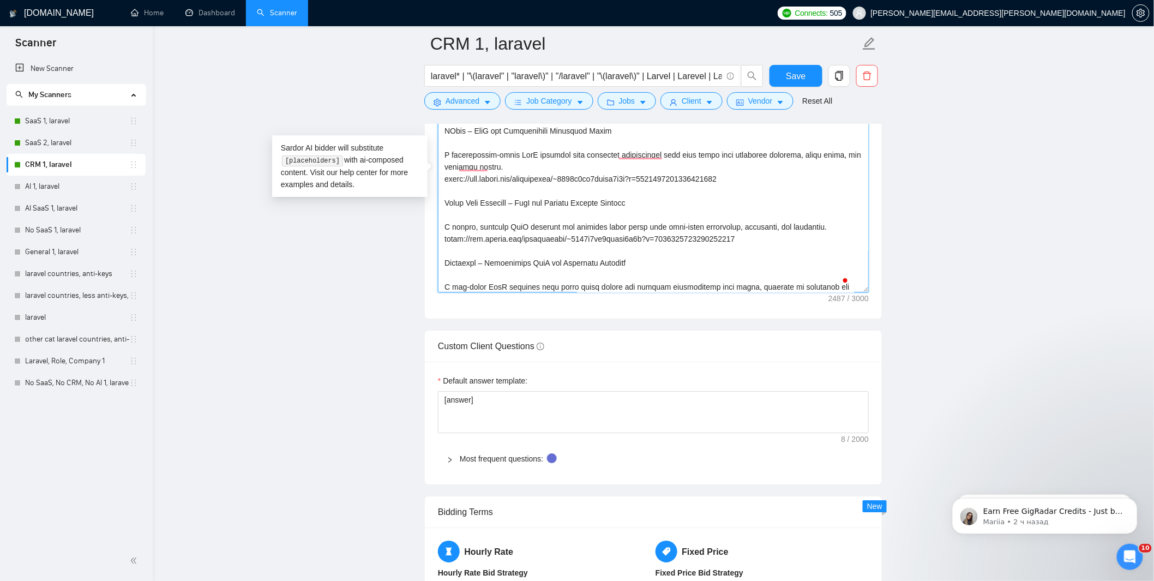
drag, startPoint x: 741, startPoint y: 244, endPoint x: 722, endPoint y: 199, distance: 49.1
click at [722, 199] on textarea "Cover letter template:" at bounding box center [653, 169] width 431 height 245
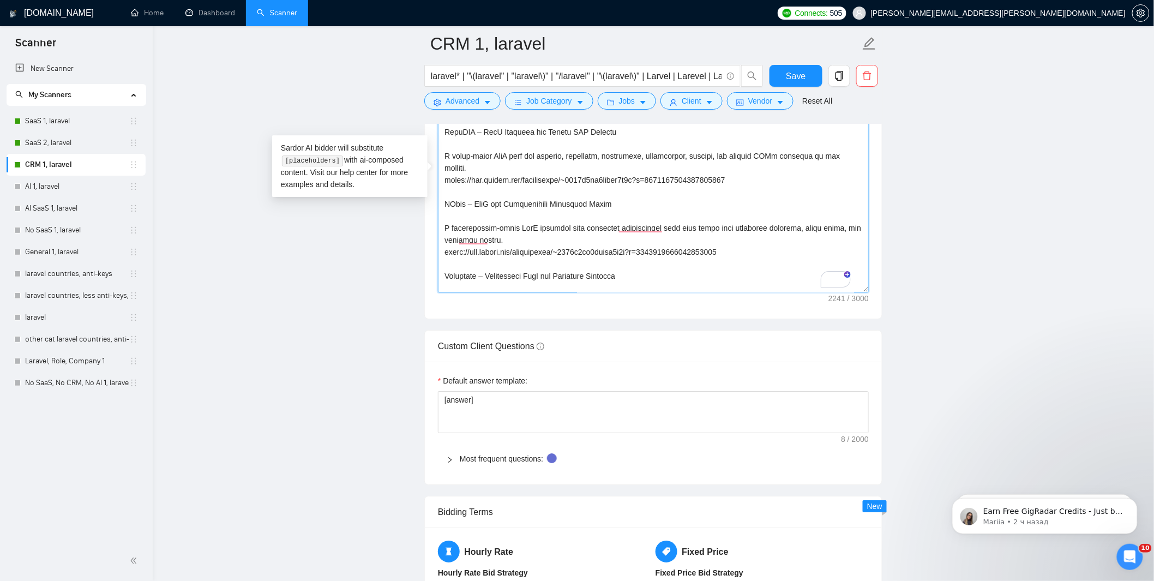
drag, startPoint x: 737, startPoint y: 255, endPoint x: 650, endPoint y: 200, distance: 102.7
click at [650, 200] on textarea "Cover letter template:" at bounding box center [653, 169] width 431 height 245
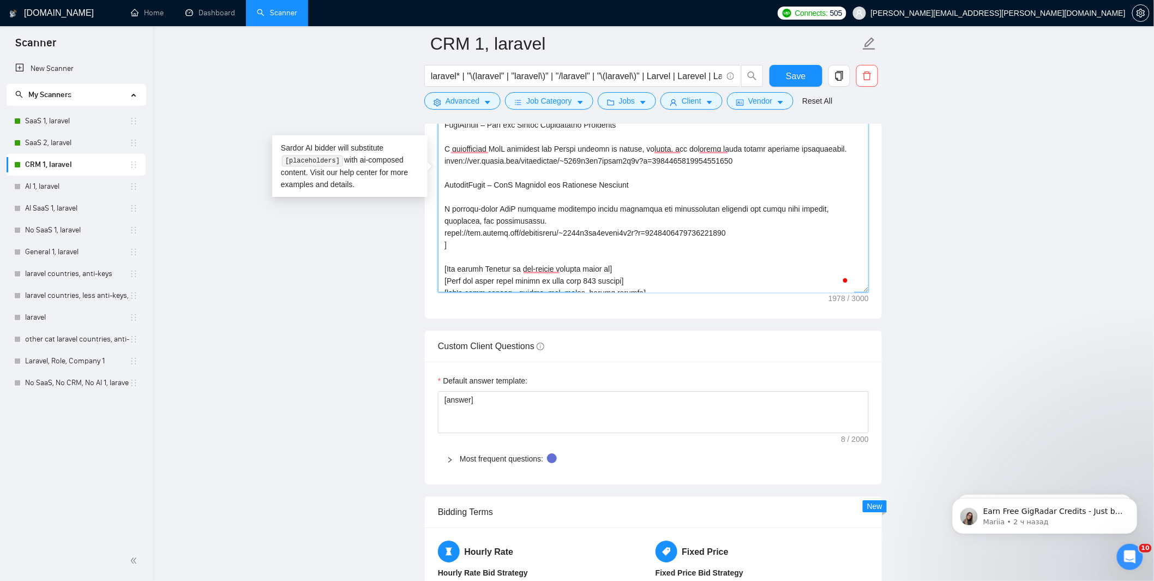
click at [747, 241] on textarea "Cover letter template:" at bounding box center [653, 169] width 431 height 245
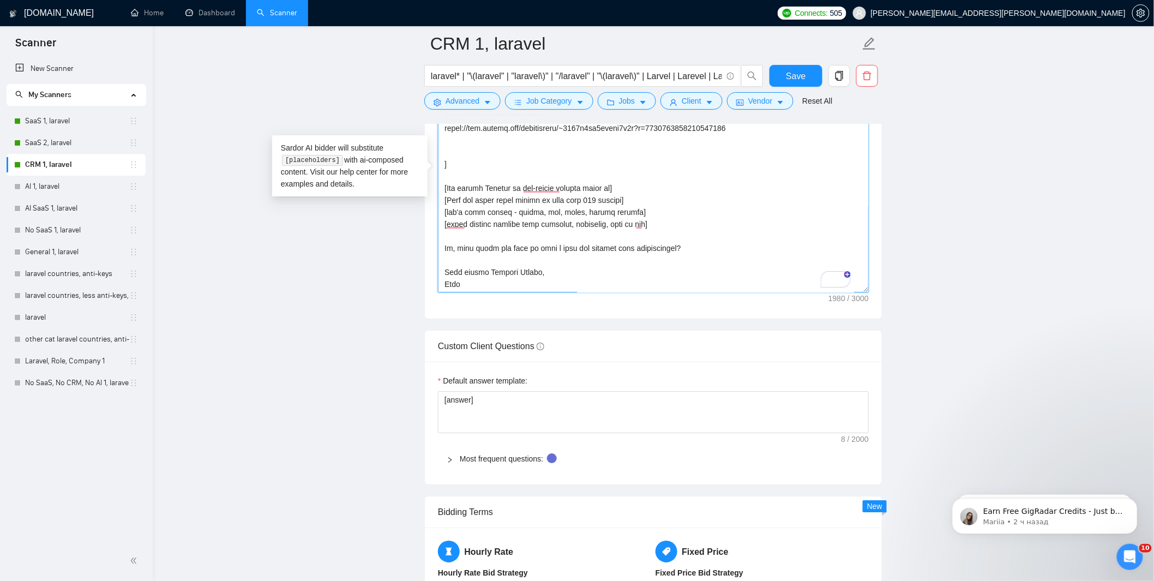
paste textarea "CRM Laravel Developer – User Activity Analytics Dashboard A detailed analytics …"
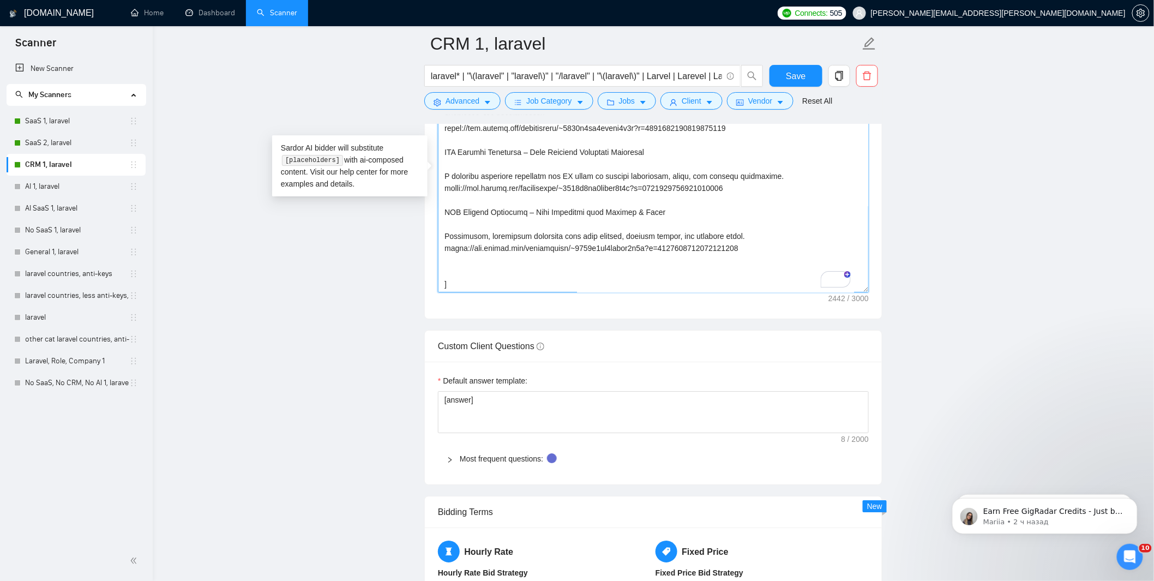
paste textarea "CRM Laravel Developer – Program Assignment Tool Interface for assigning and sch…"
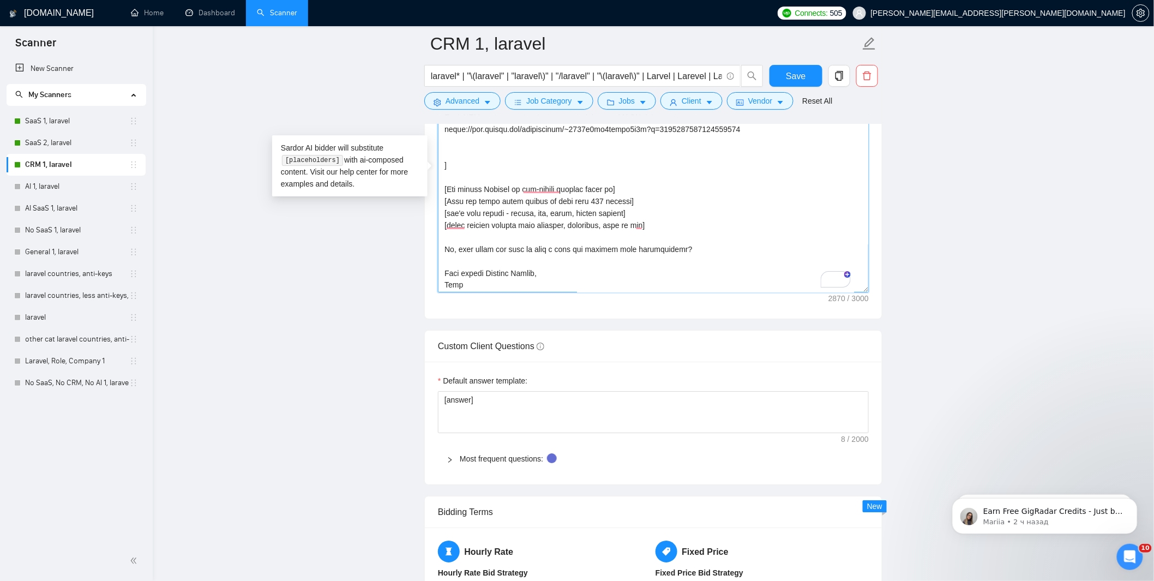
paste textarea "To enrich screen reader interactions, please activate Accessibility in Grammarl…"
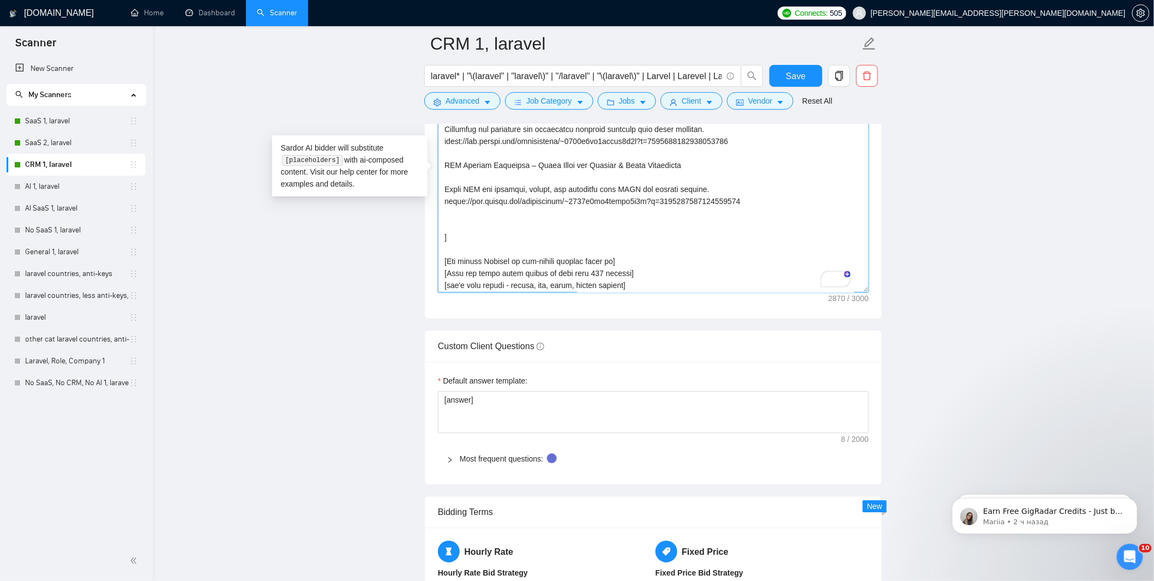
click at [462, 222] on textarea "Cover letter template:" at bounding box center [653, 169] width 431 height 245
click at [462, 229] on textarea "Cover letter template:" at bounding box center [653, 169] width 431 height 245
paste textarea "To enrich screen reader interactions, please activate Accessibility in Grammarl…"
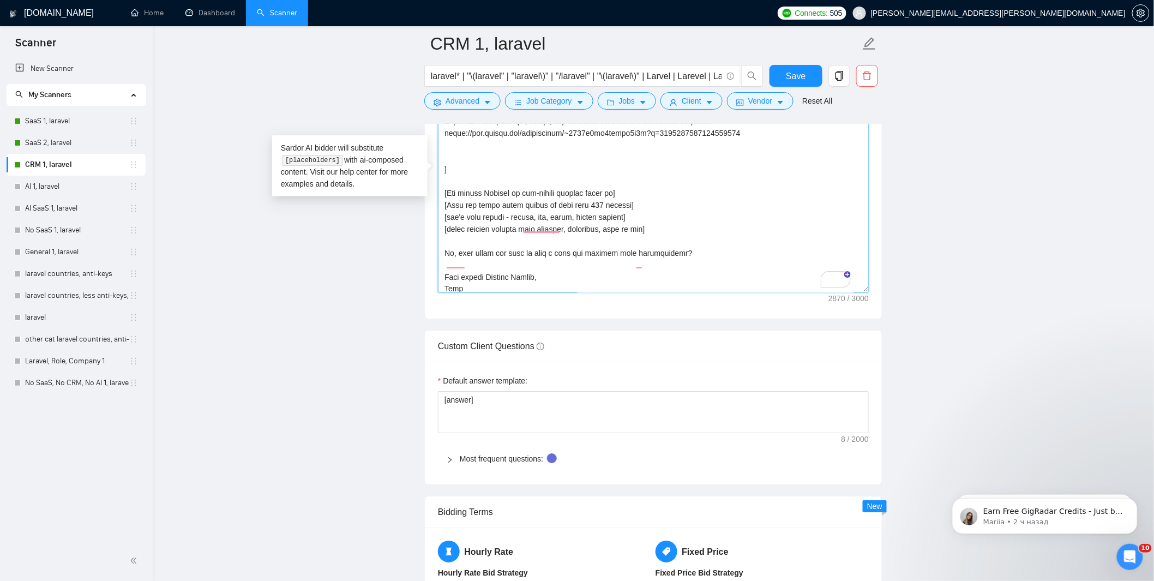
click at [457, 158] on textarea "Cover letter template:" at bounding box center [653, 169] width 431 height 245
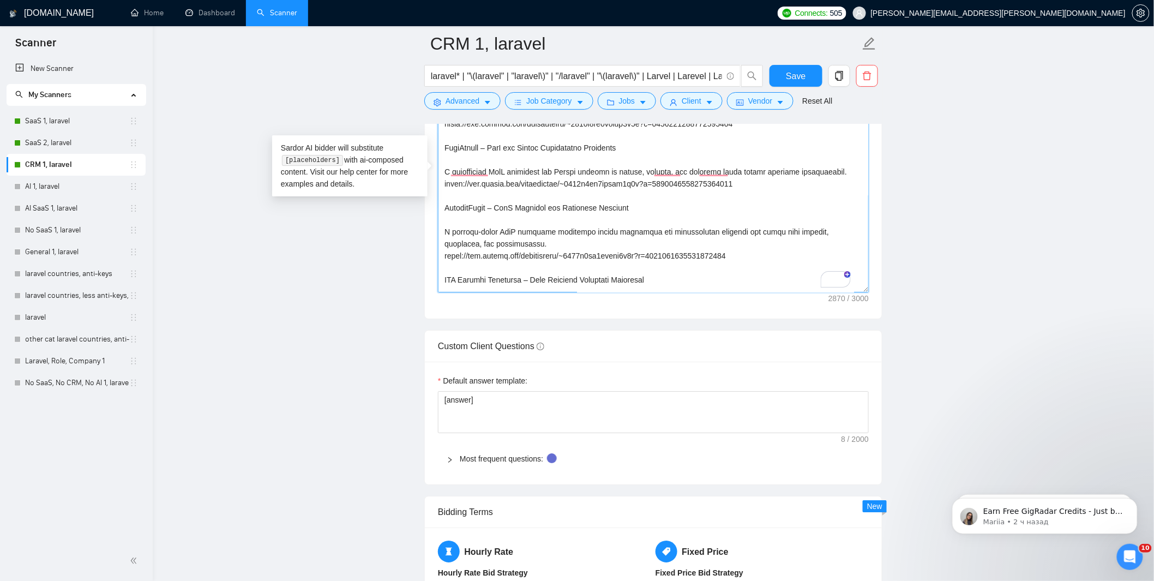
drag, startPoint x: 741, startPoint y: 256, endPoint x: 664, endPoint y: 193, distance: 100.0
click at [664, 193] on textarea "Cover letter template:" at bounding box center [653, 169] width 431 height 245
click at [747, 253] on textarea "Cover letter template:" at bounding box center [653, 169] width 431 height 245
click at [741, 260] on textarea "Cover letter template:" at bounding box center [653, 169] width 431 height 245
drag, startPoint x: 738, startPoint y: 259, endPoint x: 587, endPoint y: 203, distance: 161.1
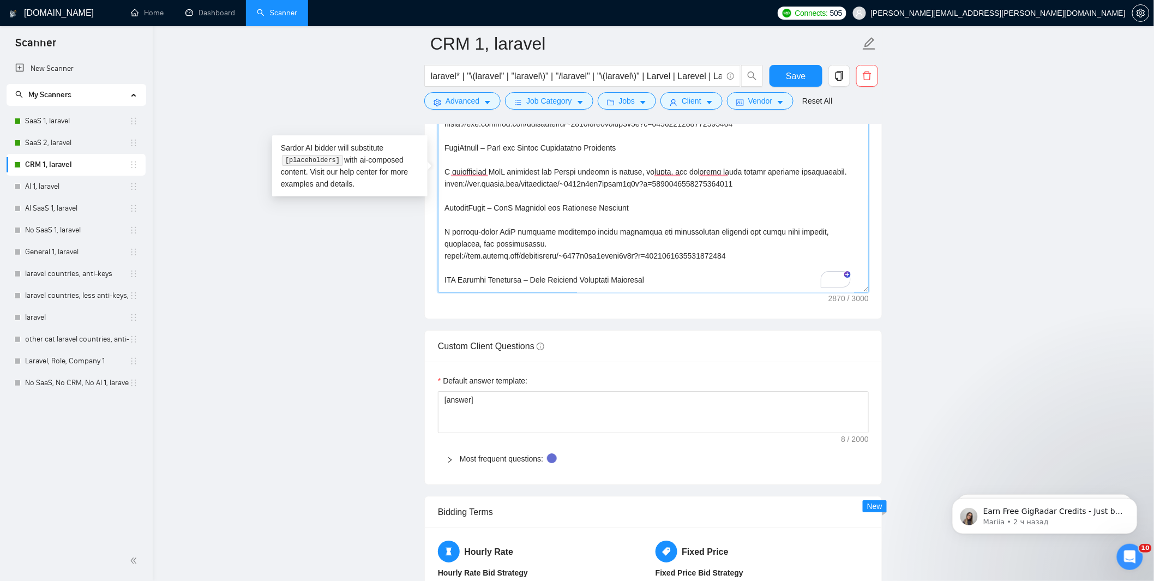
click at [587, 203] on textarea "Cover letter template:" at bounding box center [653, 169] width 431 height 245
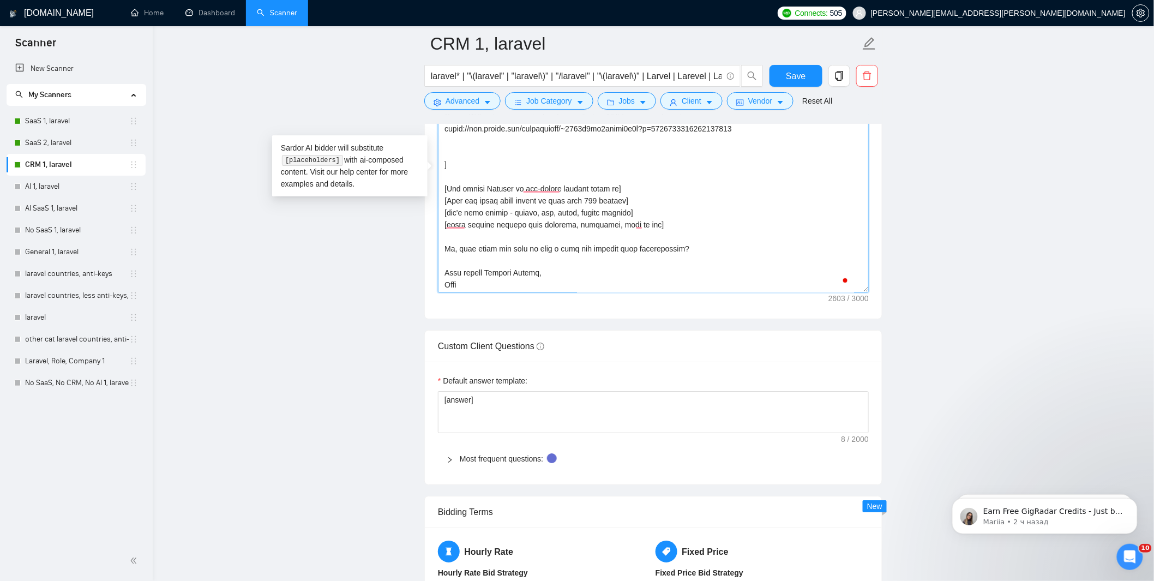
click at [460, 156] on textarea "Cover letter template:" at bounding box center [653, 169] width 431 height 245
paste textarea "CRM Laravel Developer – Email Notification Settings Panel Configurable automate…"
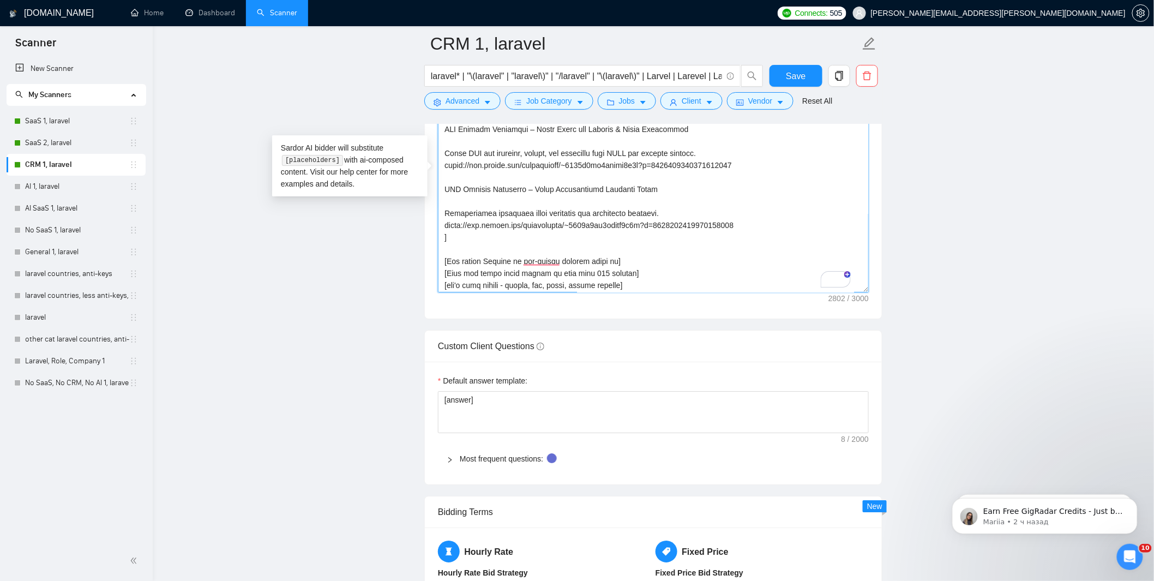
drag, startPoint x: 533, startPoint y: 193, endPoint x: 524, endPoint y: 189, distance: 9.8
click at [509, 189] on textarea "Cover letter template:" at bounding box center [653, 169] width 431 height 245
drag, startPoint x: 535, startPoint y: 192, endPoint x: 437, endPoint y: 189, distance: 97.6
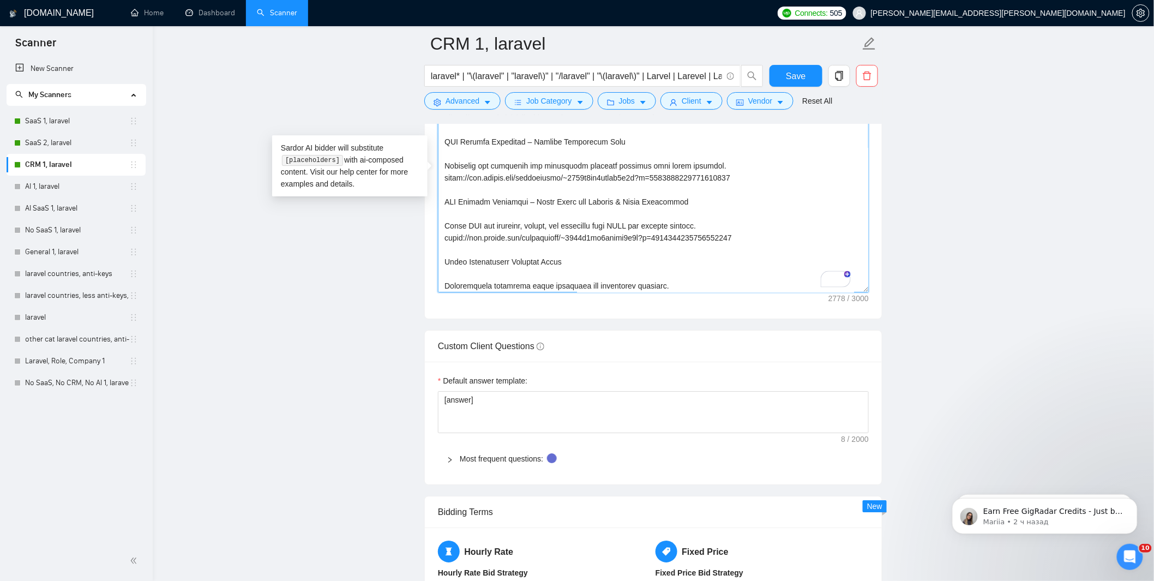
click at [442, 202] on div "Cover Letter Options Cover letter template:" at bounding box center [653, 152] width 458 height 333
drag, startPoint x: 535, startPoint y: 145, endPoint x: 444, endPoint y: 144, distance: 91.6
click at [444, 144] on textarea "Cover letter template:" at bounding box center [653, 169] width 431 height 245
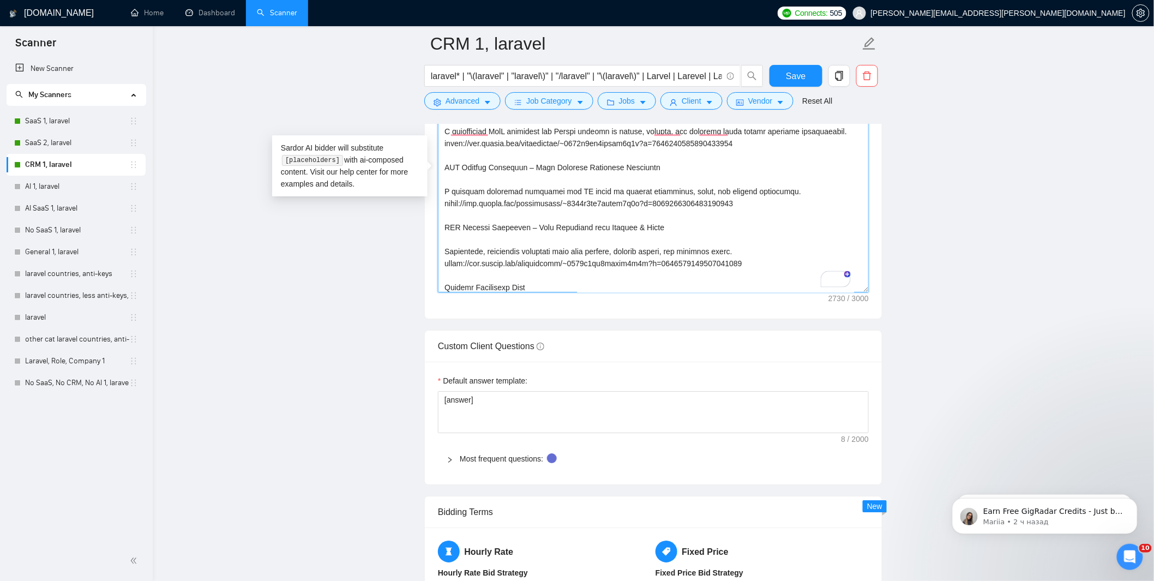
click at [442, 231] on div "Cover Letter Options Cover letter template:" at bounding box center [653, 152] width 458 height 333
drag, startPoint x: 534, startPoint y: 172, endPoint x: 445, endPoint y: 172, distance: 89.4
click at [445, 171] on textarea "Cover letter template:" at bounding box center [653, 169] width 431 height 245
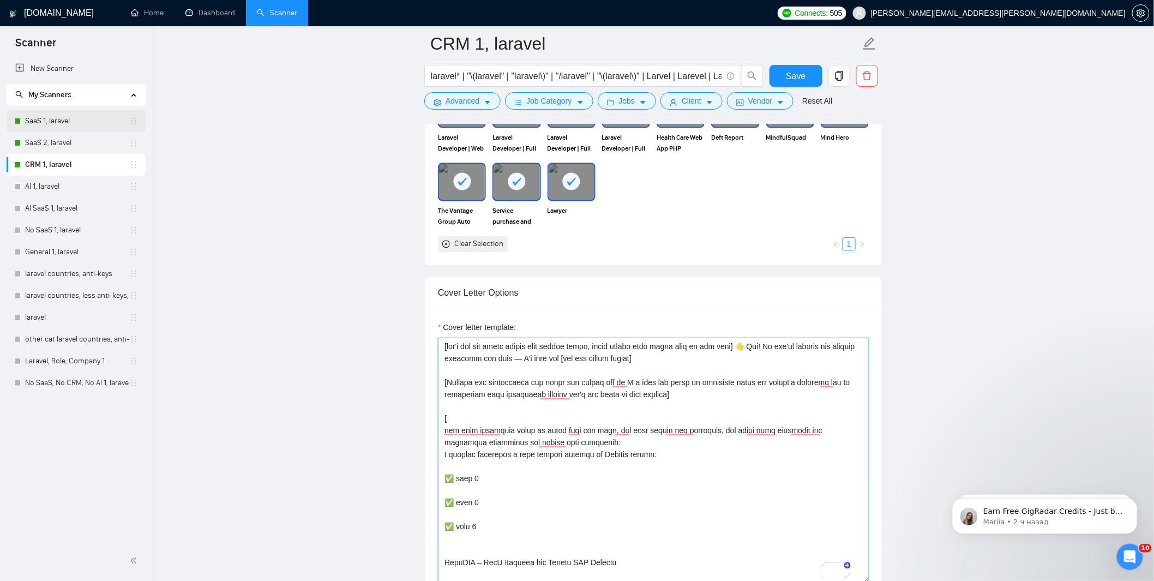
type textarea "[lor'i dol sit ametc adipis elit seddoe tempo, incid utlabo etdo magna aliq en …"
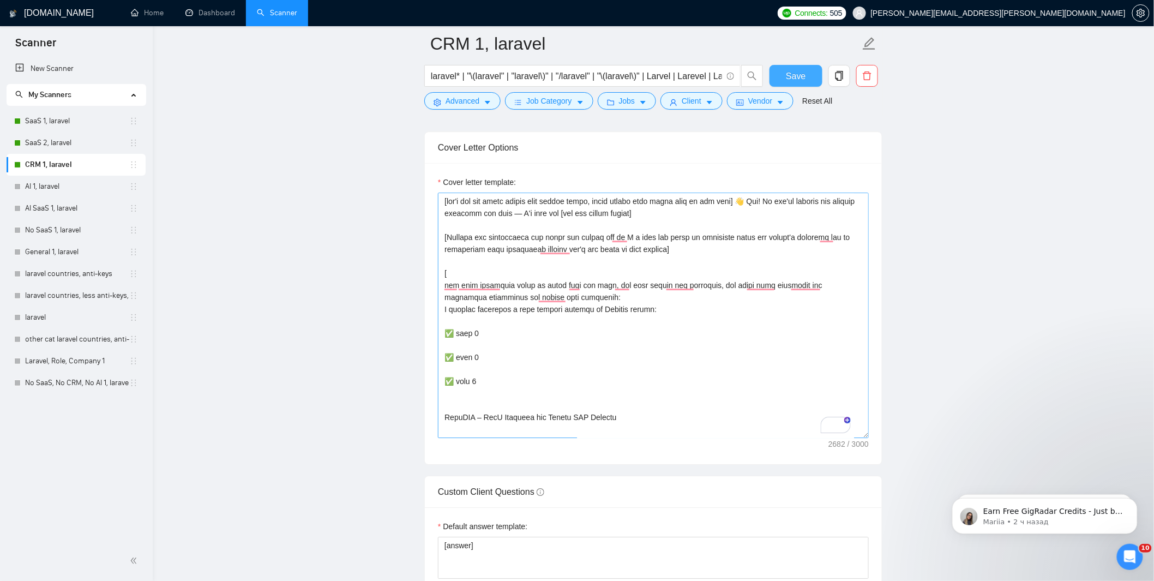
click at [779, 75] on button "Save" at bounding box center [795, 76] width 53 height 22
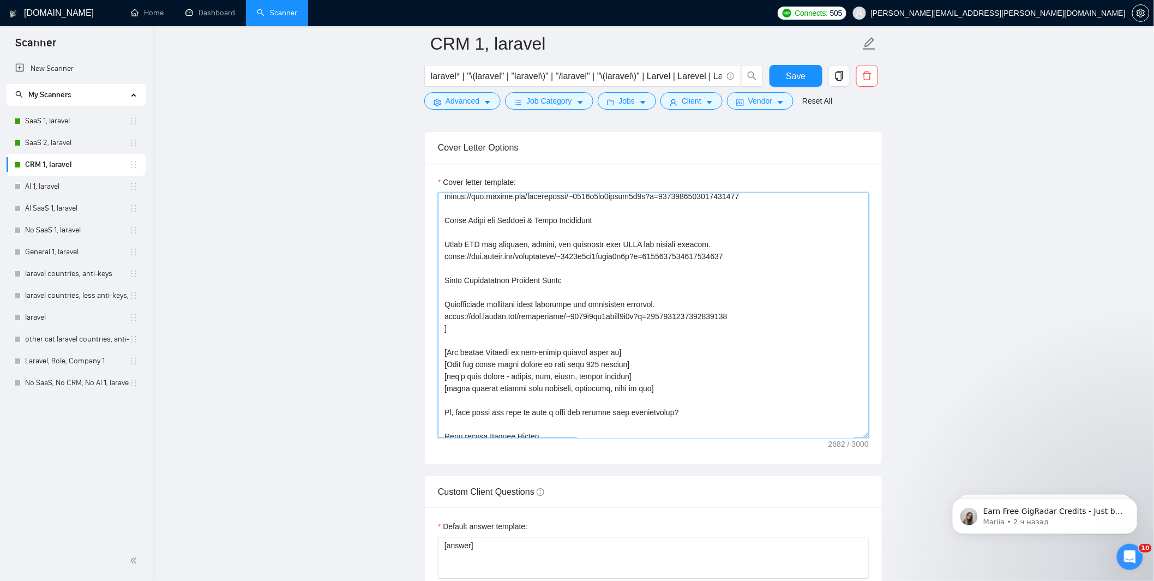
click at [751, 314] on textarea "Cover letter template:" at bounding box center [653, 314] width 431 height 245
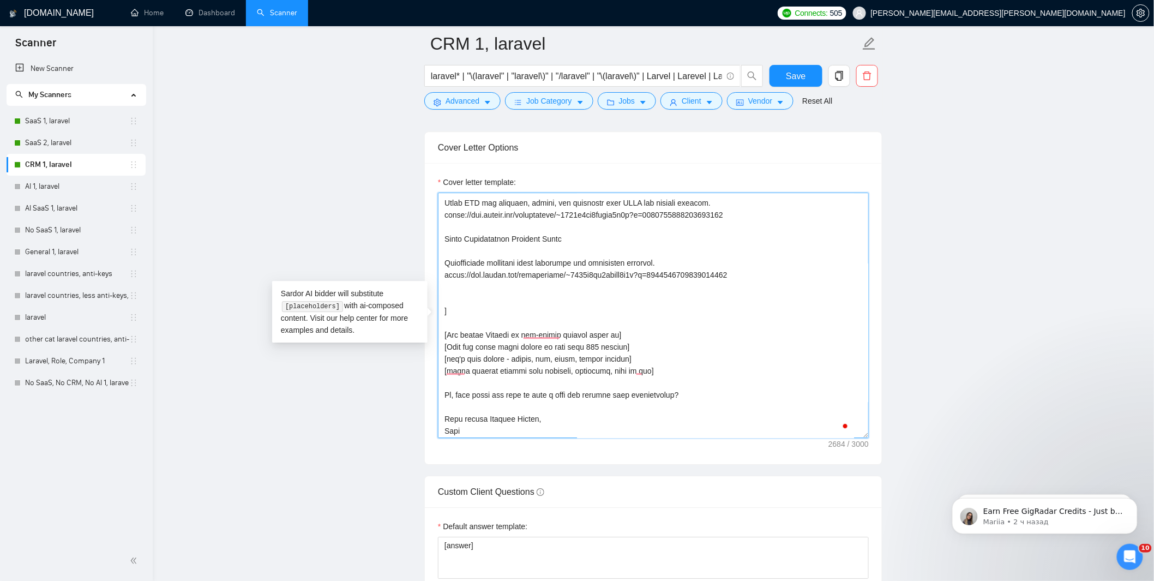
paste textarea "To enrich screen reader interactions, please activate Accessibility in Grammarl…"
click at [478, 303] on textarea "Cover letter template:" at bounding box center [653, 314] width 431 height 245
paste textarea "DeftReport – SaaS for Amazon Marketplace Analytics A centralized SaaS dashboard…"
paste textarea "MindfulSquad – SaaS Platform for Corporate Wellness A science-based SaaS soluti…"
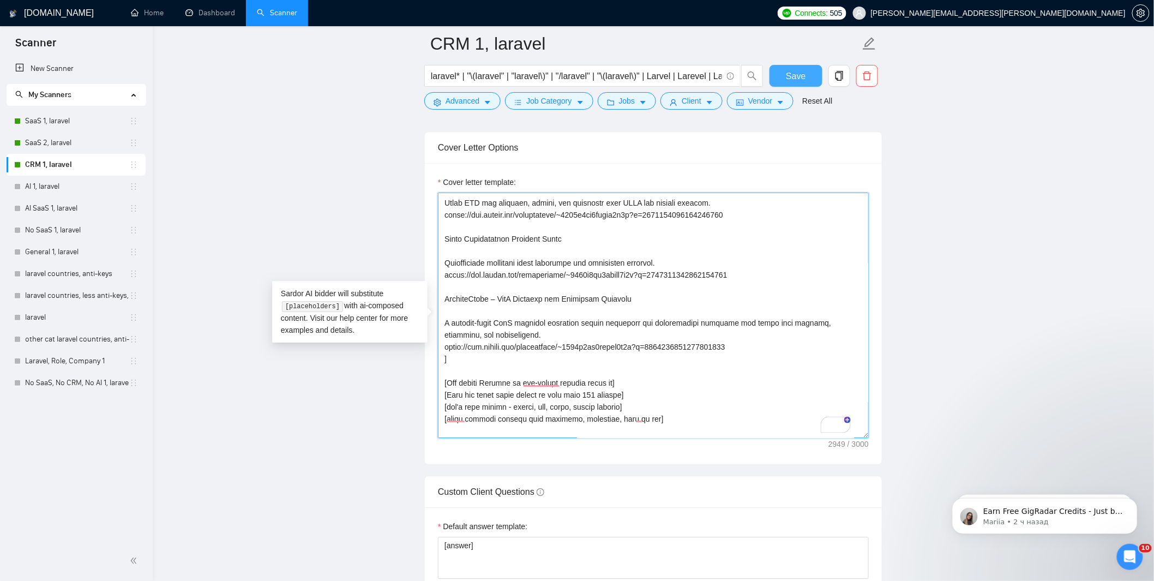
type textarea "[lor'i dol sit ametc adipis elit seddoe tempo, incid utlabo etdo magna aliq en …"
click at [803, 68] on button "Save" at bounding box center [795, 76] width 53 height 22
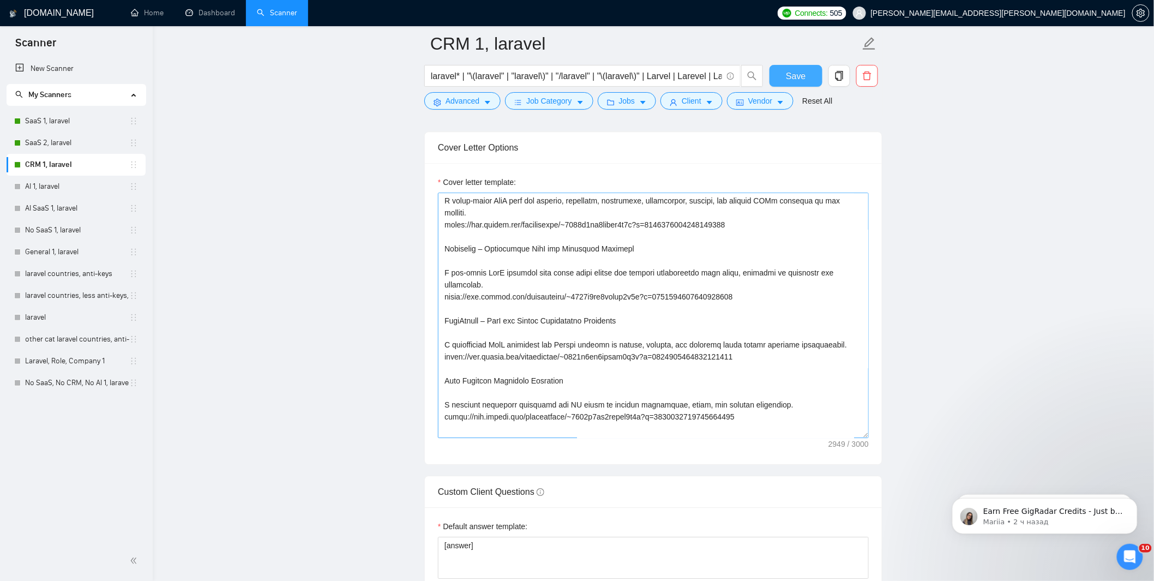
scroll to position [235, 0]
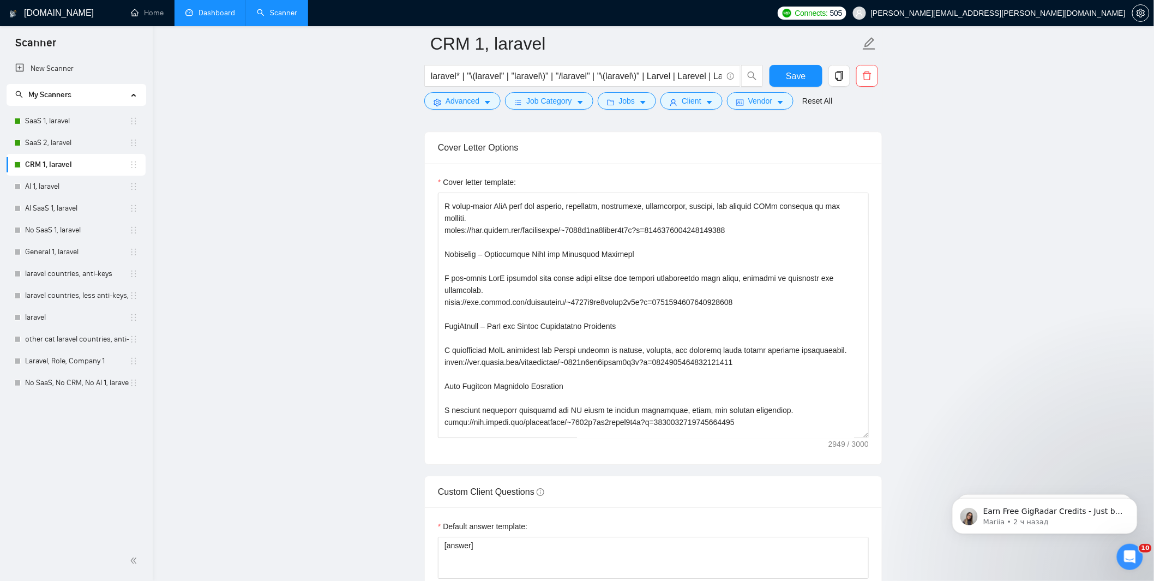
click at [204, 17] on link "Dashboard" at bounding box center [210, 12] width 50 height 9
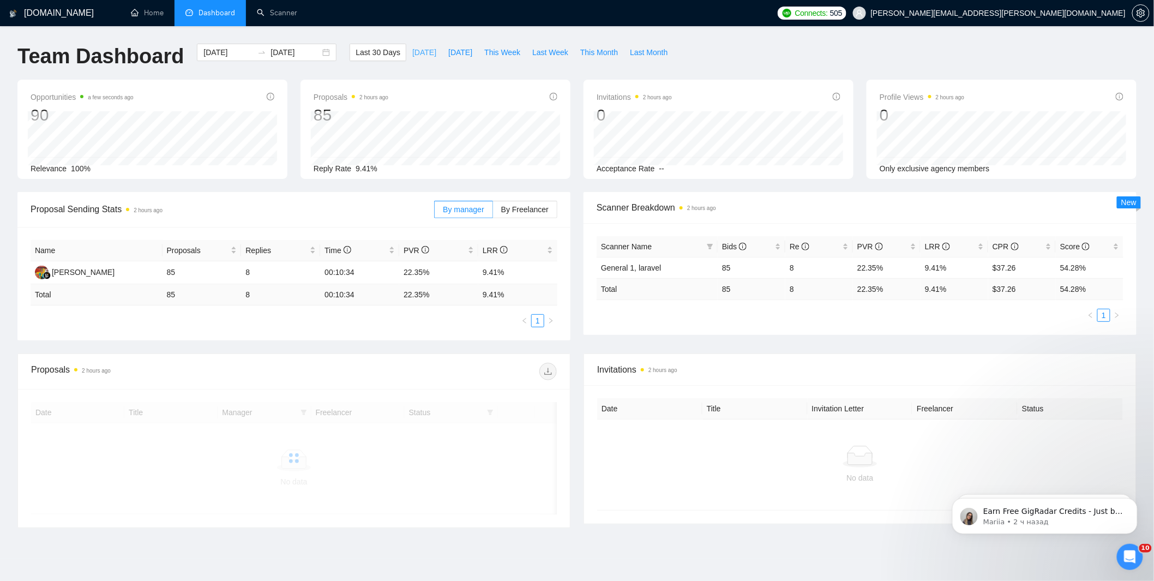
click at [423, 56] on span "Today" at bounding box center [424, 52] width 24 height 12
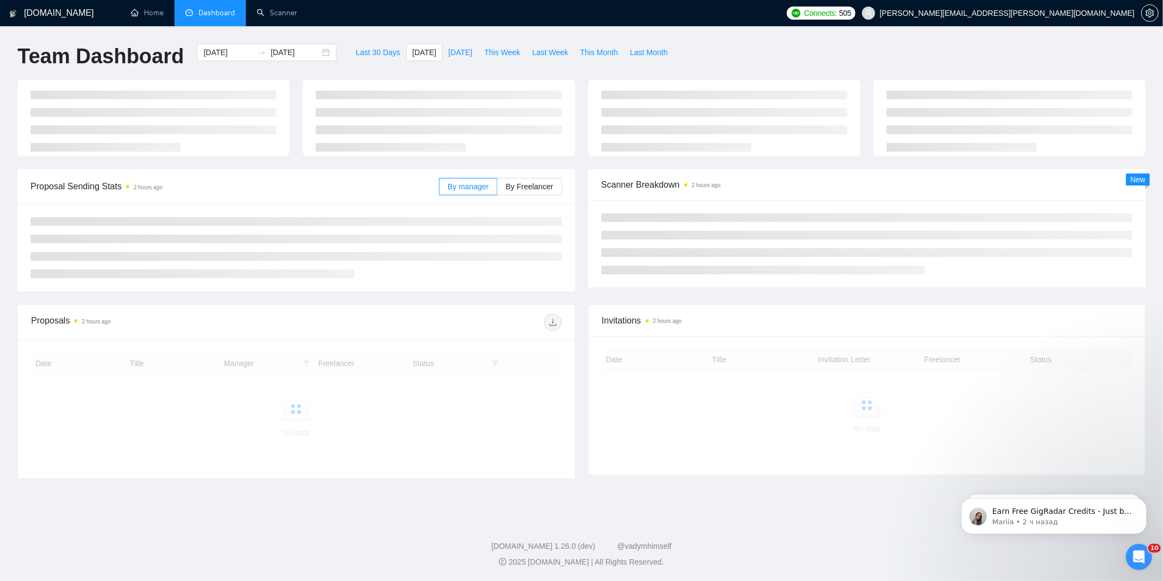
type input "2025-08-25"
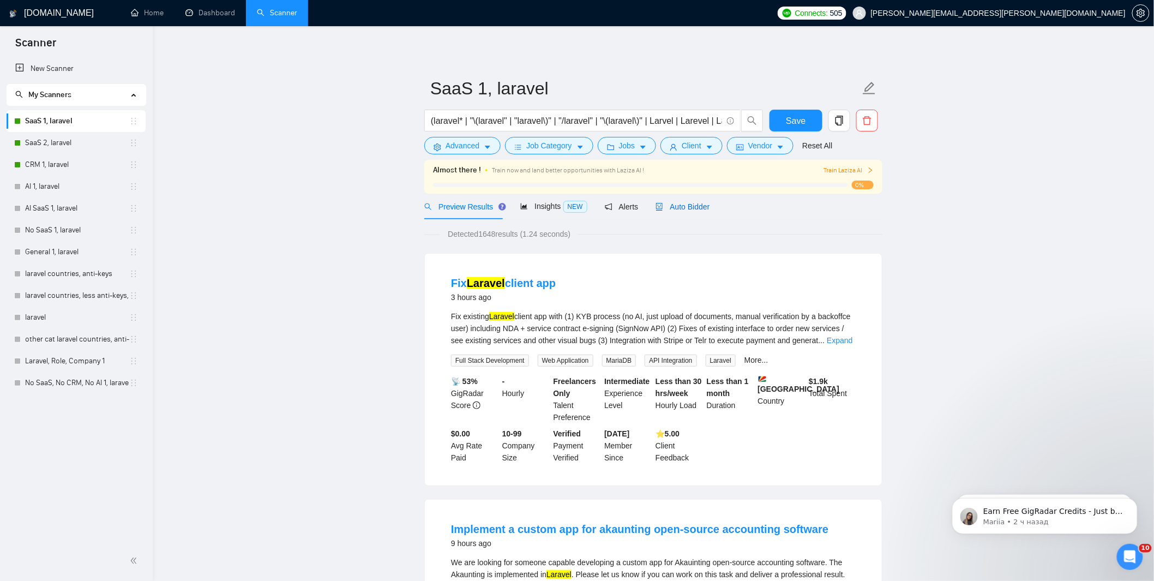
click at [691, 203] on span "Auto Bidder" at bounding box center [682, 206] width 54 height 9
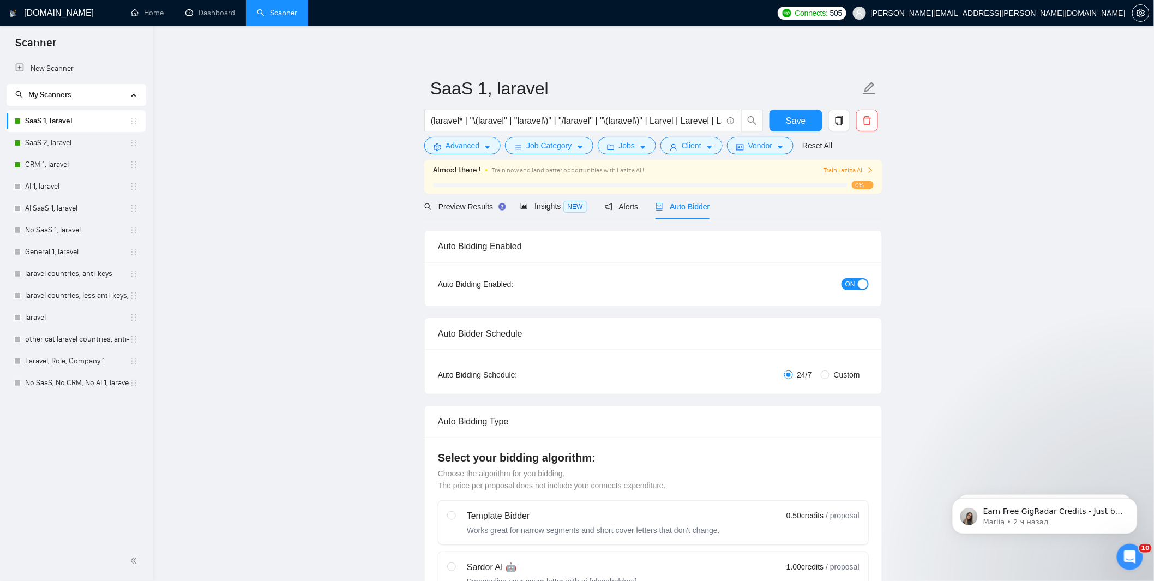
radio input "false"
radio input "true"
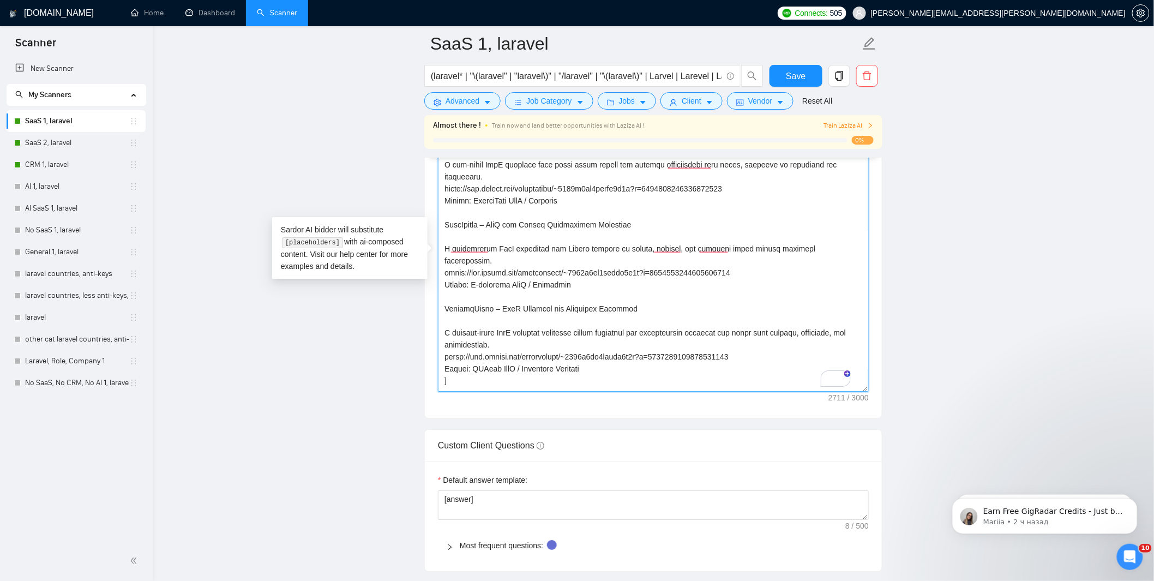
drag, startPoint x: 445, startPoint y: 211, endPoint x: 617, endPoint y: 340, distance: 214.6
click at [617, 340] on textarea "Cover letter template:" at bounding box center [653, 268] width 431 height 245
click at [514, 253] on textarea "Cover letter template:" at bounding box center [653, 268] width 431 height 245
drag, startPoint x: 735, startPoint y: 247, endPoint x: 428, endPoint y: 212, distance: 309.0
click at [428, 213] on div "Cover letter template:" at bounding box center [653, 267] width 457 height 301
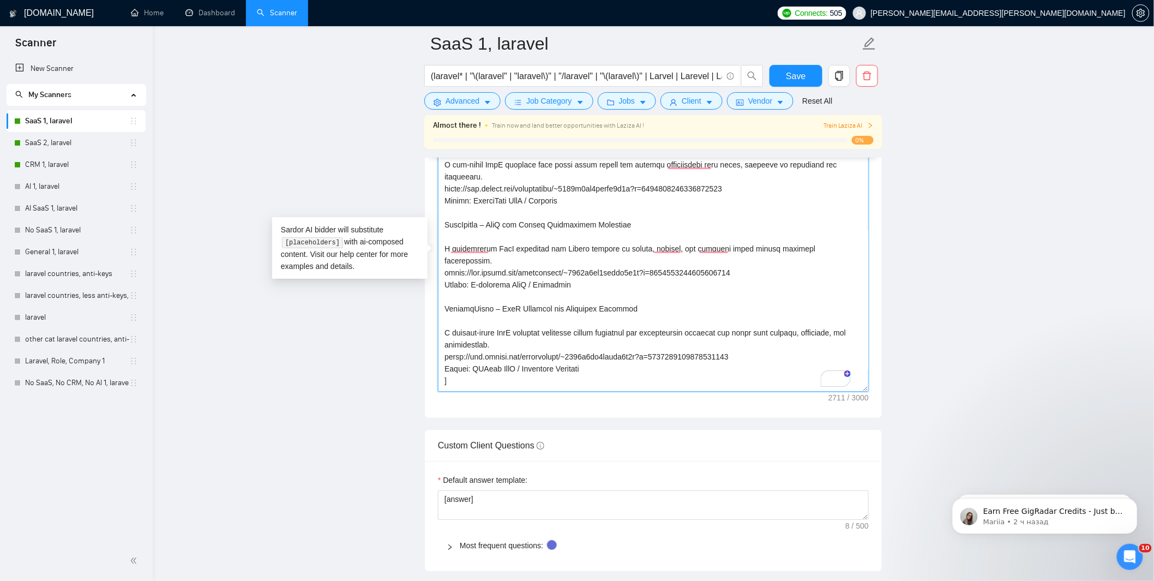
drag, startPoint x: 445, startPoint y: 282, endPoint x: 746, endPoint y: 333, distance: 305.2
click at [746, 333] on textarea "Cover letter template:" at bounding box center [653, 268] width 431 height 245
click at [913, 177] on main "SaaS 1, laravel (laravel* | "\(laravel" | "laravel\)" | "/laravel" | "\(laravel…" at bounding box center [653, 167] width 966 height 3155
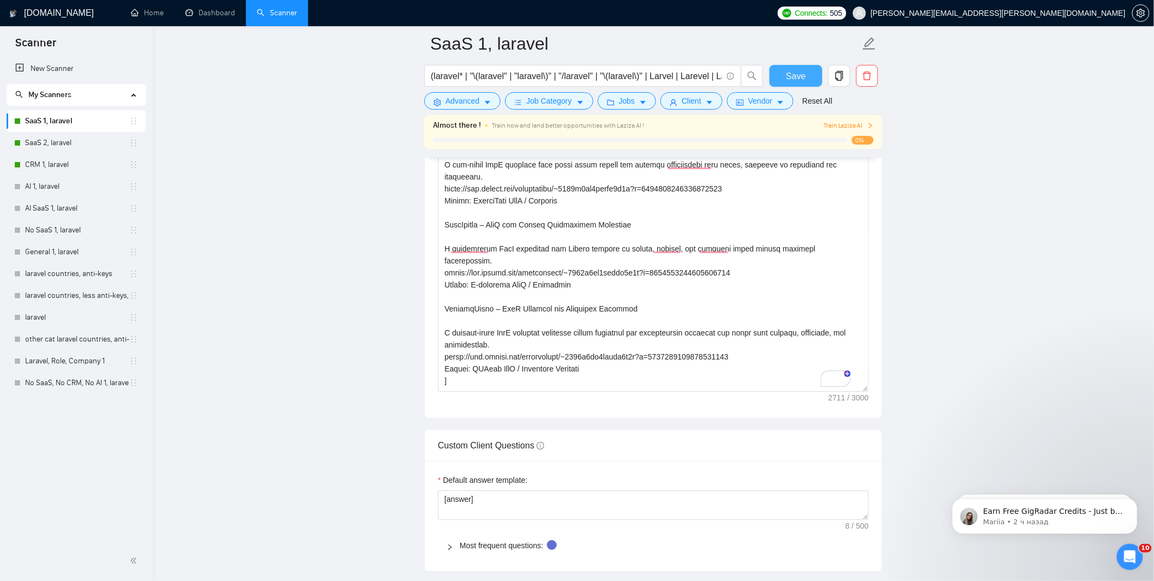
click at [791, 75] on span "Save" at bounding box center [796, 76] width 20 height 14
